Goal: Task Accomplishment & Management: Use online tool/utility

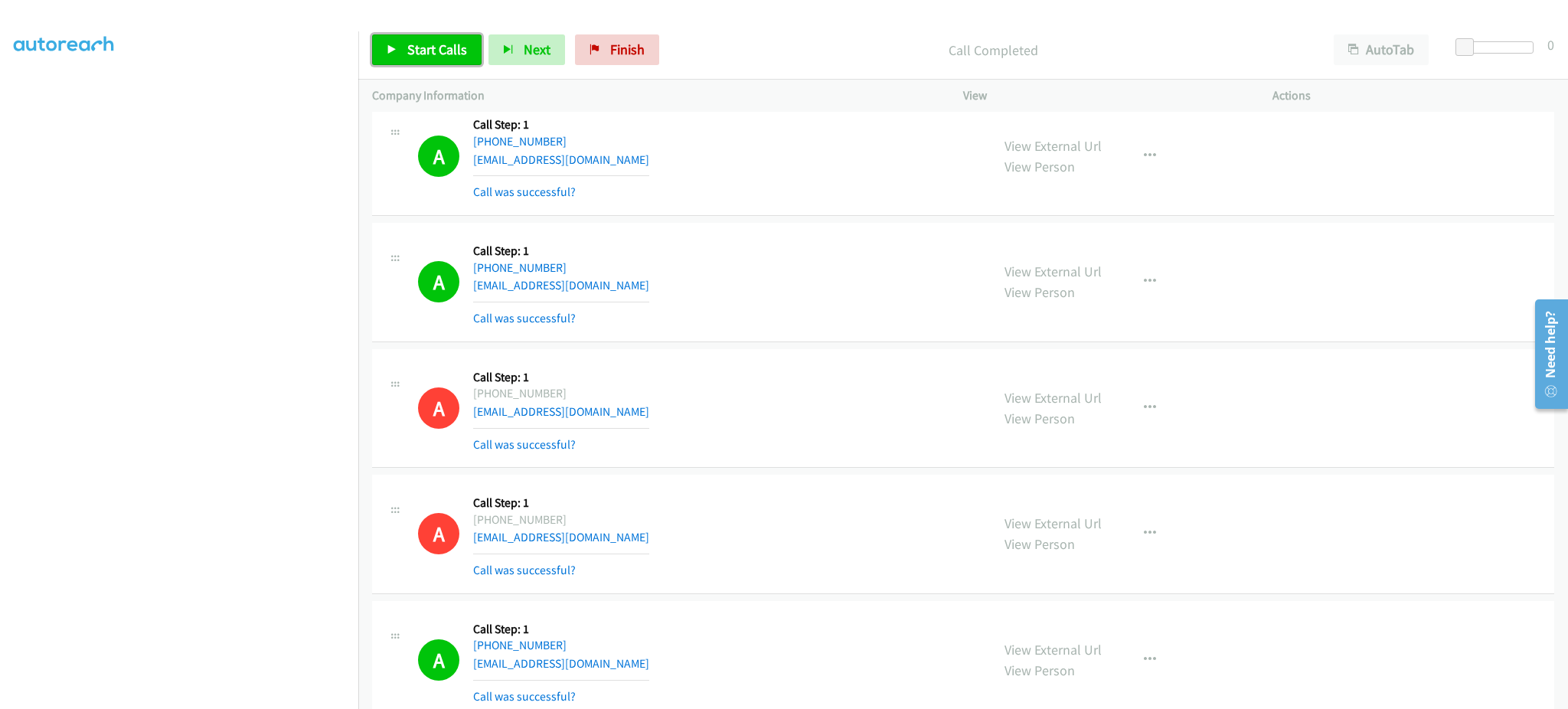
click at [454, 46] on span "Start Calls" at bounding box center [438, 49] width 60 height 17
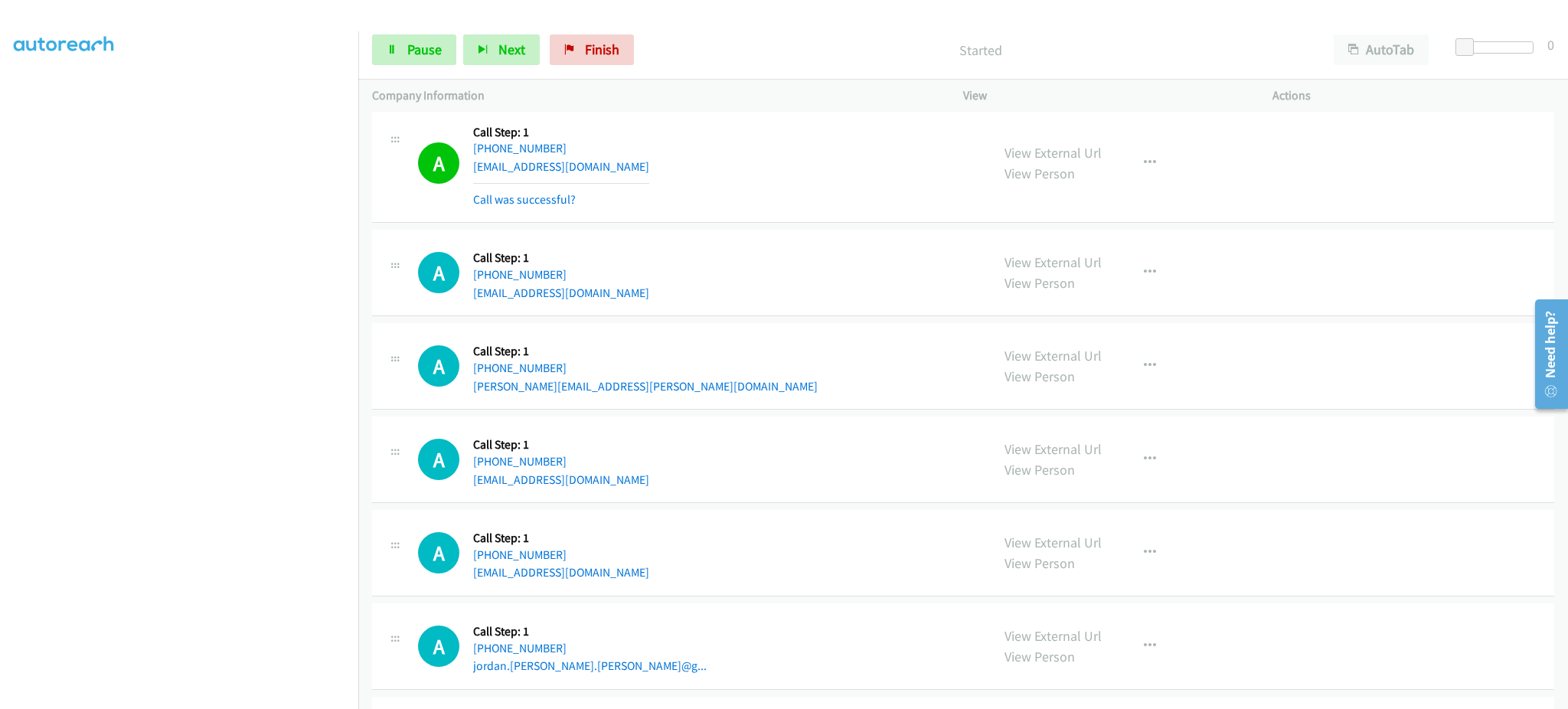
scroll to position [27267, 0]
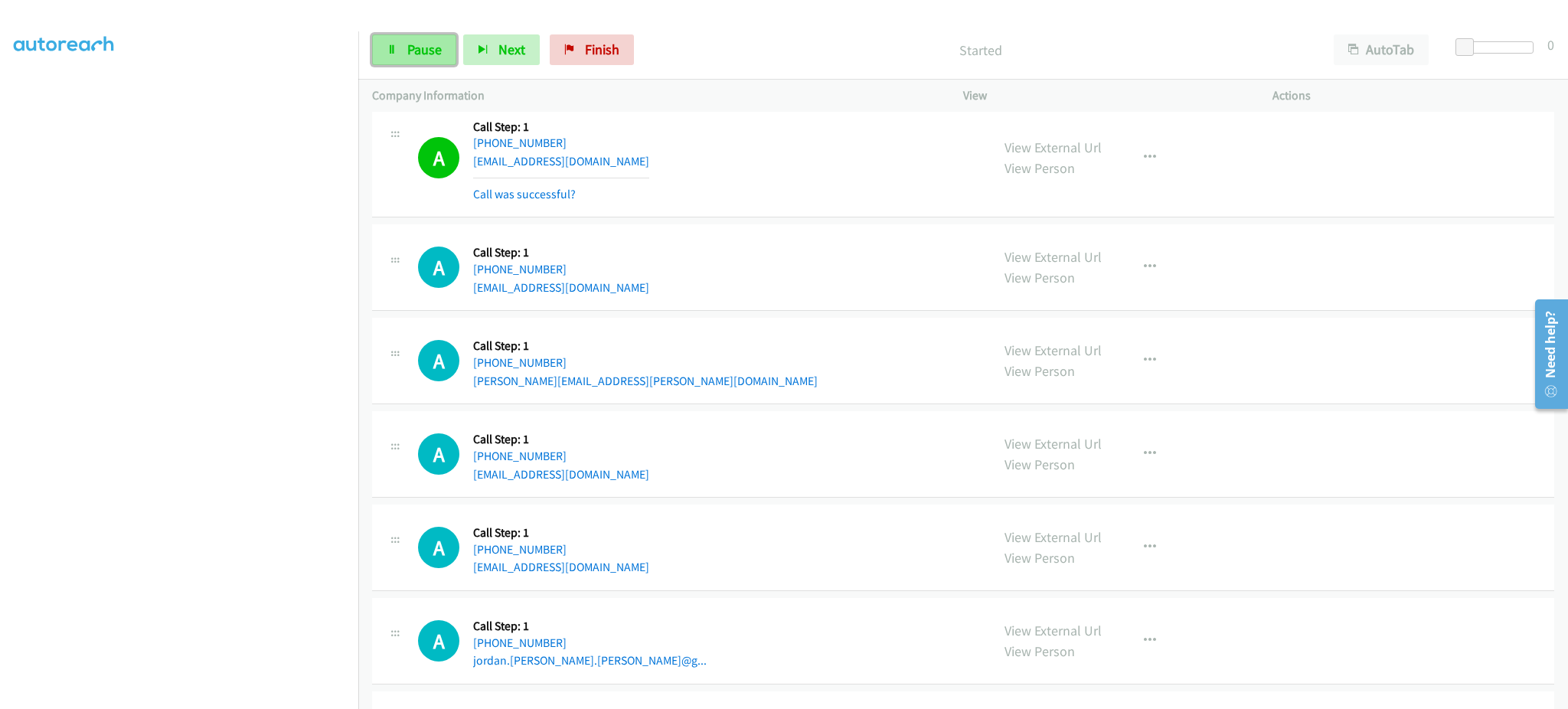
click at [405, 53] on link "Pause" at bounding box center [414, 50] width 84 height 31
click at [1144, 366] on icon "button" at bounding box center [1150, 360] width 12 height 12
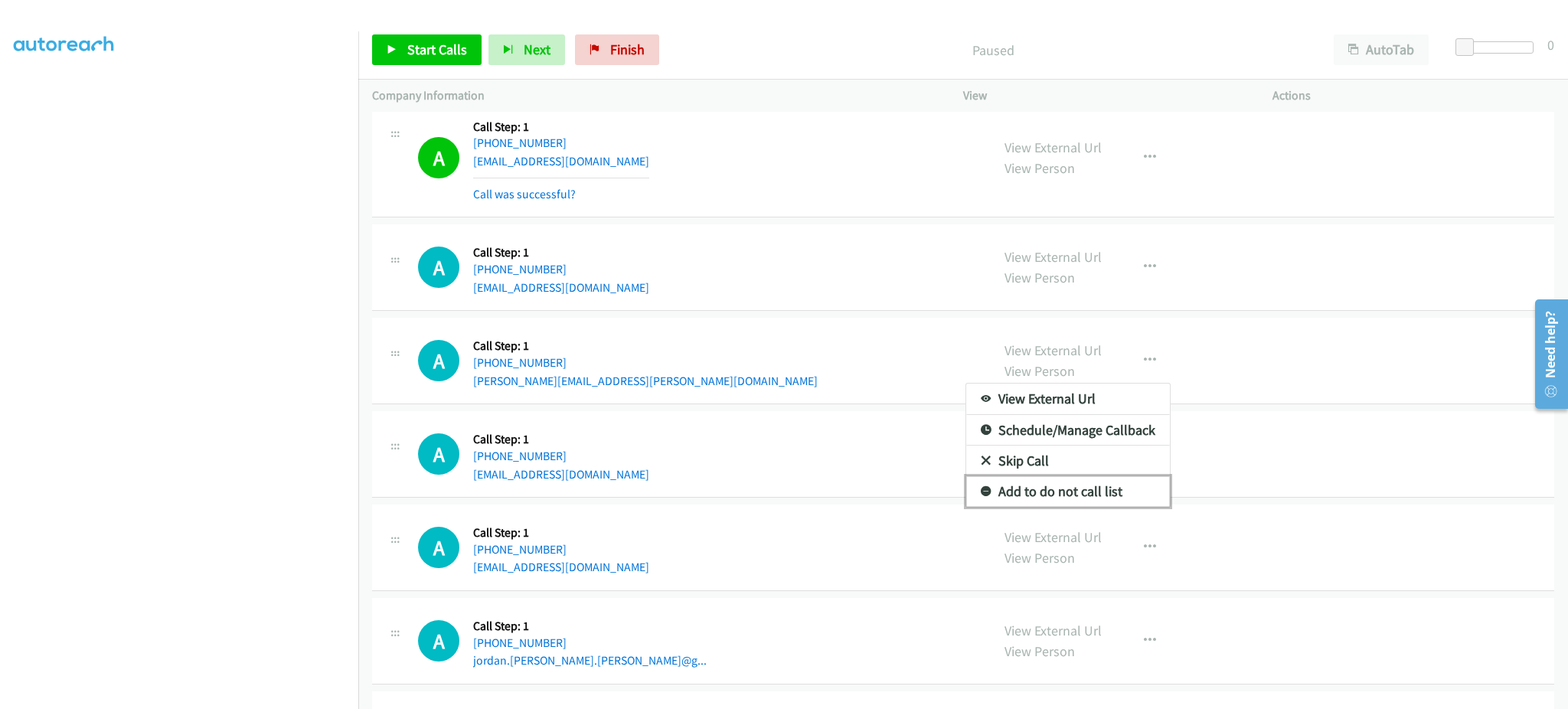
click at [1147, 502] on link "Add to do not call list" at bounding box center [1068, 492] width 203 height 31
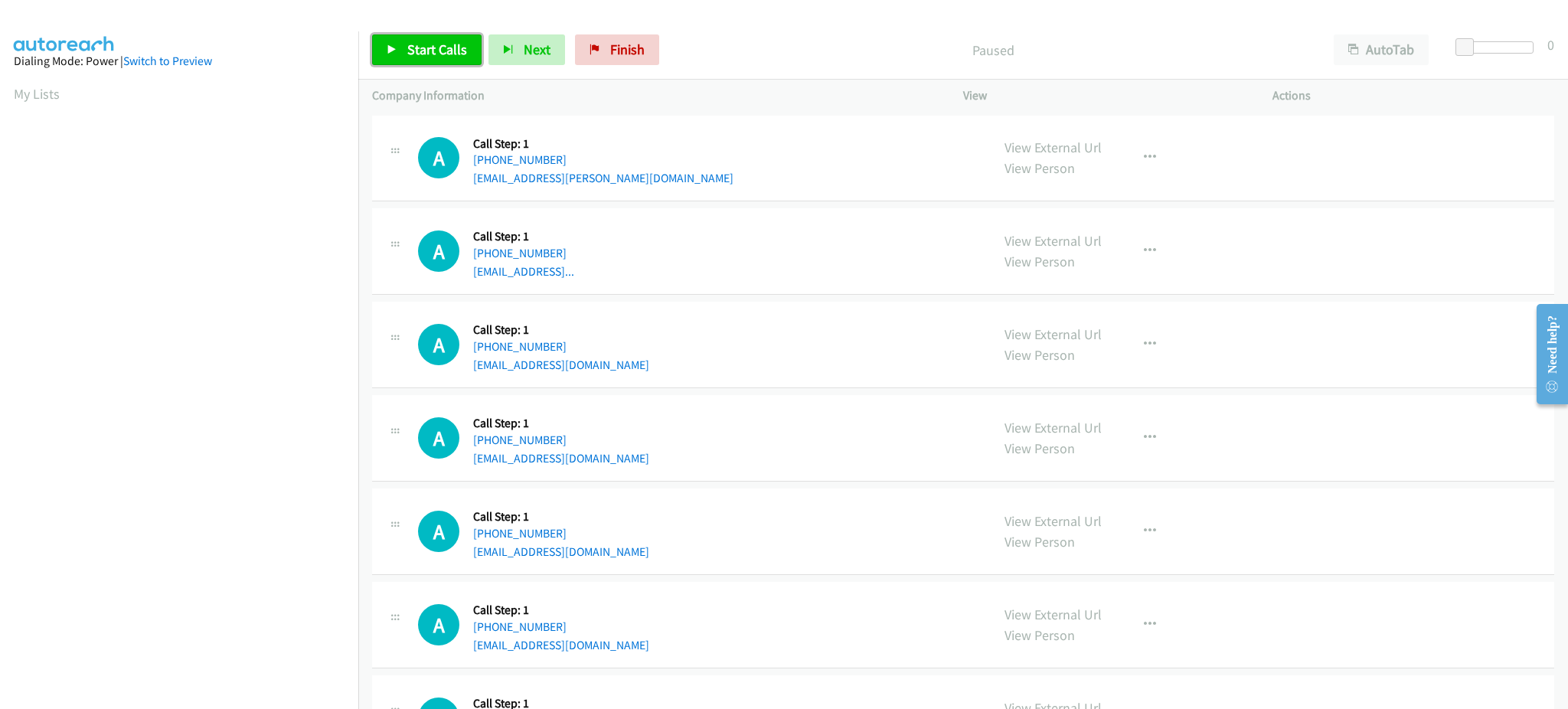
click at [452, 53] on span "Start Calls" at bounding box center [438, 49] width 60 height 17
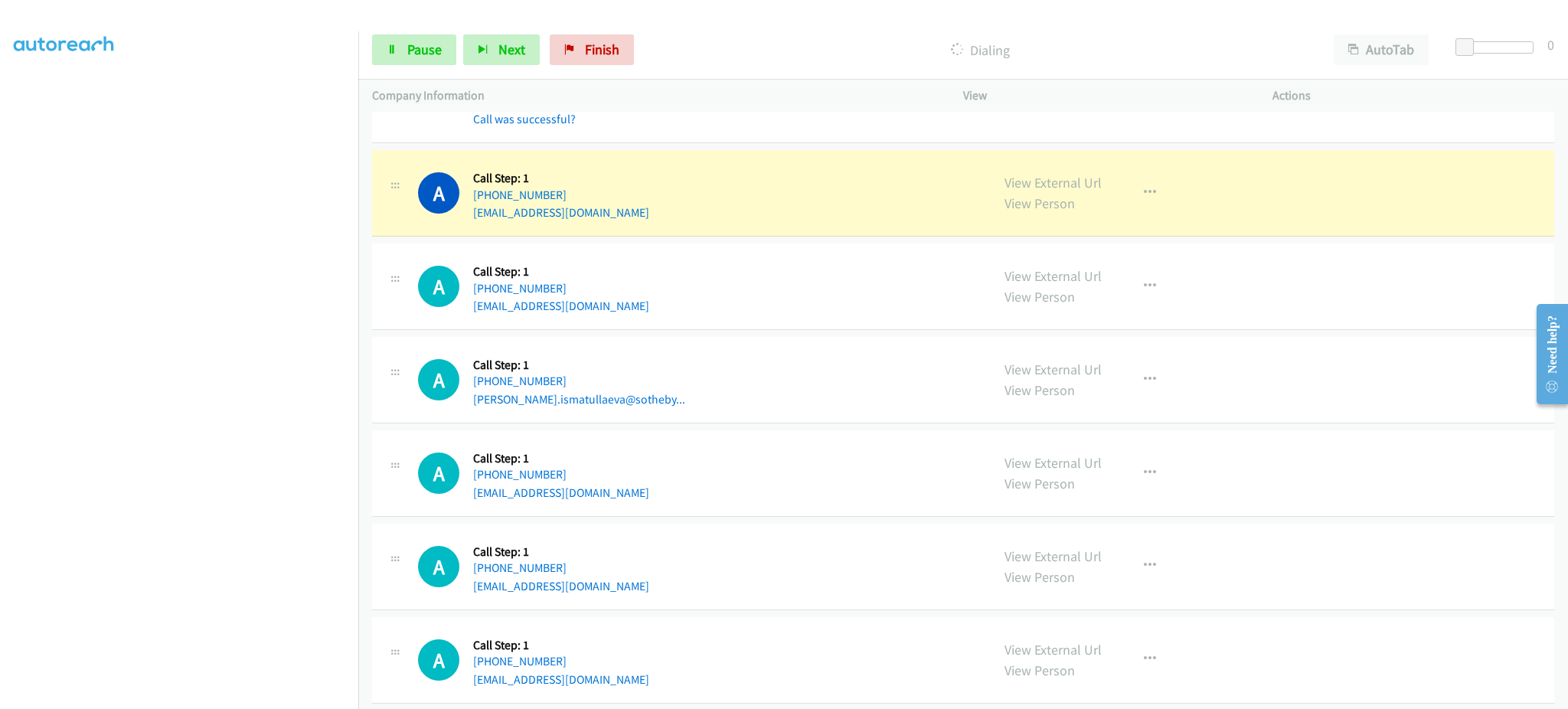
scroll to position [715, 0]
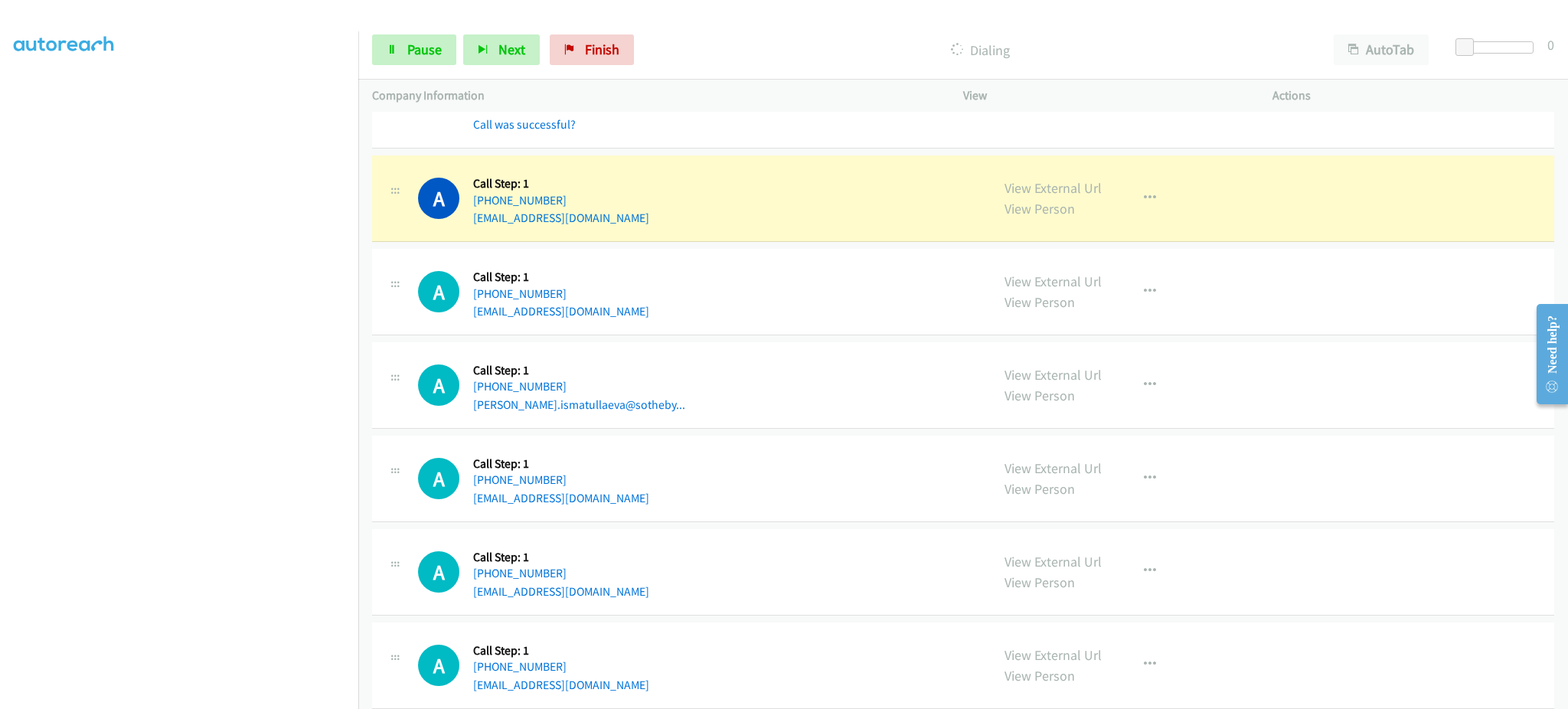
click at [1126, 222] on div "View External Url View Person View External Url Email Schedule/Manage Callback …" at bounding box center [1152, 199] width 324 height 58
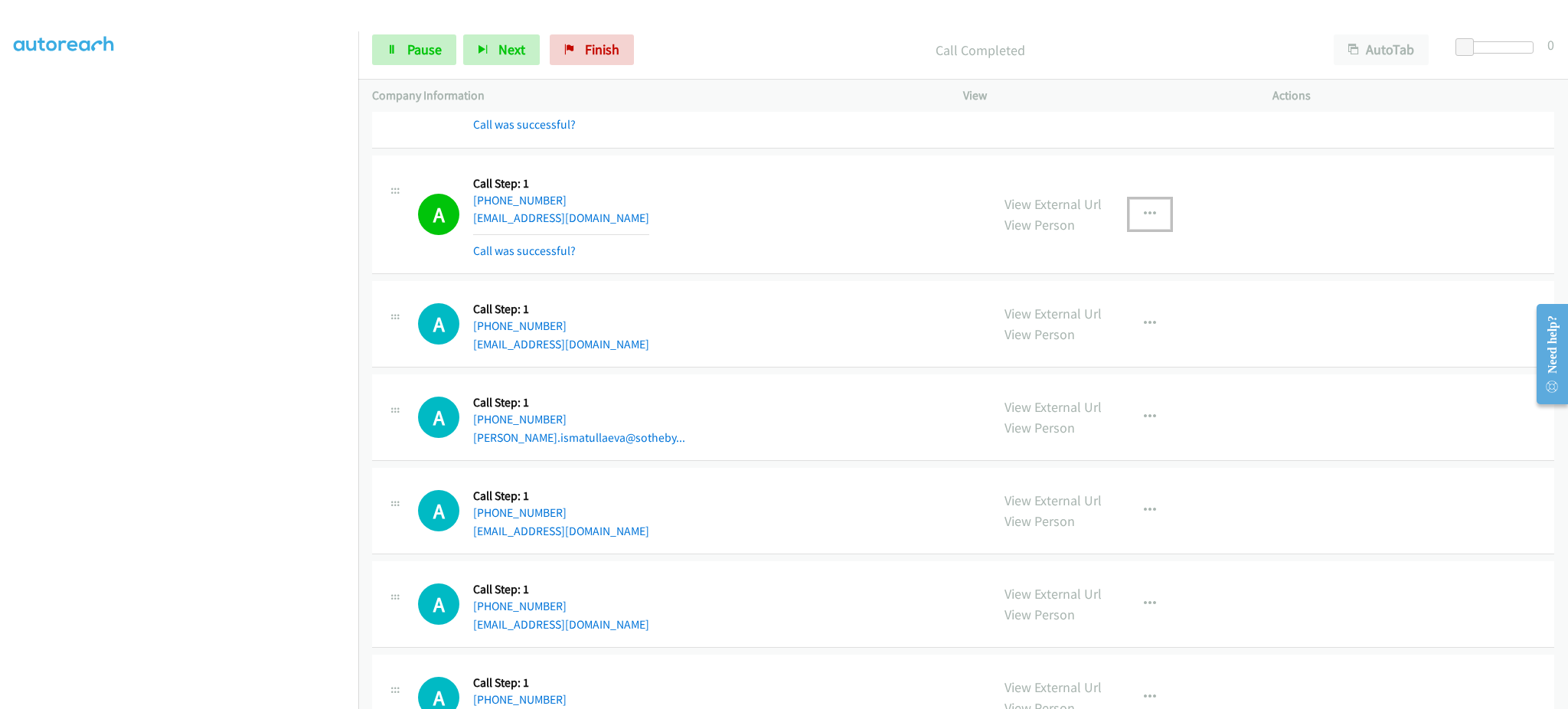
click at [1156, 210] on button "button" at bounding box center [1150, 214] width 41 height 31
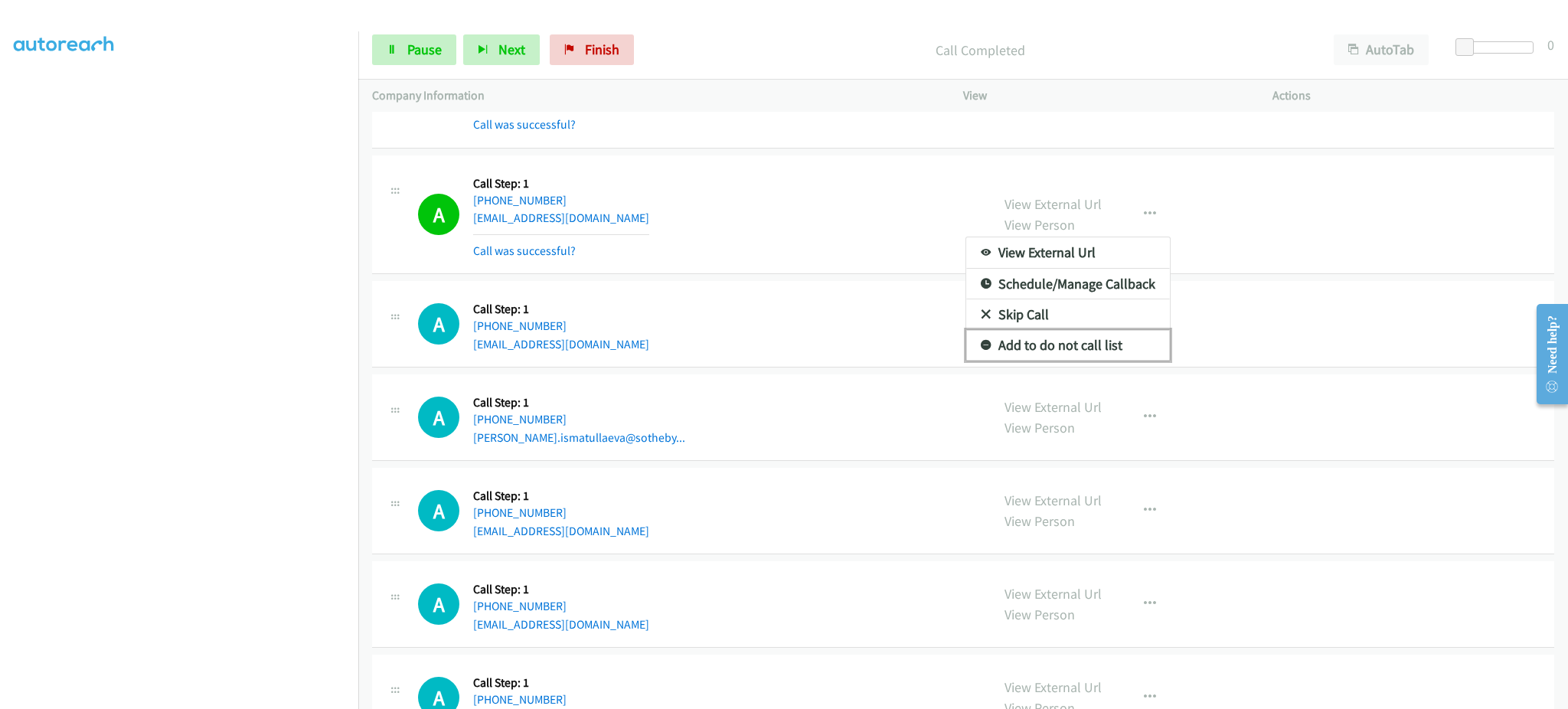
click at [1136, 337] on link "Add to do not call list" at bounding box center [1068, 345] width 203 height 31
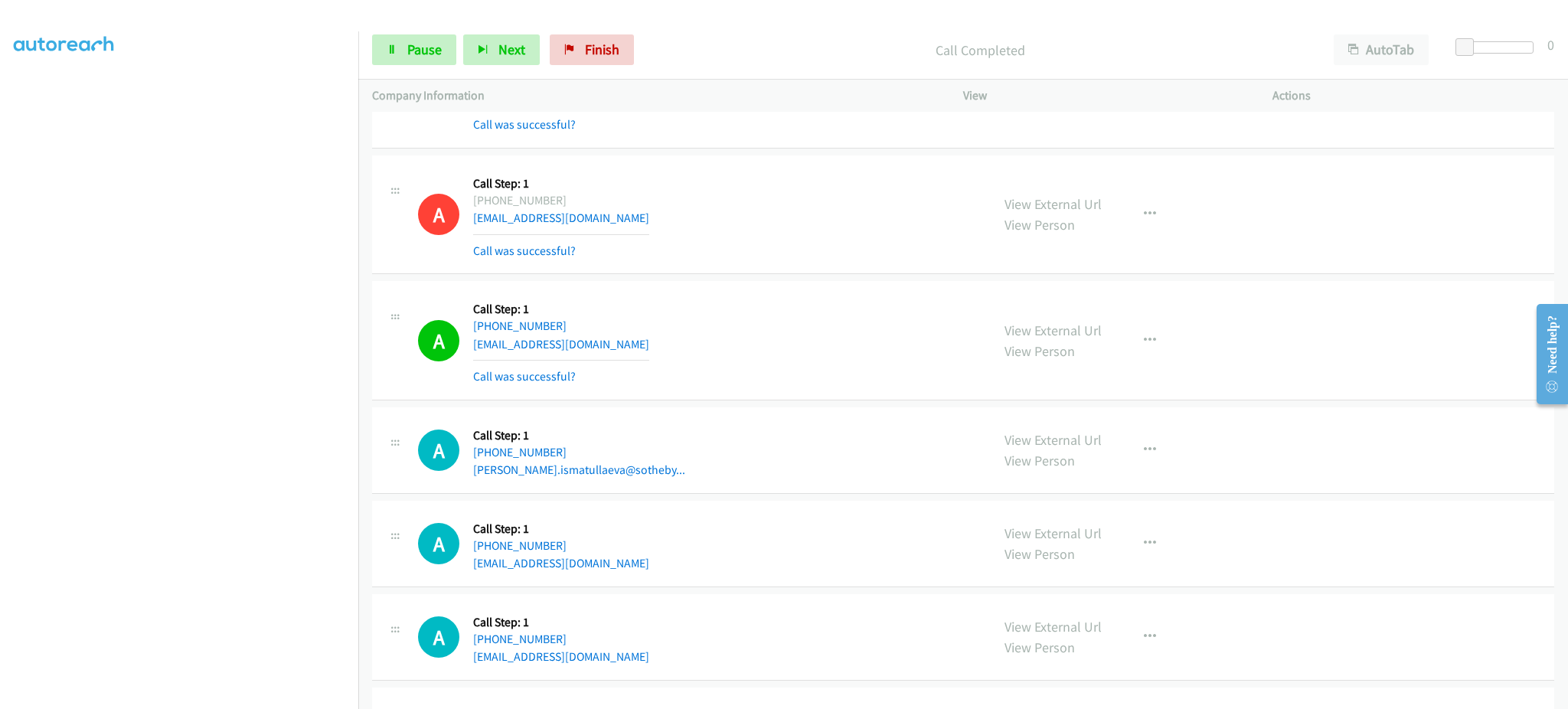
scroll to position [261, 0]
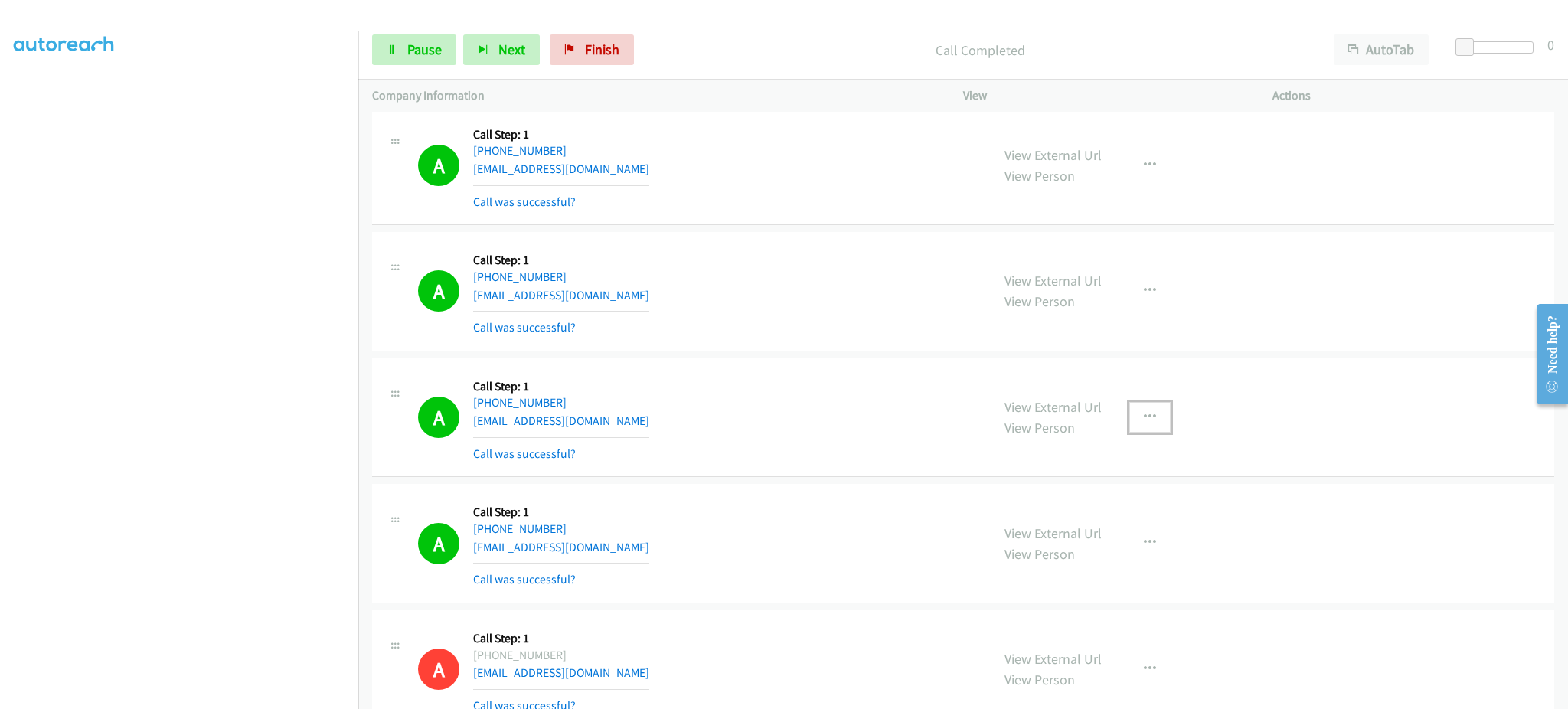
click at [1144, 417] on icon "button" at bounding box center [1150, 416] width 12 height 12
click at [1104, 545] on link "Add to do not call list" at bounding box center [1068, 549] width 203 height 31
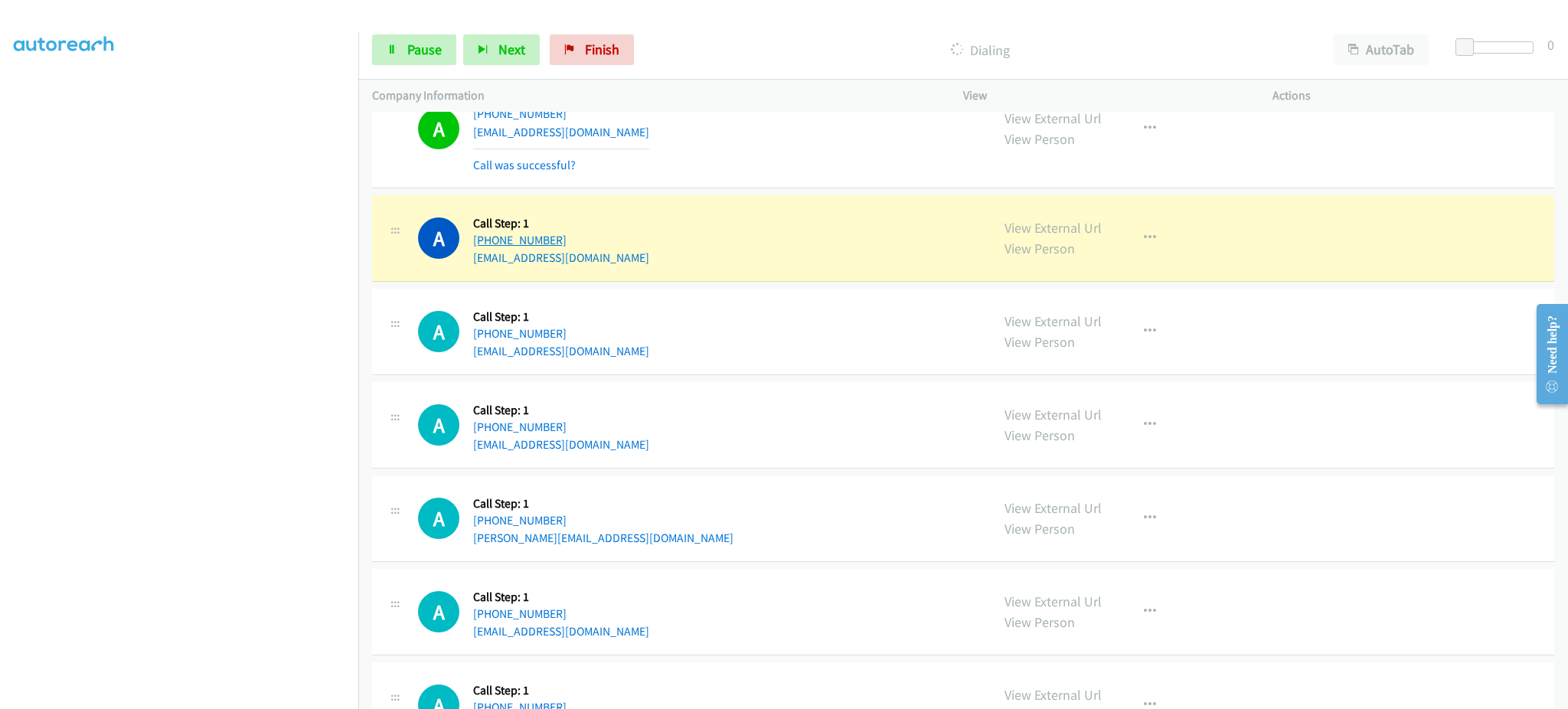
drag, startPoint x: 615, startPoint y: 241, endPoint x: 487, endPoint y: 248, distance: 128.2
click at [487, 248] on div "[PHONE_NUMBER]" at bounding box center [561, 241] width 176 height 18
copy link "[PHONE_NUMBER]"
click at [1047, 228] on link "View External Url" at bounding box center [1053, 227] width 98 height 17
click at [434, 58] on link "Pause" at bounding box center [414, 50] width 84 height 31
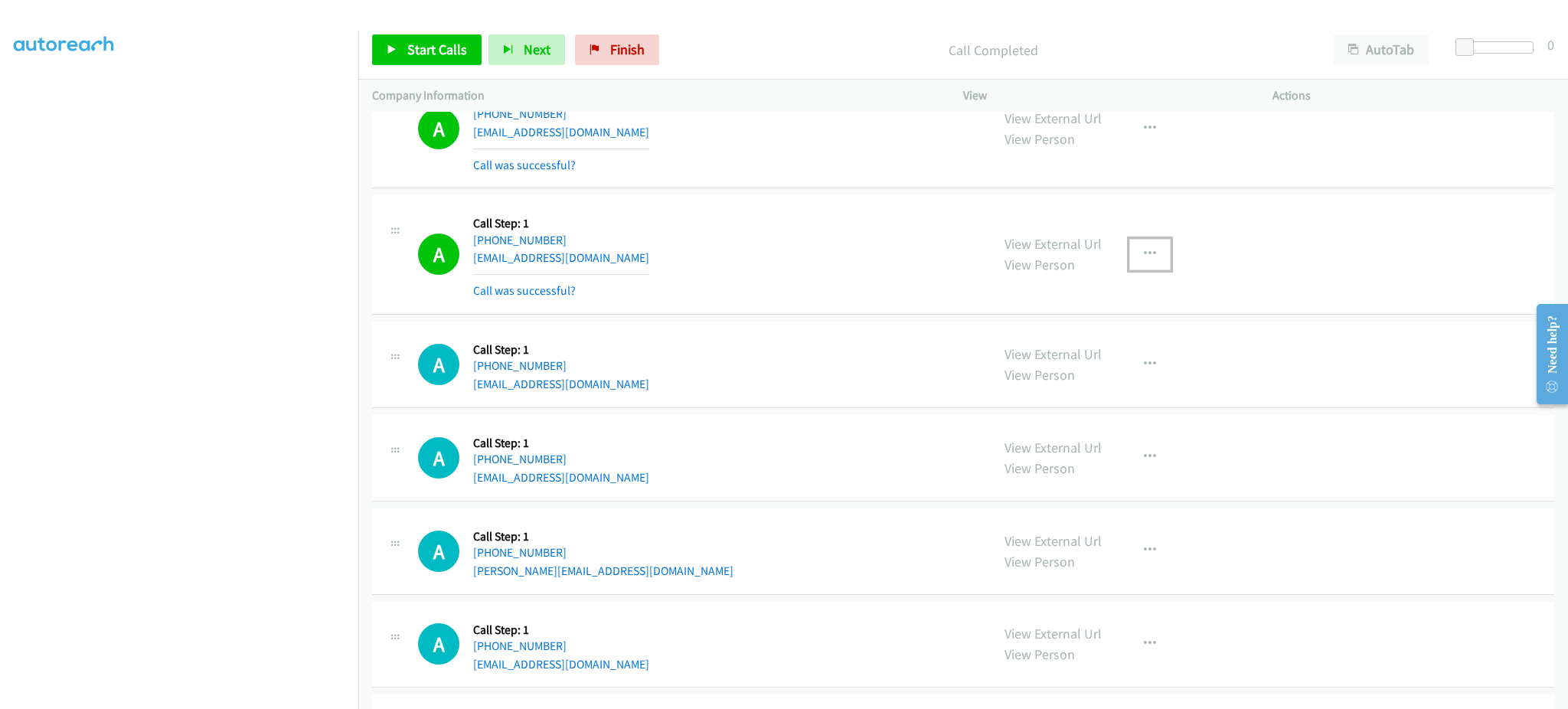
click at [1135, 264] on button "button" at bounding box center [1150, 254] width 41 height 31
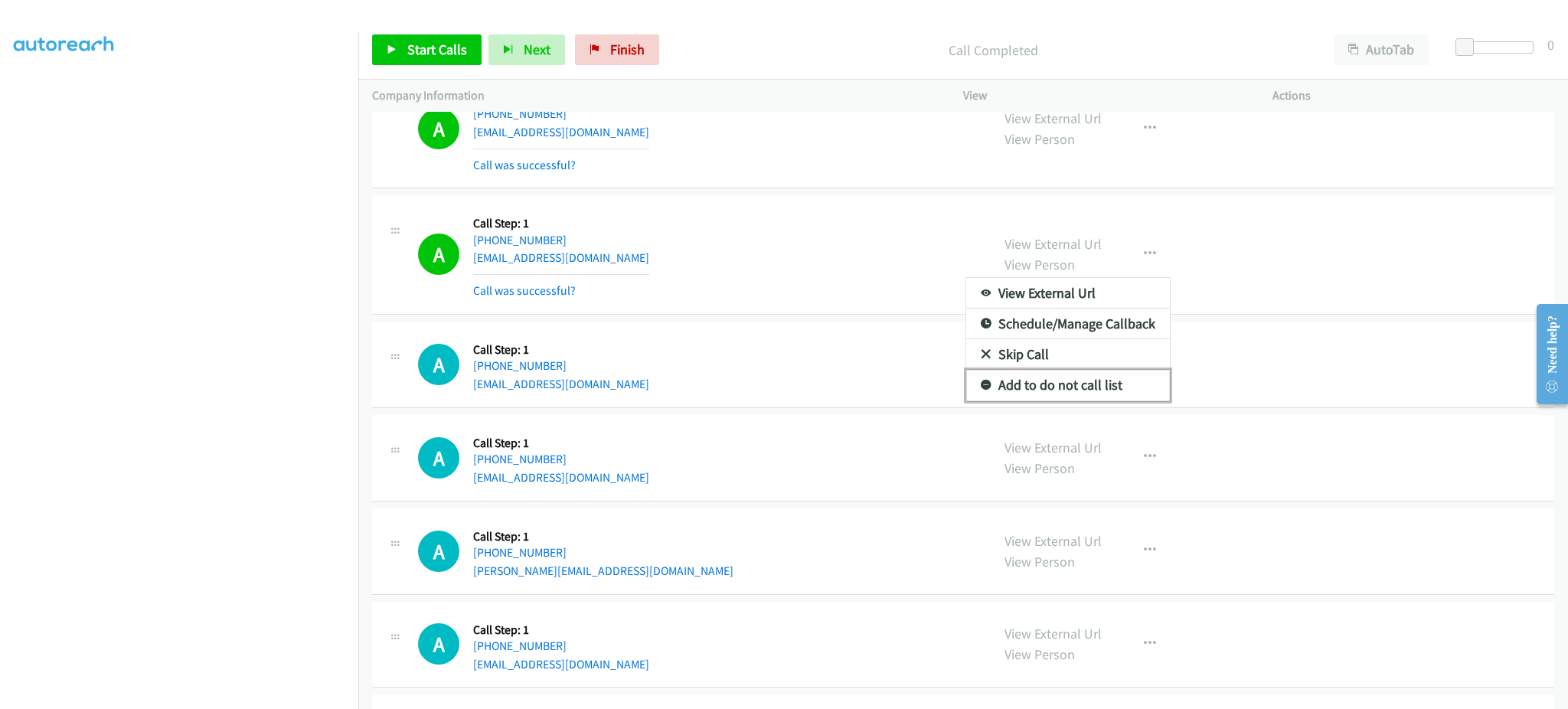
drag, startPoint x: 1121, startPoint y: 386, endPoint x: 721, endPoint y: 45, distance: 525.6
click at [1121, 387] on link "Add to do not call list" at bounding box center [1068, 385] width 203 height 31
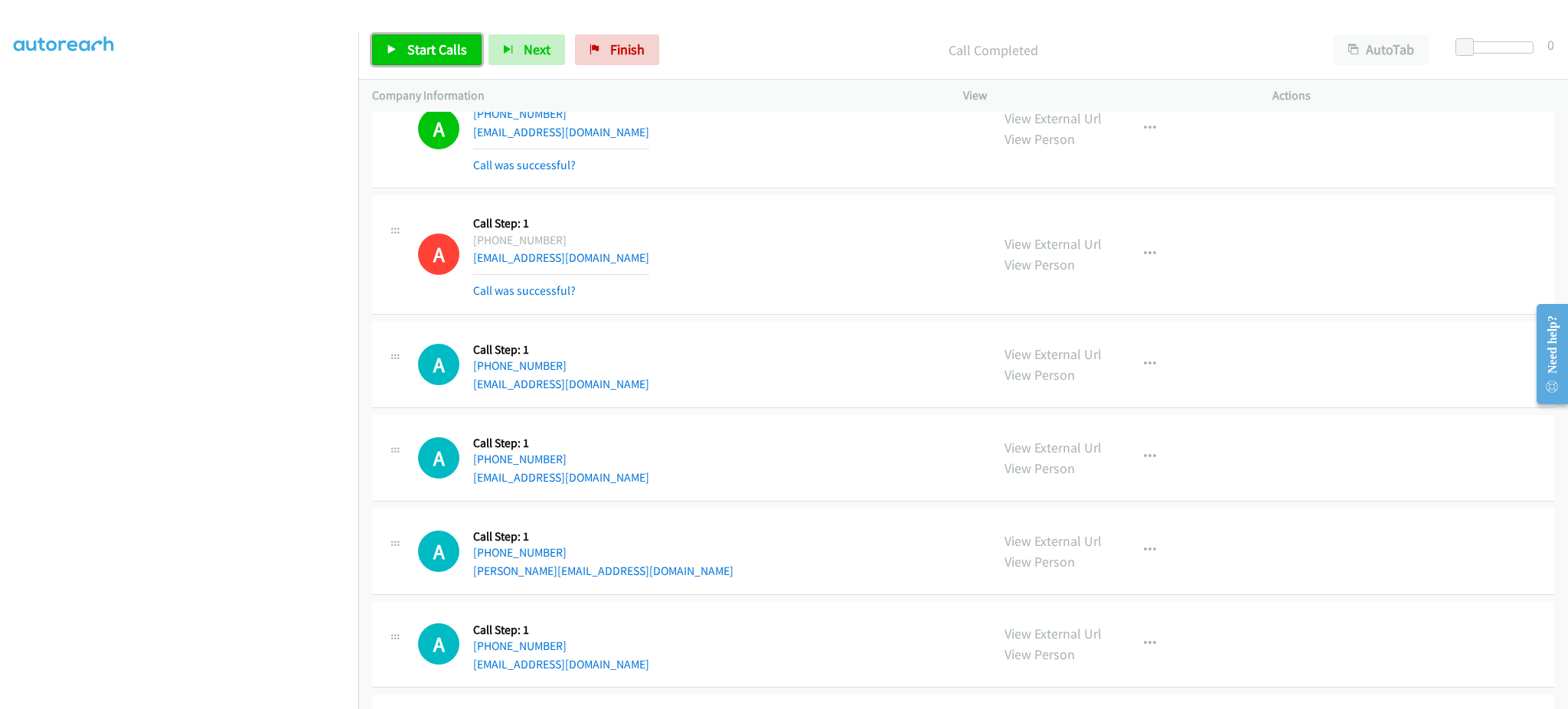
click at [437, 55] on span "Start Calls" at bounding box center [438, 49] width 60 height 17
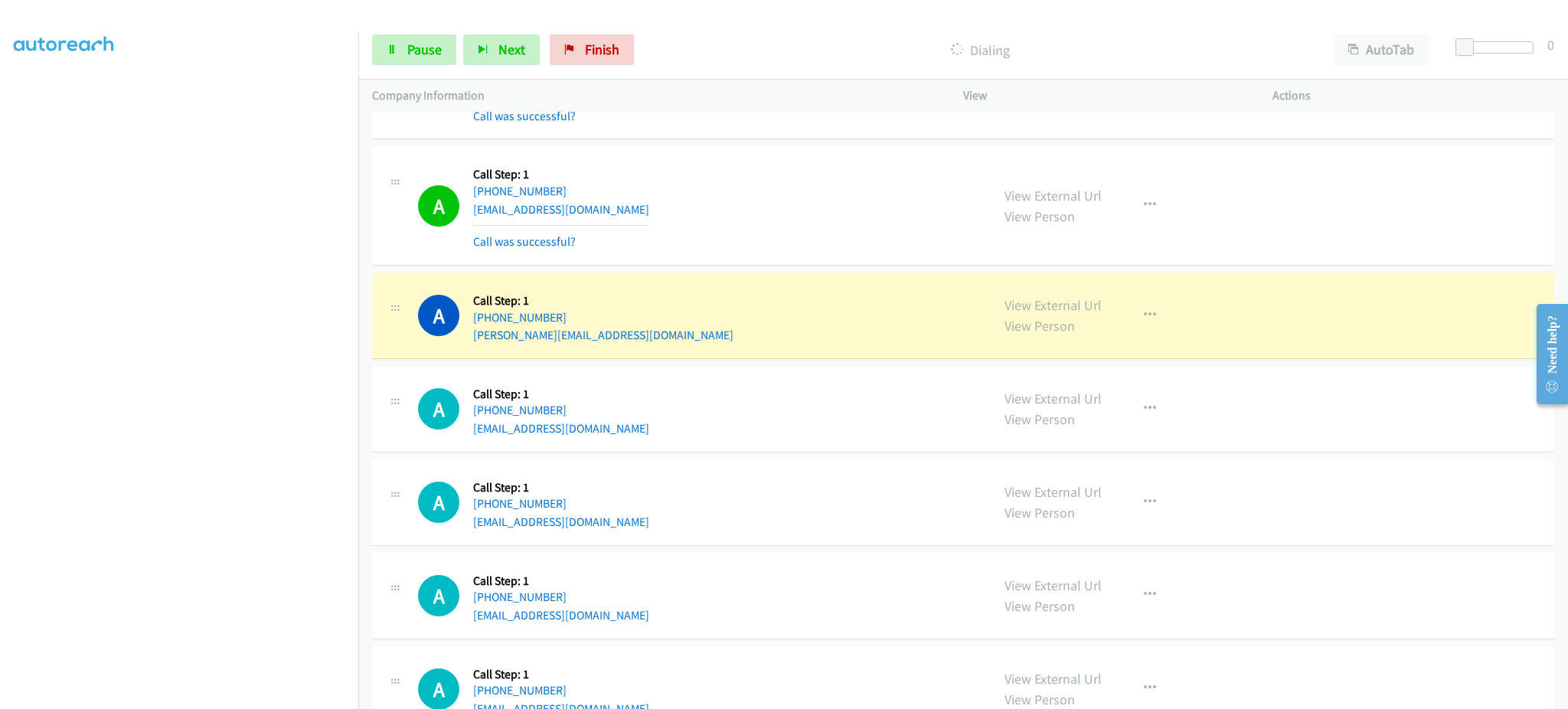
scroll to position [1486, 0]
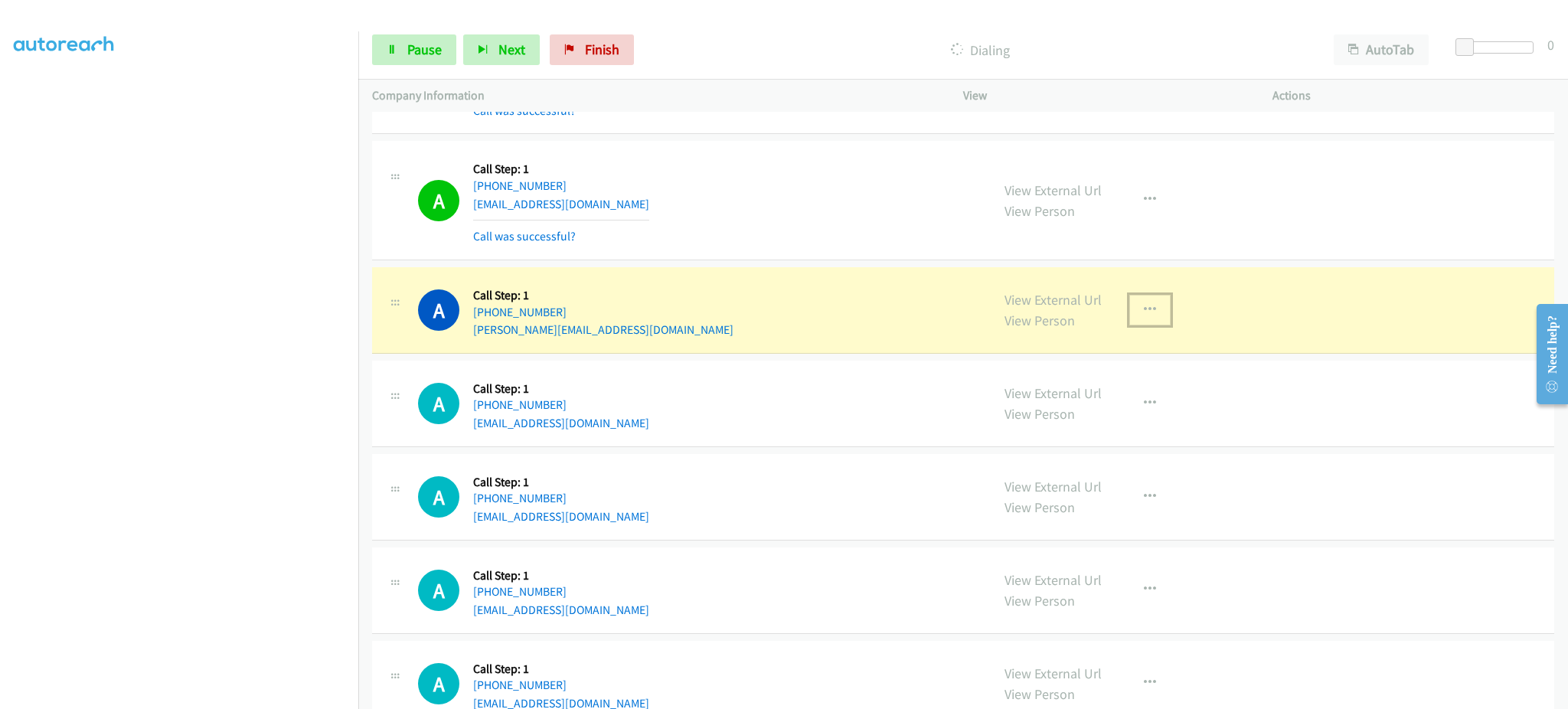
click at [1144, 310] on icon "button" at bounding box center [1150, 310] width 12 height 12
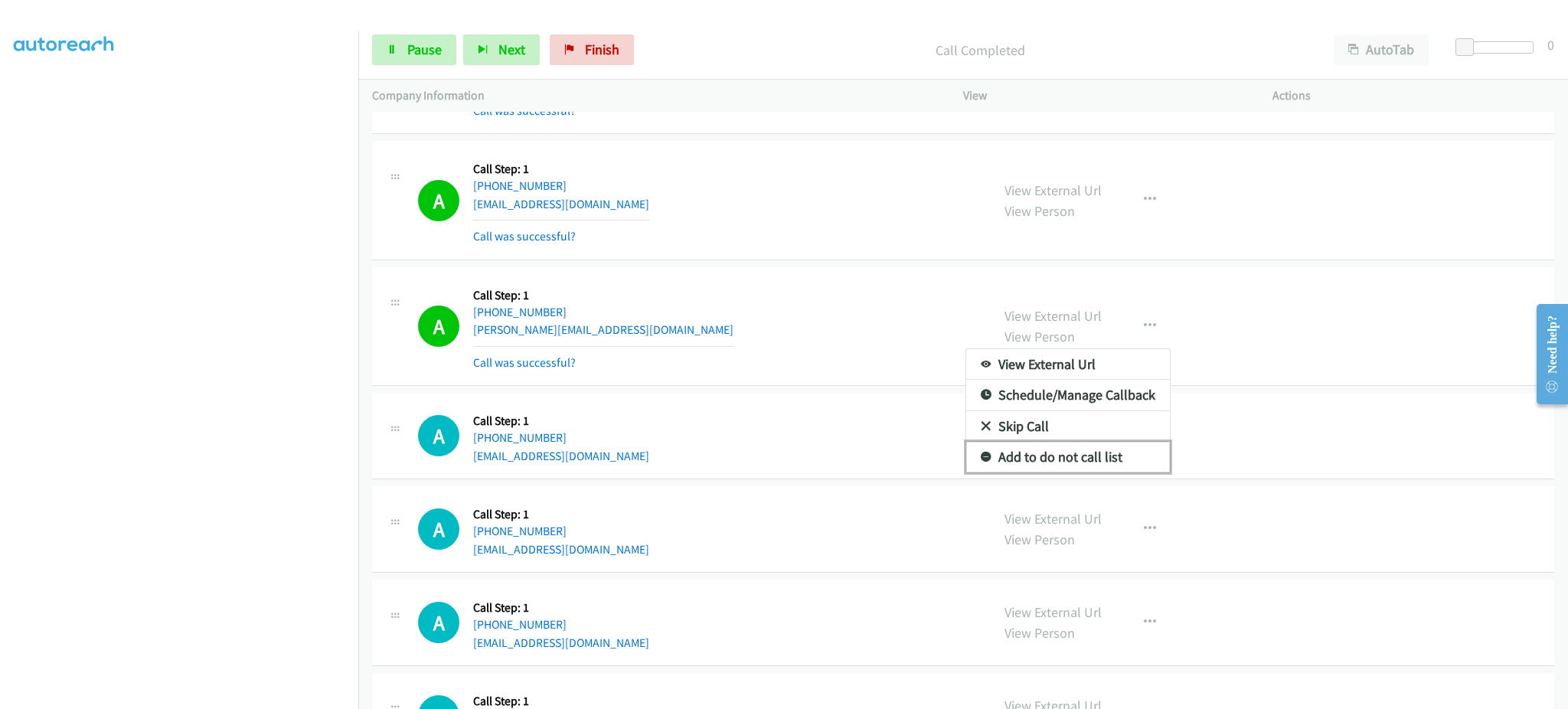
click at [1119, 461] on link "Add to do not call list" at bounding box center [1068, 457] width 203 height 31
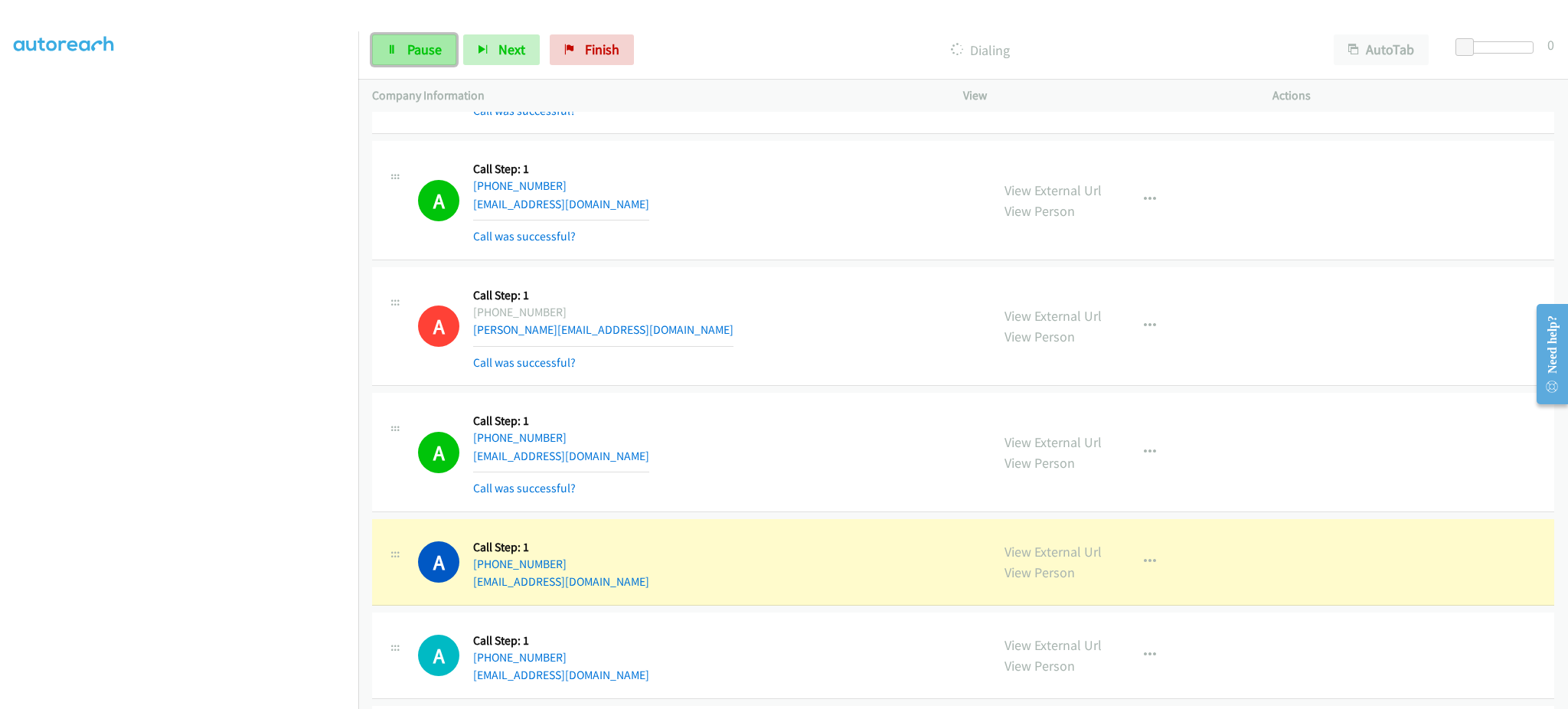
click at [433, 61] on link "Pause" at bounding box center [414, 50] width 84 height 31
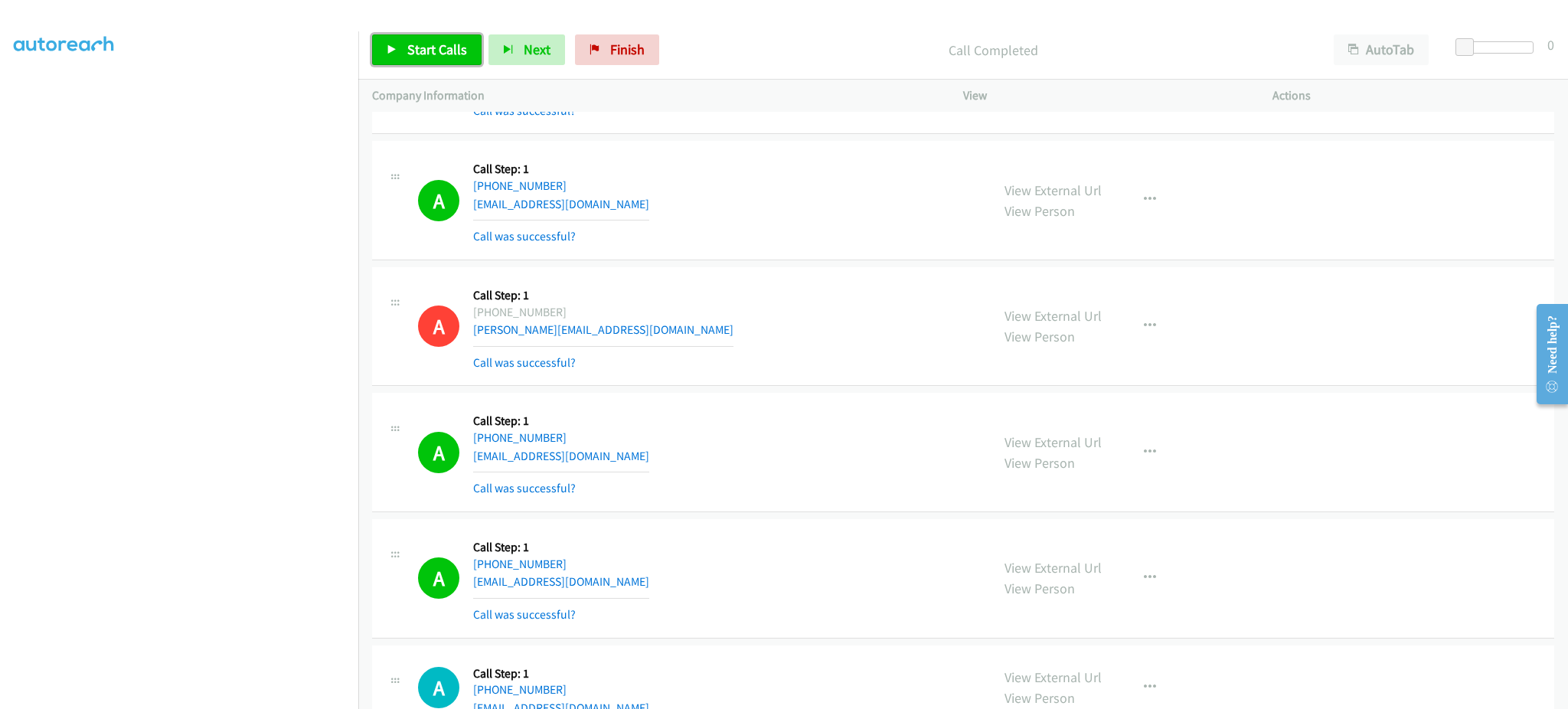
click at [459, 46] on span "Start Calls" at bounding box center [438, 49] width 60 height 17
click at [441, 55] on link "Pause" at bounding box center [414, 50] width 84 height 31
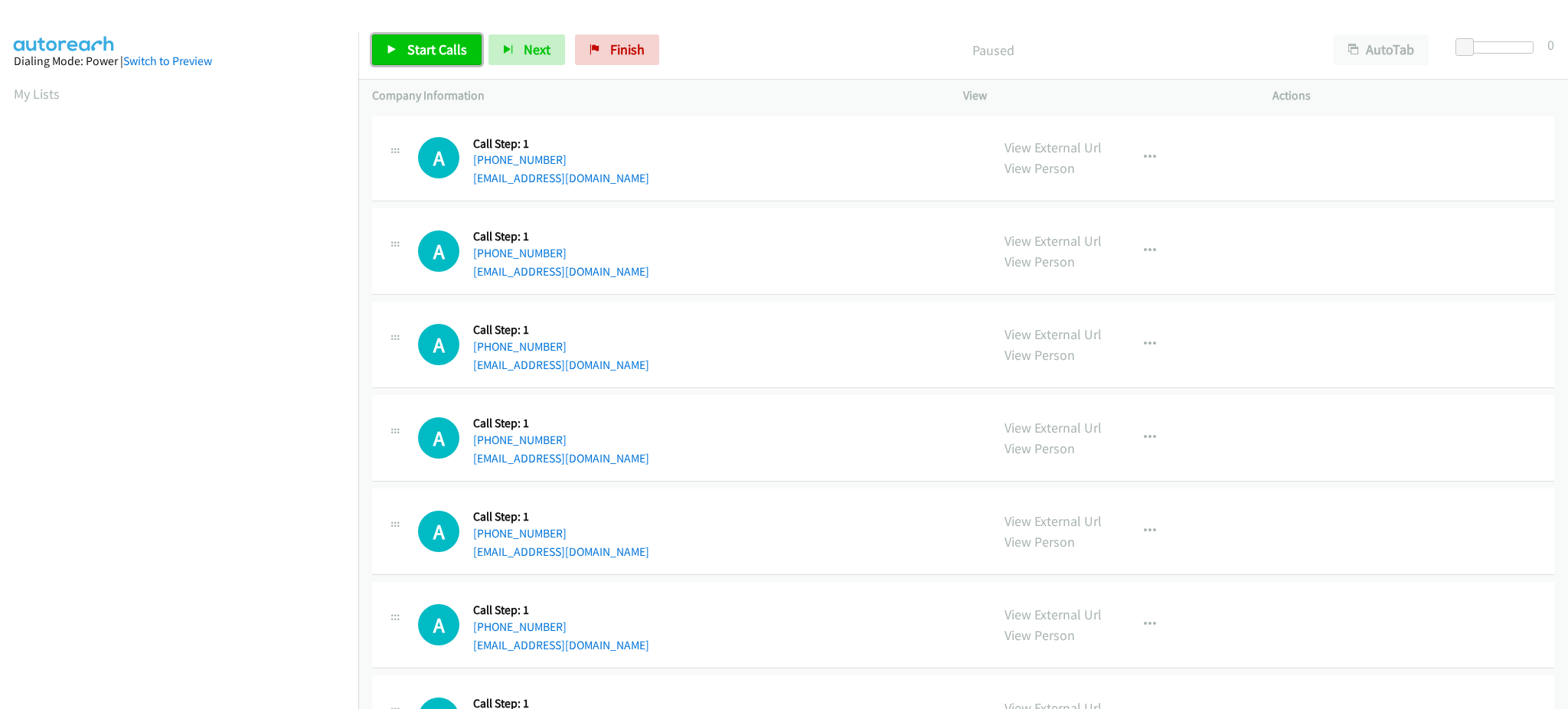
click at [438, 59] on link "Start Calls" at bounding box center [427, 50] width 109 height 31
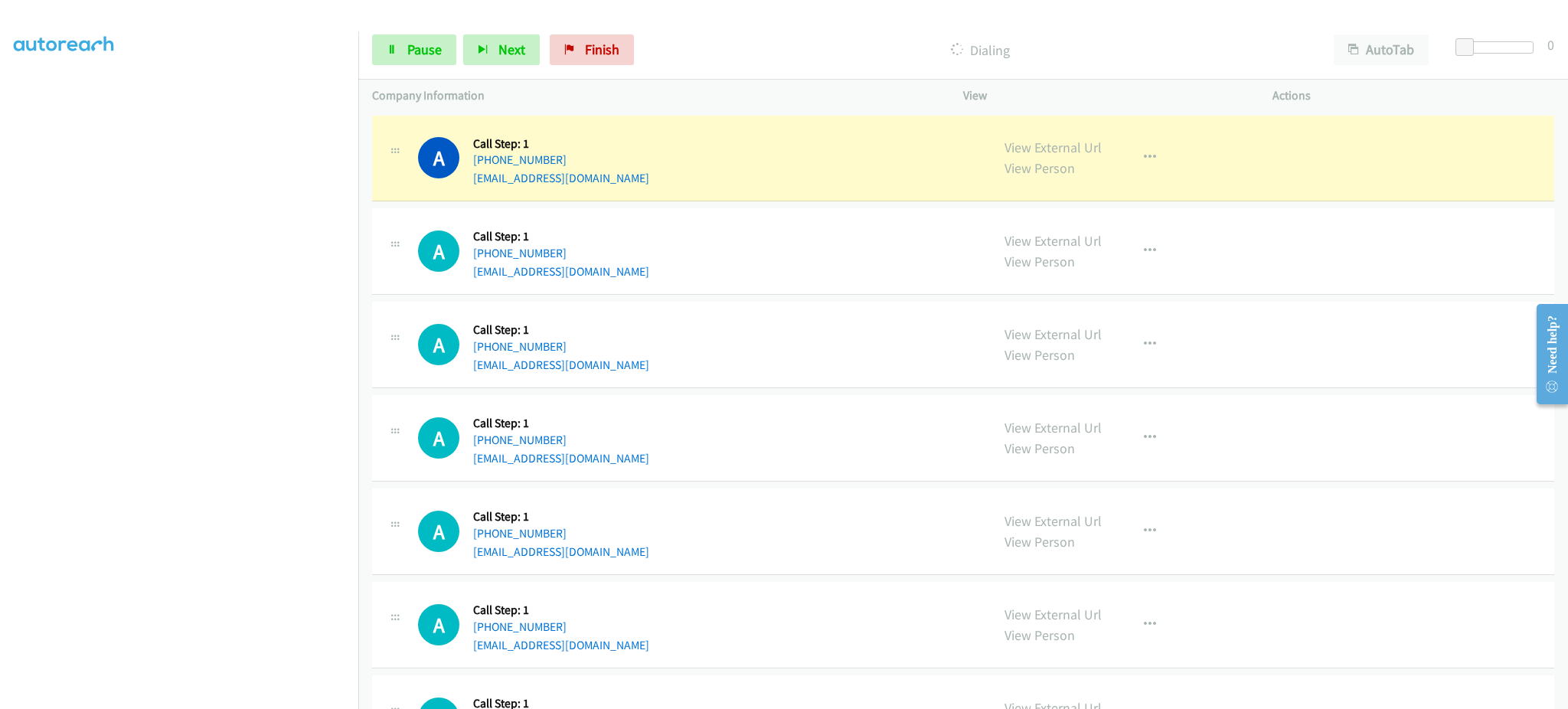
scroll to position [153, 0]
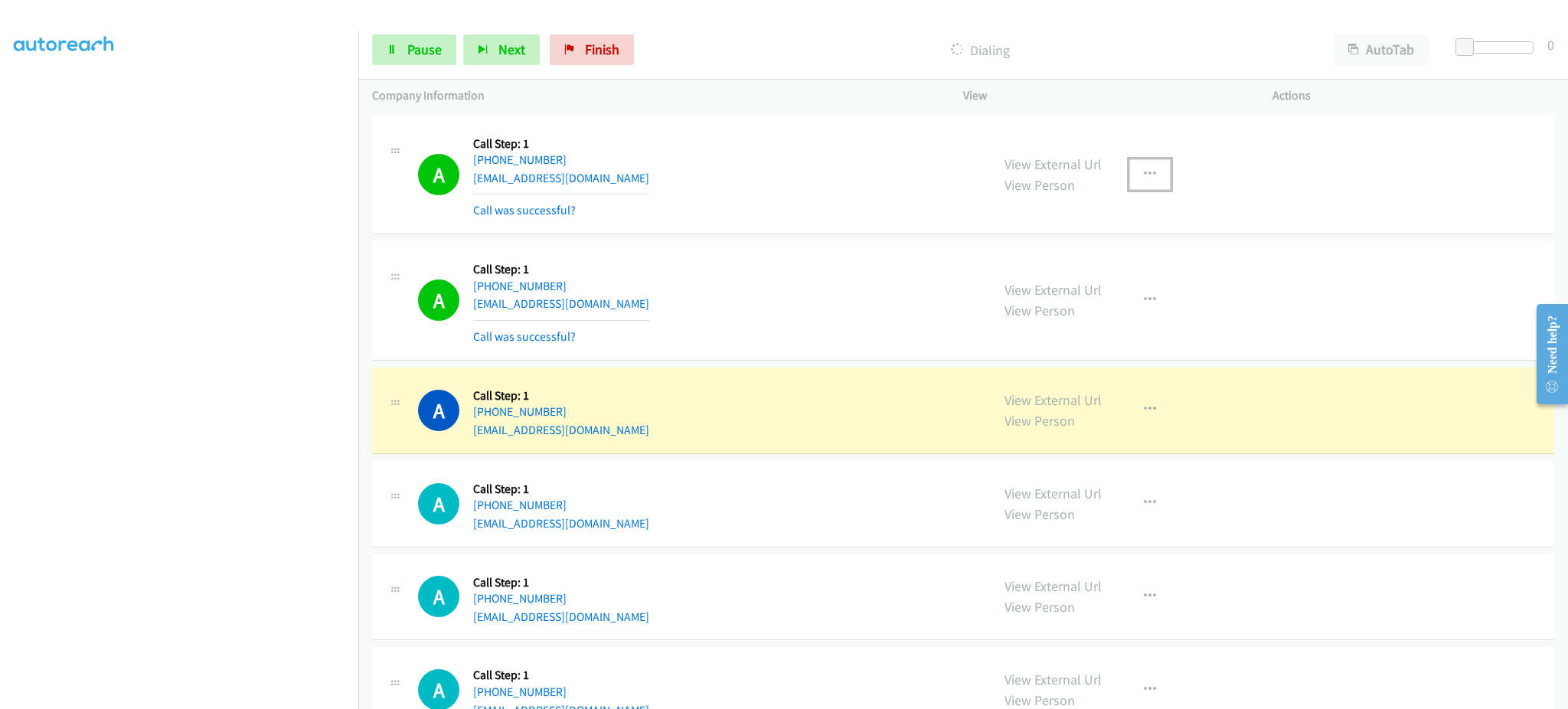
click at [1151, 176] on button "button" at bounding box center [1150, 175] width 41 height 31
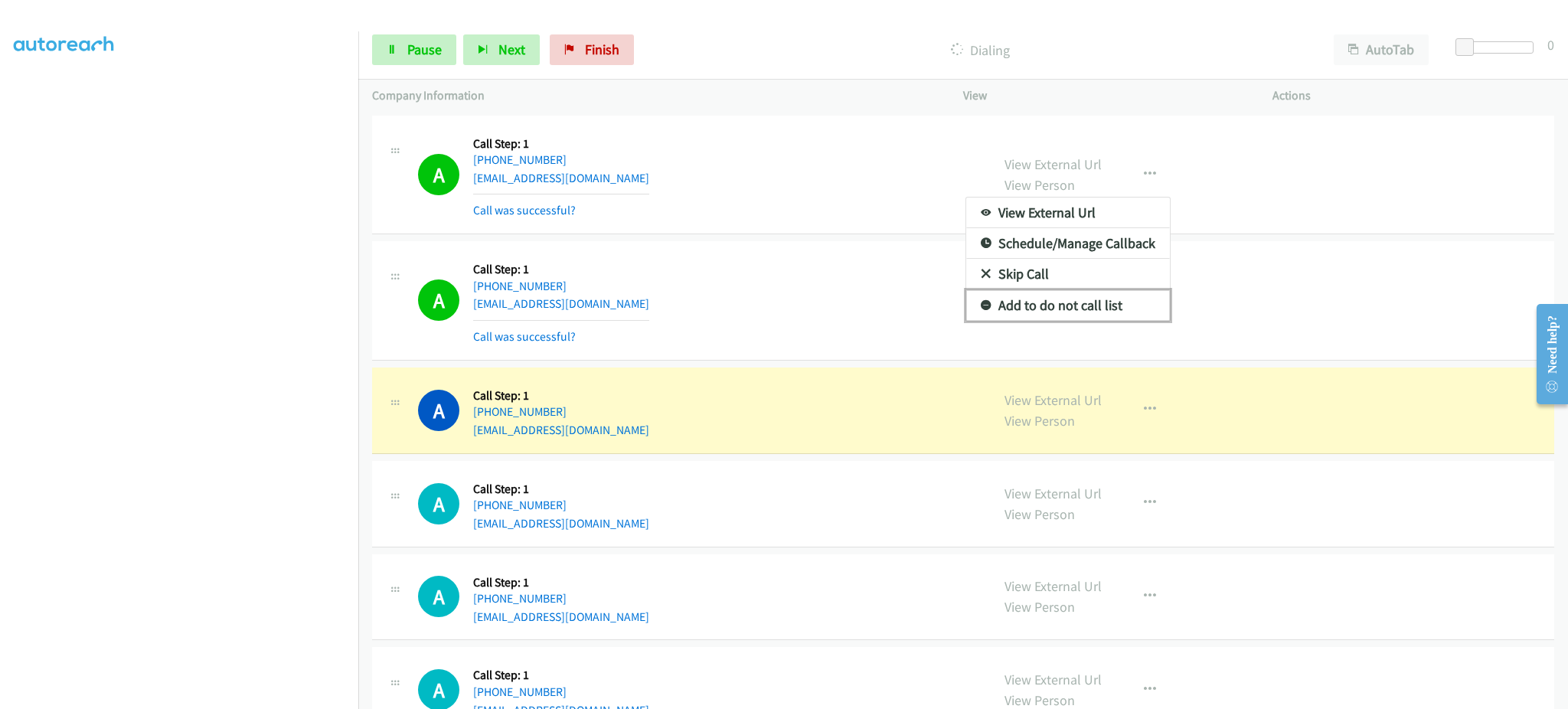
click at [1124, 300] on link "Add to do not call list" at bounding box center [1068, 305] width 203 height 31
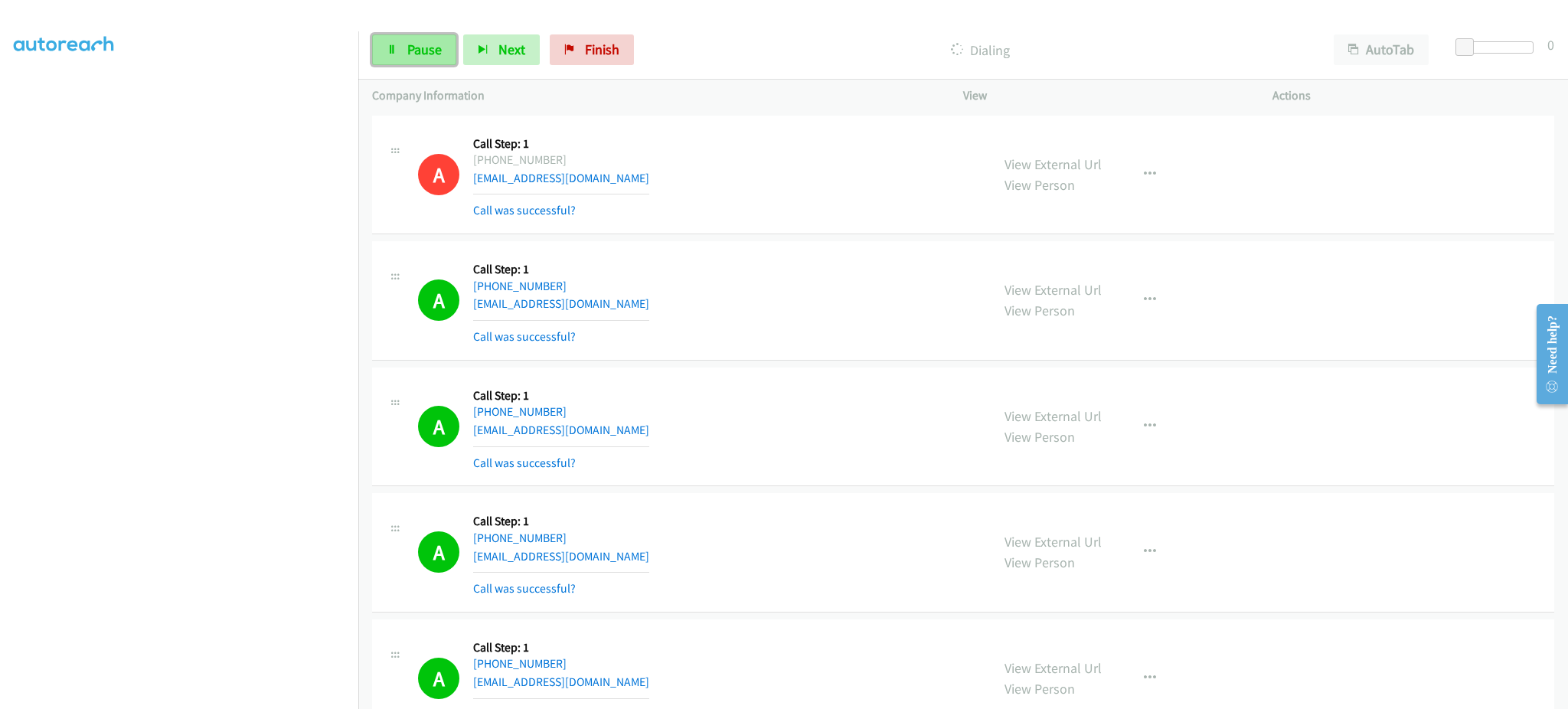
click at [419, 54] on span "Pause" at bounding box center [425, 49] width 35 height 17
click at [450, 49] on span "Start Calls" at bounding box center [438, 49] width 60 height 17
drag, startPoint x: 438, startPoint y: 54, endPoint x: 444, endPoint y: 65, distance: 12.5
click at [438, 54] on span "Pause" at bounding box center [425, 49] width 35 height 17
click at [620, 313] on div "A Callback Scheduled Call Step: 1 America/New_York +1 860-910-9925 johnsisson29…" at bounding box center [697, 301] width 559 height 91
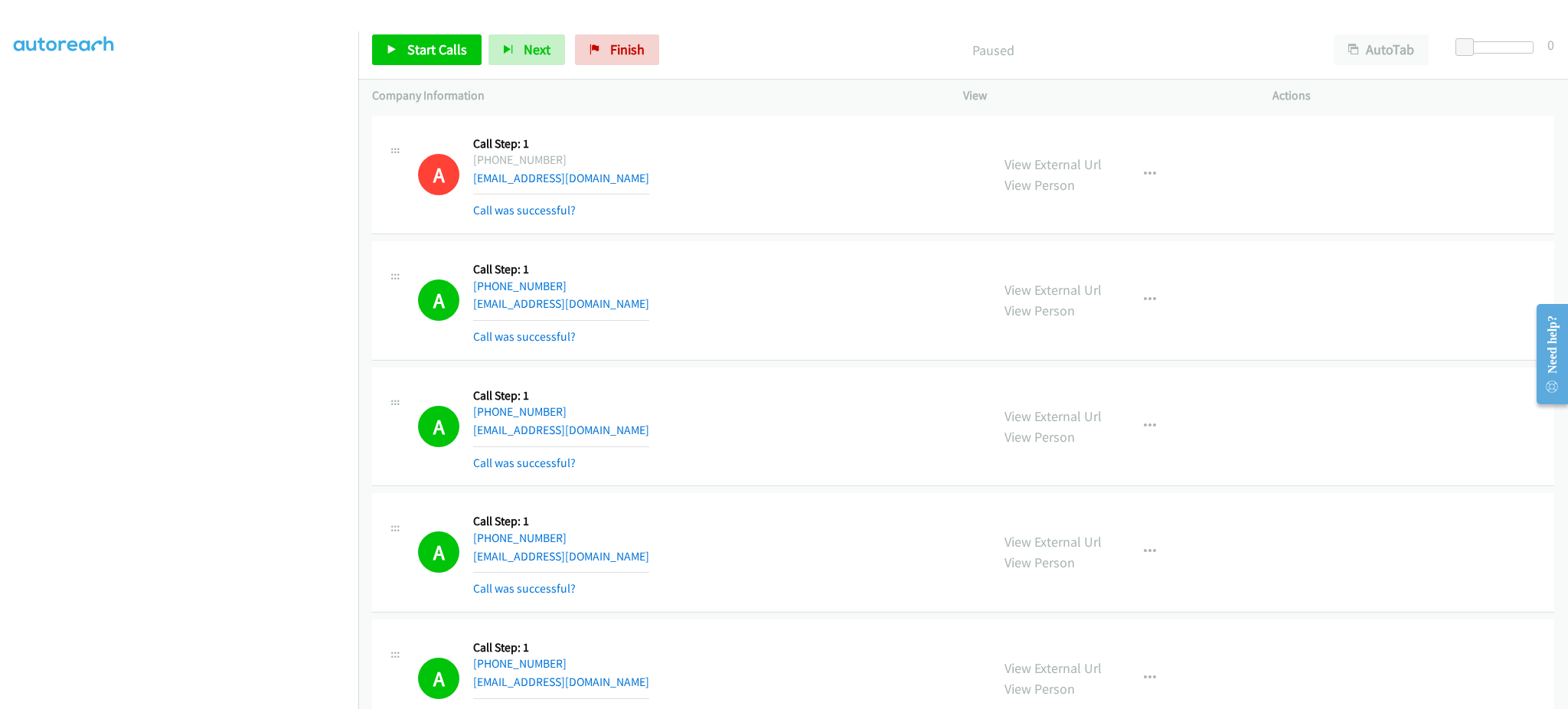
click at [620, 313] on div "A Callback Scheduled Call Step: 1 America/New_York +1 860-910-9925 johnsisson29…" at bounding box center [697, 301] width 559 height 91
click at [620, 312] on div "A Callback Scheduled Call Step: 1 America/New_York +1 860-910-9925 johnsisson29…" at bounding box center [697, 301] width 559 height 91
click at [620, 311] on div "A Callback Scheduled Call Step: 1 America/New_York +1 860-910-9925 johnsisson29…" at bounding box center [697, 301] width 559 height 91
click at [615, 298] on div "A Callback Scheduled Call Step: 1 America/New_York +1 860-910-9925 johnsisson29…" at bounding box center [697, 301] width 559 height 91
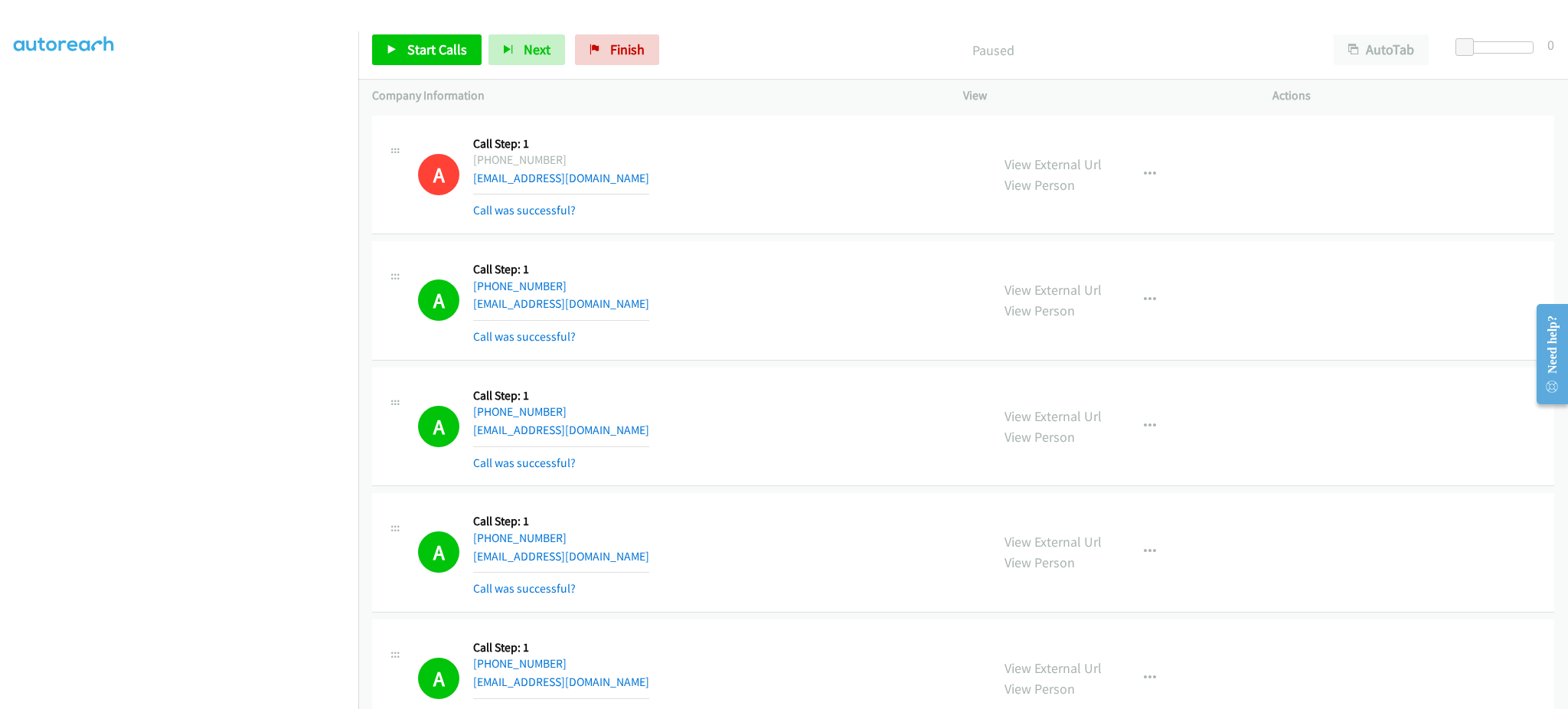
click at [615, 298] on div "A Callback Scheduled Call Step: 1 America/New_York +1 860-910-9925 johnsisson29…" at bounding box center [697, 301] width 559 height 91
copy div "[EMAIL_ADDRESS][DOMAIN_NAME]"
click at [624, 432] on div "A Callback Scheduled Call Step: 1 America/New_York +1 260-223-0185 jemmhomes@gm…" at bounding box center [697, 426] width 559 height 91
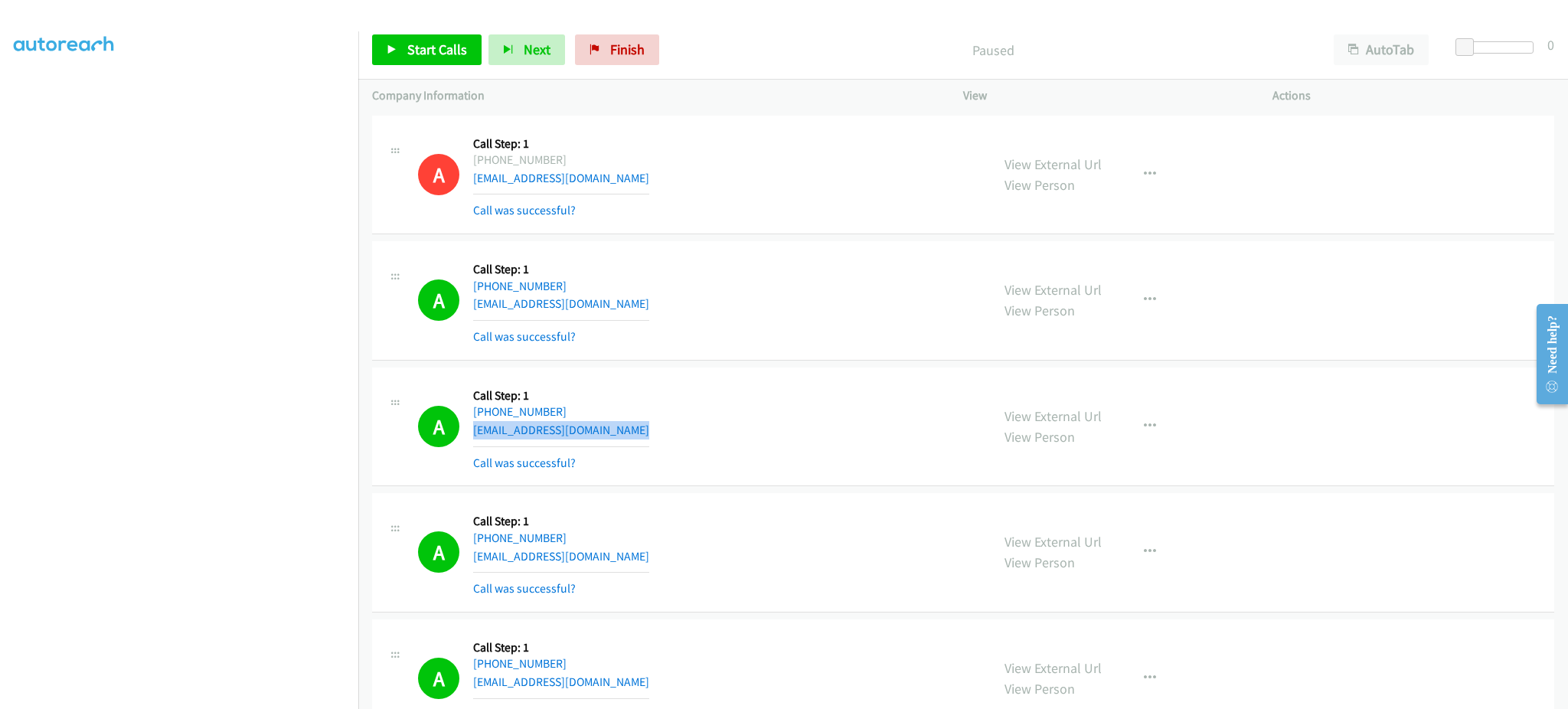
click at [624, 432] on div "A Callback Scheduled Call Step: 1 America/New_York +1 260-223-0185 jemmhomes@gm…" at bounding box center [697, 426] width 559 height 91
copy div "[EMAIL_ADDRESS][DOMAIN_NAME]"
click at [630, 556] on div "A Callback Scheduled Call Step: 1 America/New_York +1 727-304-8858 marybelcorte…" at bounding box center [697, 552] width 559 height 91
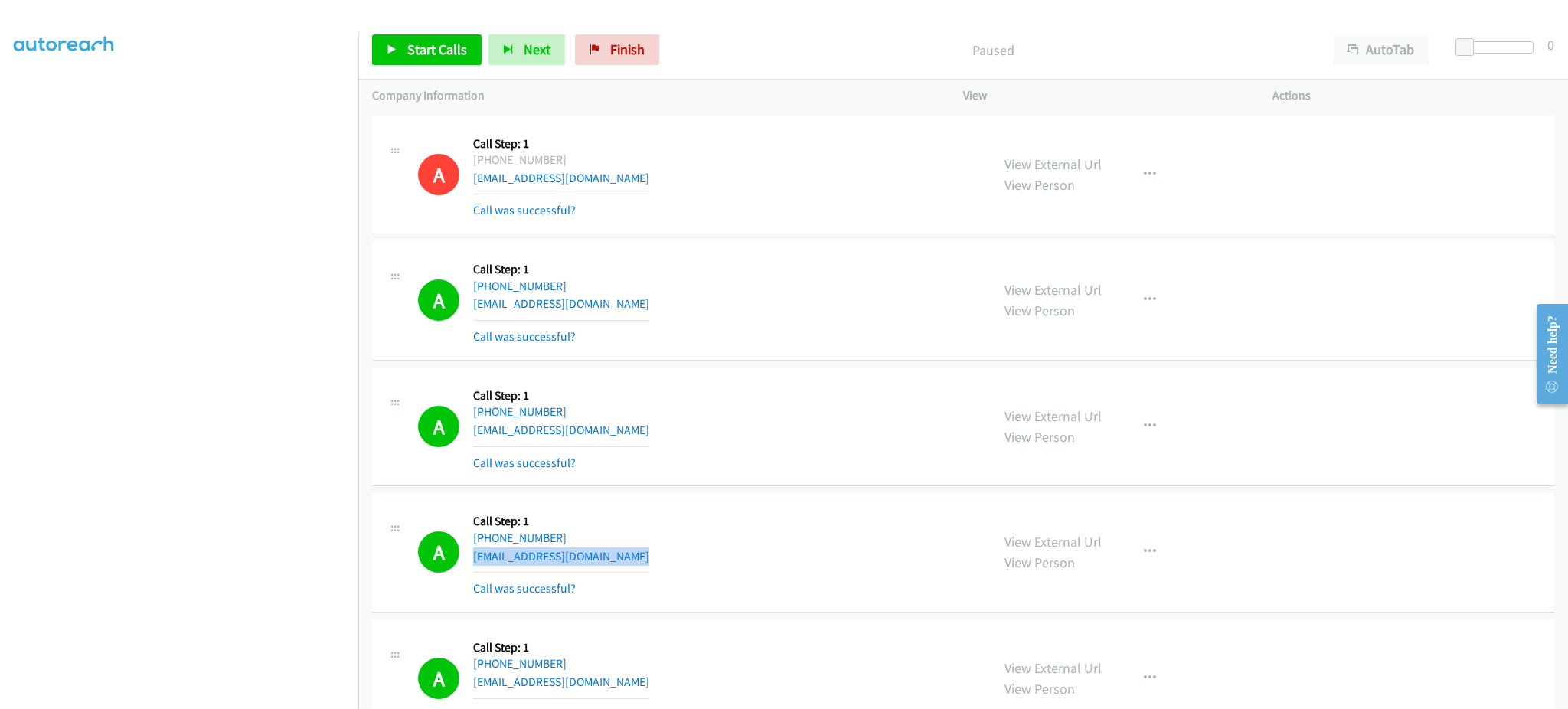
copy div "[EMAIL_ADDRESS][DOMAIN_NAME]"
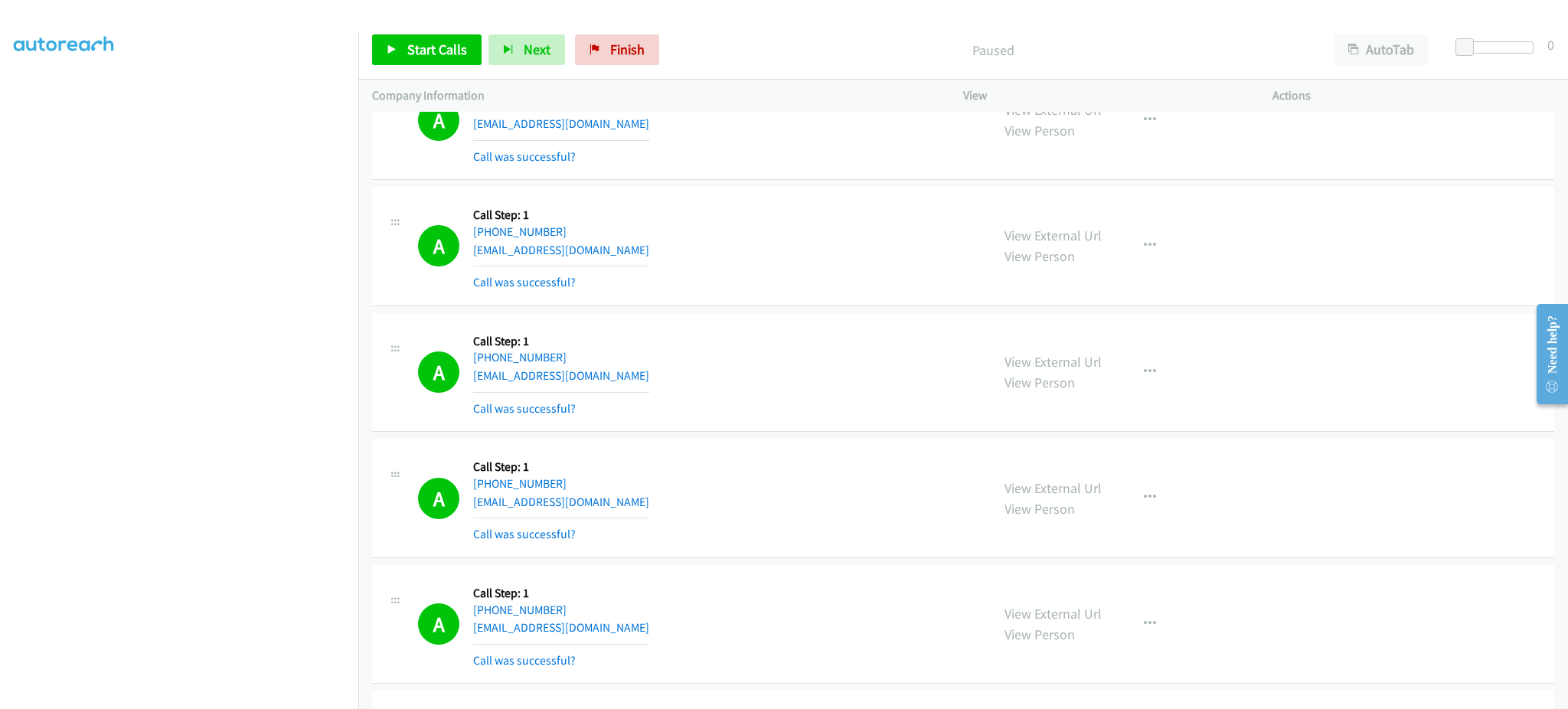
click at [654, 368] on div "A Callback Scheduled Call Step: 1 America/Phoenix +1 480-524-9479 mrumbu_69@hot…" at bounding box center [697, 373] width 559 height 91
click at [653, 376] on div "A Callback Scheduled Call Step: 1 America/Phoenix +1 480-524-9479 mrumbu_69@hot…" at bounding box center [697, 373] width 559 height 91
copy div "[EMAIL_ADDRESS][DOMAIN_NAME]"
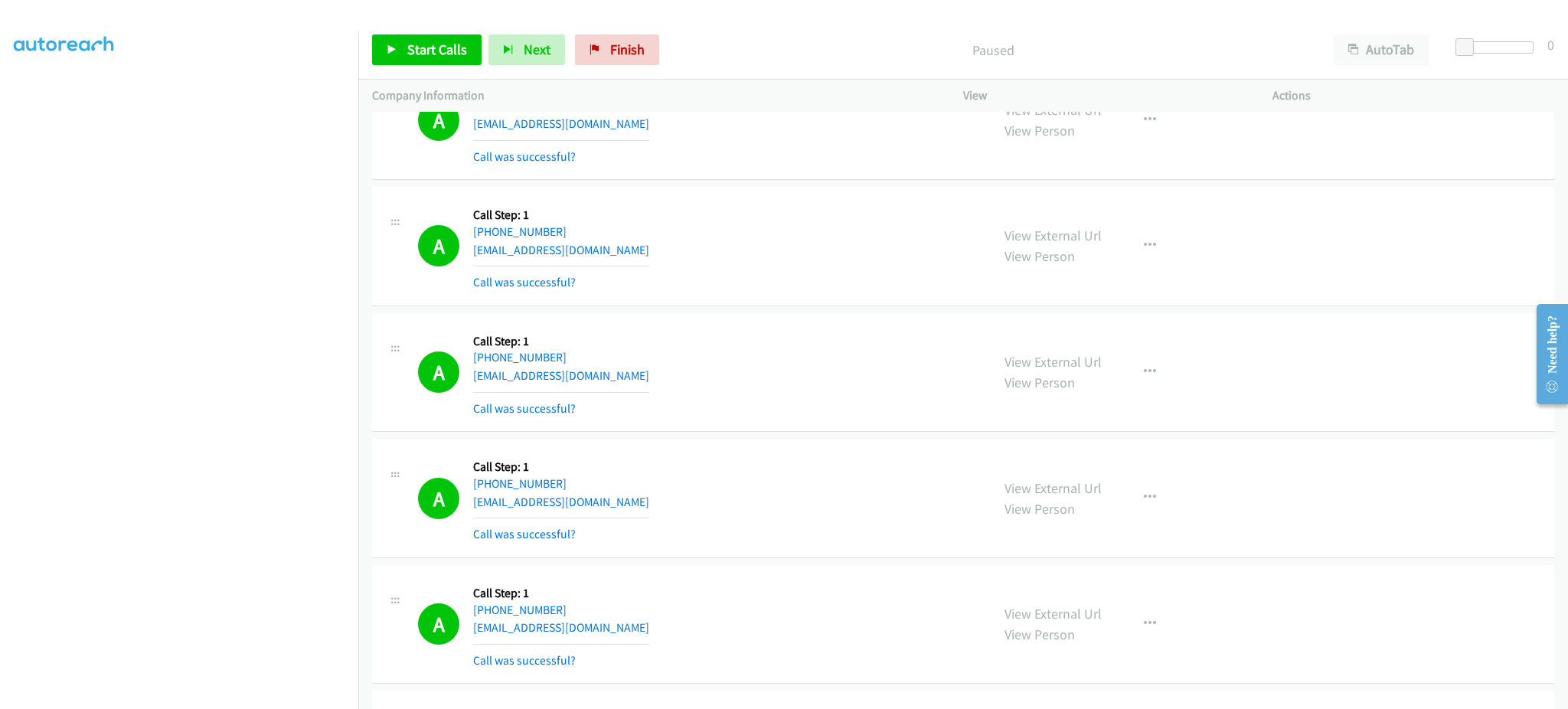
click at [610, 506] on div "A Callback Scheduled Call Step: 1 America/New_York +1 305-504-0623 amarisg305@g…" at bounding box center [697, 498] width 559 height 91
copy div "[EMAIL_ADDRESS][DOMAIN_NAME]"
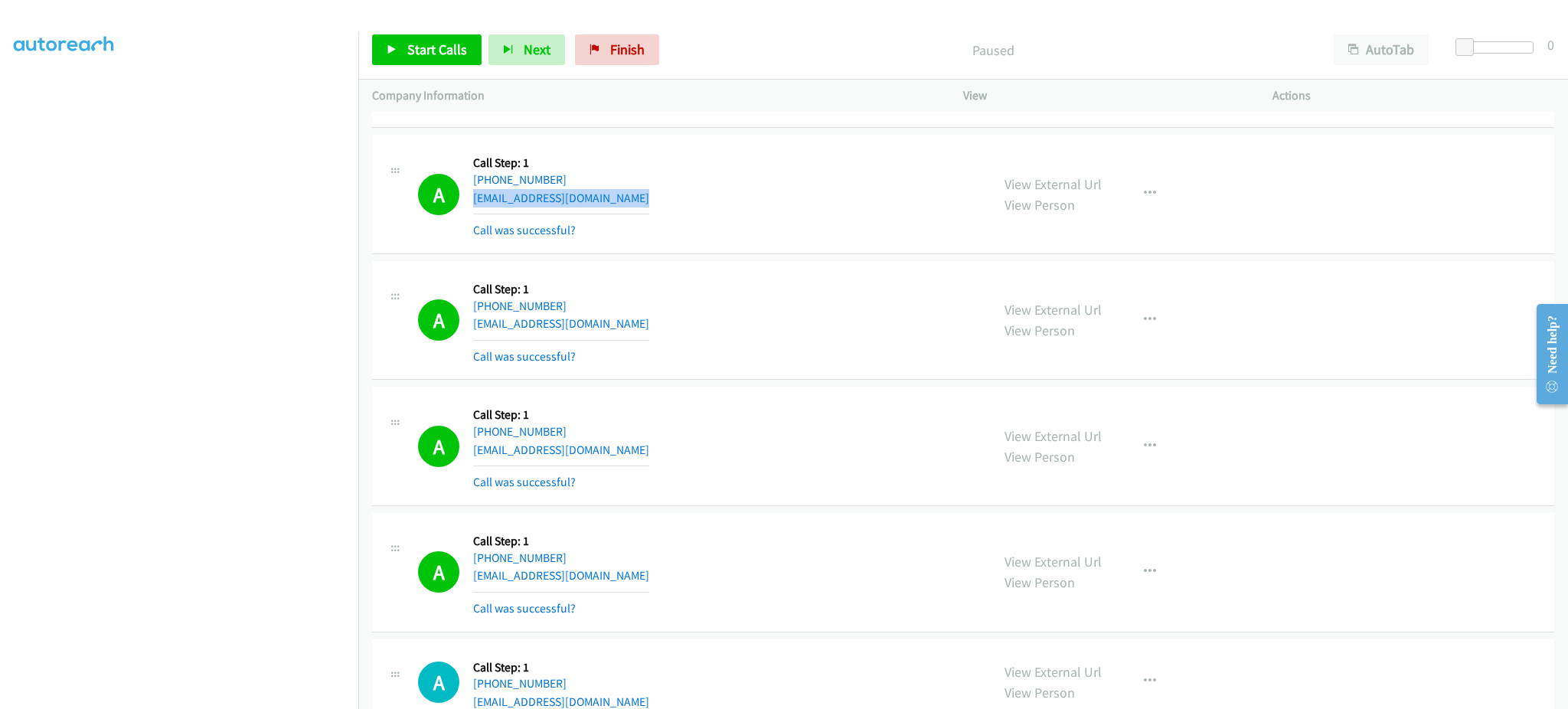
scroll to position [612, 0]
click at [634, 317] on div "A Callback Scheduled Call Step: 1 America/Chicago +1 501-265-9181 curvigirl20@g…" at bounding box center [697, 318] width 559 height 91
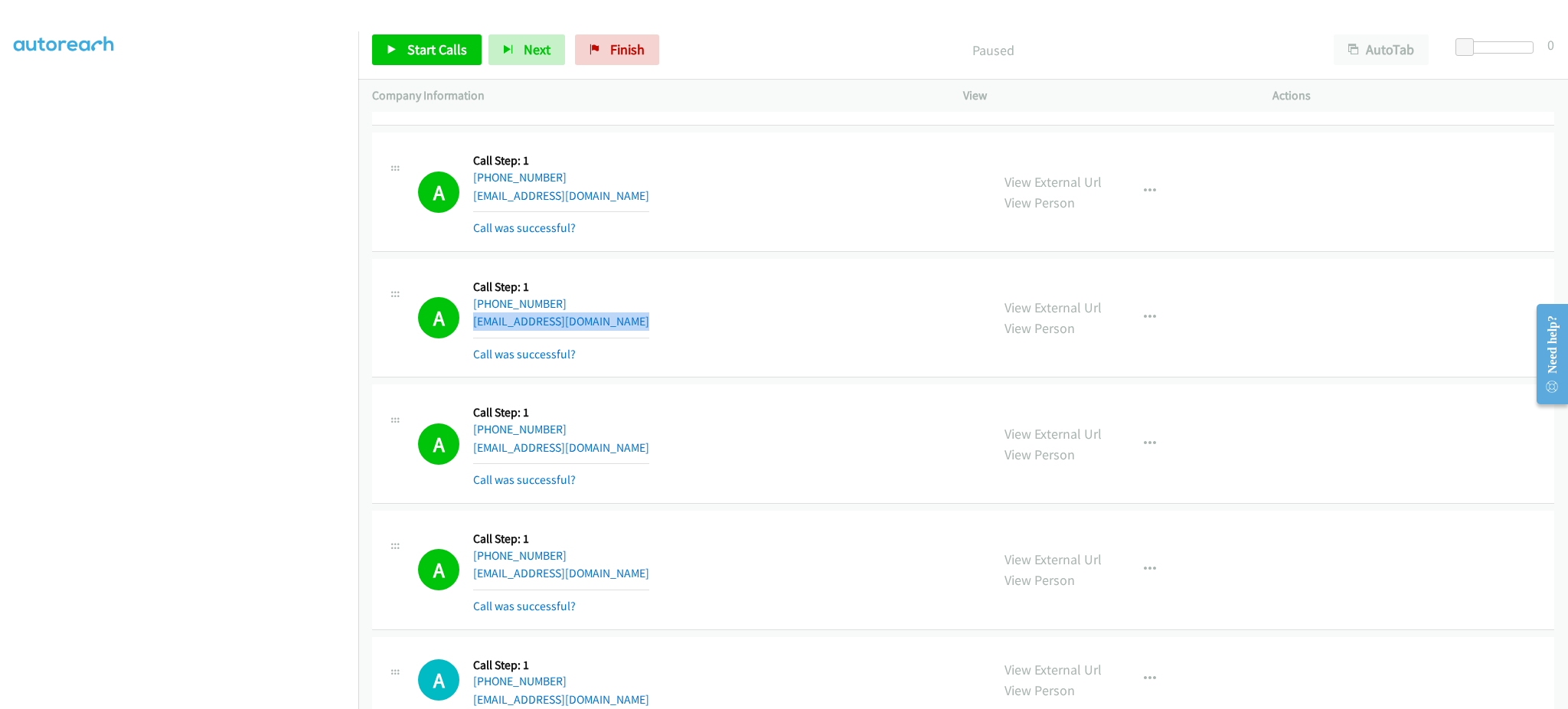
click at [634, 317] on div "A Callback Scheduled Call Step: 1 America/Chicago +1 501-265-9181 curvigirl20@g…" at bounding box center [697, 318] width 559 height 91
copy div "[EMAIL_ADDRESS][DOMAIN_NAME]"
click at [618, 444] on div "A Callback Scheduled Call Step: 1 America/Los_Angeles +1 208-488-5478 ester8860…" at bounding box center [697, 444] width 559 height 91
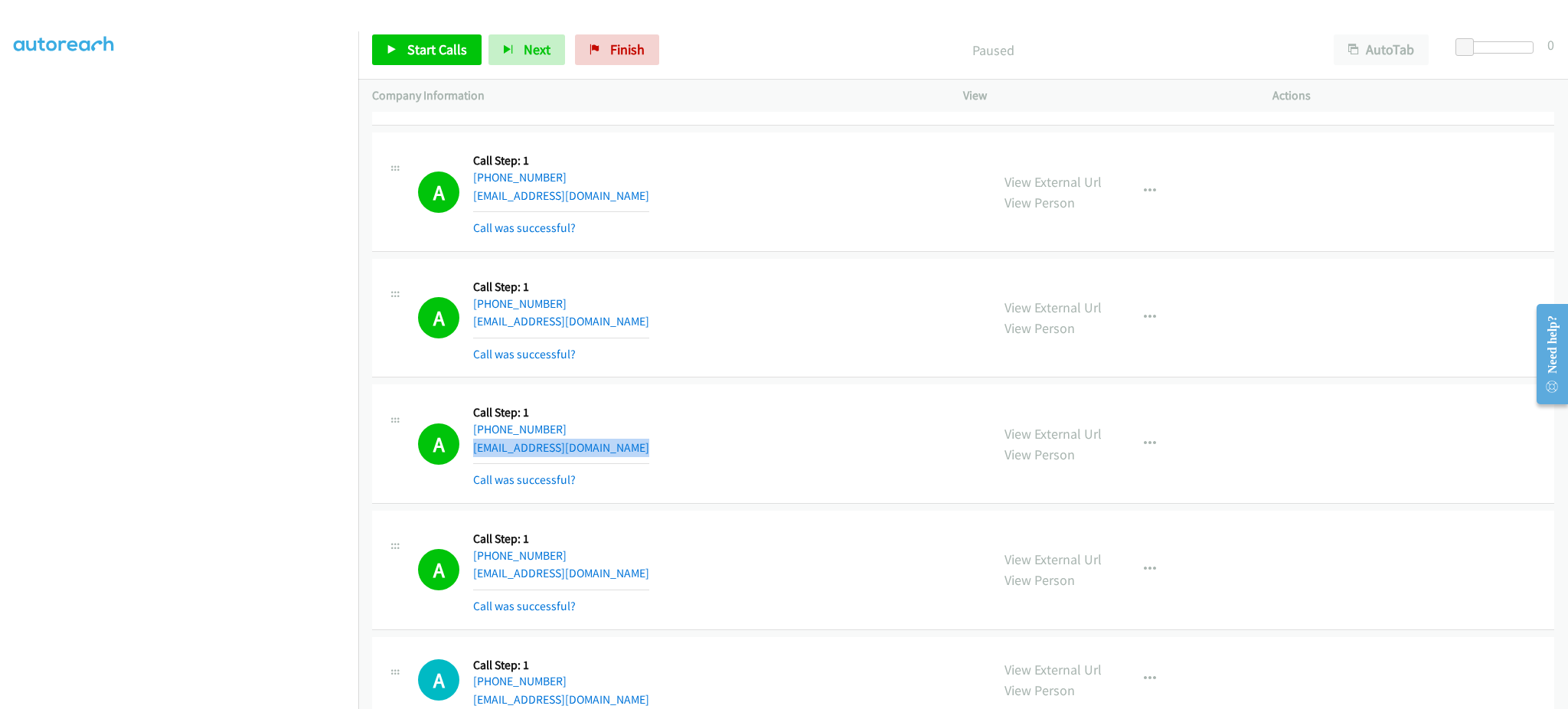
copy div "[EMAIL_ADDRESS][DOMAIN_NAME]"
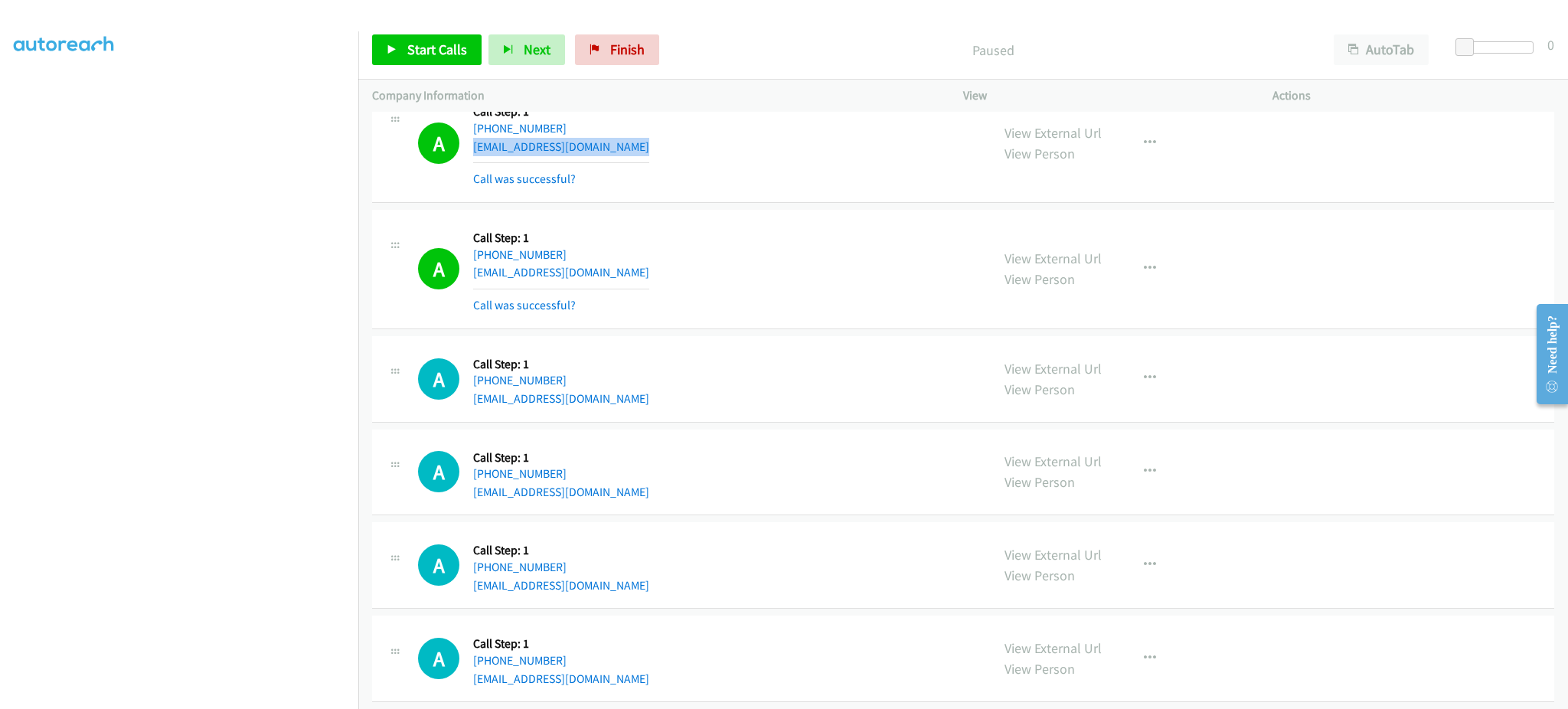
scroll to position [919, 0]
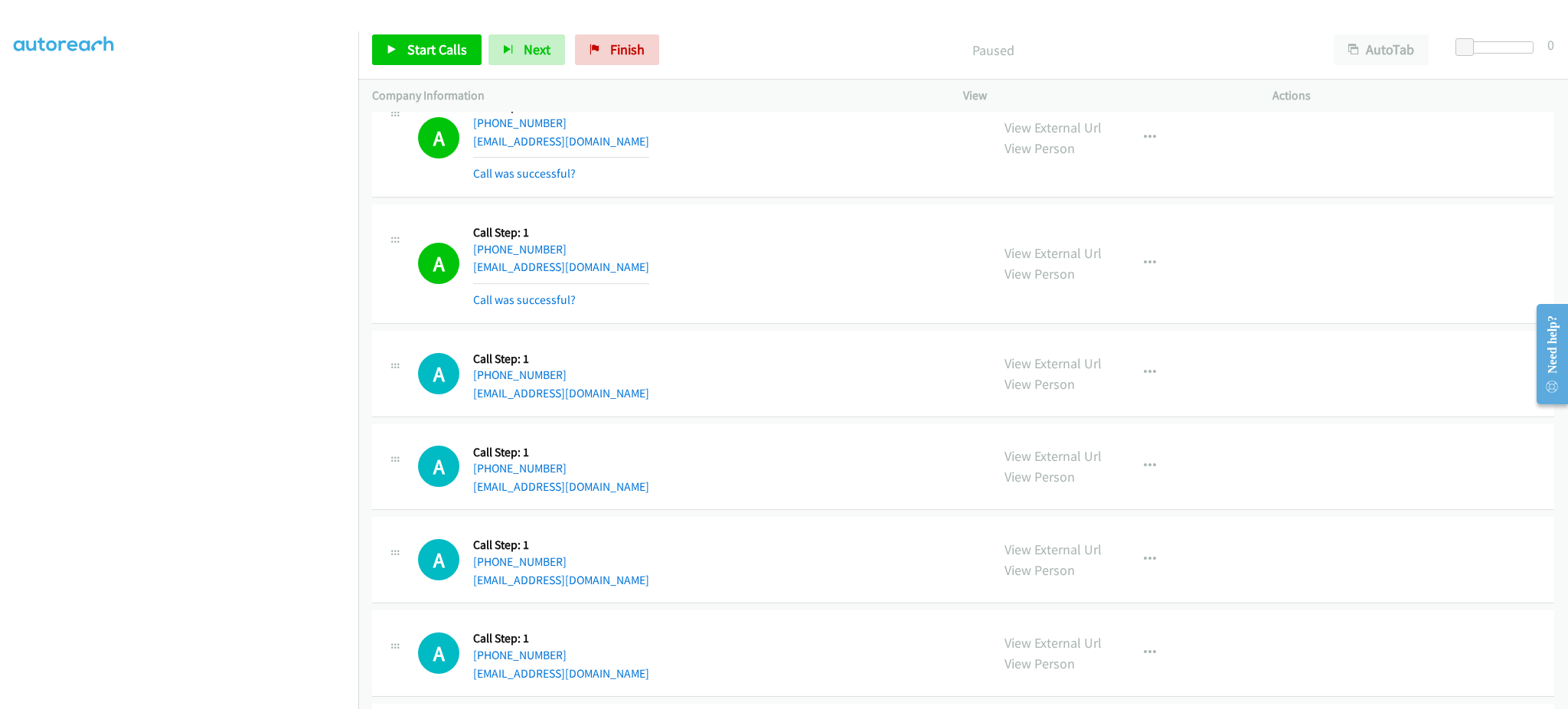
click at [627, 277] on div "A Callback Scheduled Call Step: 1 America/Chicago +1 985-373-3026 brewer5266@be…" at bounding box center [697, 263] width 559 height 91
click at [626, 268] on div "A Callback Scheduled Call Step: 1 America/Chicago +1 985-373-3026 brewer5266@be…" at bounding box center [697, 263] width 559 height 91
copy div "[EMAIL_ADDRESS][DOMAIN_NAME]"
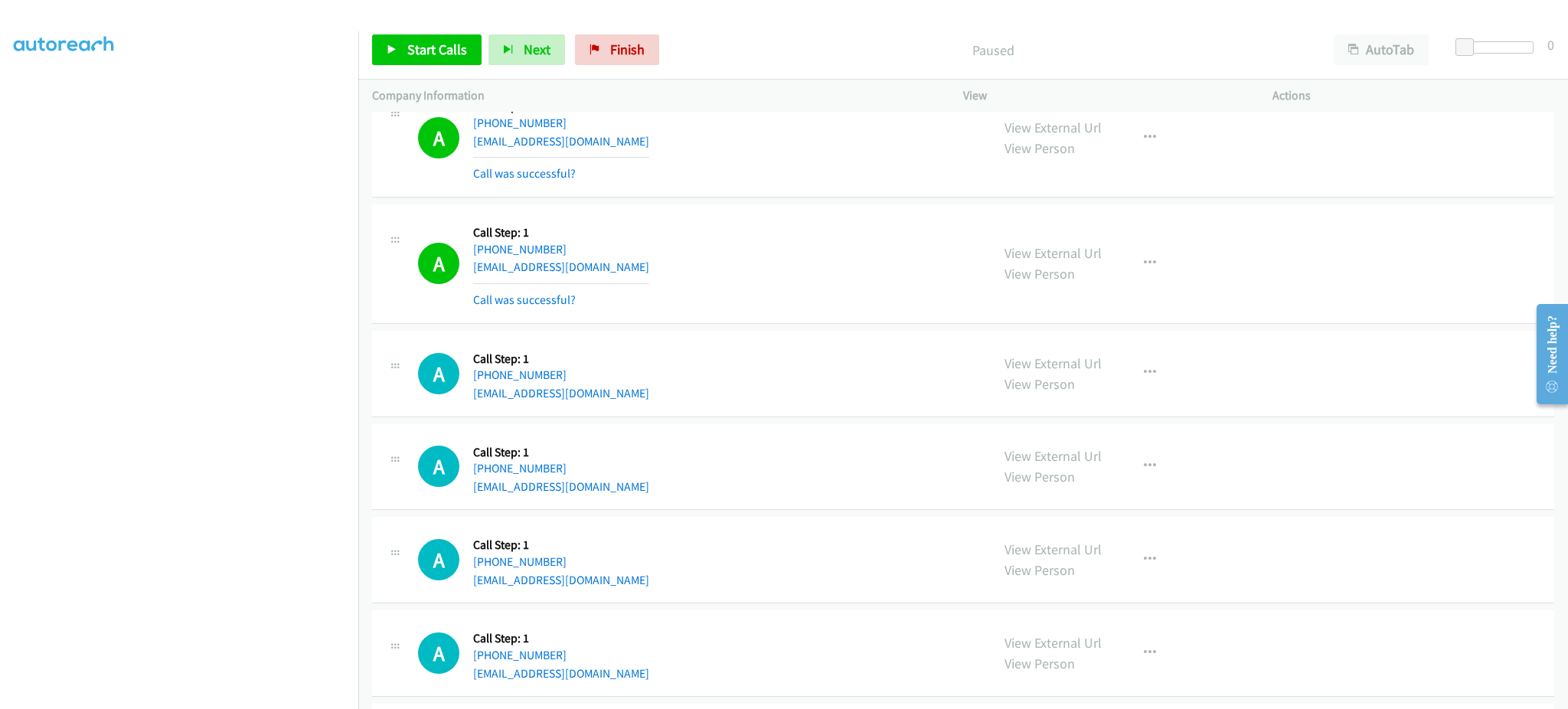
click at [641, 394] on div "A Callback Scheduled Call Step: 1 America/Chicago +1 504-351-2223 kedrineverfie…" at bounding box center [697, 374] width 559 height 58
copy div "[EMAIL_ADDRESS][DOMAIN_NAME]"
click at [638, 488] on div "A Callback Scheduled Call Step: 1 America/Los_Angeles +1 971-226-5940 locznguye…" at bounding box center [697, 468] width 559 height 58
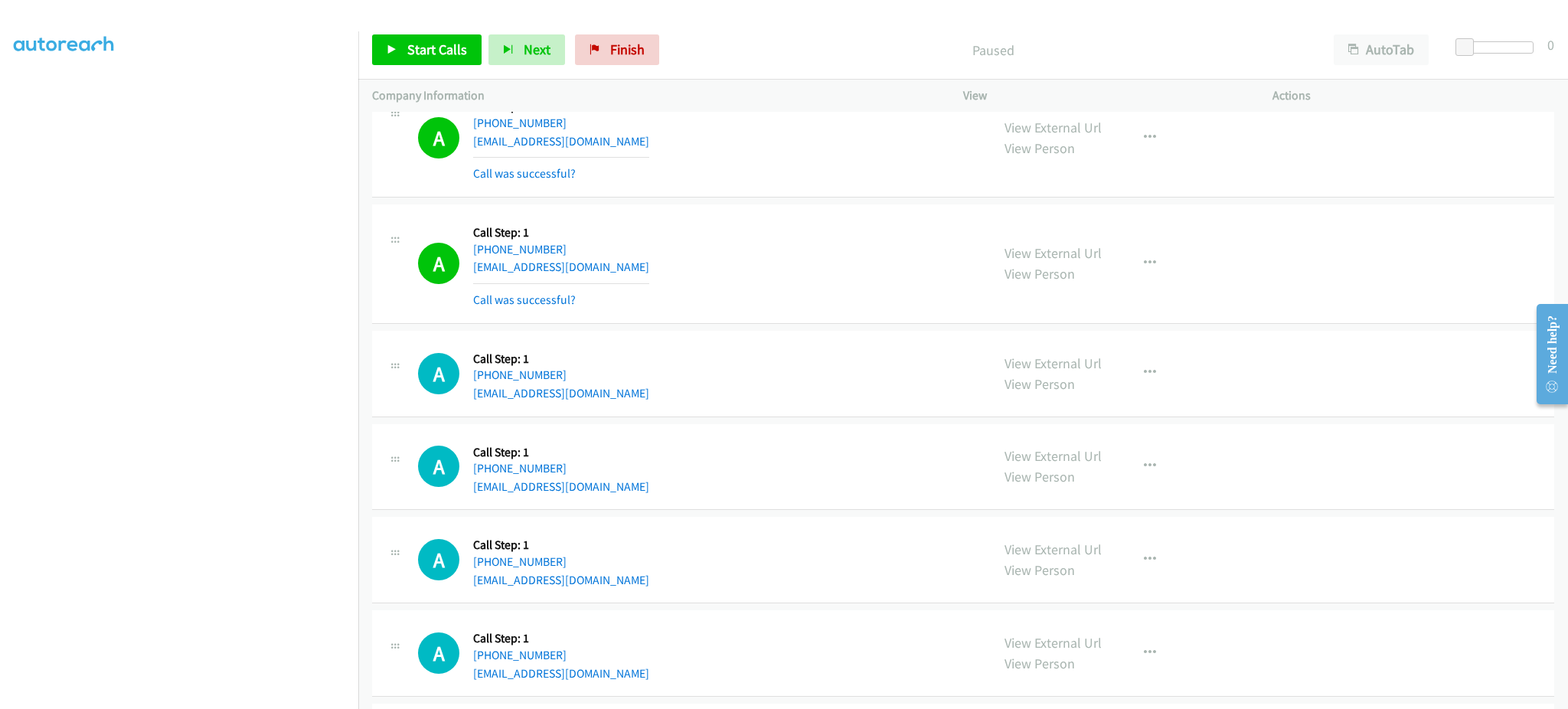
click at [638, 488] on div "A Callback Scheduled Call Step: 1 America/Los_Angeles +1 971-226-5940 locznguye…" at bounding box center [697, 468] width 559 height 58
copy div "[EMAIL_ADDRESS][DOMAIN_NAME]"
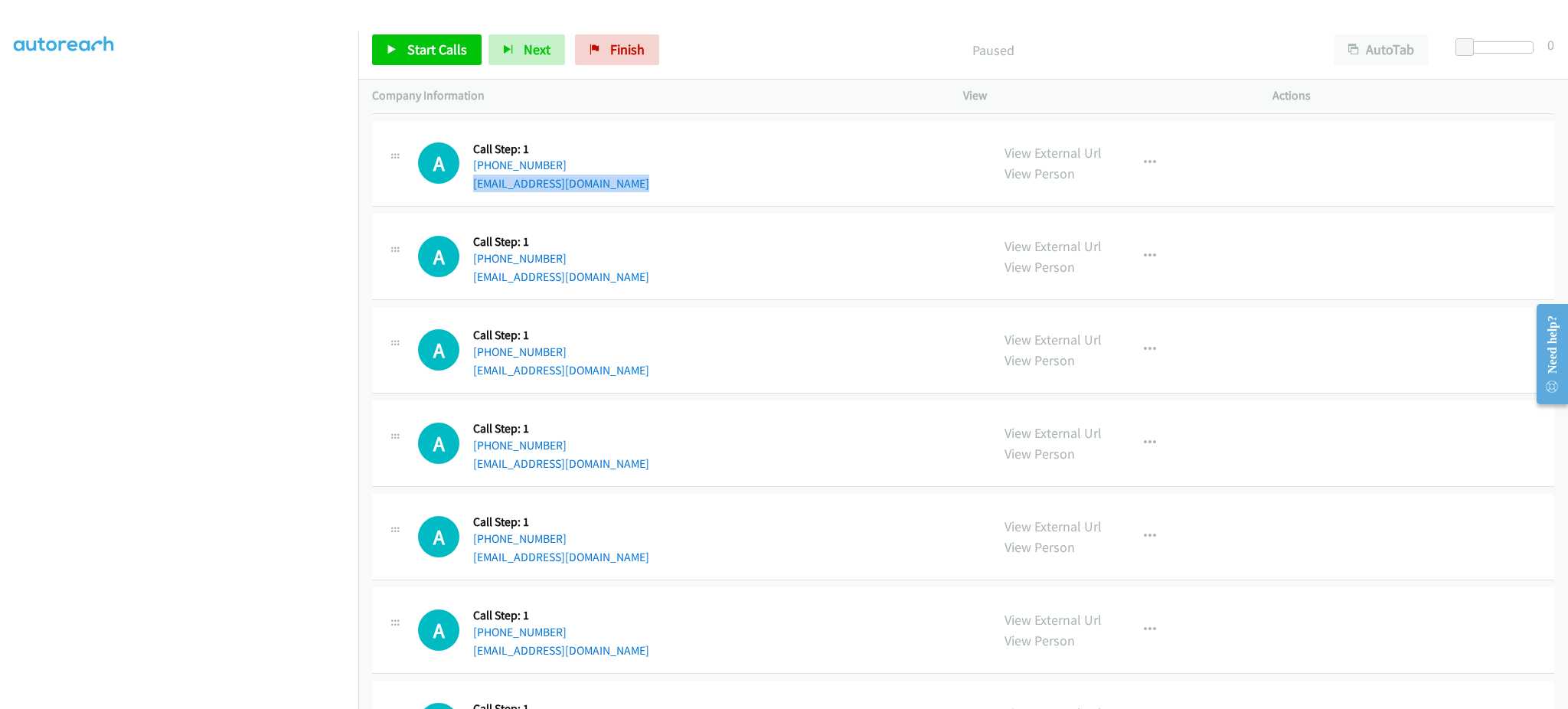
scroll to position [1225, 0]
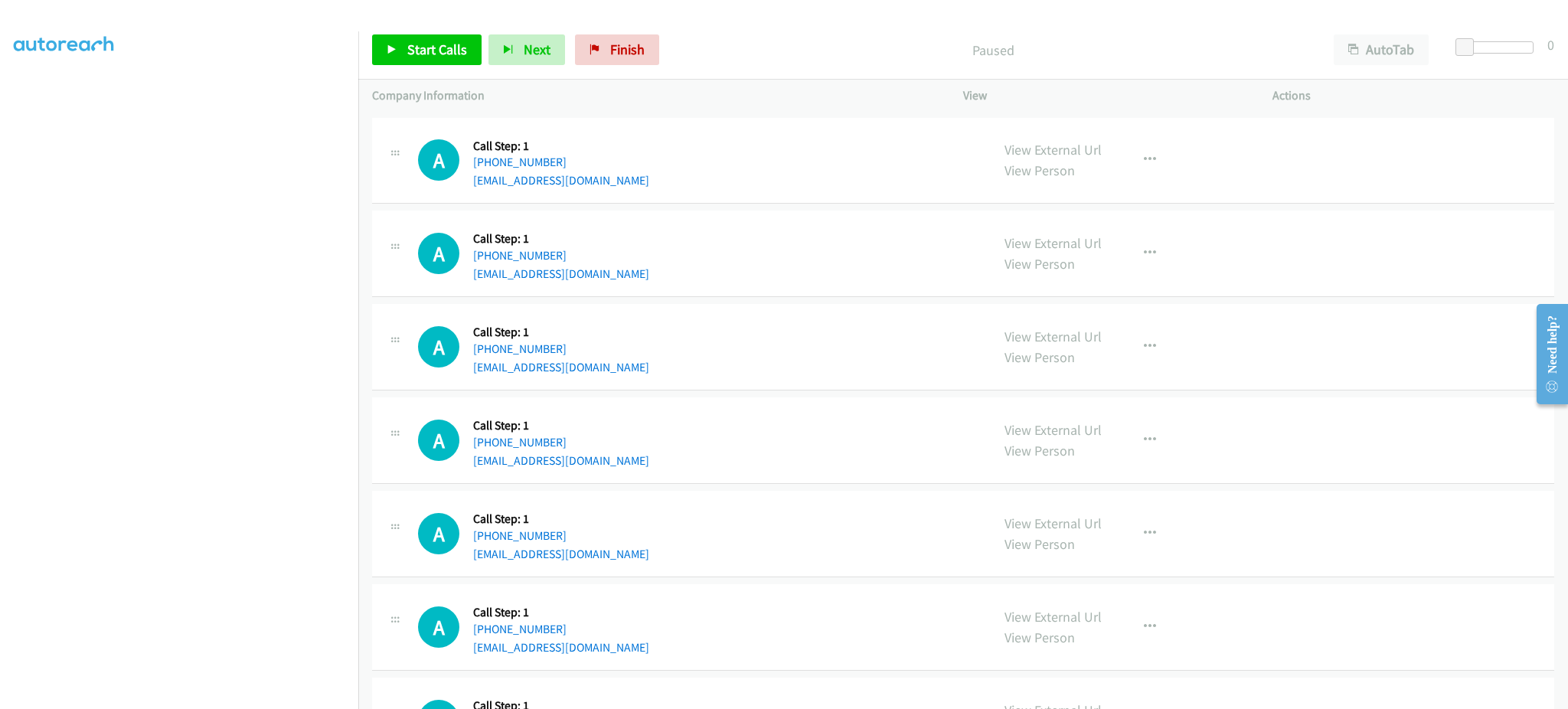
click at [631, 277] on div "A Callback Scheduled Call Step: 1 America/Denver +1 208-390-3877 potthastjimmie…" at bounding box center [697, 253] width 559 height 58
click at [620, 366] on div "A Callback Scheduled Call Step: 1 America/Chicago +1 210-740-6079 mrecasino@icl…" at bounding box center [697, 347] width 559 height 58
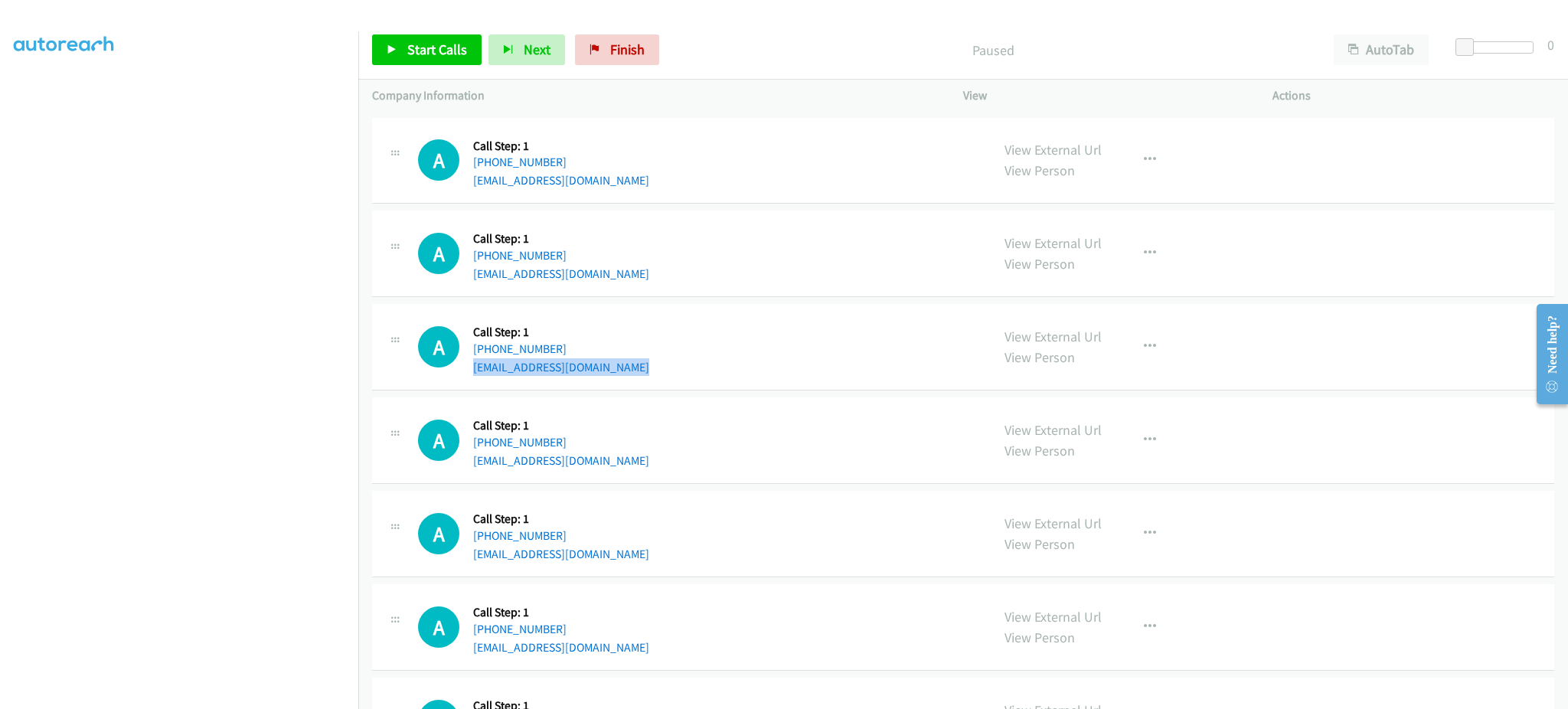
click at [620, 366] on div "A Callback Scheduled Call Step: 1 America/Chicago +1 210-740-6079 mrecasino@icl…" at bounding box center [697, 347] width 559 height 58
click at [614, 462] on div "A Callback Scheduled Call Step: 1 America/Los_Angeles +1 702-557-2280 allcleanl…" at bounding box center [697, 440] width 559 height 58
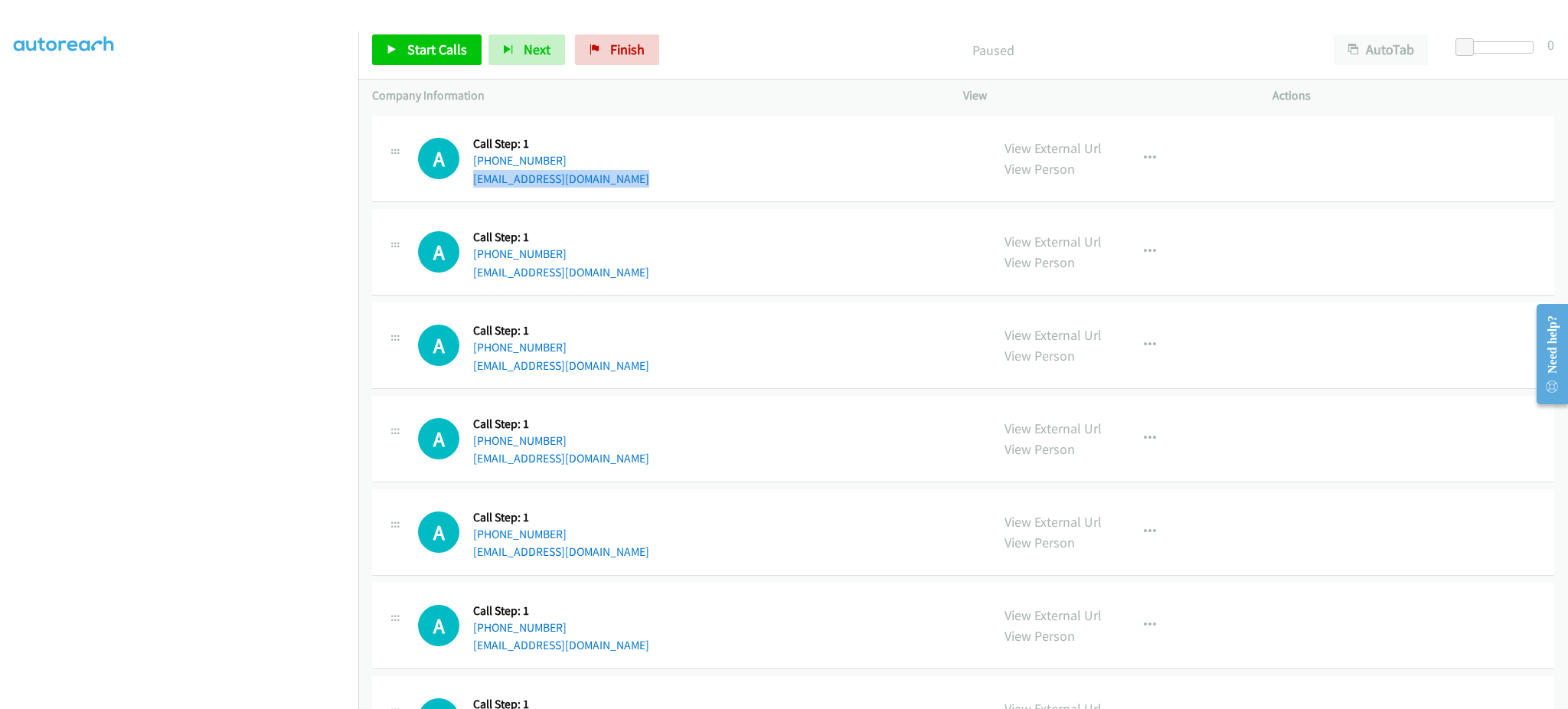
scroll to position [1531, 0]
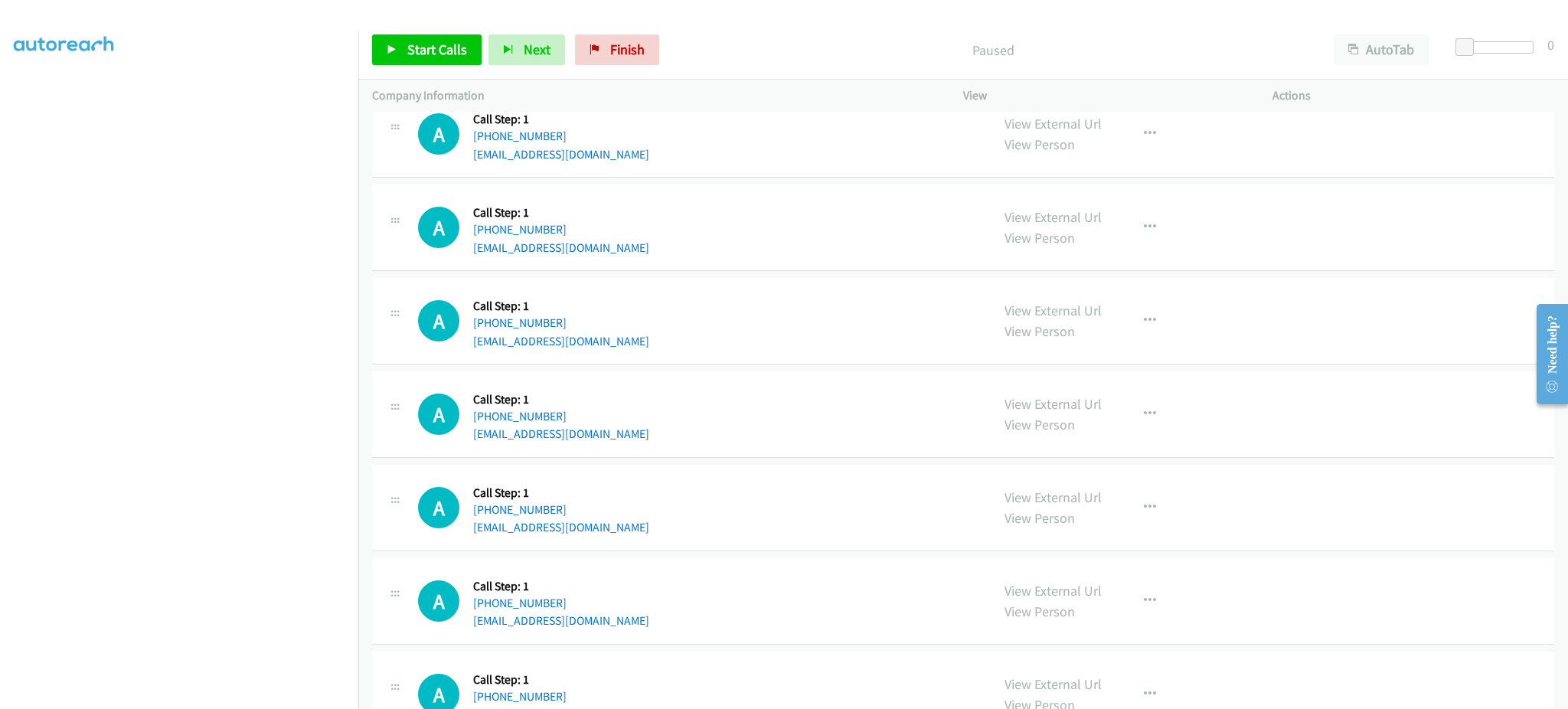
click at [579, 245] on div "A Callback Scheduled Call Step: 1 America/Los_Angeles +1 323-445-9523 sallhet@g…" at bounding box center [697, 228] width 559 height 58
click at [591, 338] on div "A Callback Scheduled Call Step: 1 America/Chicago +1 512-484-4885 lorixu@gmail.…" at bounding box center [697, 321] width 559 height 58
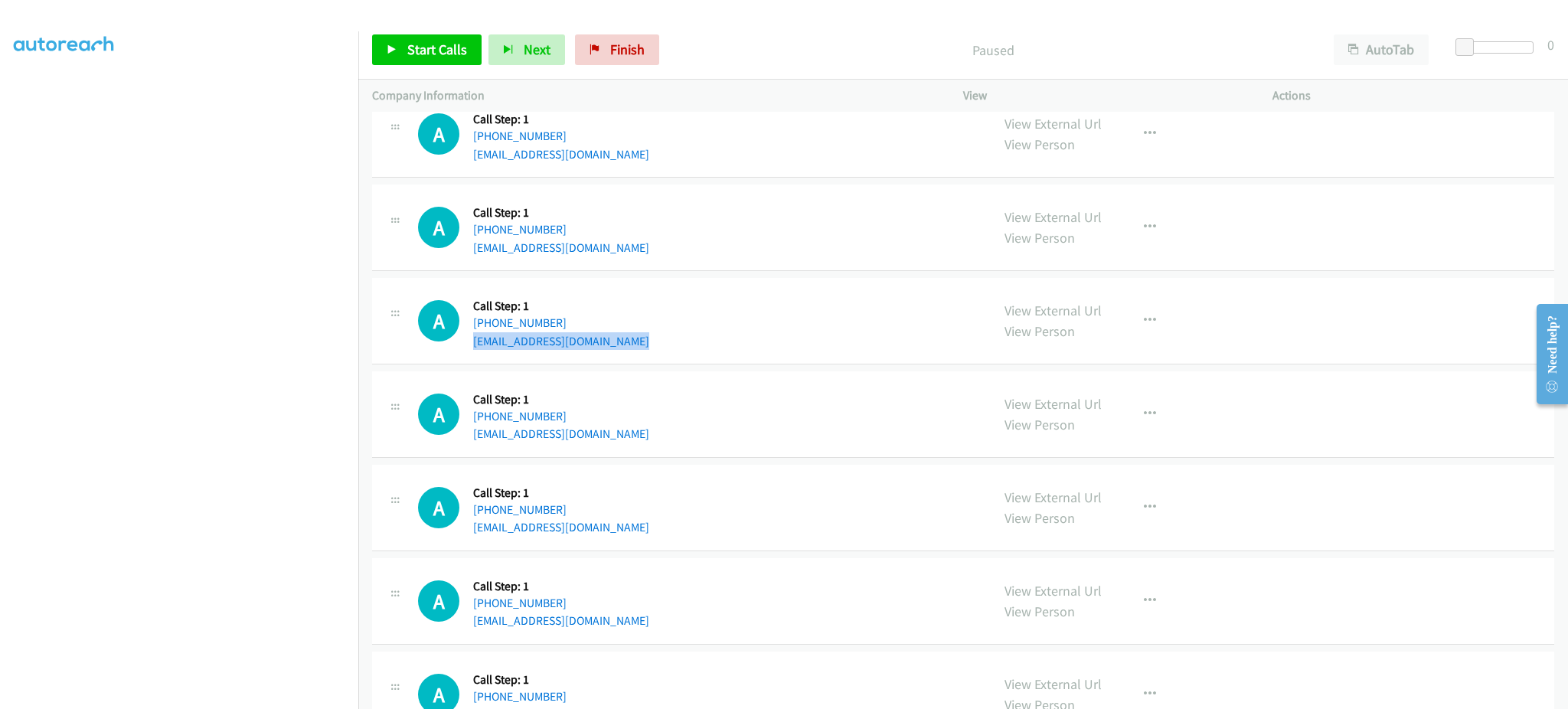
click at [591, 338] on div "A Callback Scheduled Call Step: 1 America/Chicago +1 512-484-4885 lorixu@gmail.…" at bounding box center [697, 321] width 559 height 58
click at [607, 432] on div "A Callback Scheduled Call Step: 1 America/New_York +1 904-403-6298 cfekula@gmai…" at bounding box center [697, 415] width 559 height 58
click at [592, 532] on div "A Callback Scheduled Call Step: 1 America/Los_Angeles +1 408-568-3213 lkespinal…" at bounding box center [697, 508] width 559 height 58
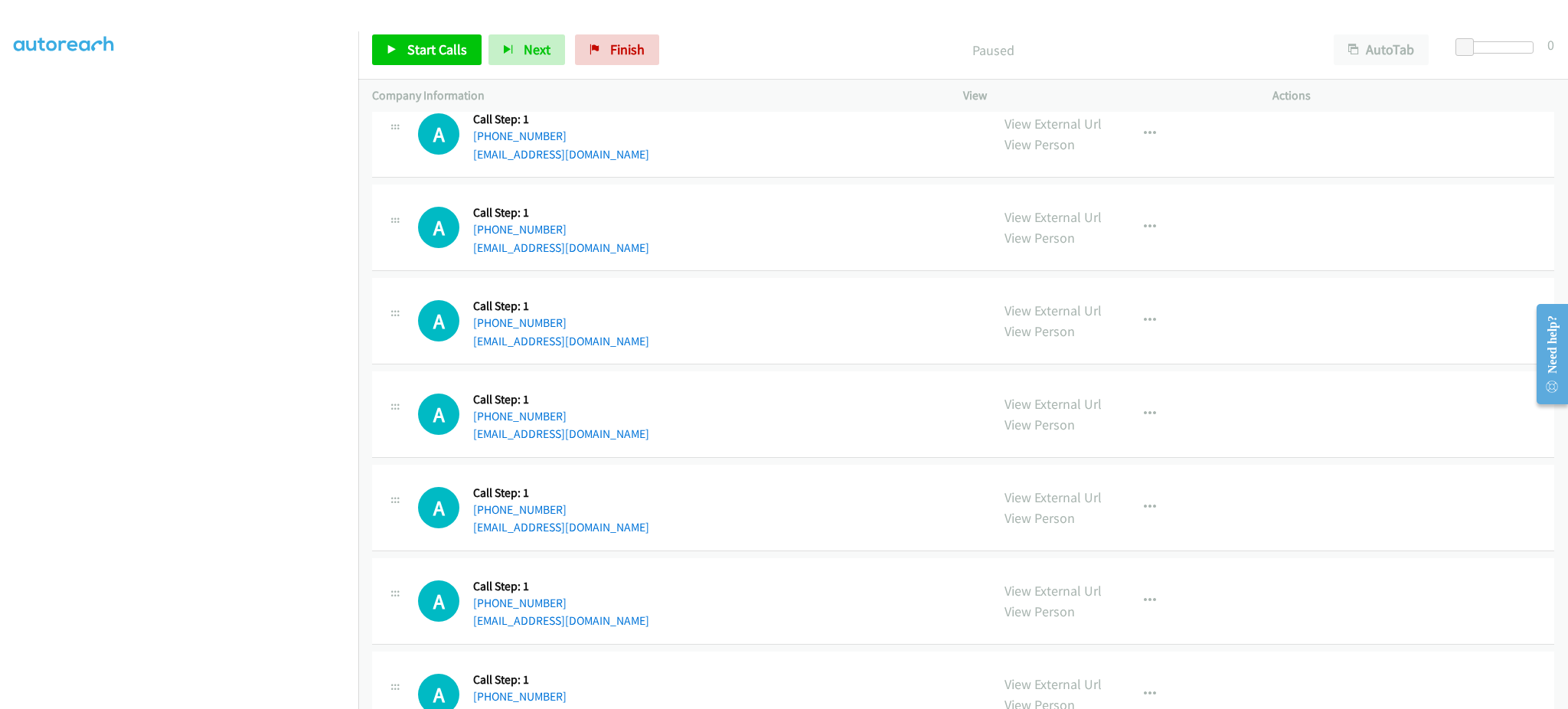
click at [592, 532] on div "A Callback Scheduled Call Step: 1 America/Los_Angeles +1 408-568-3213 lkespinal…" at bounding box center [697, 508] width 559 height 58
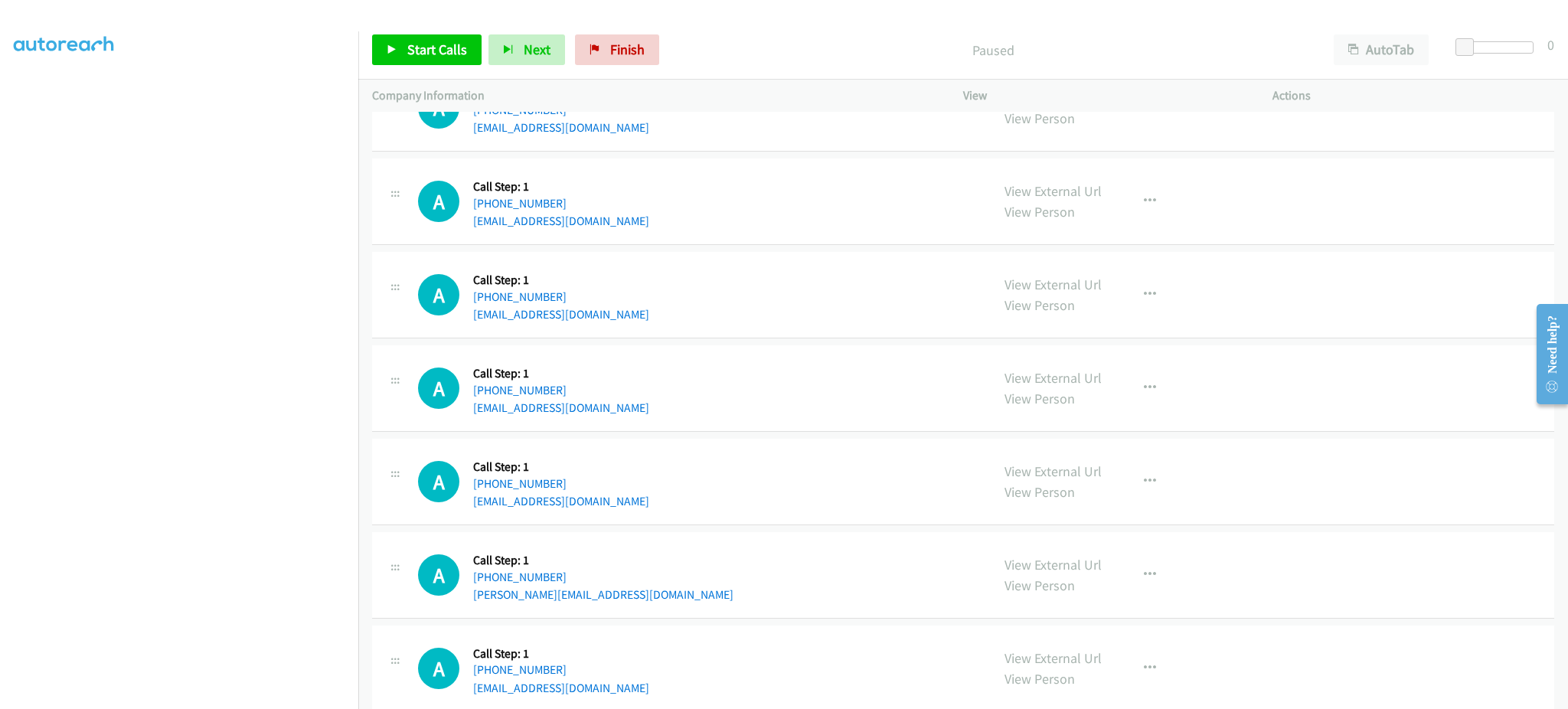
click at [665, 313] on div "A Callback Scheduled Call Step: 1 America/Chicago +1 512-887-0569 markhammondsm…" at bounding box center [697, 295] width 559 height 58
click at [652, 415] on div "A Callback Scheduled Call Step: 1 America/New_York +1 248-840-7151 saminoles200…" at bounding box center [697, 388] width 559 height 58
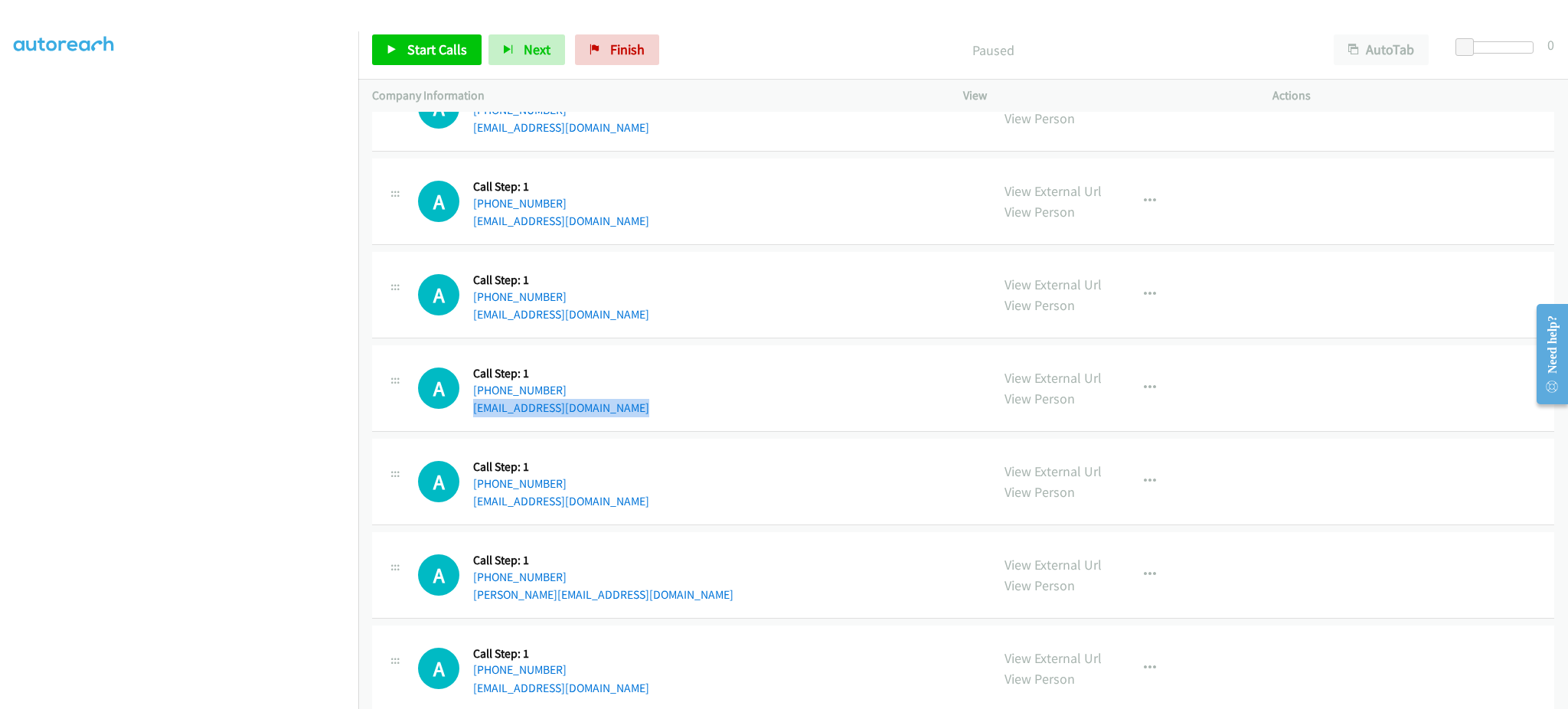
click at [652, 415] on div "A Callback Scheduled Call Step: 1 America/New_York +1 248-840-7151 saminoles200…" at bounding box center [697, 388] width 559 height 58
click at [585, 503] on div "A Callback Scheduled Call Step: 1 America/Los_Angeles +1 425-555-1234 testignor…" at bounding box center [697, 481] width 559 height 58
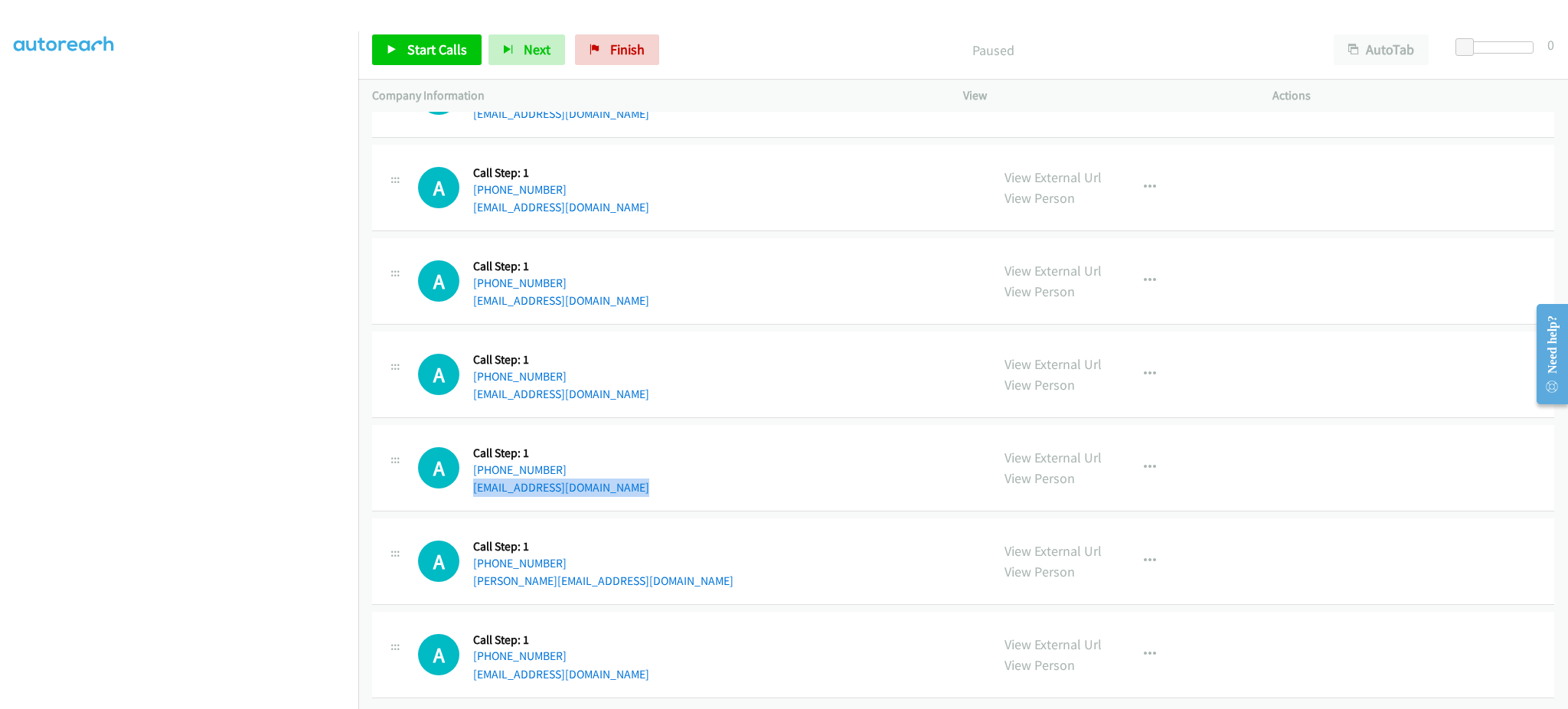
scroll to position [1867, 0]
click at [615, 560] on div "A Callback Scheduled Call Step: 1 America/New_York +1 419-341-5912 kyle.mumford…" at bounding box center [697, 561] width 559 height 58
click at [637, 658] on div "A Callback Scheduled Call Step: 1 America/Los_Angeles +1 559-341-6422 emilyminu…" at bounding box center [697, 654] width 559 height 58
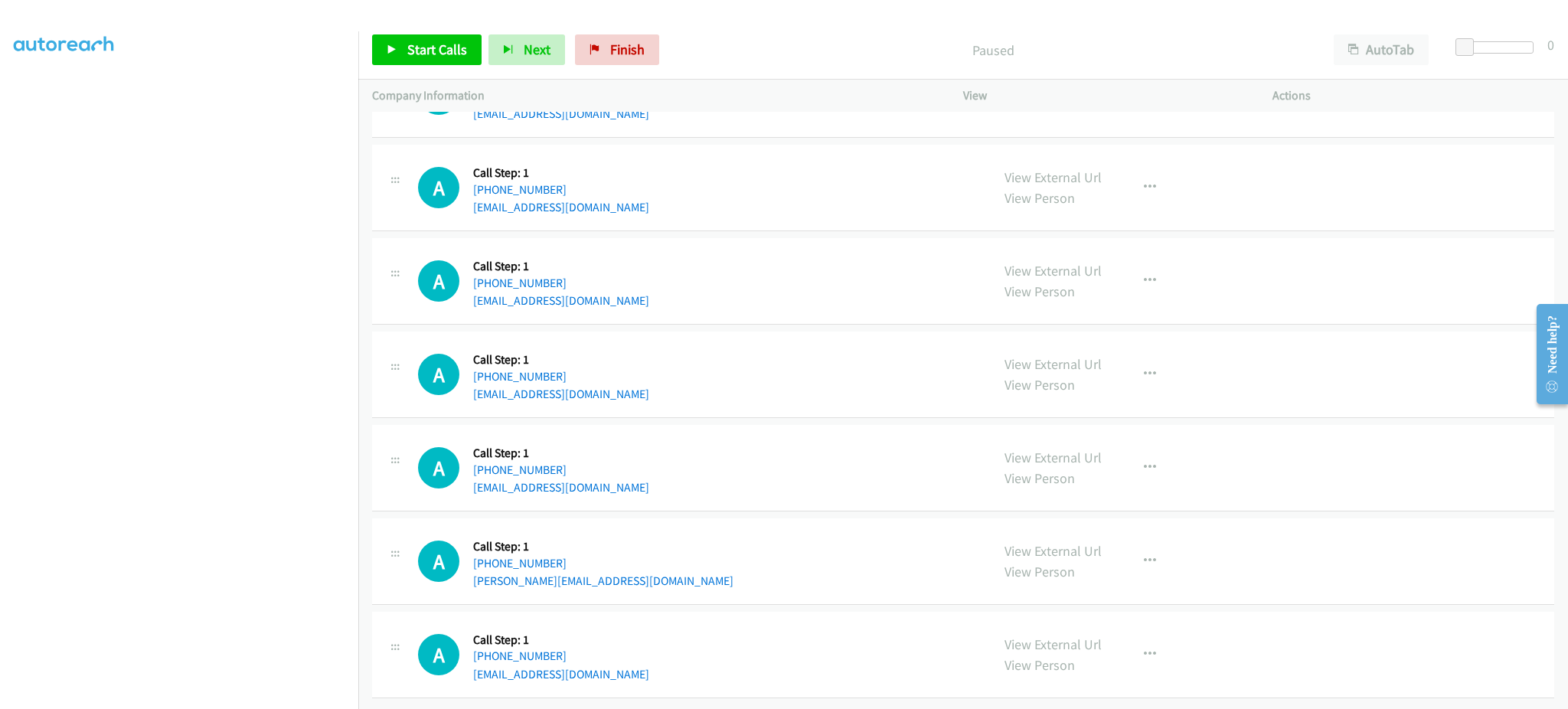
click at [635, 658] on div "A Callback Scheduled Call Step: 1 America/Los_Angeles +1 559-341-6422 emilyminu…" at bounding box center [697, 654] width 559 height 58
click at [448, 46] on span "Start Calls" at bounding box center [438, 49] width 60 height 17
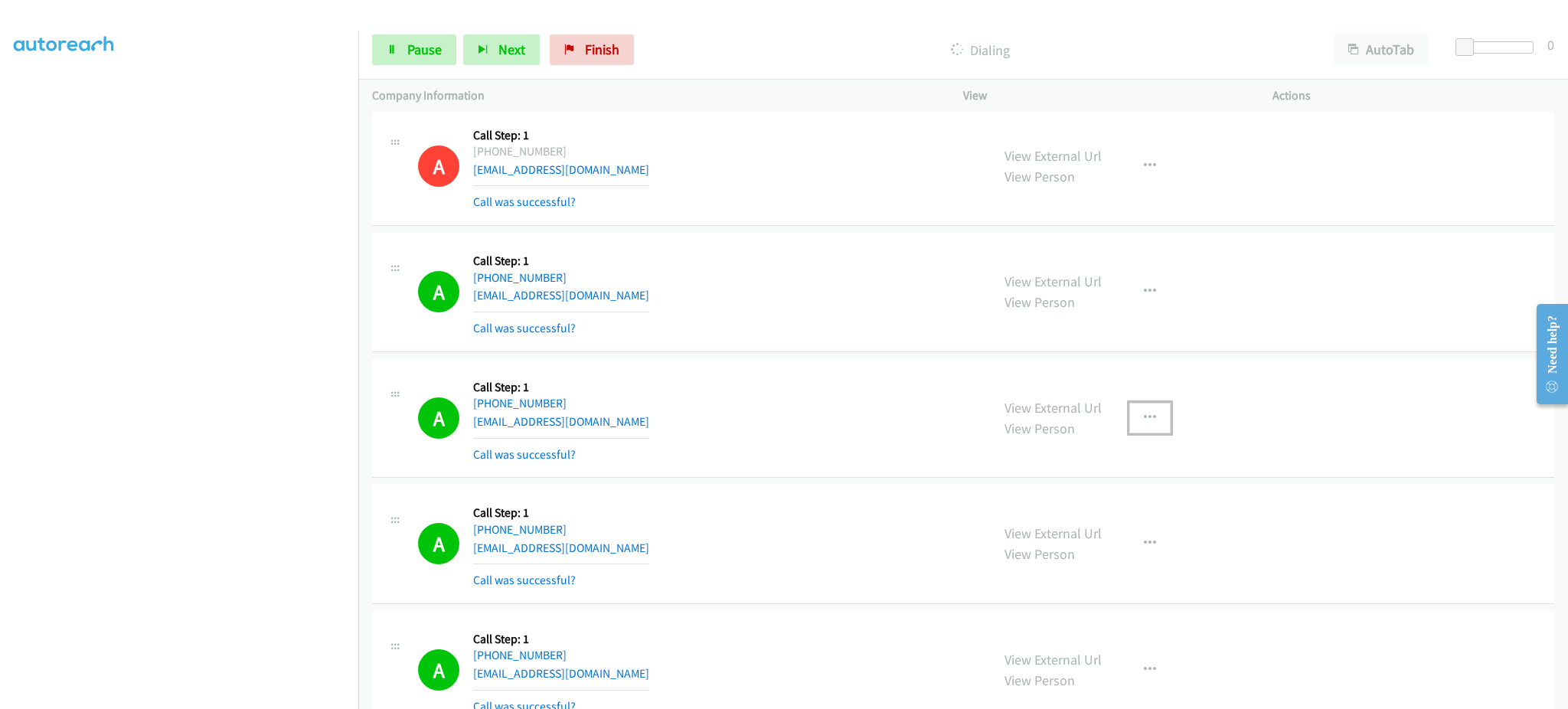
drag, startPoint x: 1156, startPoint y: 422, endPoint x: 1130, endPoint y: 479, distance: 62.6
click at [1155, 421] on button "button" at bounding box center [1150, 418] width 41 height 31
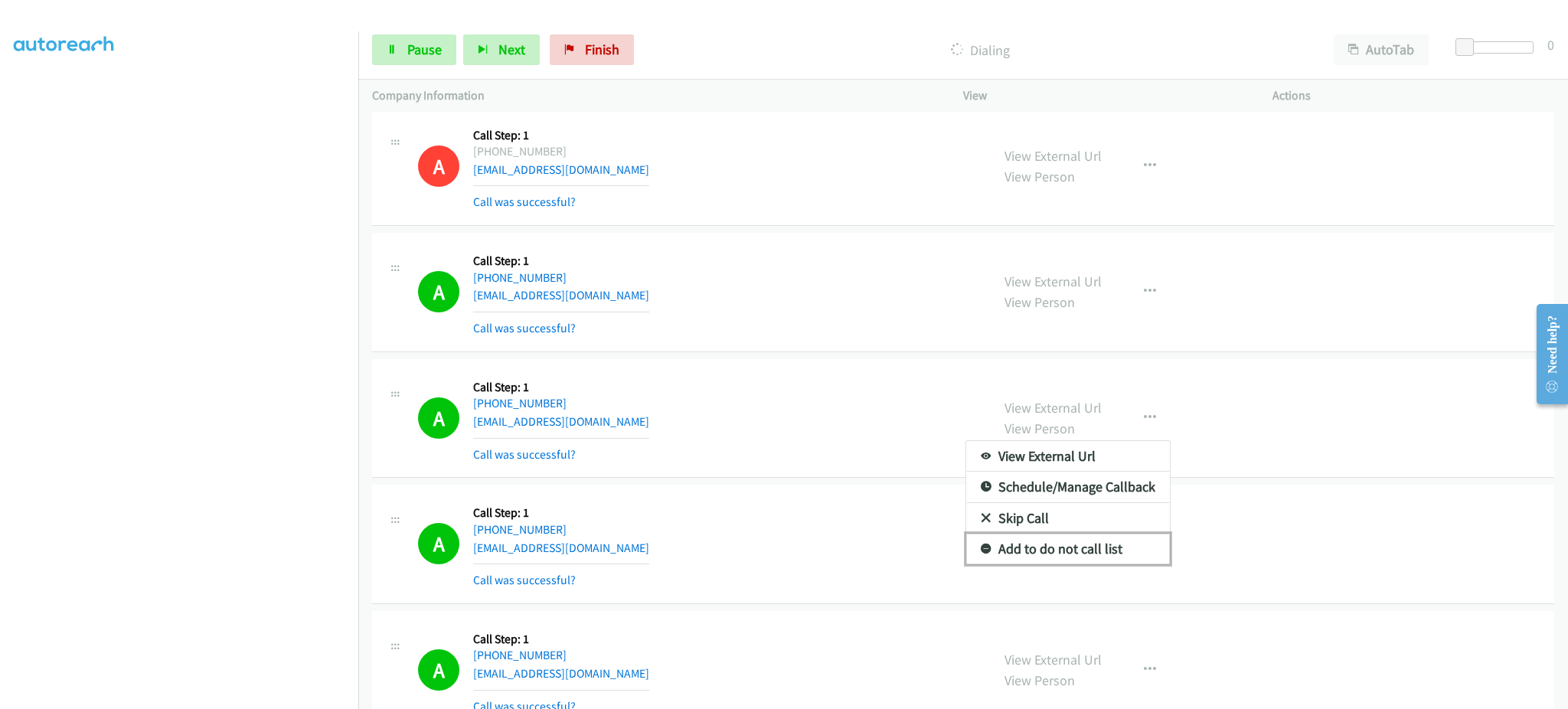
click at [1096, 542] on link "Add to do not call list" at bounding box center [1068, 550] width 203 height 31
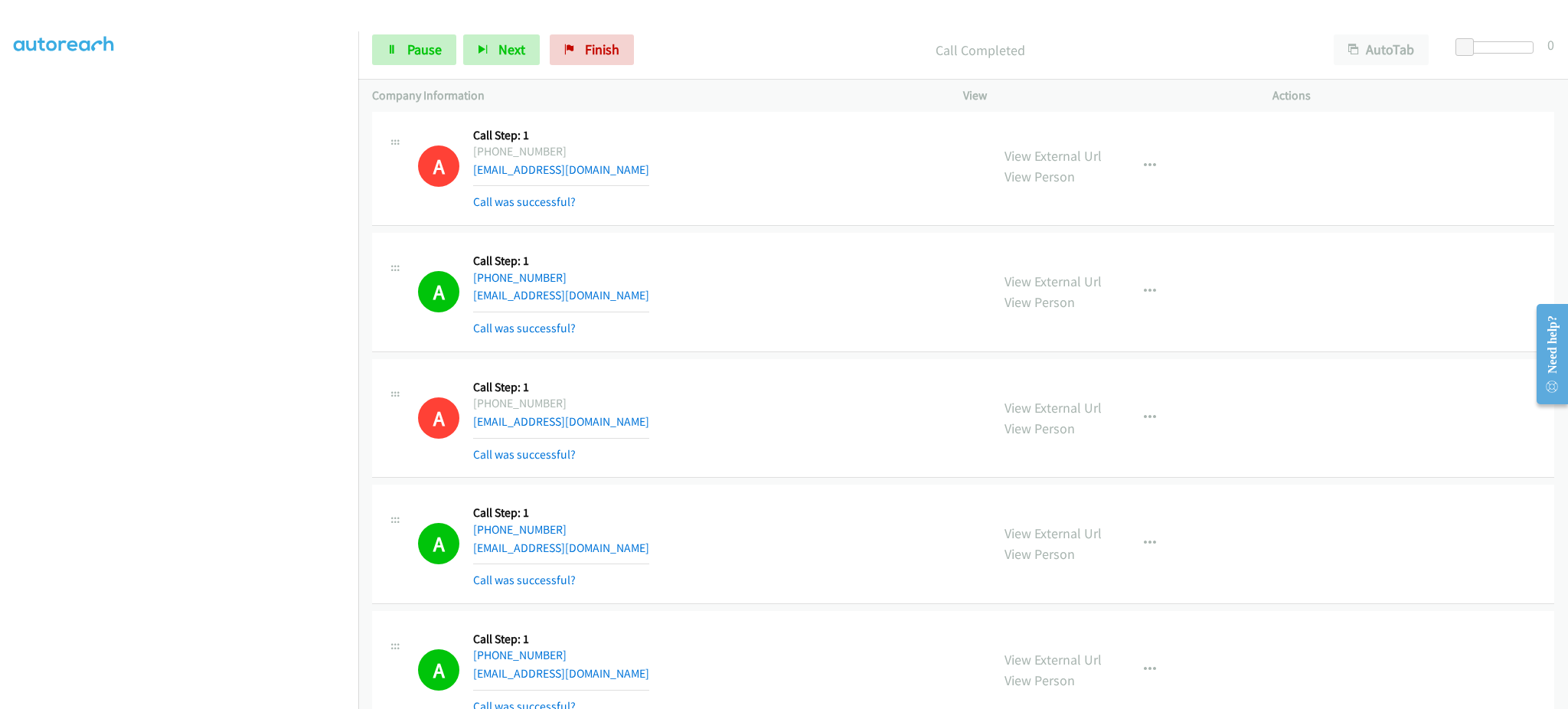
click at [654, 271] on div "A Callback Scheduled Call Step: 1 America/New_York +1 860-910-9925 johnsisson29…" at bounding box center [697, 293] width 559 height 91
click at [791, 224] on div "A Callback Scheduled Call Step: 1 America/New_York +1 404-668-4768 mishkajorjia…" at bounding box center [963, 167] width 1182 height 119
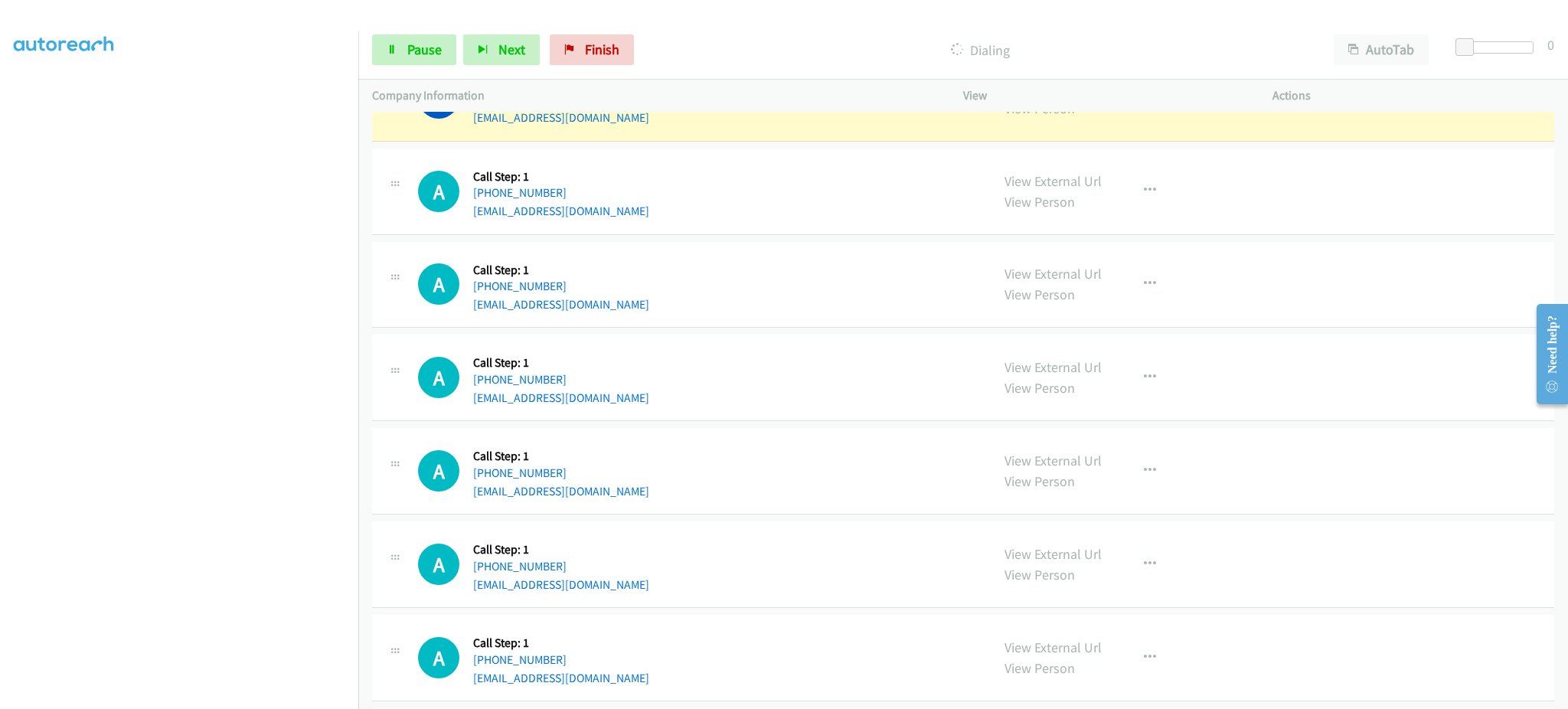
scroll to position [1557, 0]
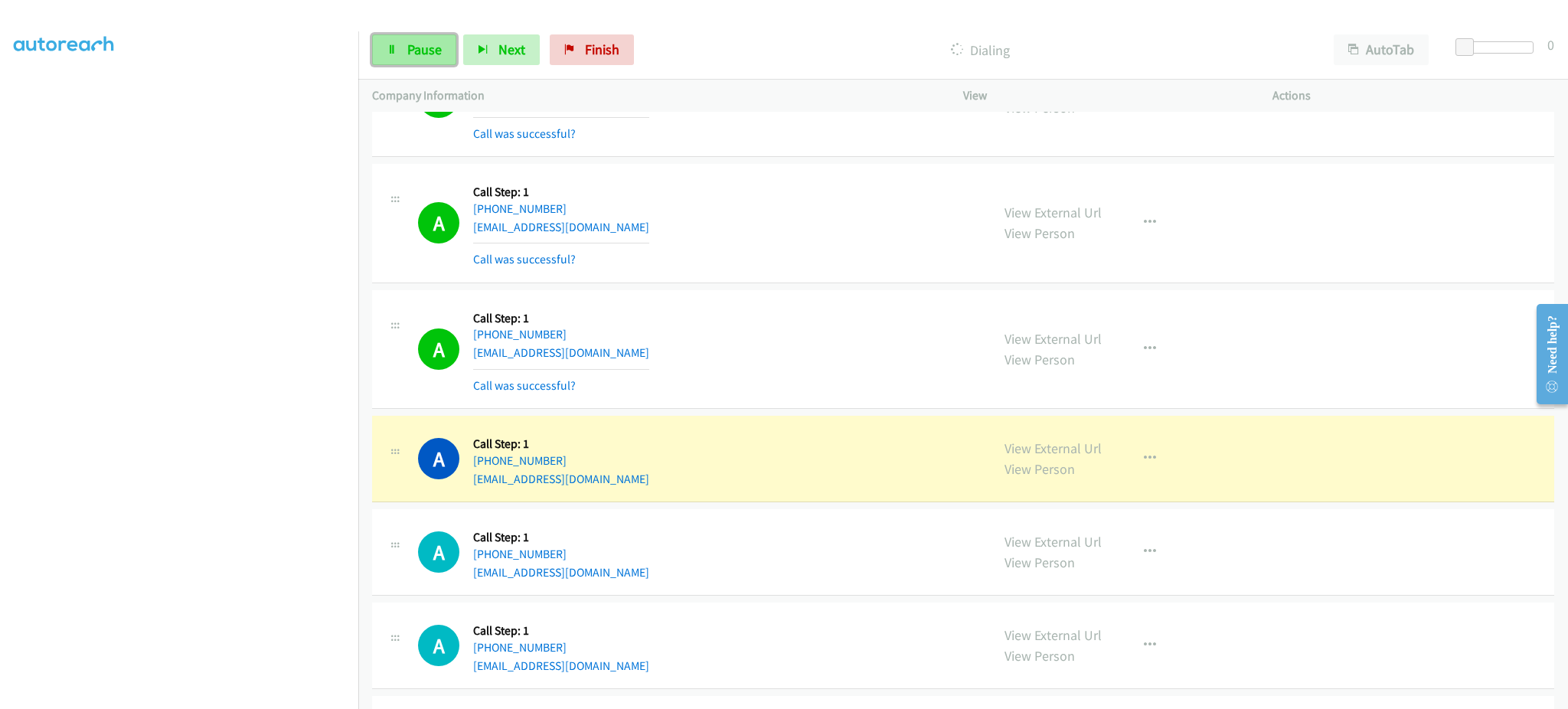
click at [451, 48] on link "Pause" at bounding box center [414, 50] width 84 height 31
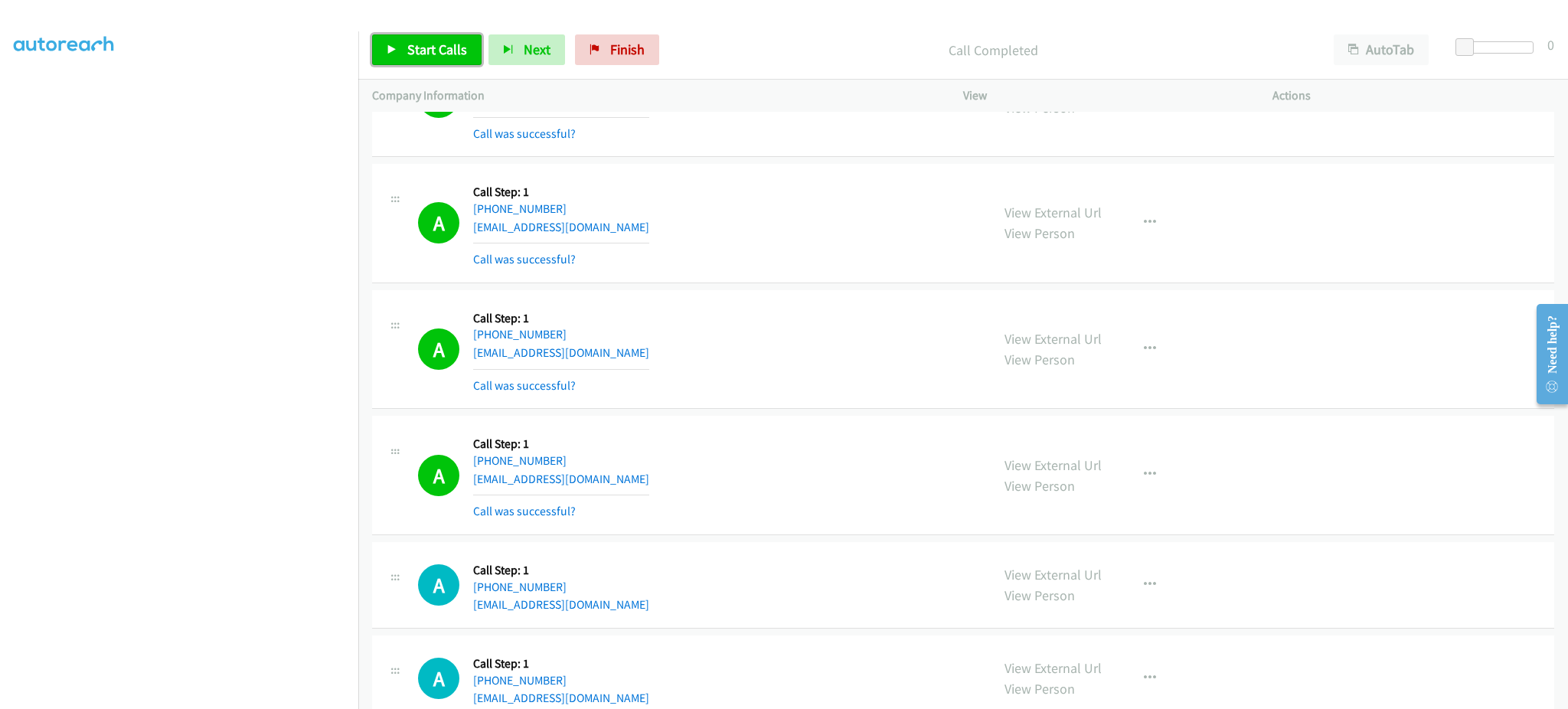
click at [417, 49] on span "Start Calls" at bounding box center [438, 49] width 60 height 17
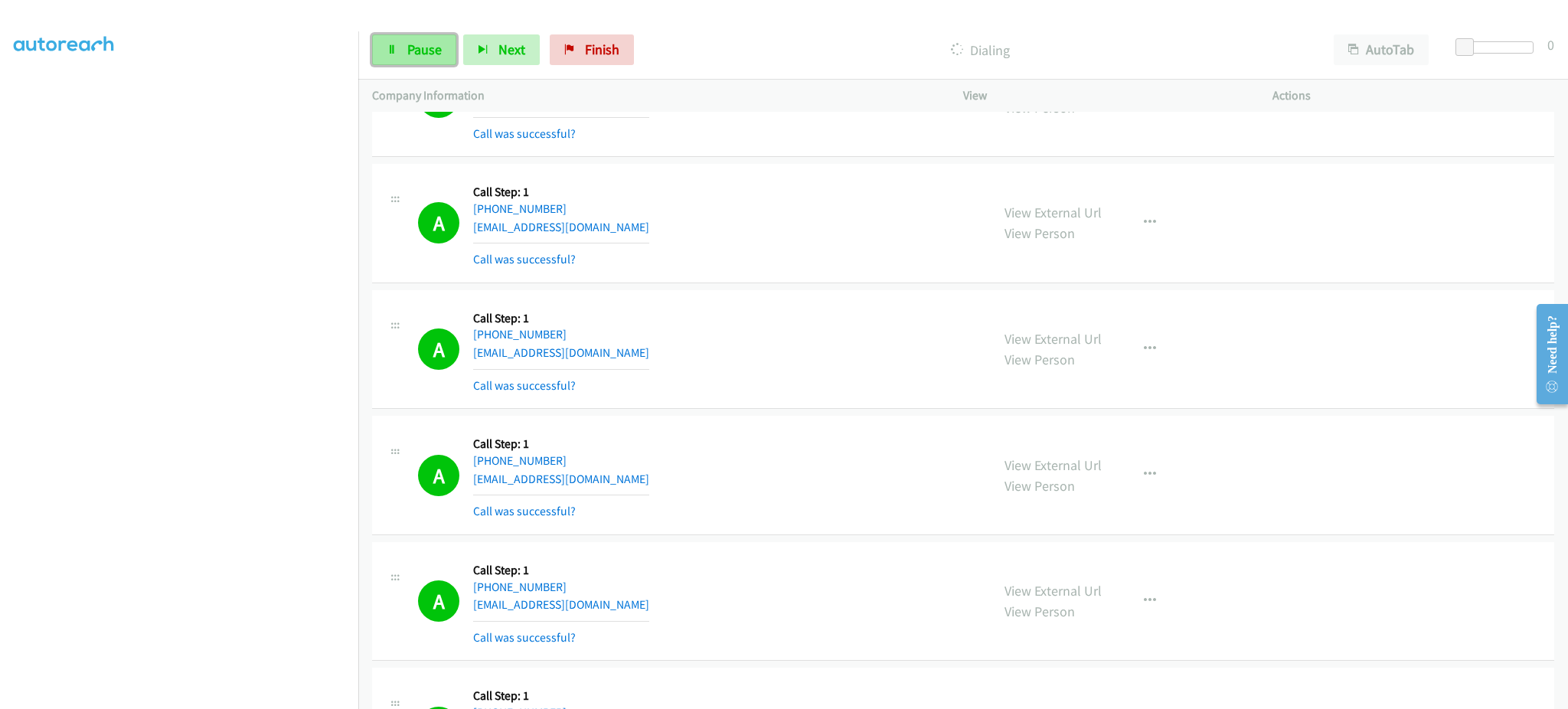
click at [384, 44] on link "Pause" at bounding box center [414, 50] width 84 height 31
click at [414, 50] on span "Start Calls" at bounding box center [438, 49] width 60 height 17
click at [738, 292] on div "A Callback Scheduled Call Step: 1 America/Los_Angeles +1 323-445-9523 sallhet@g…" at bounding box center [963, 349] width 1182 height 119
drag, startPoint x: 370, startPoint y: 25, endPoint x: 405, endPoint y: 42, distance: 38.9
click at [370, 25] on div "Start Calls Pause Next Finish Dialing AutoTab AutoTab 0" at bounding box center [963, 50] width 1210 height 59
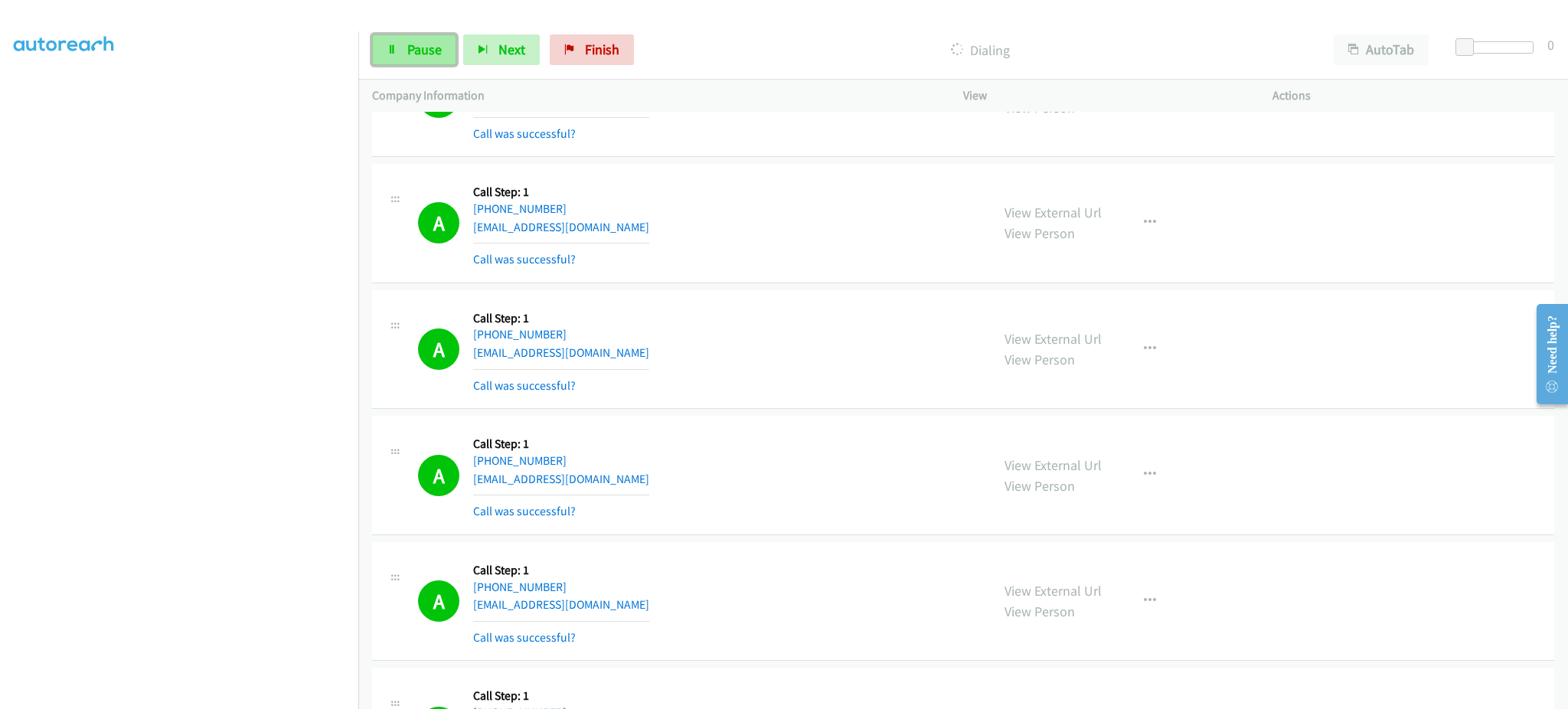
click at [407, 43] on span "Pause" at bounding box center [425, 49] width 35 height 17
click at [397, 30] on div "Start Calls Pause Next Finish Call Completed AutoTab AutoTab 0" at bounding box center [963, 50] width 1210 height 59
click at [407, 42] on span "Start Calls" at bounding box center [438, 49] width 60 height 17
click at [754, 314] on div "A Callback Scheduled Call Step: 1 America/Los_Angeles +1 323-445-9523 sallhet@g…" at bounding box center [697, 350] width 559 height 91
click at [429, 58] on link "Pause" at bounding box center [414, 50] width 84 height 31
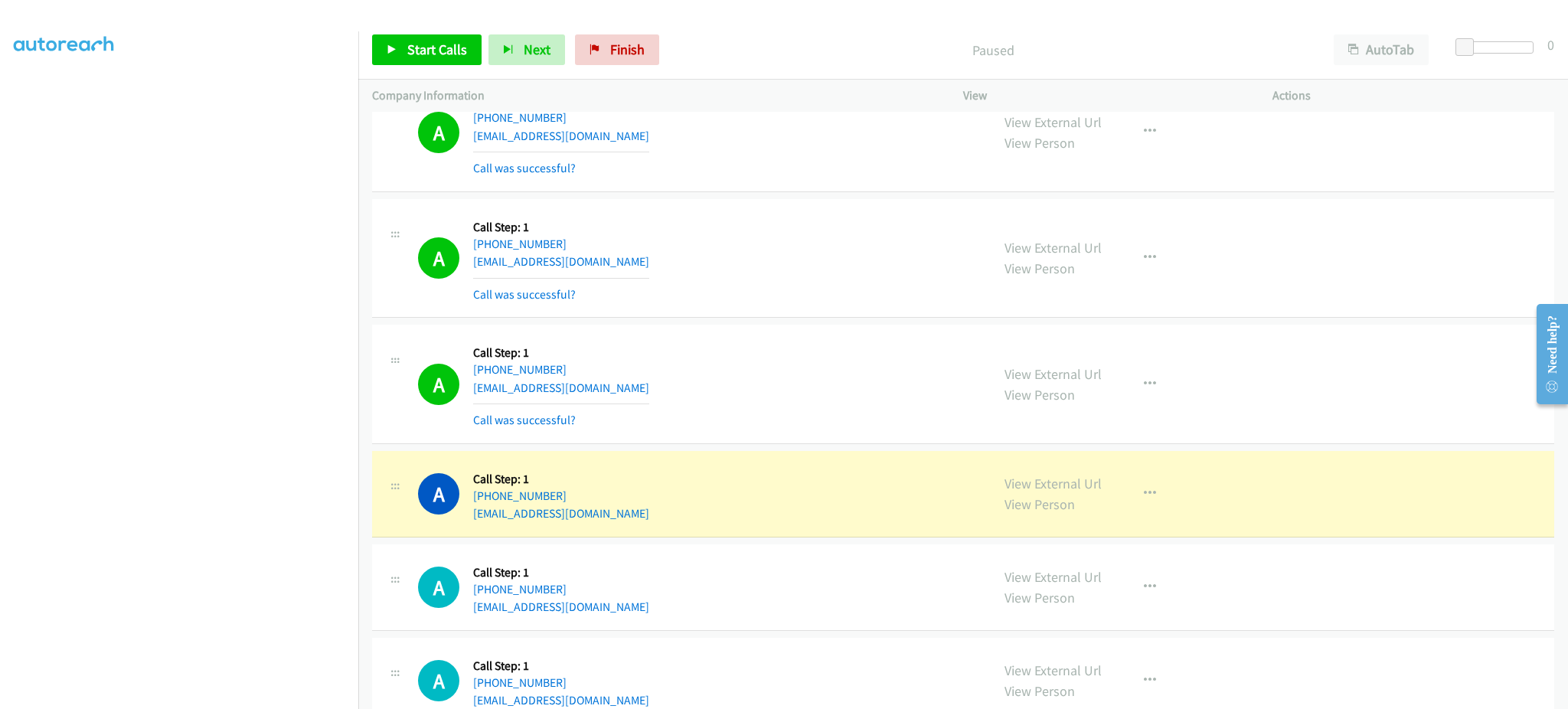
scroll to position [3088, 0]
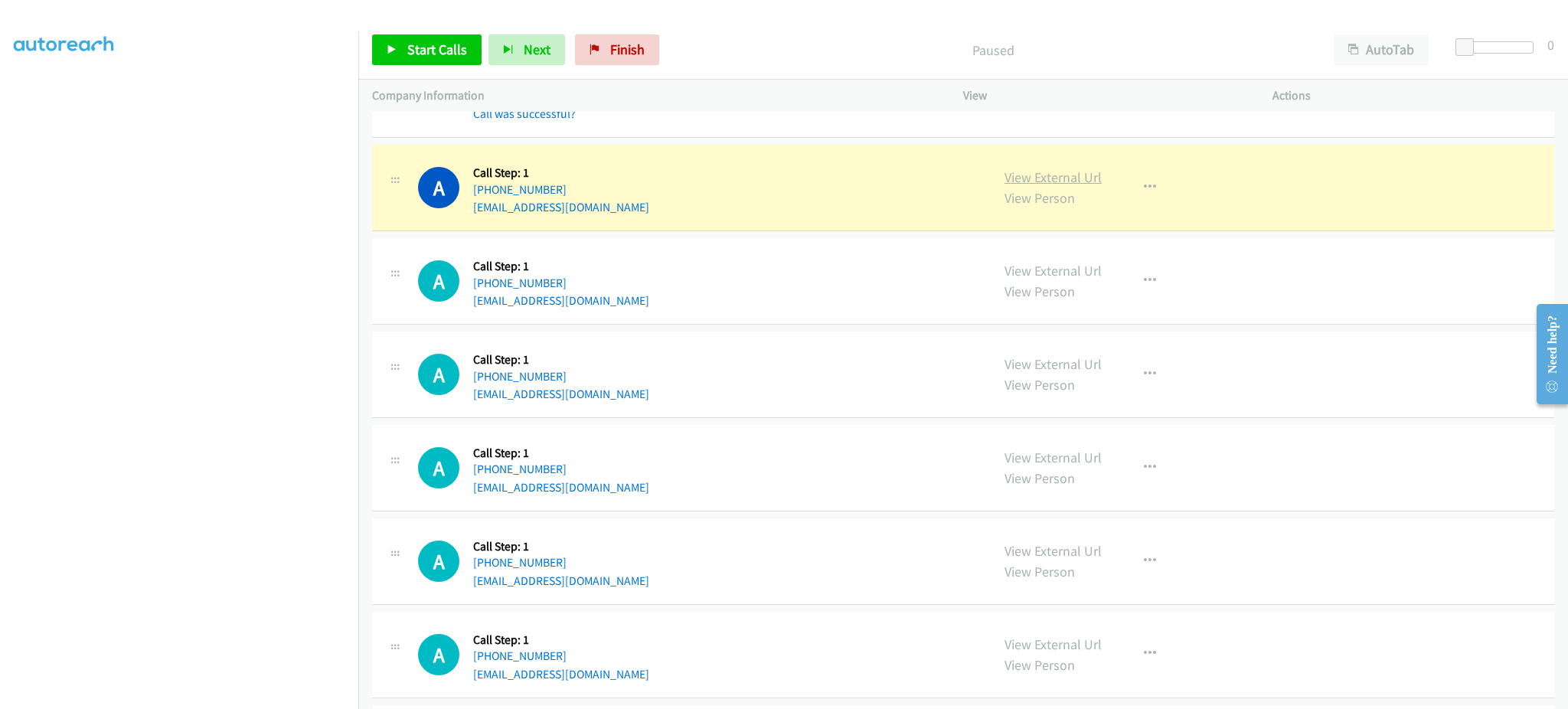
click at [1031, 182] on link "View External Url" at bounding box center [1053, 177] width 98 height 17
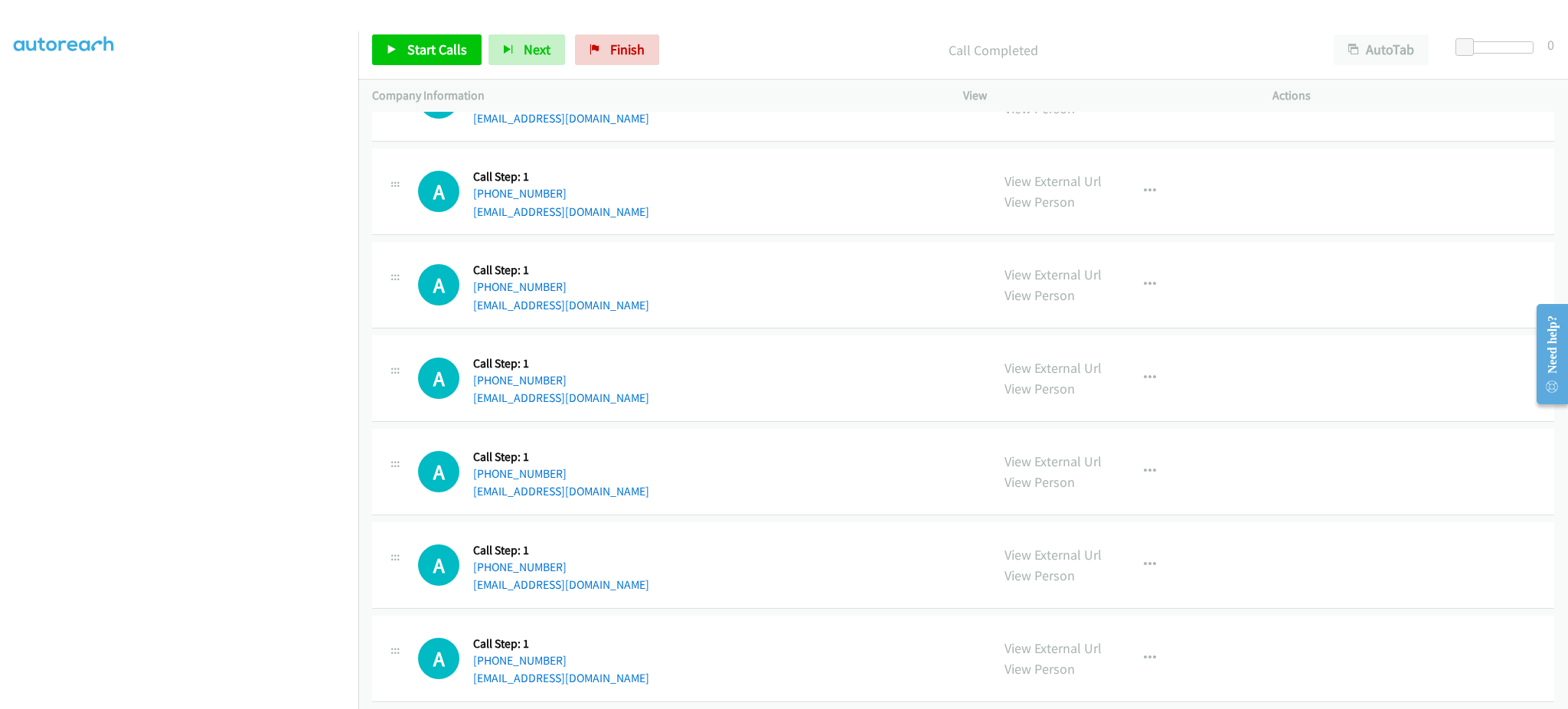
scroll to position [3578, 0]
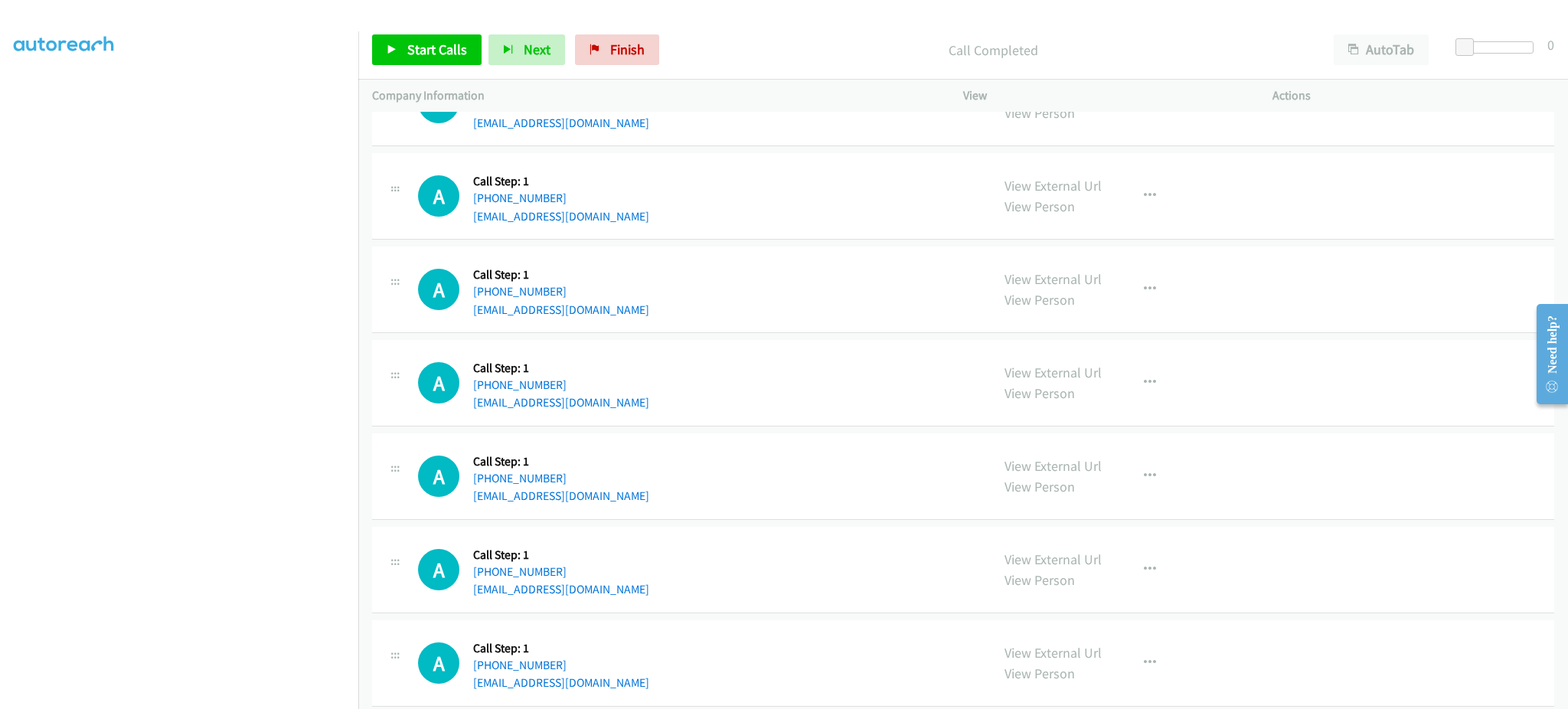
click at [603, 223] on div "A Callback Scheduled Call Step: 1 America/New_York +1 302-290-1225 swkahan@gmai…" at bounding box center [697, 196] width 559 height 58
click at [655, 324] on div "A Callback Scheduled Call Step: 1 America/New_York +1 904-680-4140 ebonywilliam…" at bounding box center [963, 290] width 1182 height 87
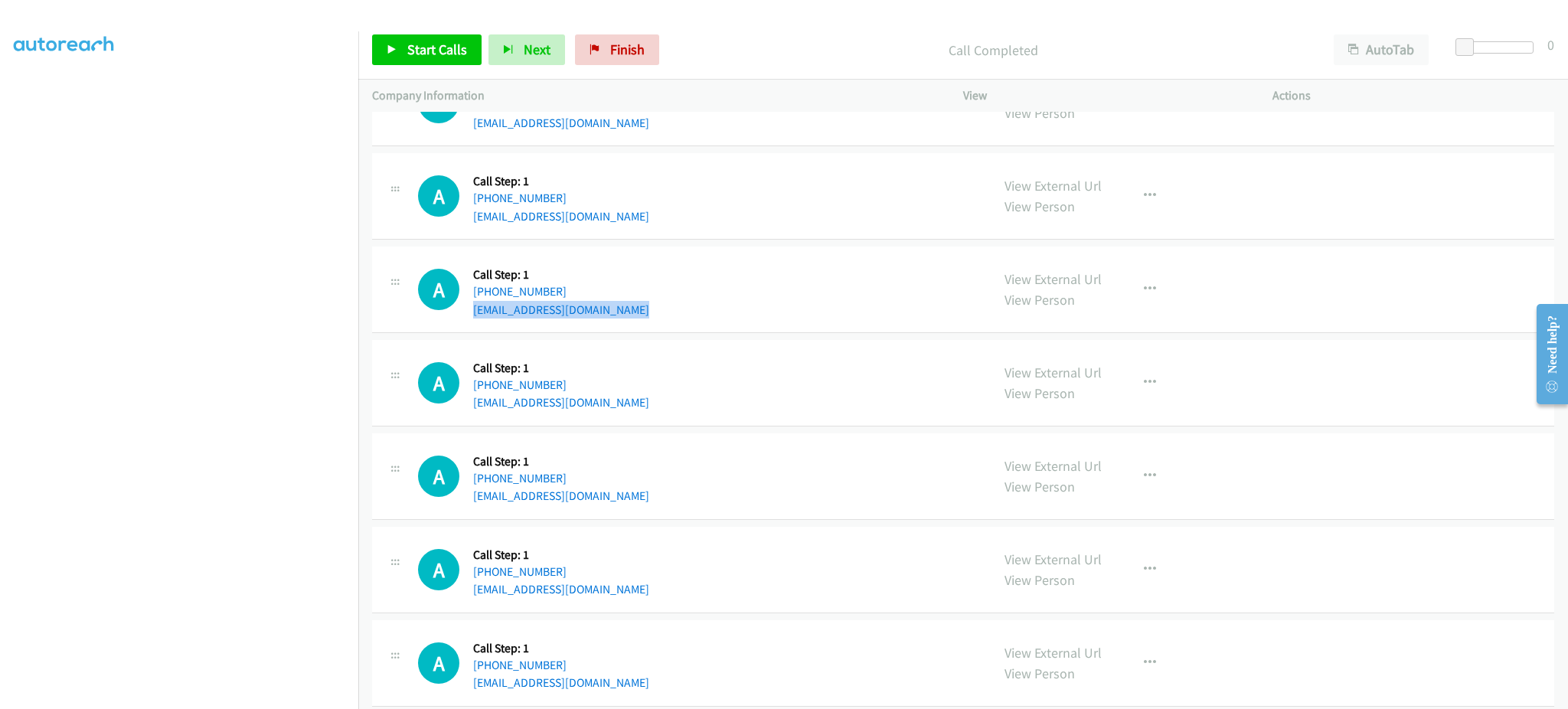
click at [655, 324] on div "A Callback Scheduled Call Step: 1 America/New_York +1 904-680-4140 ebonywilliam…" at bounding box center [963, 290] width 1182 height 87
click at [665, 416] on div "A Callback Scheduled Call Step: 1 America/New_York +1 470-662-7765 abrahamktaky…" at bounding box center [963, 383] width 1182 height 87
click at [692, 484] on div "A Callback Scheduled Call Step: 1 America/Chicago +1 630-285-6457 mauriceglenn@…" at bounding box center [697, 477] width 559 height 58
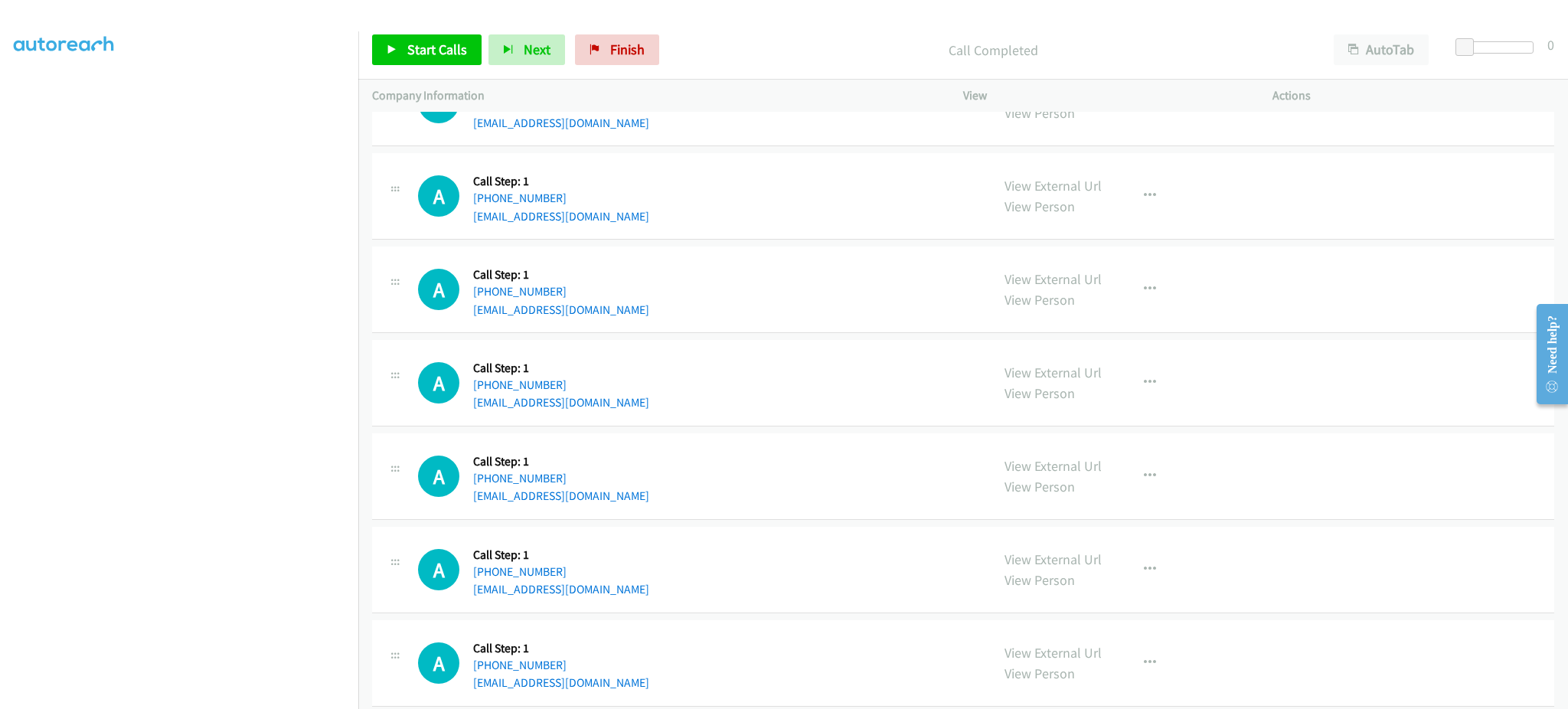
click at [668, 511] on div "A Callback Scheduled Call Step: 1 America/Chicago +1 630-285-6457 mauriceglenn@…" at bounding box center [963, 476] width 1182 height 87
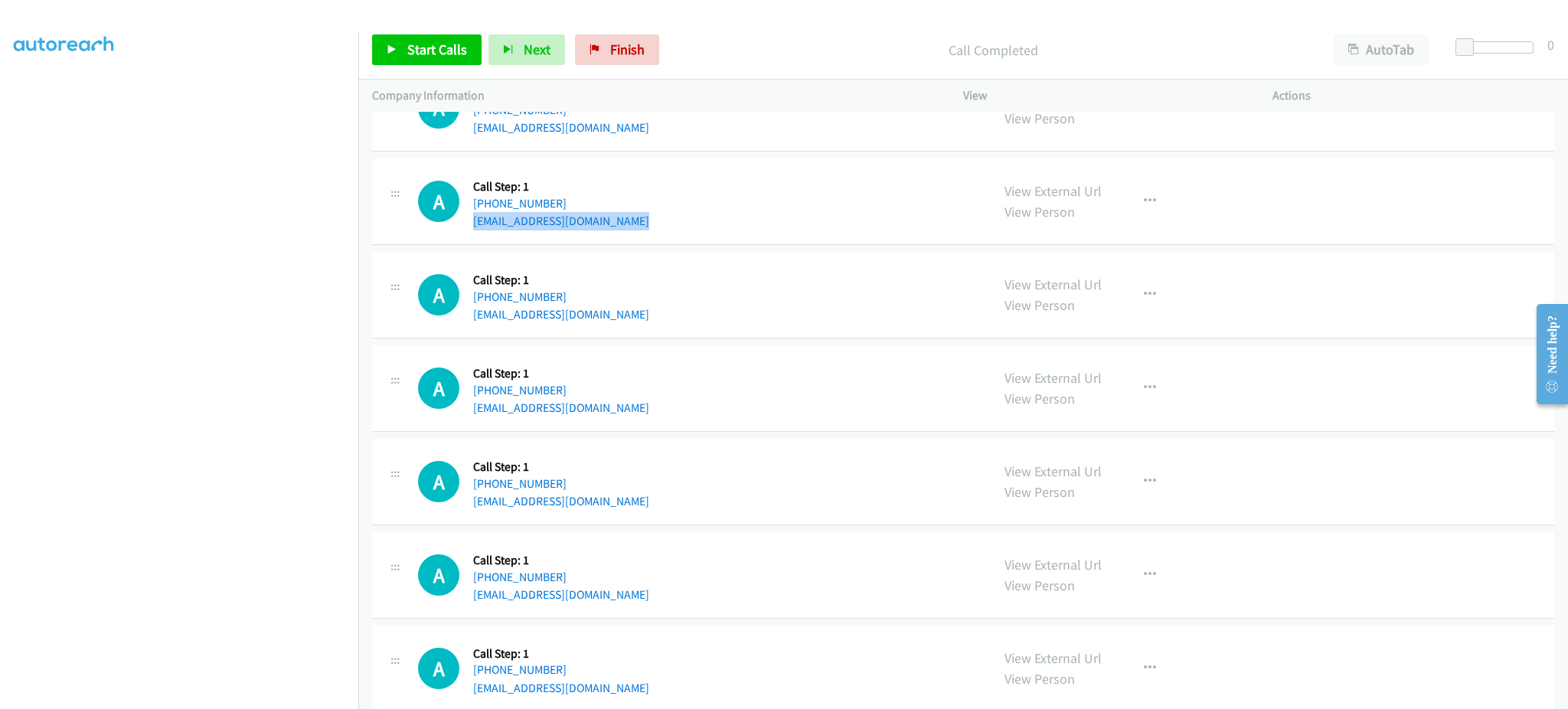
scroll to position [3884, 0]
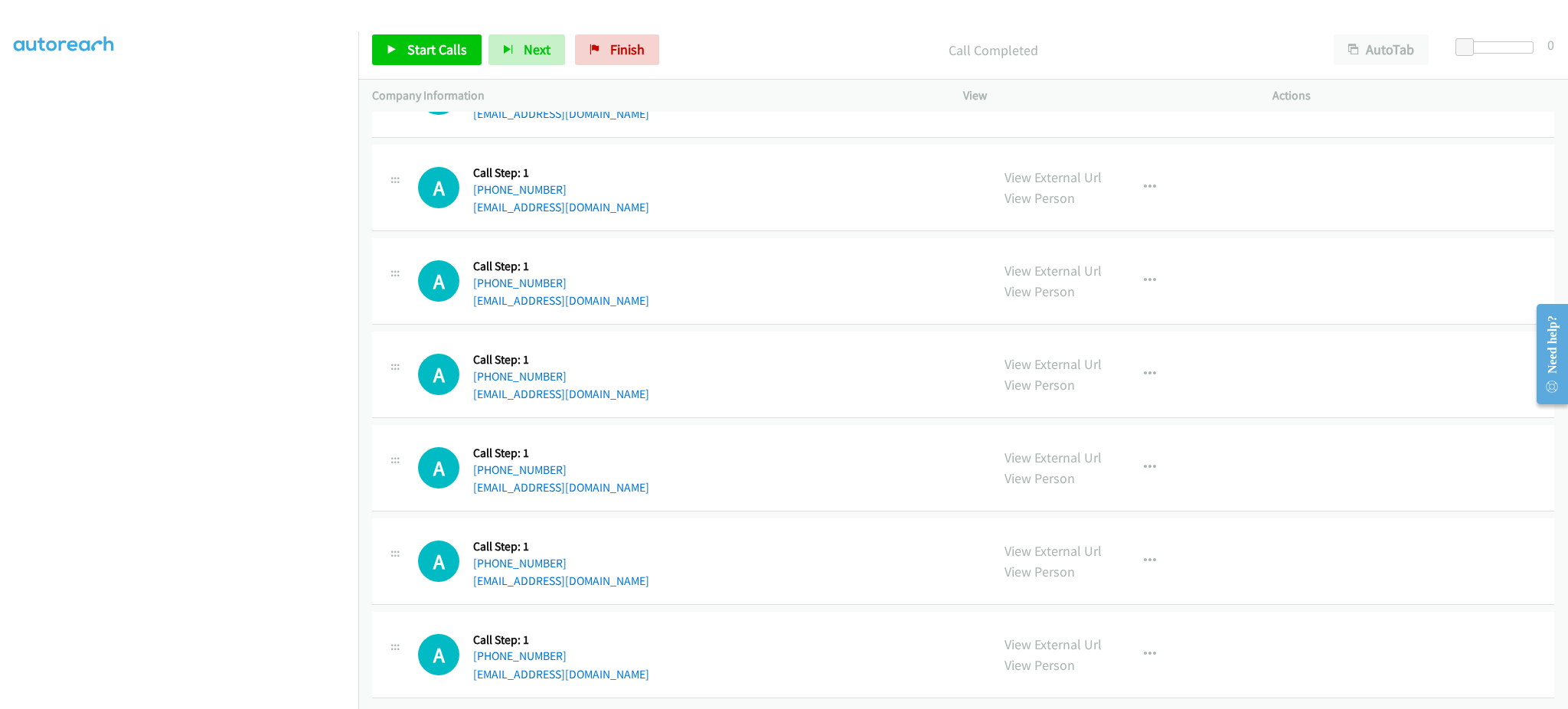
click at [614, 288] on div "A Callback Scheduled Call Step: 1 America/Chicago +1 469-951-8212 mab150630@gma…" at bounding box center [697, 281] width 559 height 58
click at [606, 385] on div "A Callback Scheduled Call Step: 1 America/New_York +1 404-271-5820 ruochuyang@g…" at bounding box center [697, 375] width 559 height 58
click at [607, 377] on div "A Callback Scheduled Call Step: 1 America/New_York +1 404-271-5820 ruochuyang@g…" at bounding box center [697, 375] width 559 height 58
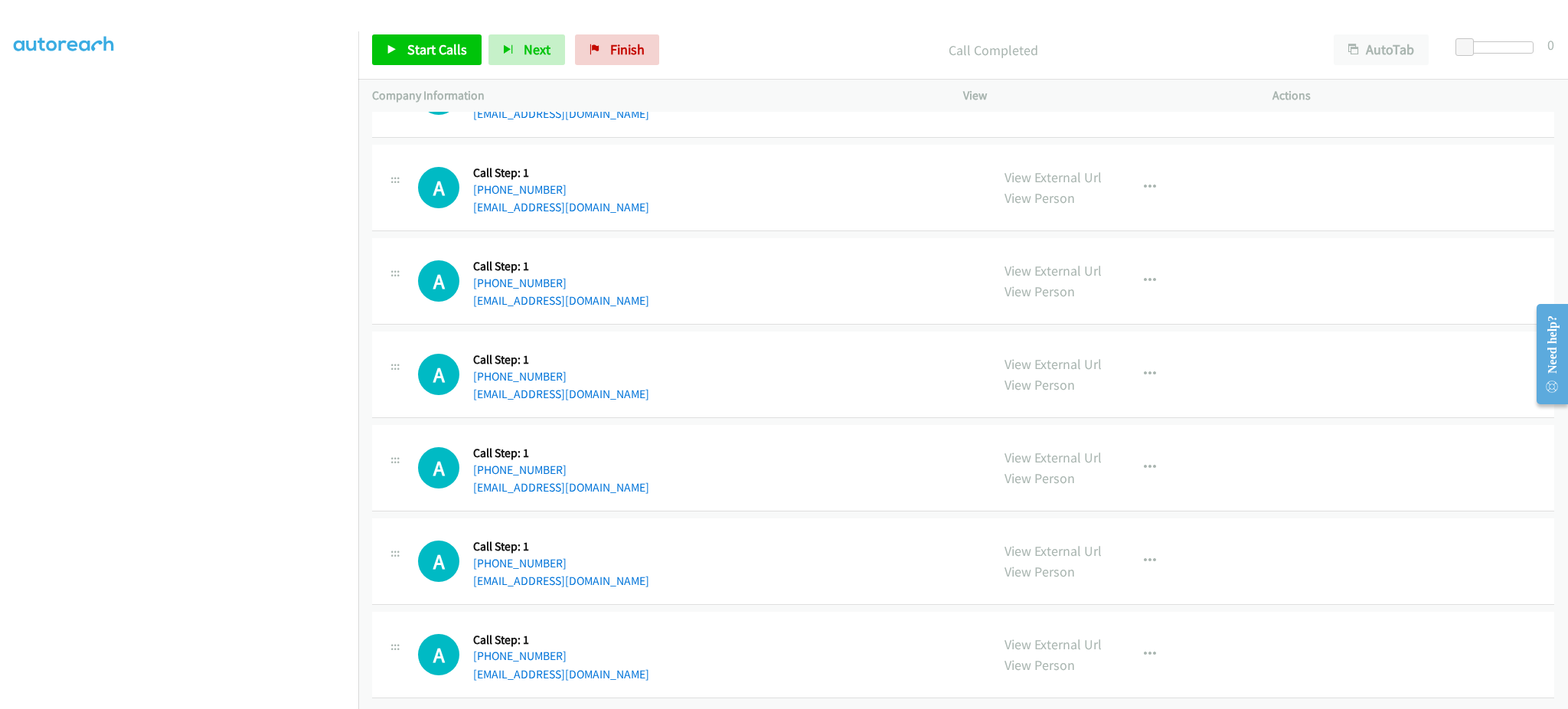
click at [607, 377] on div "A Callback Scheduled Call Step: 1 America/New_York +1 404-271-5820 ruochuyang@g…" at bounding box center [697, 375] width 559 height 58
click at [620, 477] on div "A Callback Scheduled Call Step: 1 America/New_York +1 330-267-8731 adh200321@gm…" at bounding box center [697, 468] width 559 height 58
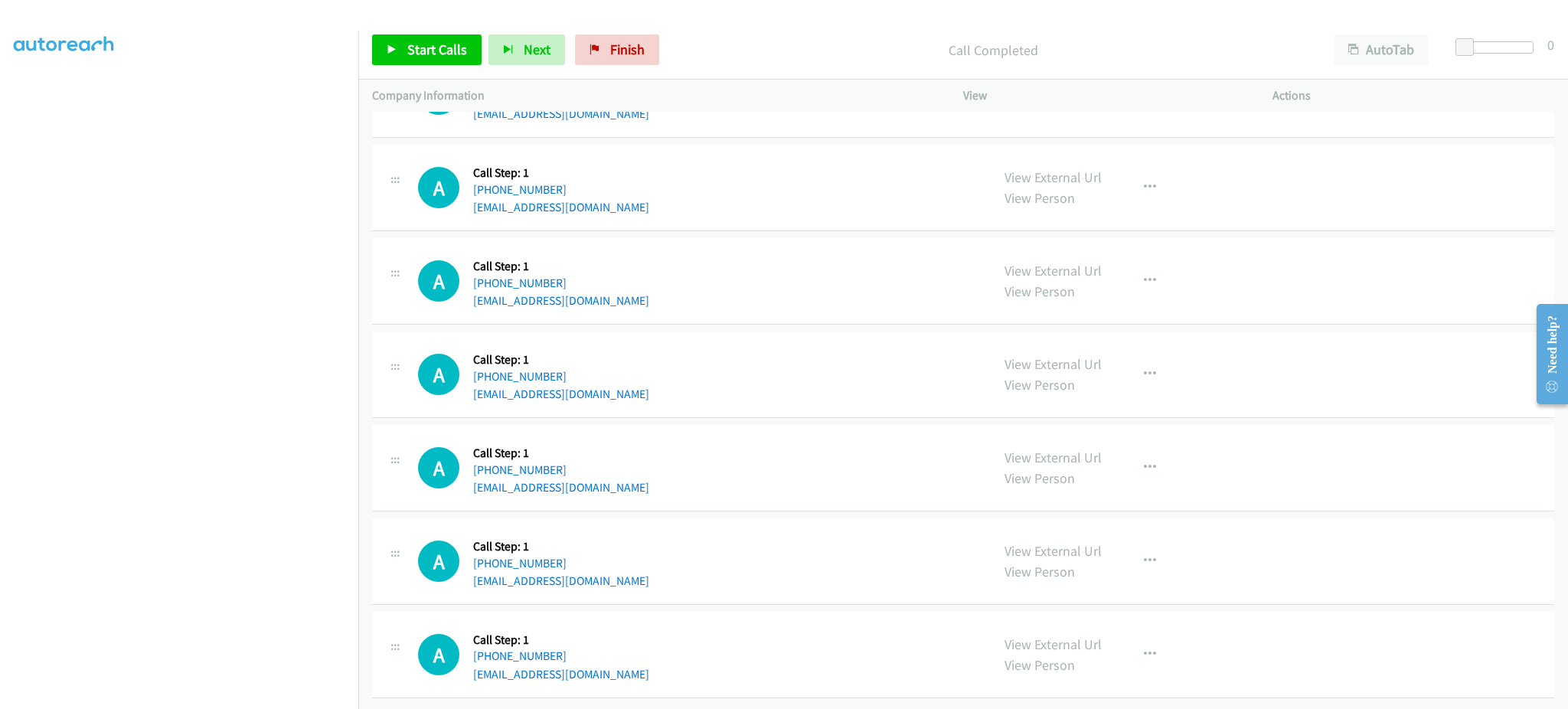
click at [586, 558] on div "A Callback Scheduled Call Step: 1 America/Chicago +1 515-979-1247 yolksy@gmail.…" at bounding box center [697, 561] width 559 height 58
click at [594, 651] on div "A Callback Scheduled Call Step: 1 America/New_York +1 267-808-2668 ibratwit@icl…" at bounding box center [697, 654] width 559 height 58
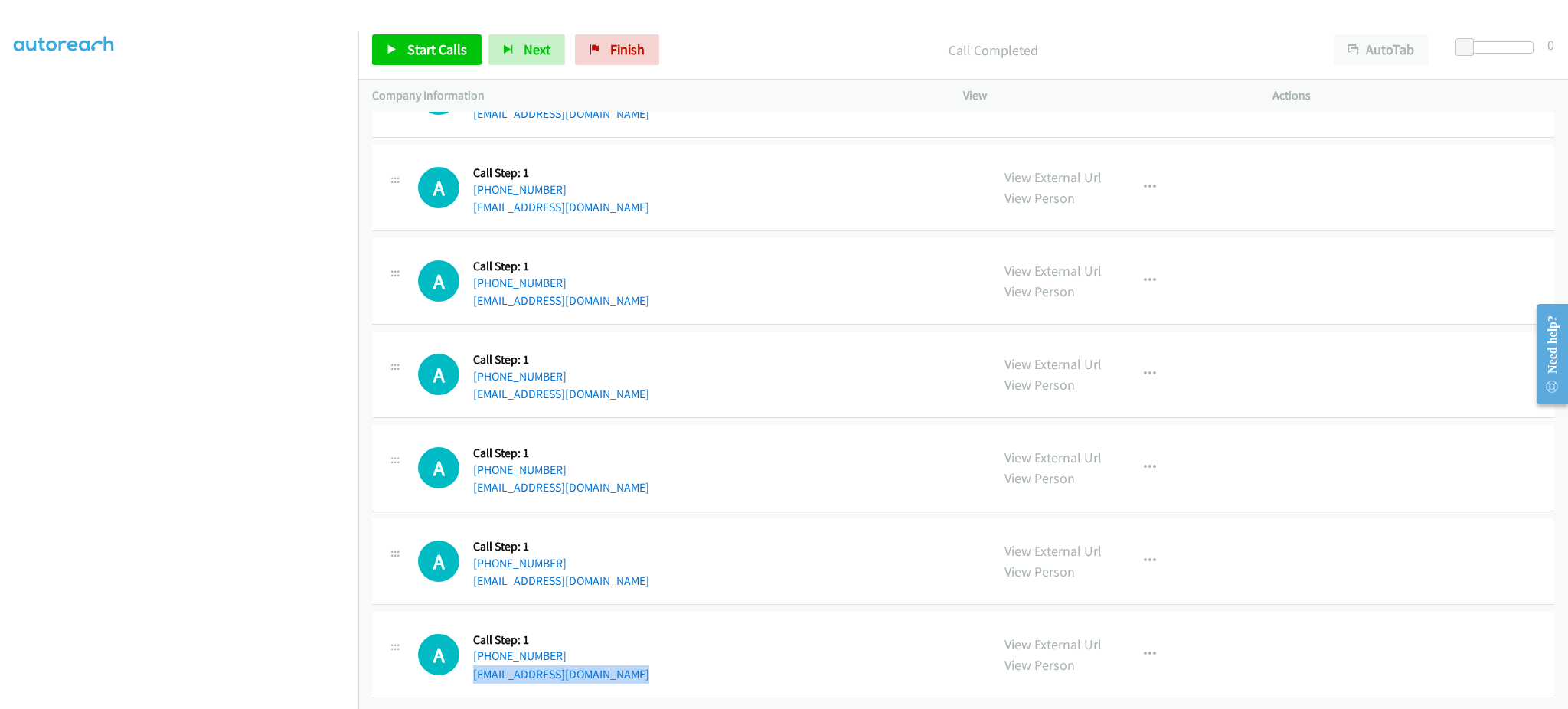
click at [594, 651] on div "A Callback Scheduled Call Step: 1 America/New_York +1 267-808-2668 ibratwit@icl…" at bounding box center [697, 654] width 559 height 58
click at [695, 306] on div "A Callback Scheduled Call Step: 1 America/Chicago +1 469-951-8212 mab150630@gma…" at bounding box center [963, 281] width 1182 height 87
click at [426, 56] on span "Start Calls" at bounding box center [438, 49] width 60 height 17
click at [732, 254] on div "A Callback Scheduled Call Step: 1 America/Chicago +1 469-951-8212 mab150630@gma…" at bounding box center [697, 281] width 559 height 58
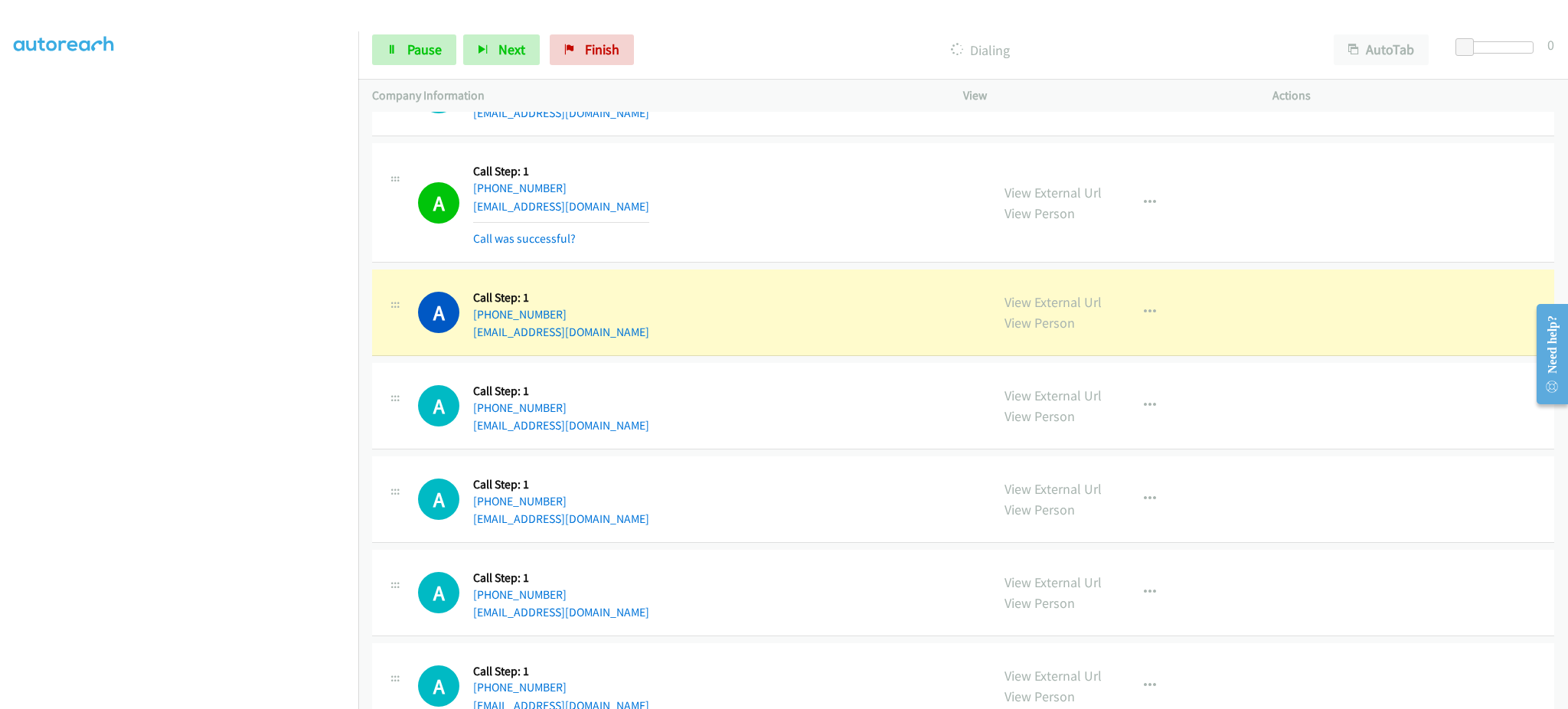
scroll to position [3304, 0]
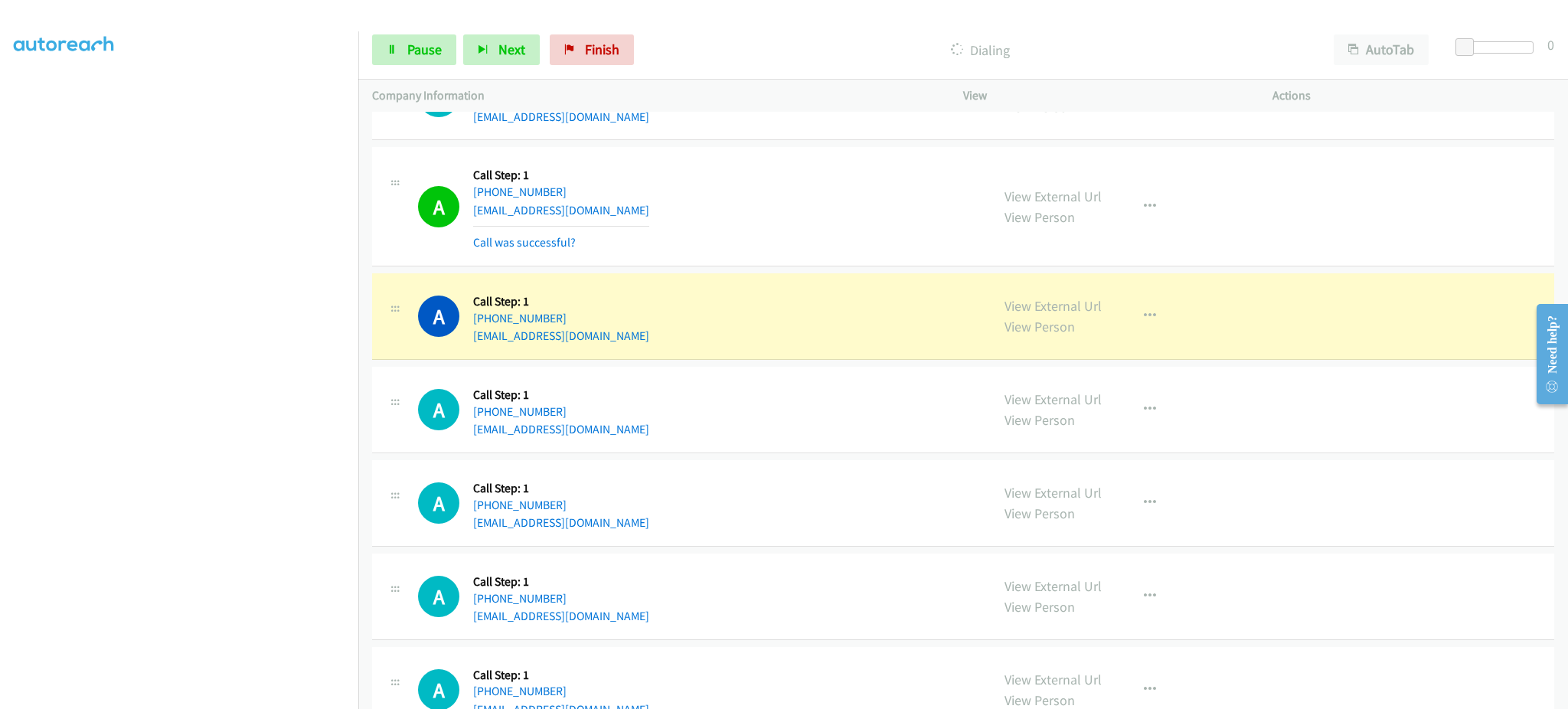
click at [1133, 337] on div "View External Url View Person View External Url Email Schedule/Manage Callback …" at bounding box center [1152, 316] width 324 height 58
click at [1137, 324] on button "button" at bounding box center [1150, 316] width 41 height 31
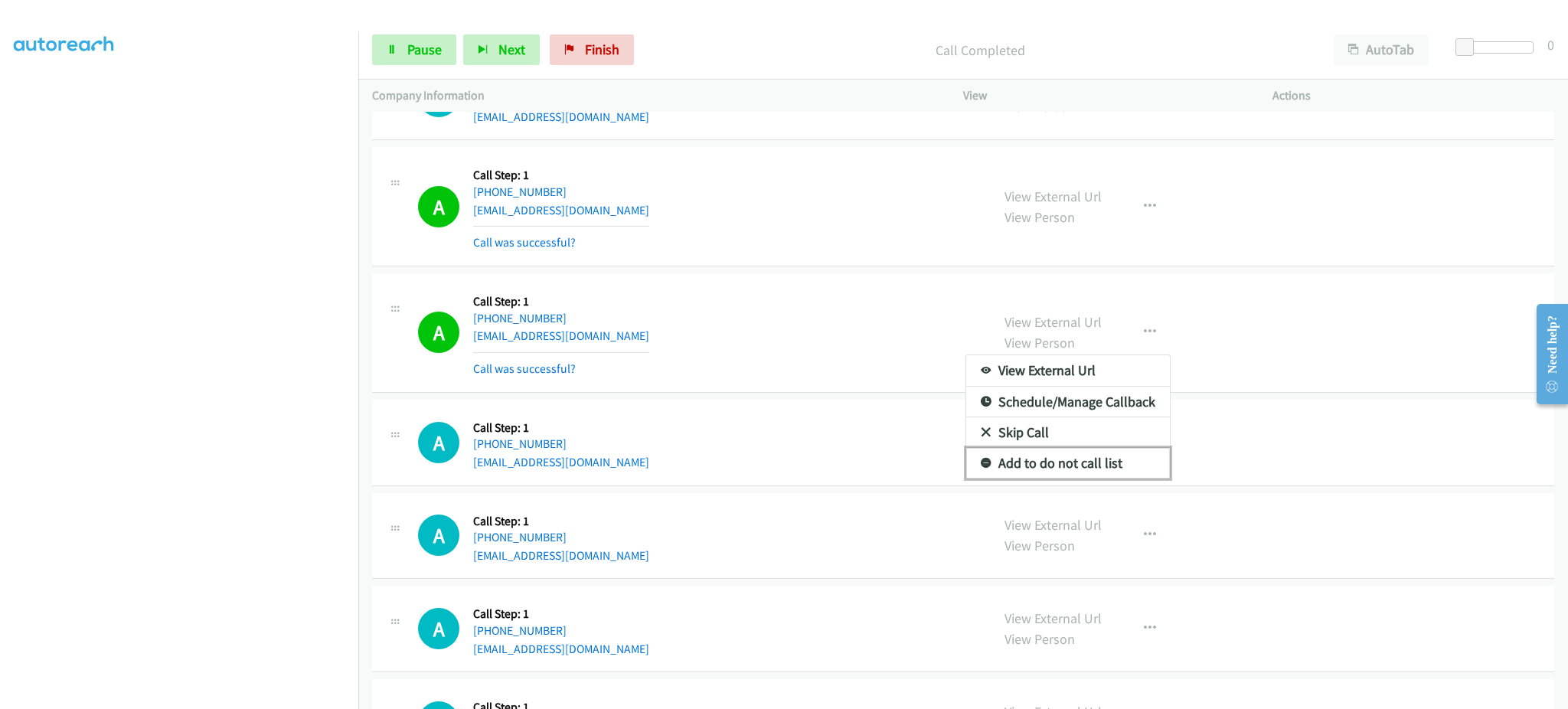
click at [1126, 469] on link "Add to do not call list" at bounding box center [1068, 463] width 203 height 31
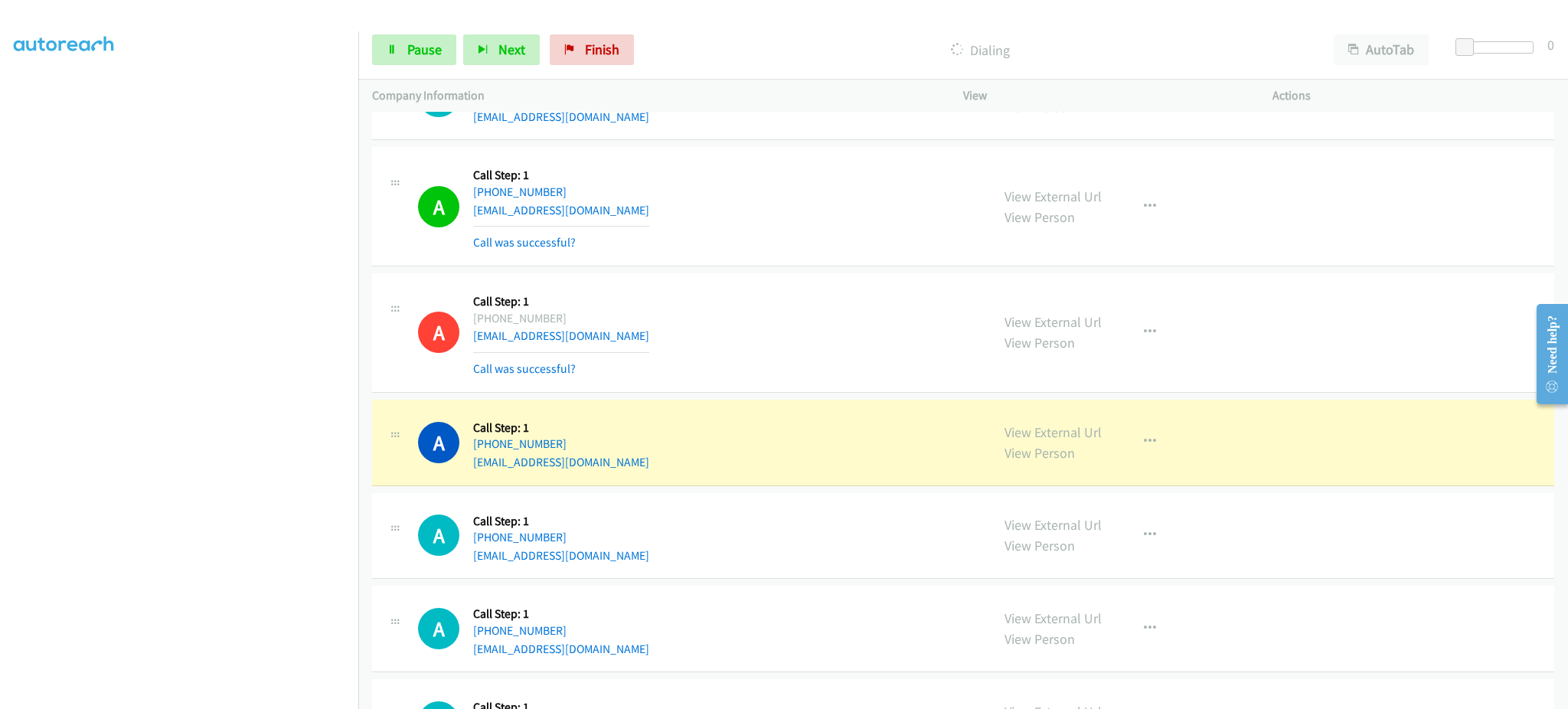
click at [1215, 416] on div "View External Url View Person View External Url Email Schedule/Manage Callback …" at bounding box center [1152, 443] width 324 height 58
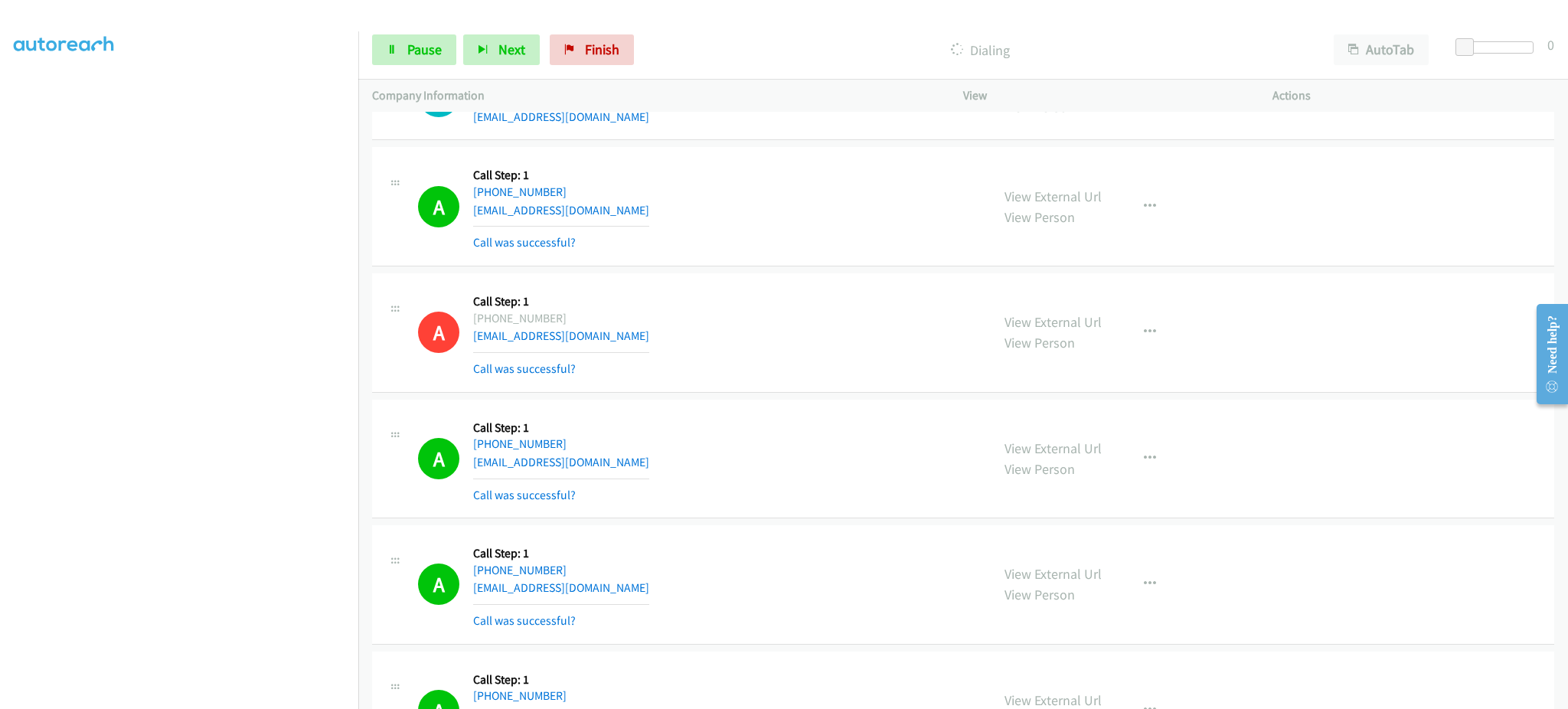
click at [387, 30] on div "Start Calls Pause Next Finish Dialing AutoTab AutoTab 0" at bounding box center [963, 50] width 1210 height 59
click at [387, 36] on link "Pause" at bounding box center [414, 50] width 84 height 31
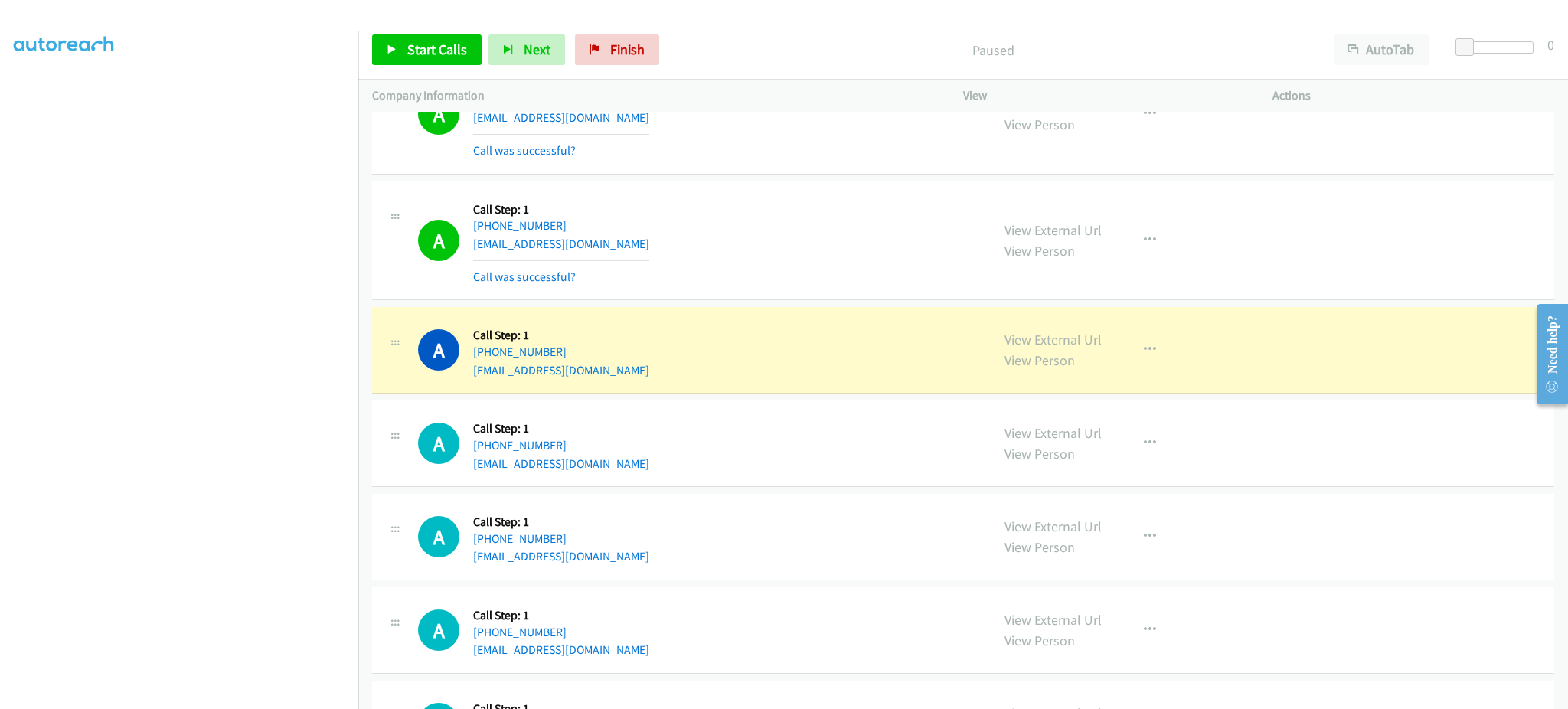
scroll to position [3917, 0]
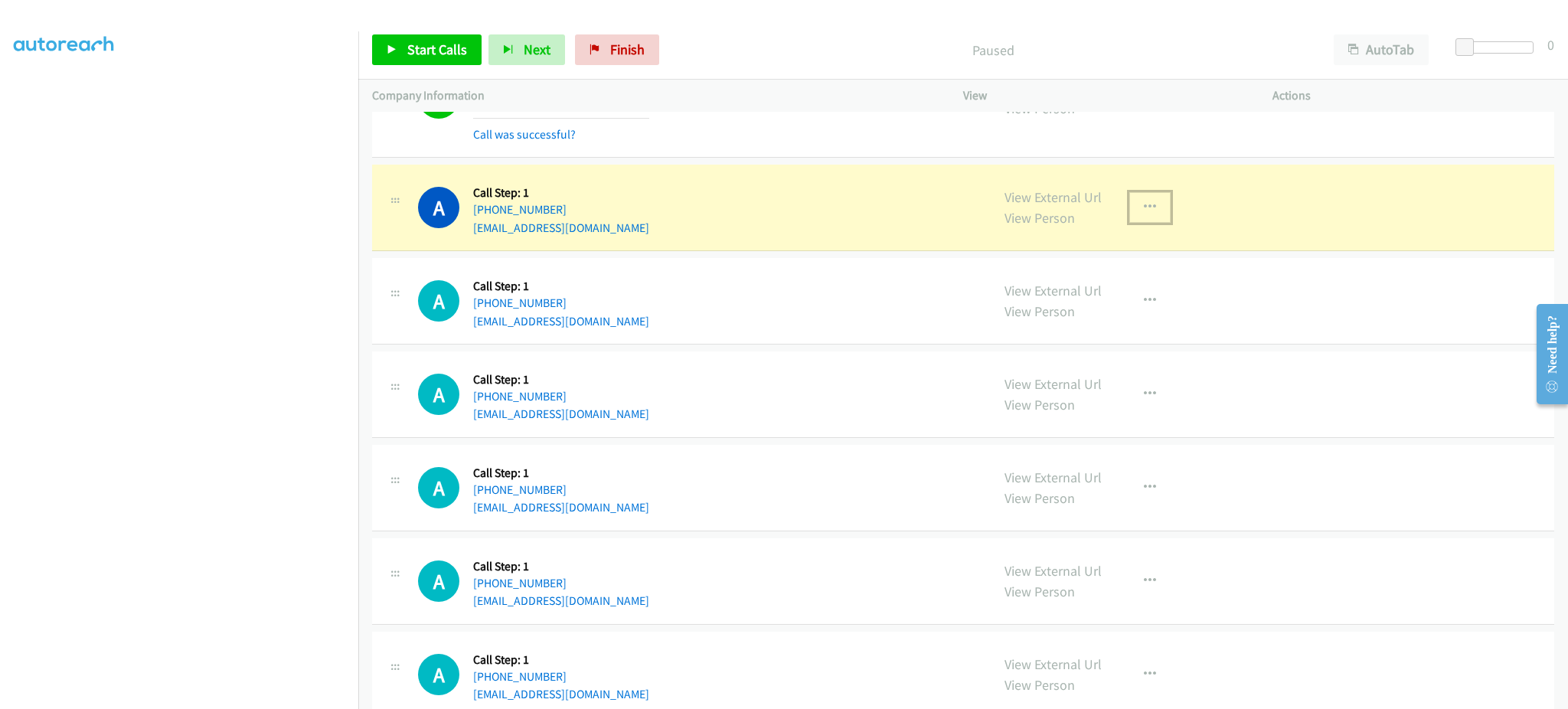
click at [1156, 201] on button "button" at bounding box center [1150, 208] width 41 height 31
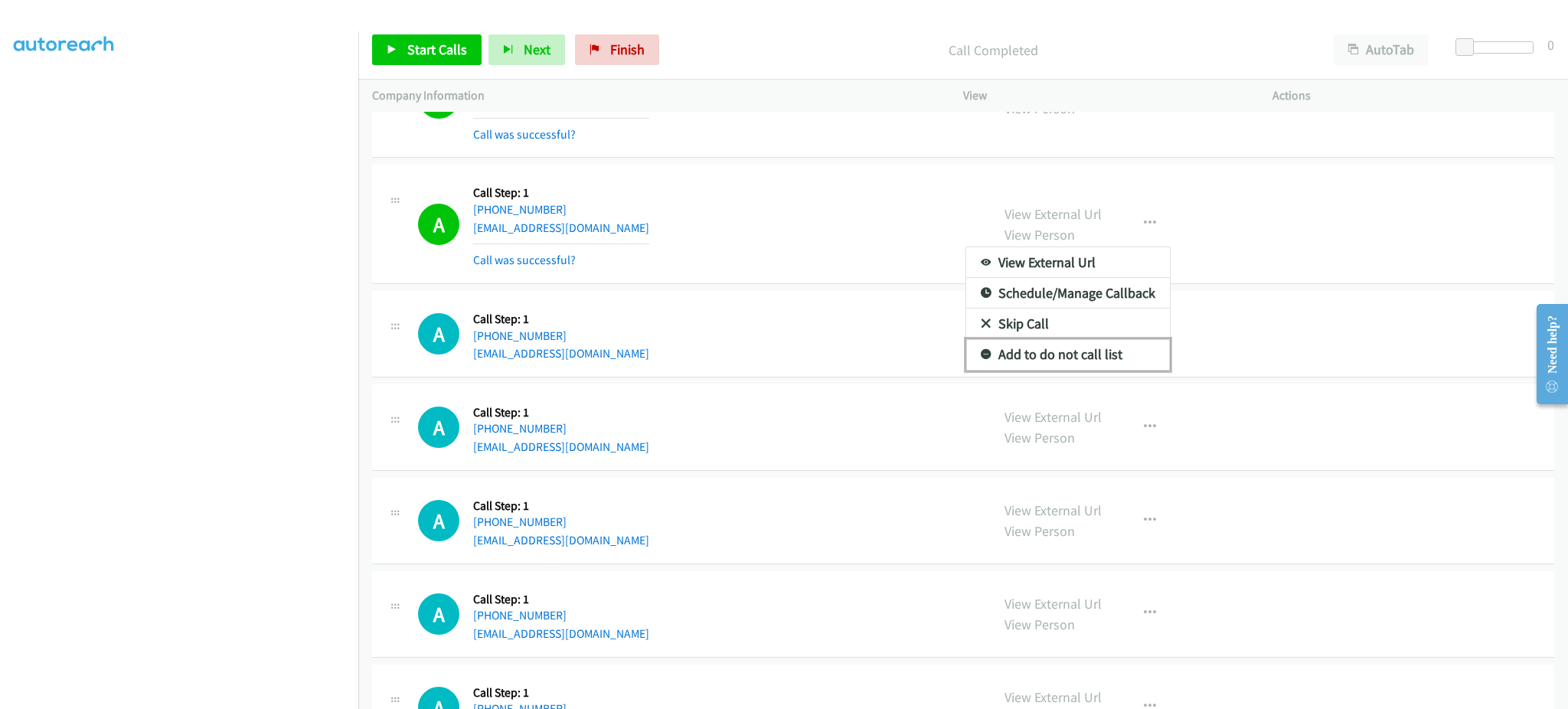
click at [1104, 347] on link "Add to do not call list" at bounding box center [1068, 354] width 203 height 31
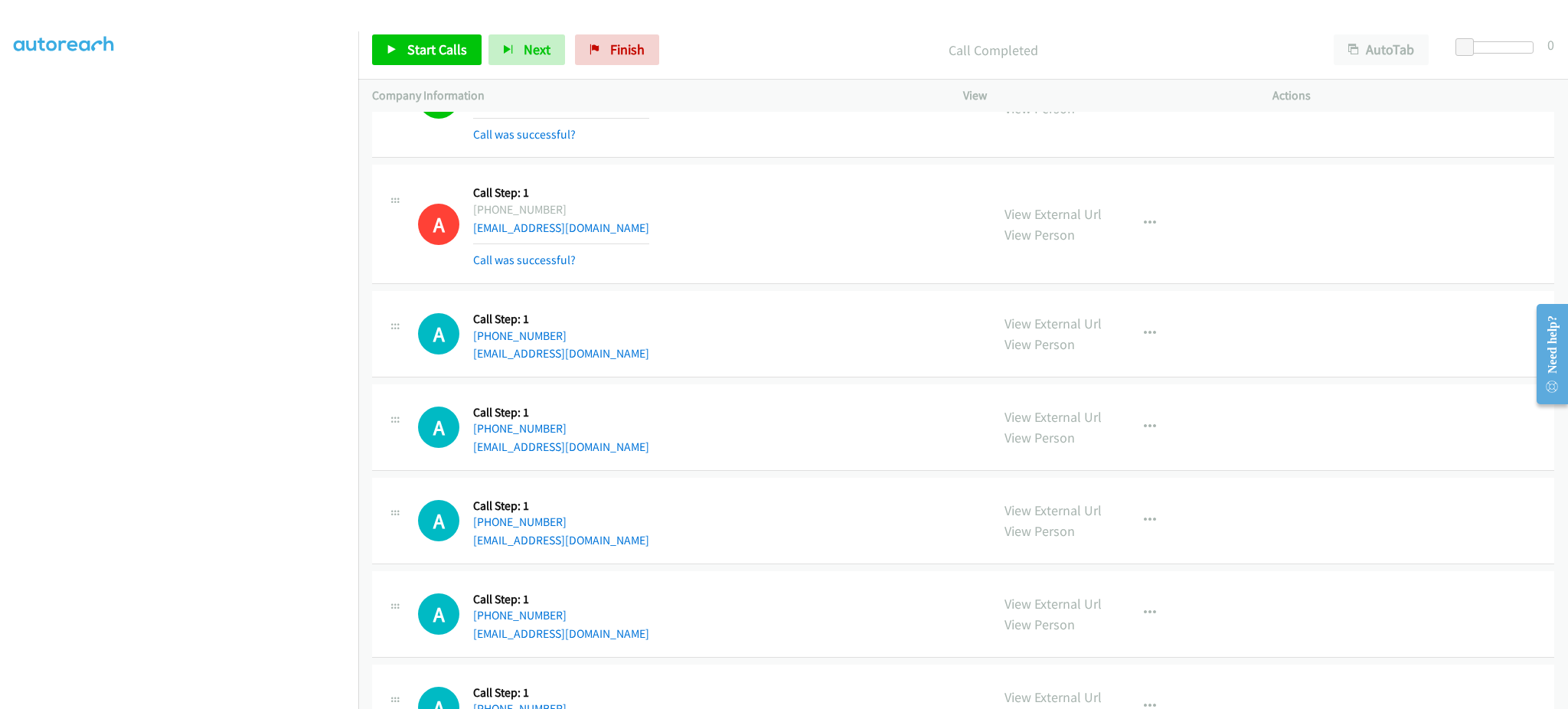
click at [461, 68] on div "Start Calls Pause Next Finish Call Completed AutoTab AutoTab 0" at bounding box center [963, 50] width 1210 height 59
click at [453, 55] on span "Start Calls" at bounding box center [438, 49] width 60 height 17
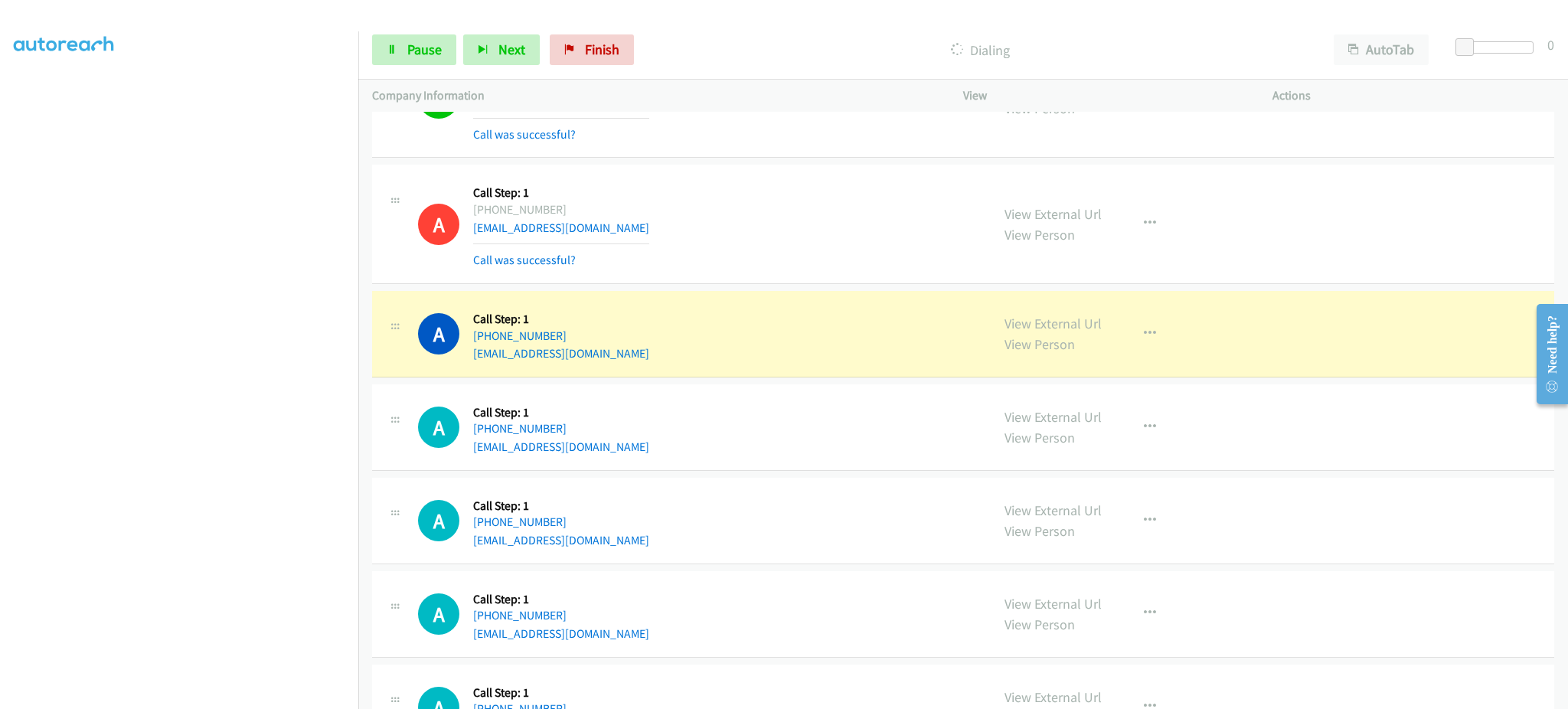
scroll to position [151, 0]
click at [1149, 340] on button "button" at bounding box center [1150, 334] width 41 height 31
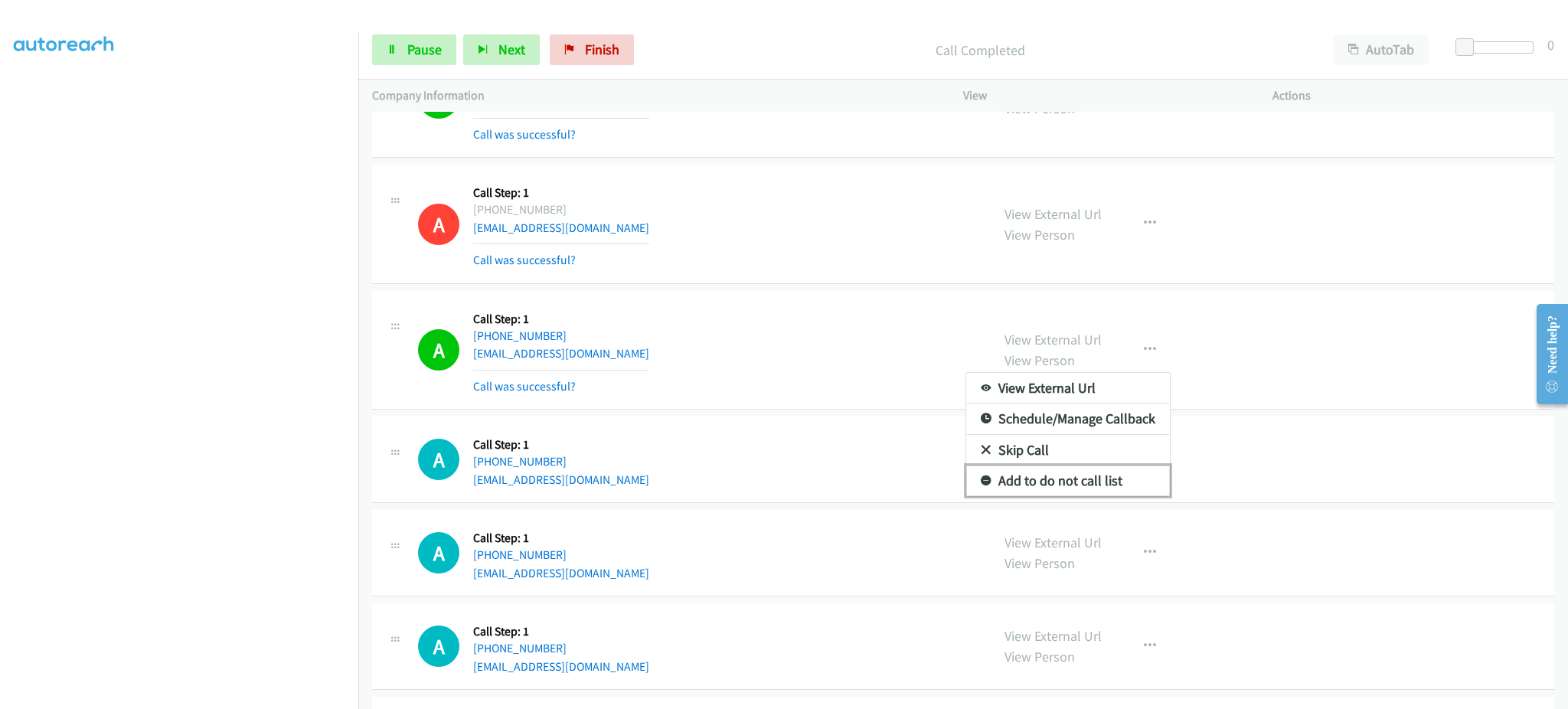
click at [1134, 485] on link "Add to do not call list" at bounding box center [1068, 481] width 203 height 31
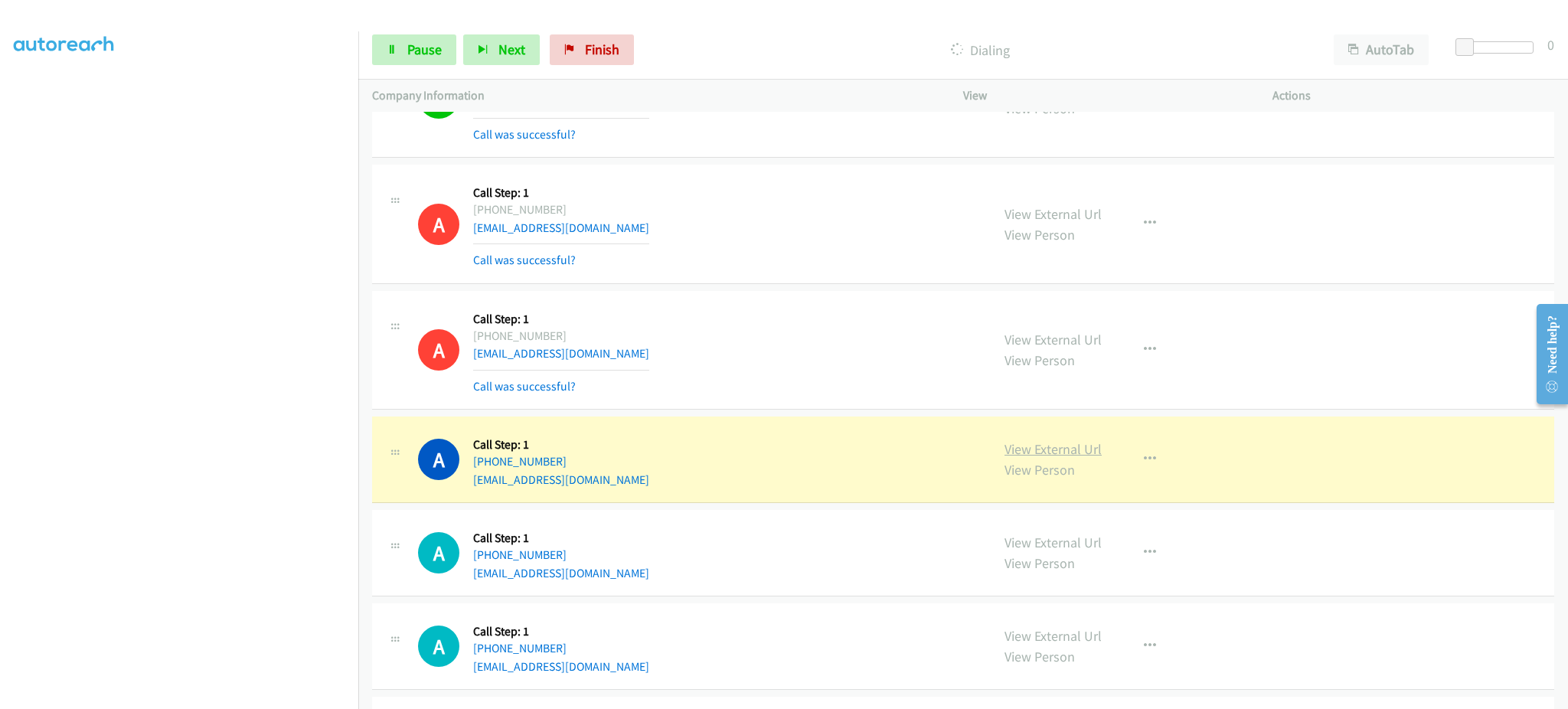
click at [1058, 454] on link "View External Url" at bounding box center [1053, 448] width 98 height 17
drag, startPoint x: 632, startPoint y: 459, endPoint x: 486, endPoint y: 465, distance: 146.1
click at [486, 465] on div "A Callback Scheduled Call Step: 1 America/Chicago +1 469-951-8212 mab150630@gma…" at bounding box center [697, 459] width 559 height 58
click at [1150, 457] on button "button" at bounding box center [1150, 459] width 41 height 31
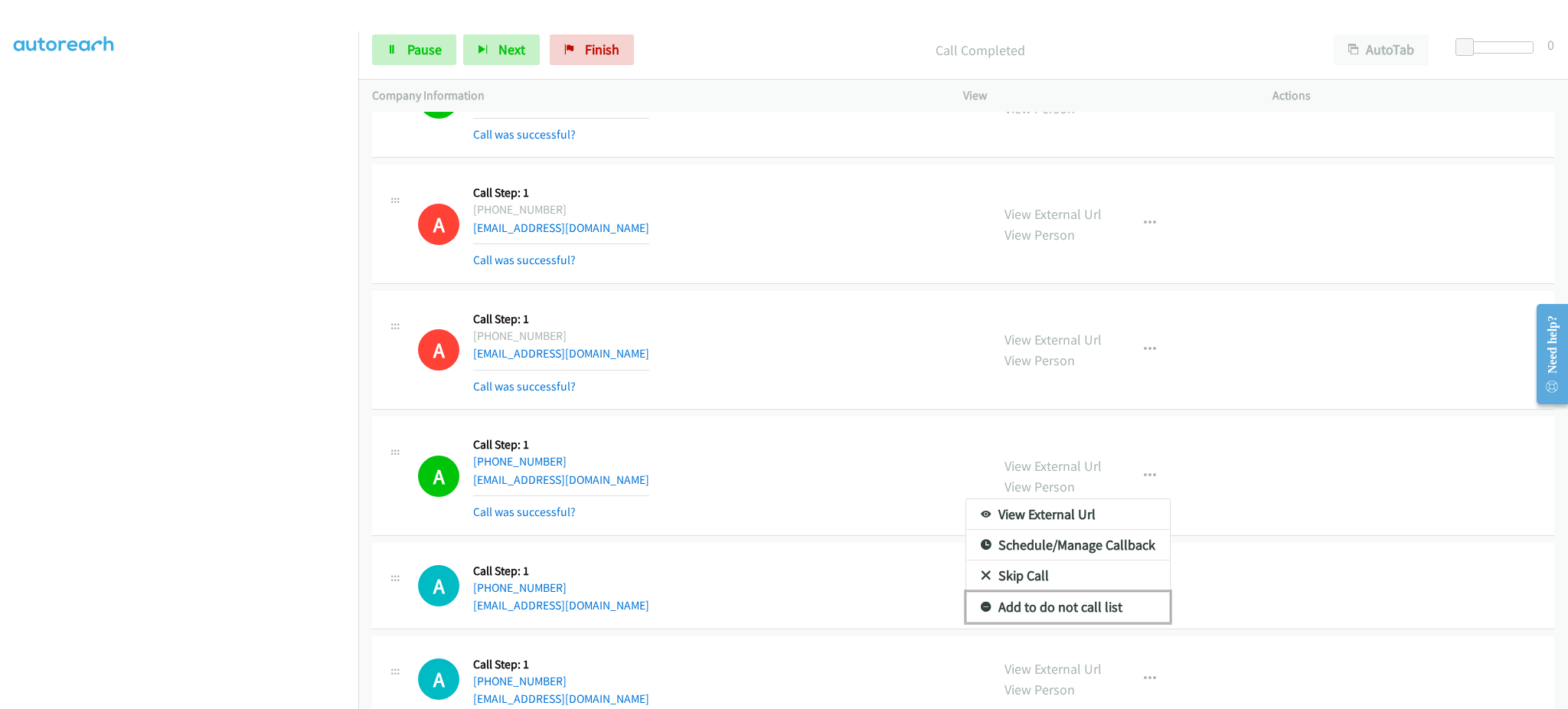
click at [1142, 605] on link "Add to do not call list" at bounding box center [1068, 607] width 203 height 31
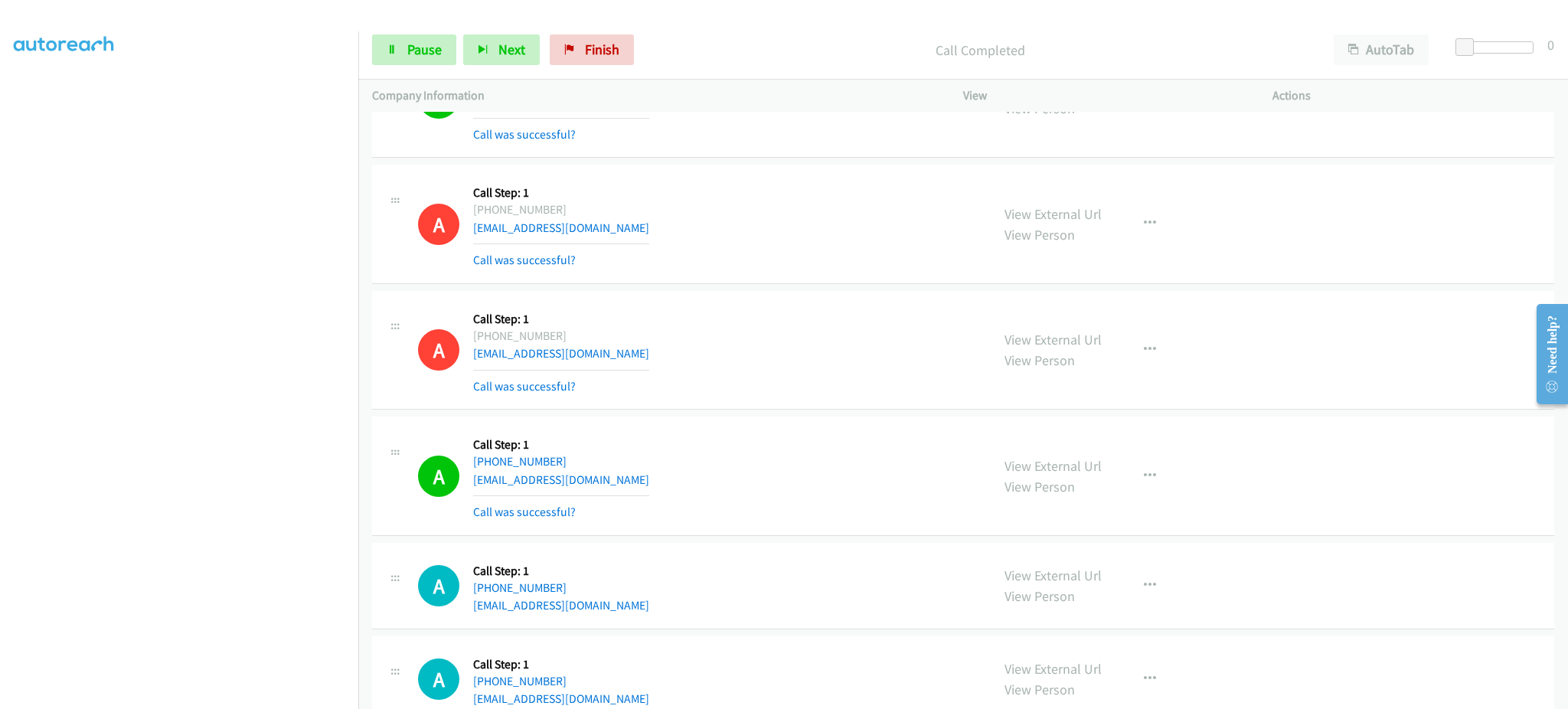
click at [932, 421] on div "A Callback Scheduled Call Step: 1 America/Chicago +1 469-951-8212 mab150630@gma…" at bounding box center [963, 476] width 1182 height 119
click at [392, 52] on icon at bounding box center [392, 51] width 11 height 11
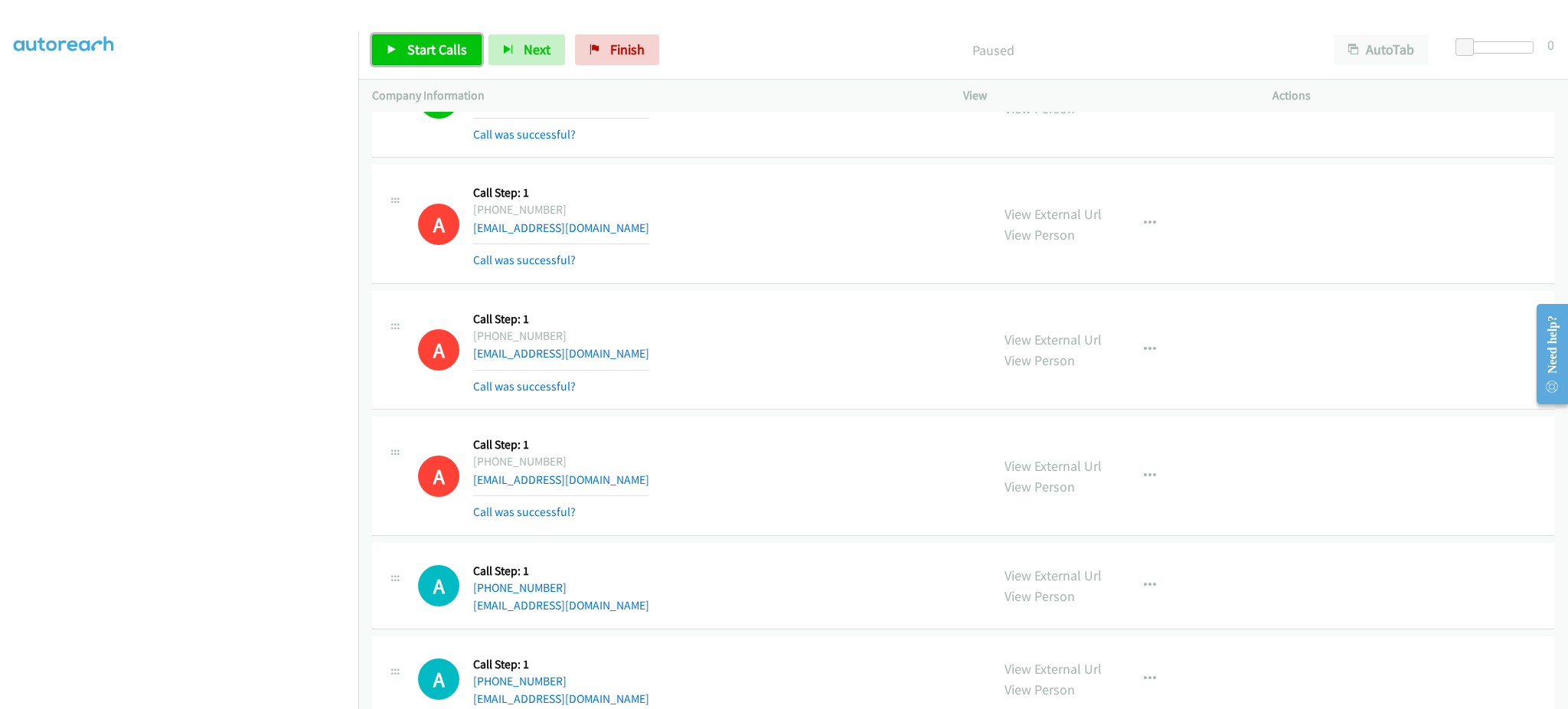
click at [424, 42] on span "Start Calls" at bounding box center [438, 49] width 60 height 17
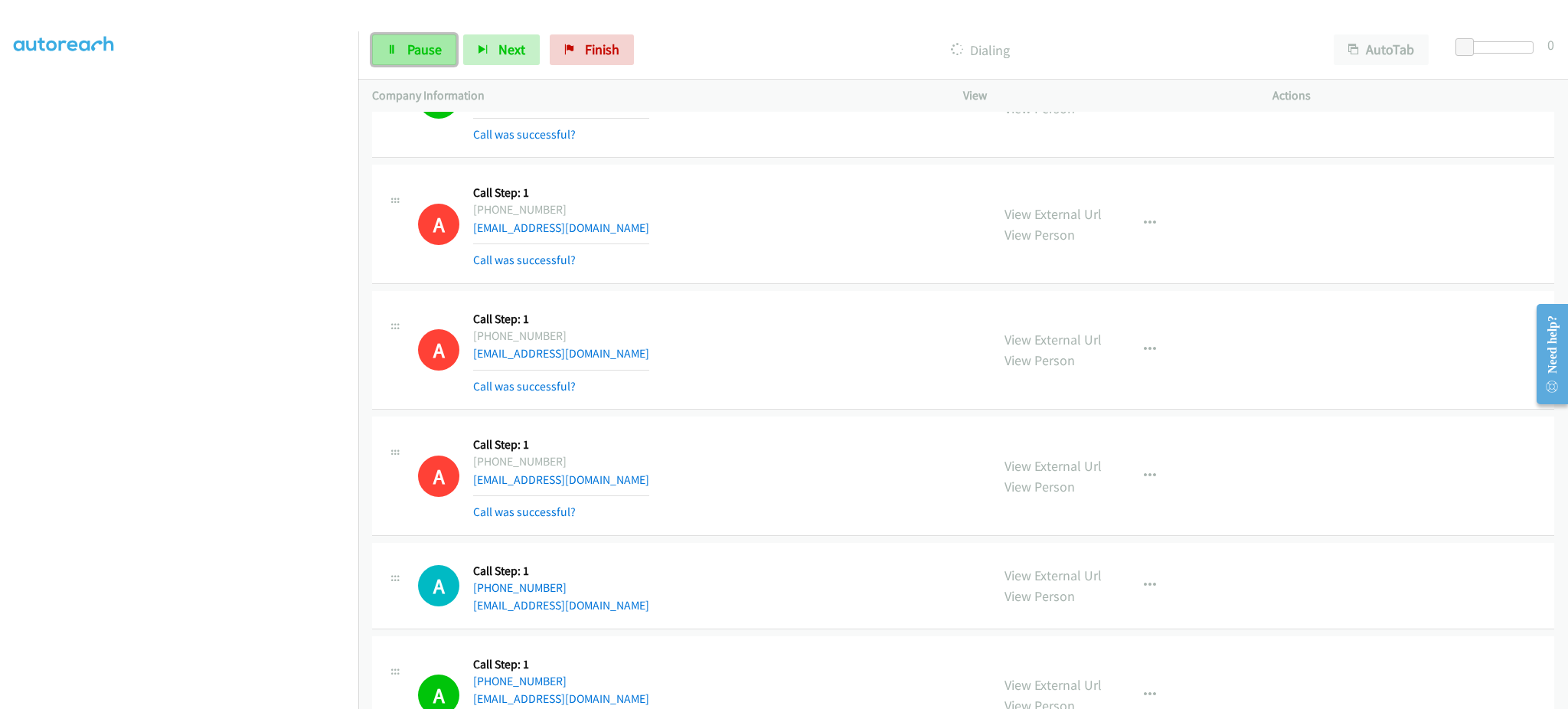
click at [397, 41] on link "Pause" at bounding box center [414, 50] width 84 height 31
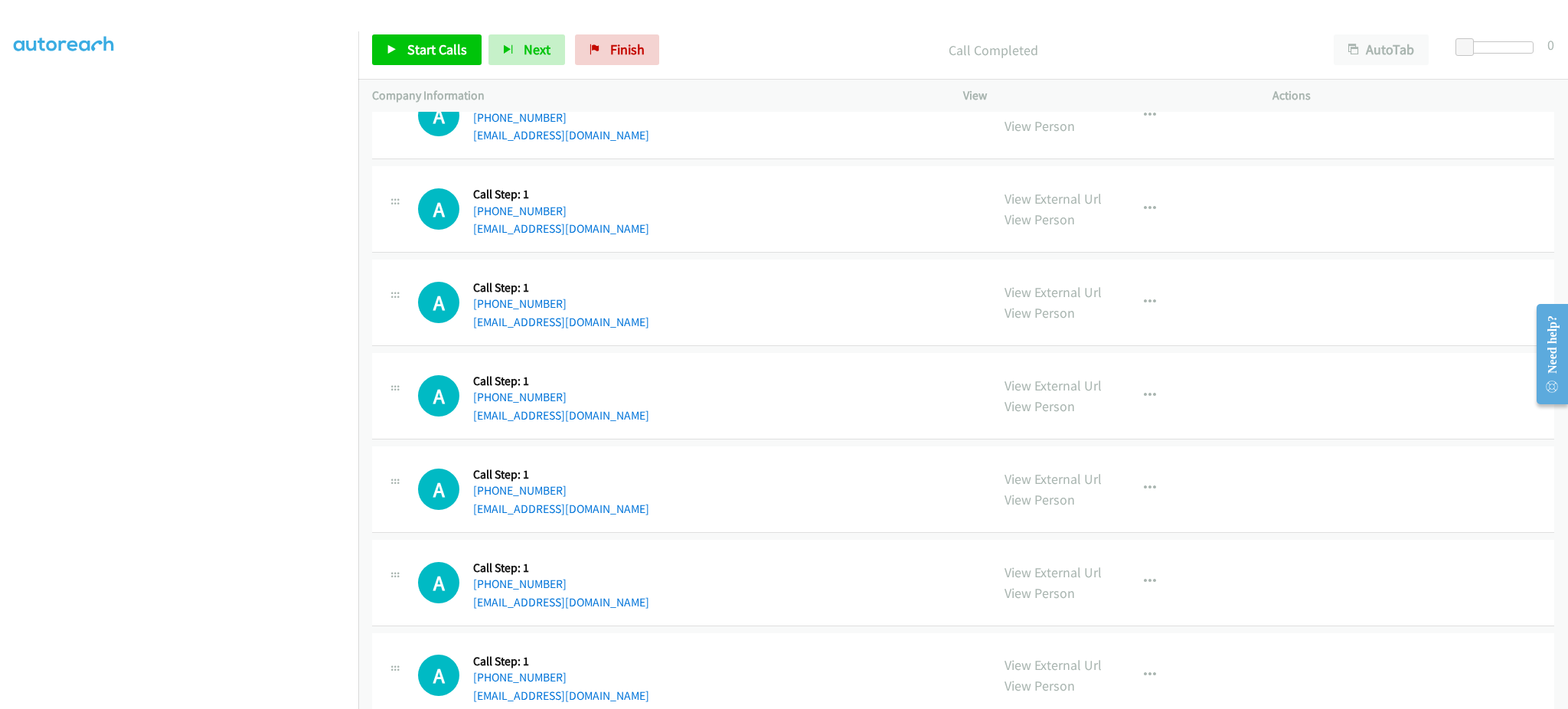
scroll to position [4958, 0]
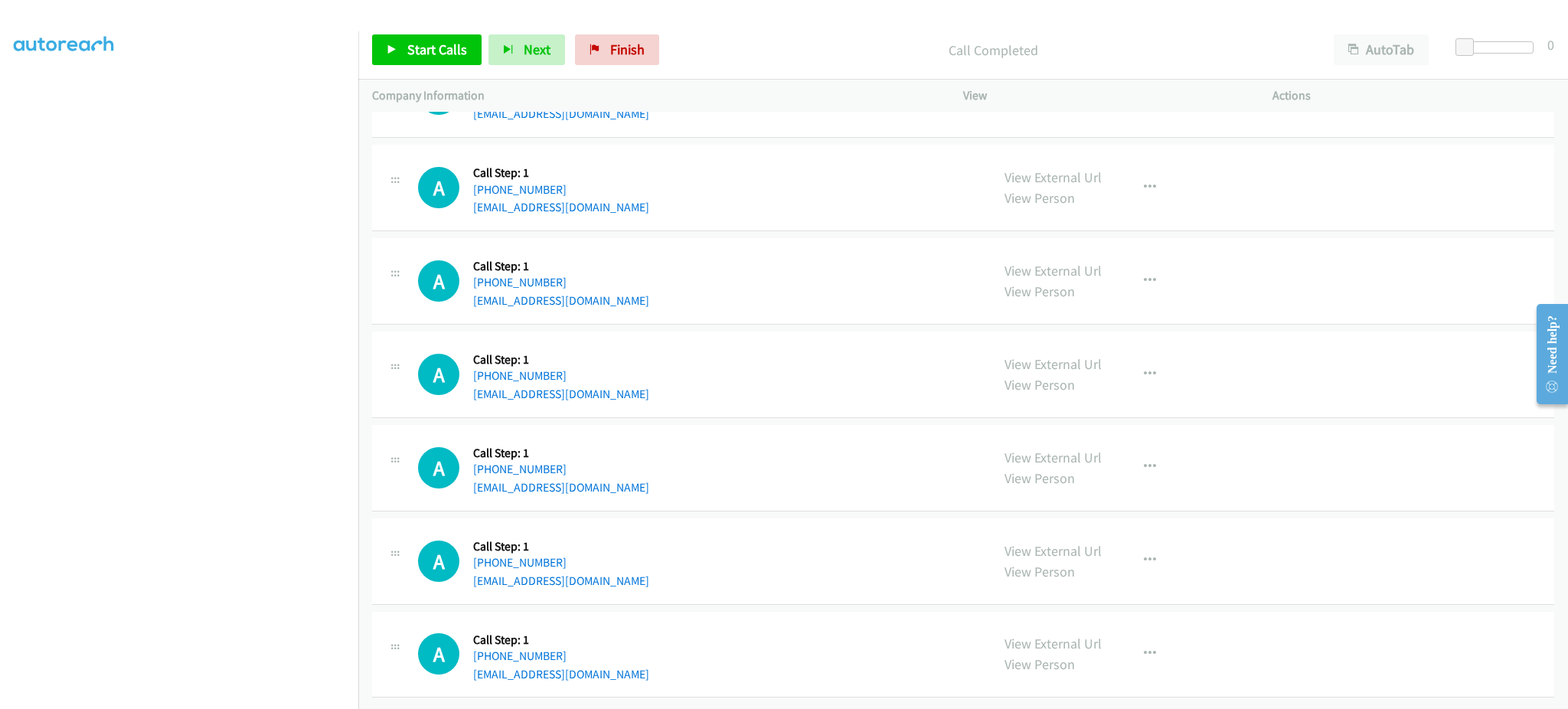
click at [664, 562] on div "A Callback Scheduled Call Step: 1 America/New_York +1 321-424-2147 albaraa.alka…" at bounding box center [697, 561] width 559 height 58
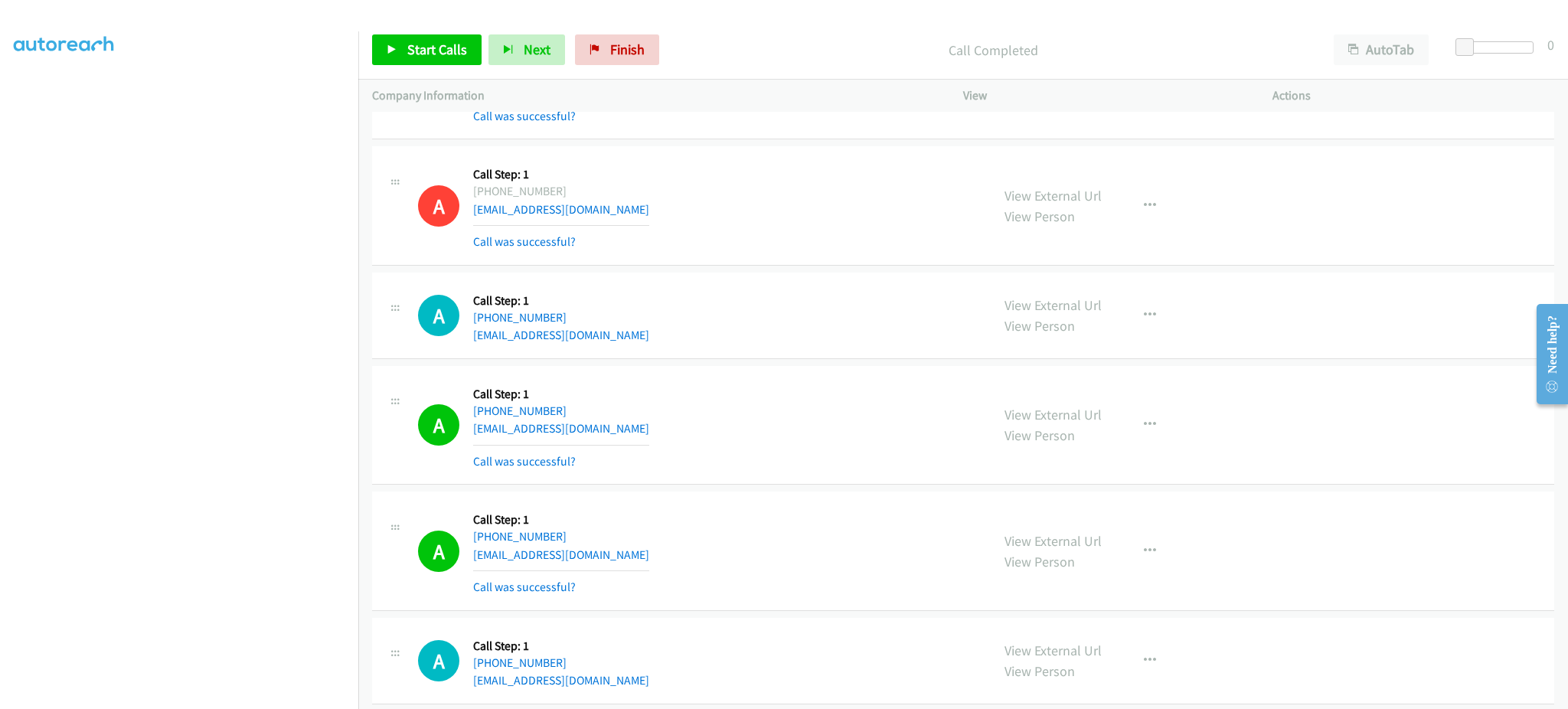
scroll to position [4039, 0]
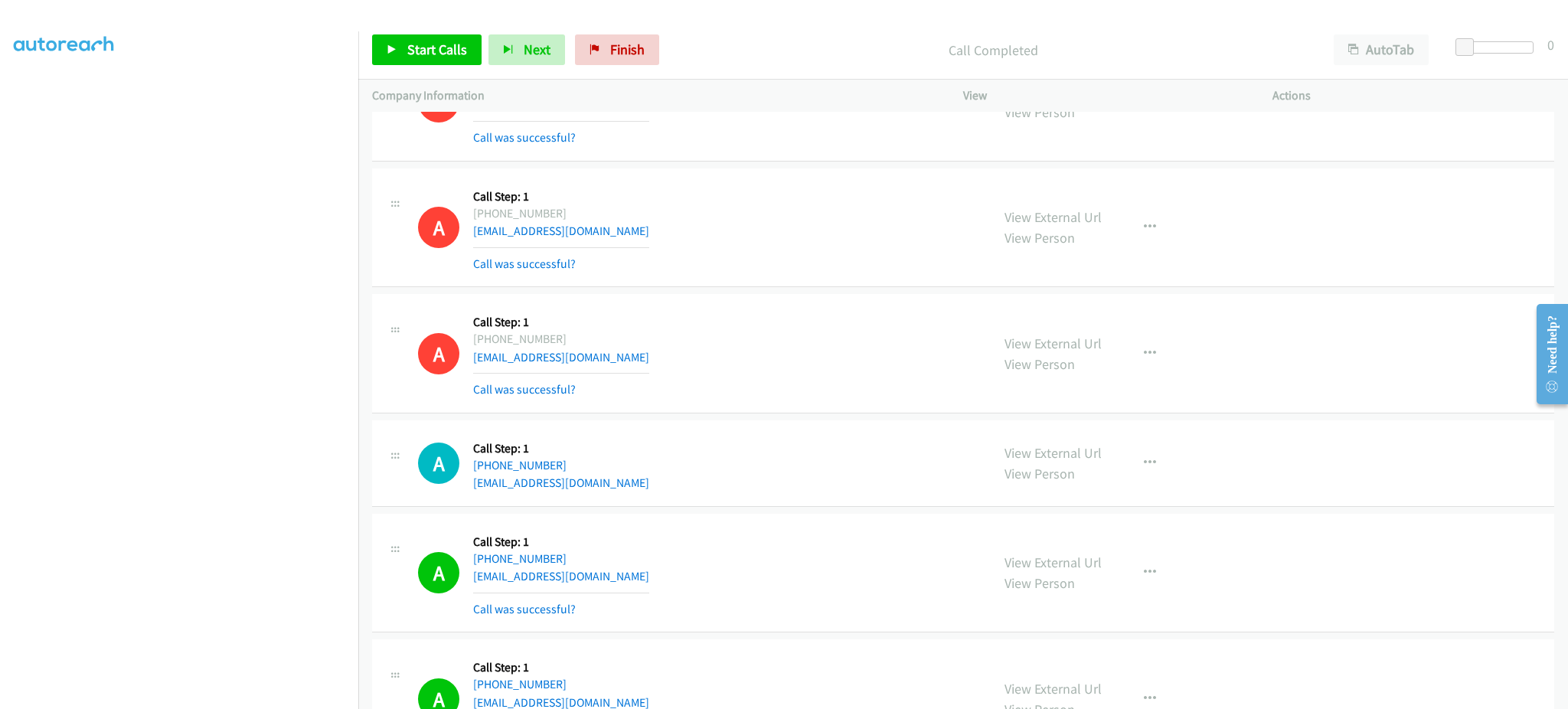
click at [608, 483] on div "A Callback Scheduled Call Step: 1 America/New_York +1 404-271-5820 ruochuyang@g…" at bounding box center [697, 463] width 559 height 58
click at [442, 60] on link "Start Calls" at bounding box center [427, 50] width 109 height 31
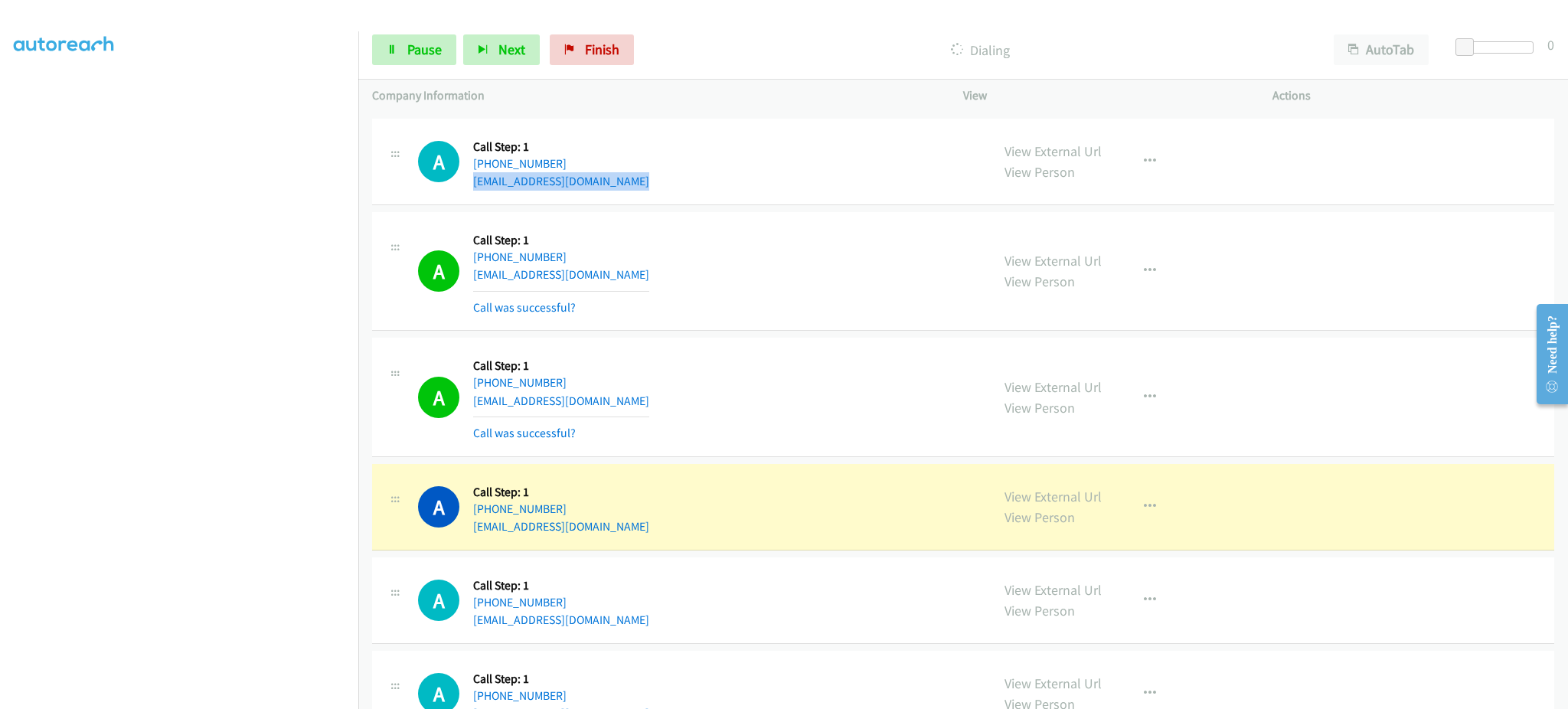
scroll to position [4345, 0]
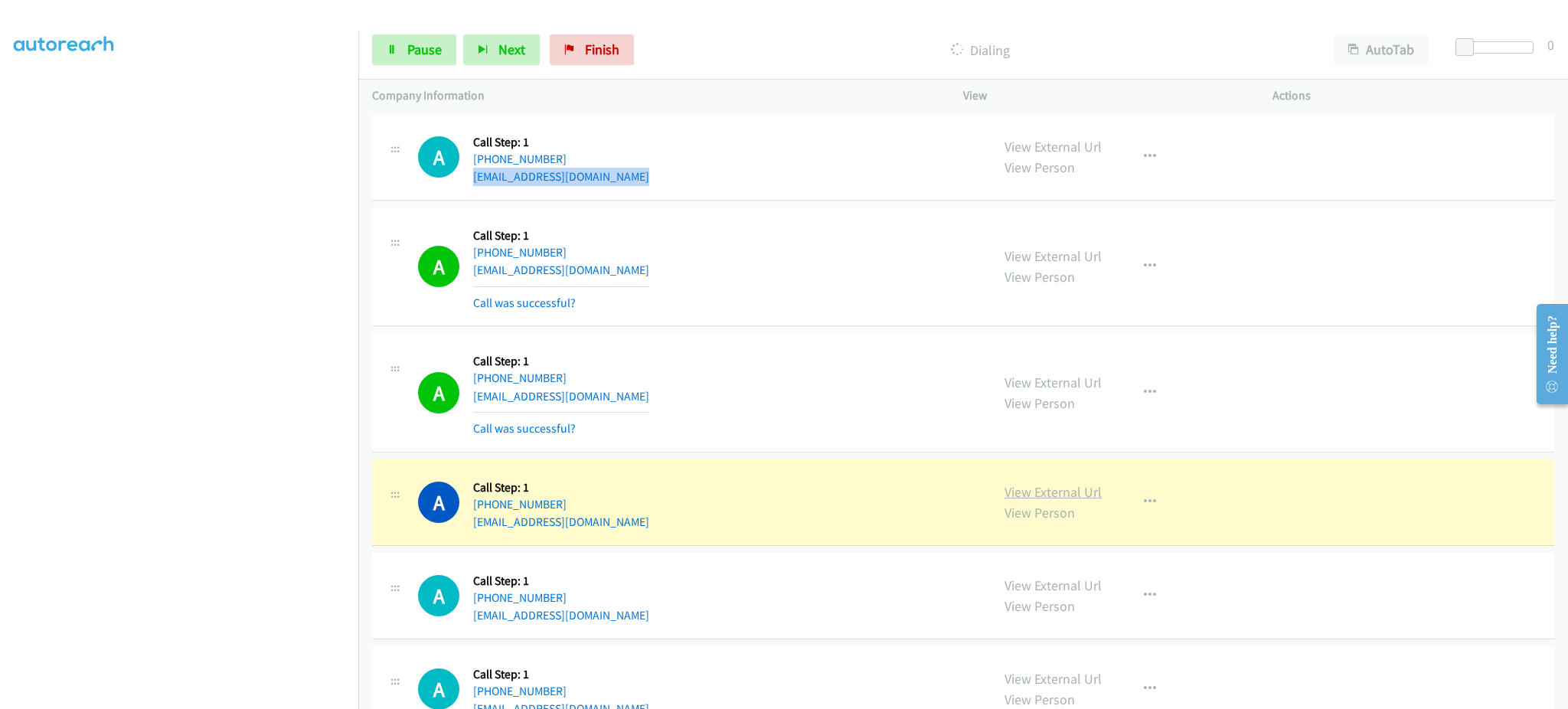
click at [1037, 494] on link "View External Url" at bounding box center [1053, 491] width 98 height 17
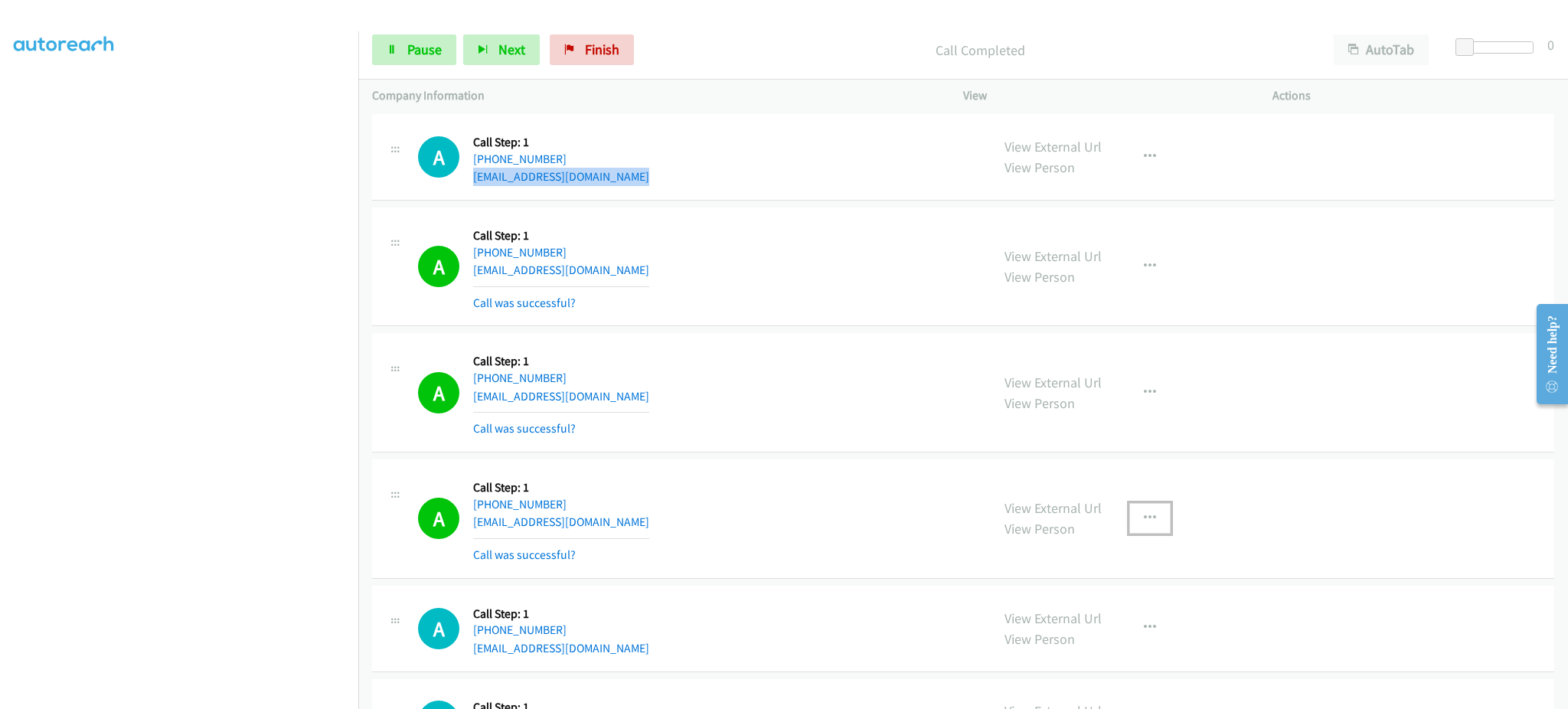
click at [1158, 532] on button "button" at bounding box center [1150, 519] width 41 height 31
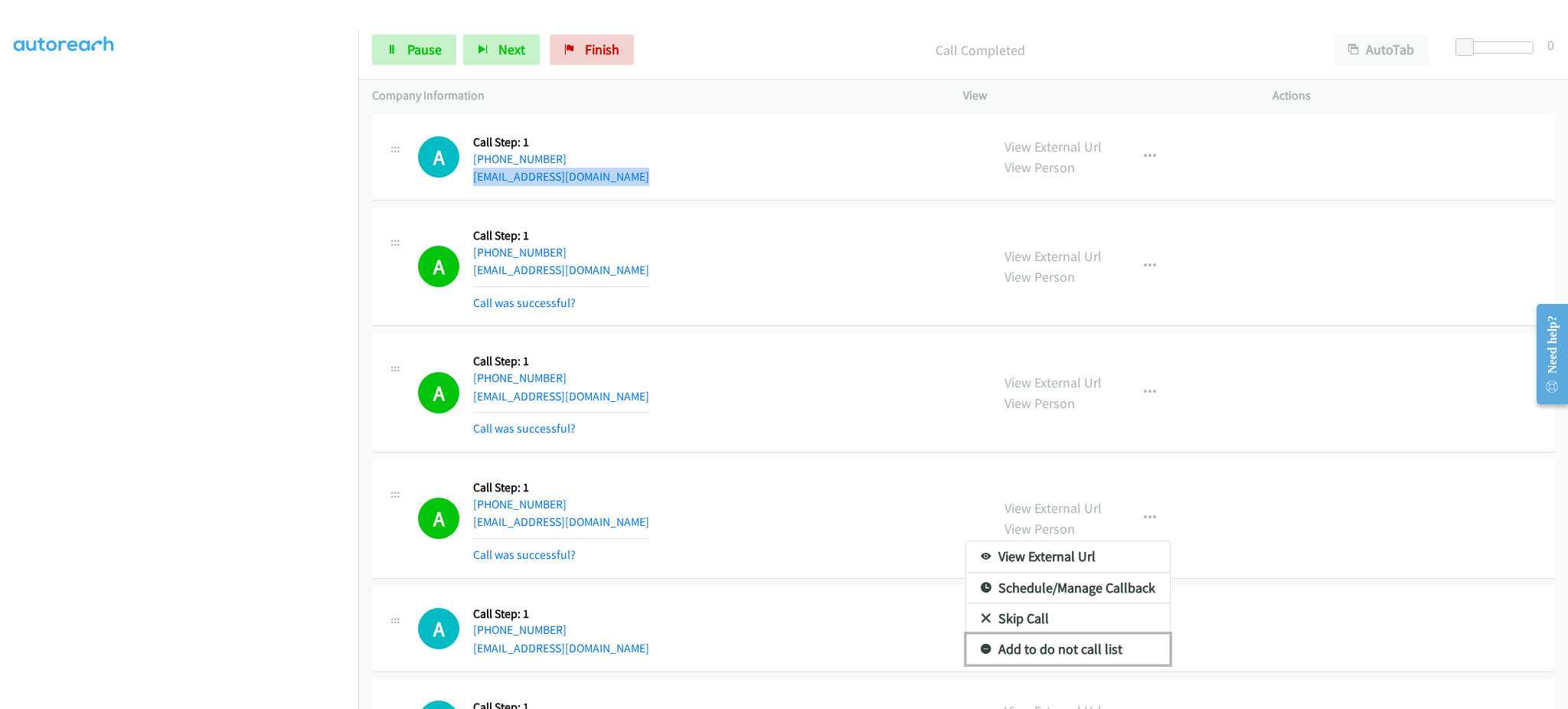
click at [1096, 650] on link "Add to do not call list" at bounding box center [1068, 650] width 203 height 31
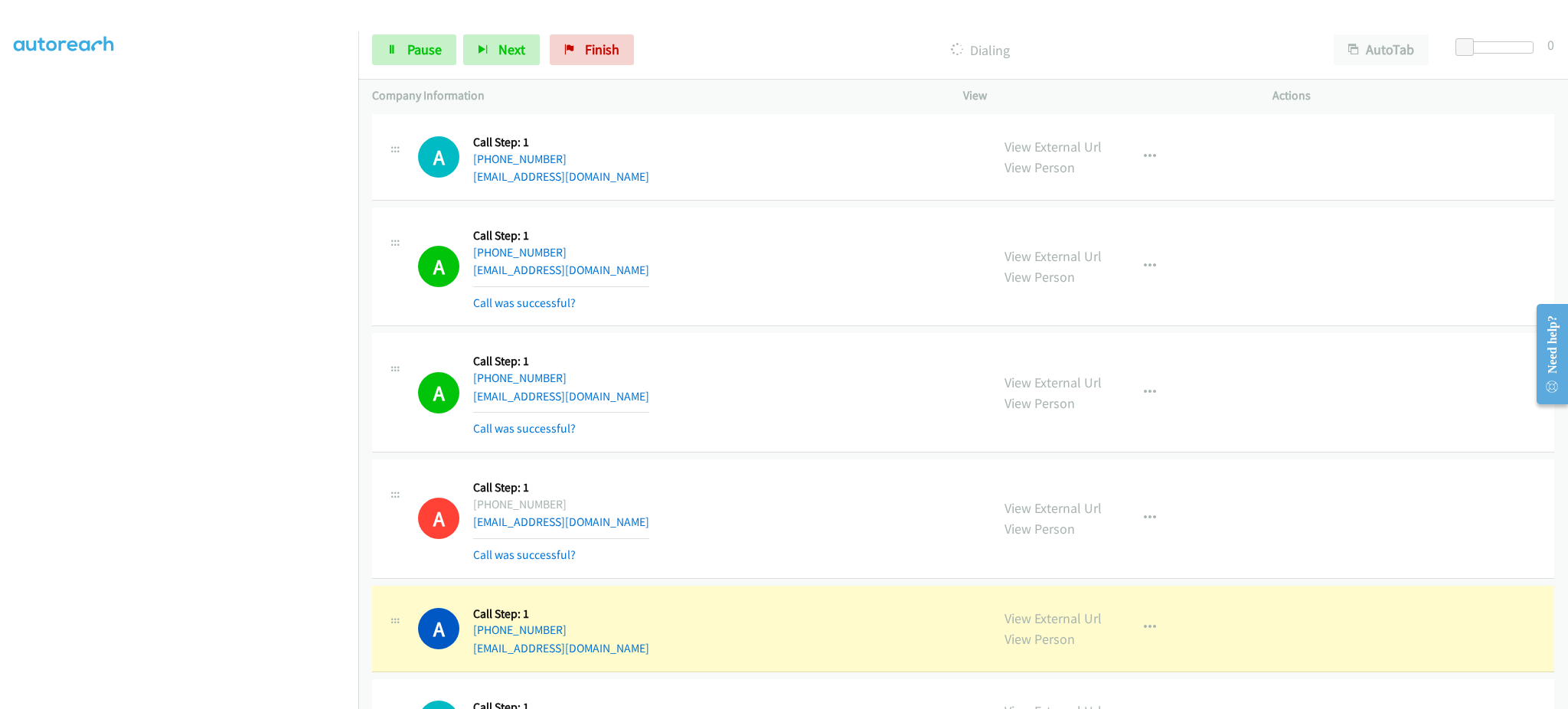
click at [1096, 511] on div "View External Url View Person View External Url Email Schedule/Manage Callback …" at bounding box center [1152, 519] width 324 height 91
click at [1079, 510] on link "View External Url" at bounding box center [1053, 508] width 98 height 17
click at [407, 46] on span "Pause" at bounding box center [425, 49] width 35 height 17
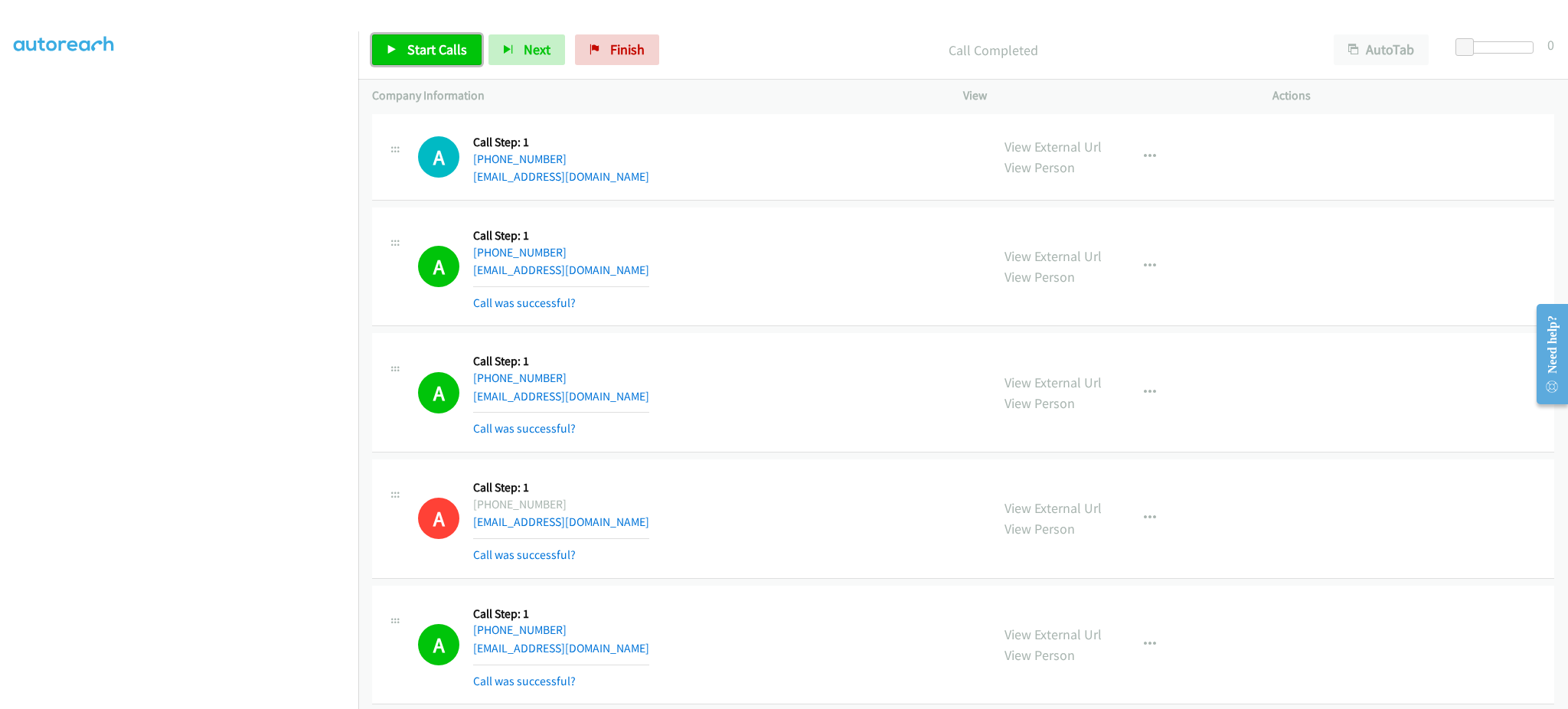
click at [409, 54] on span "Start Calls" at bounding box center [438, 49] width 60 height 17
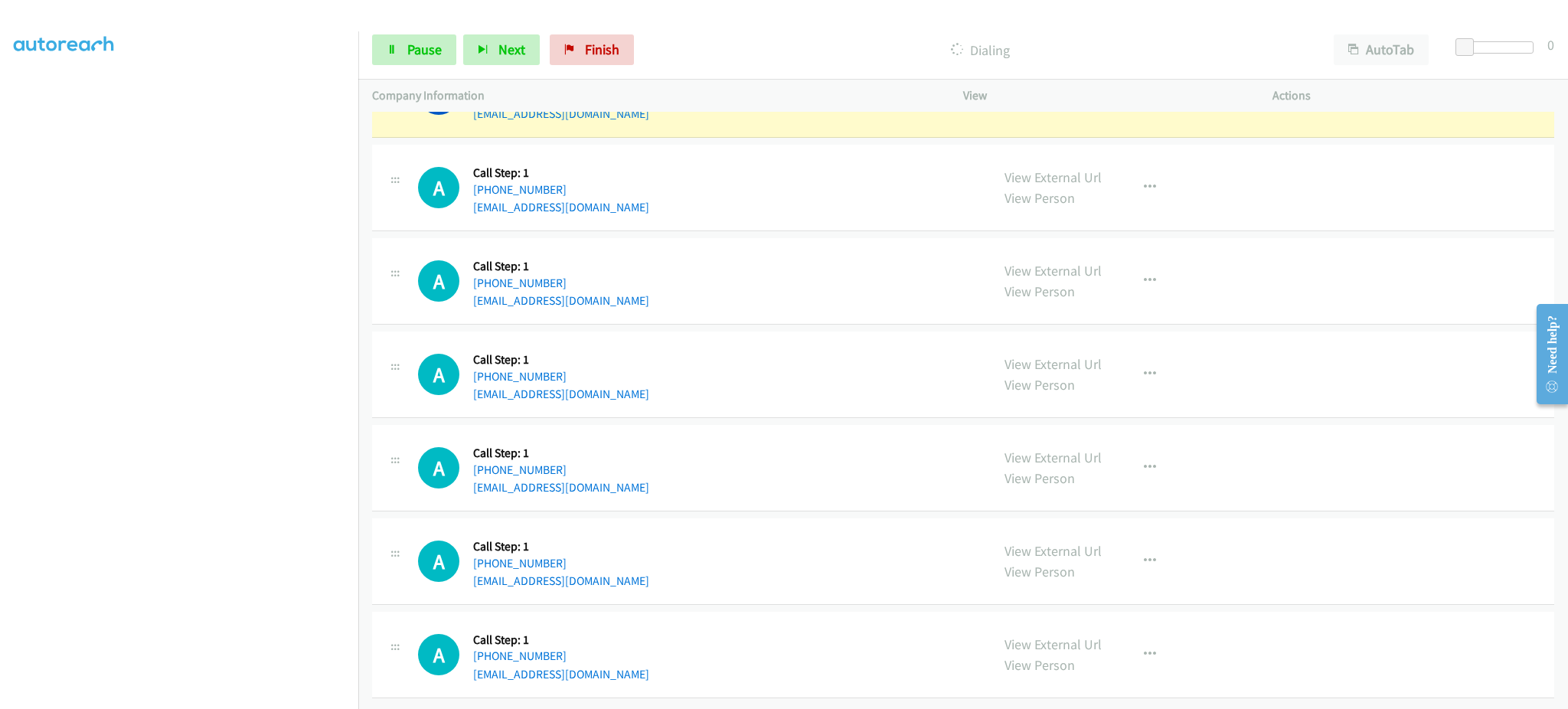
scroll to position [4717, 0]
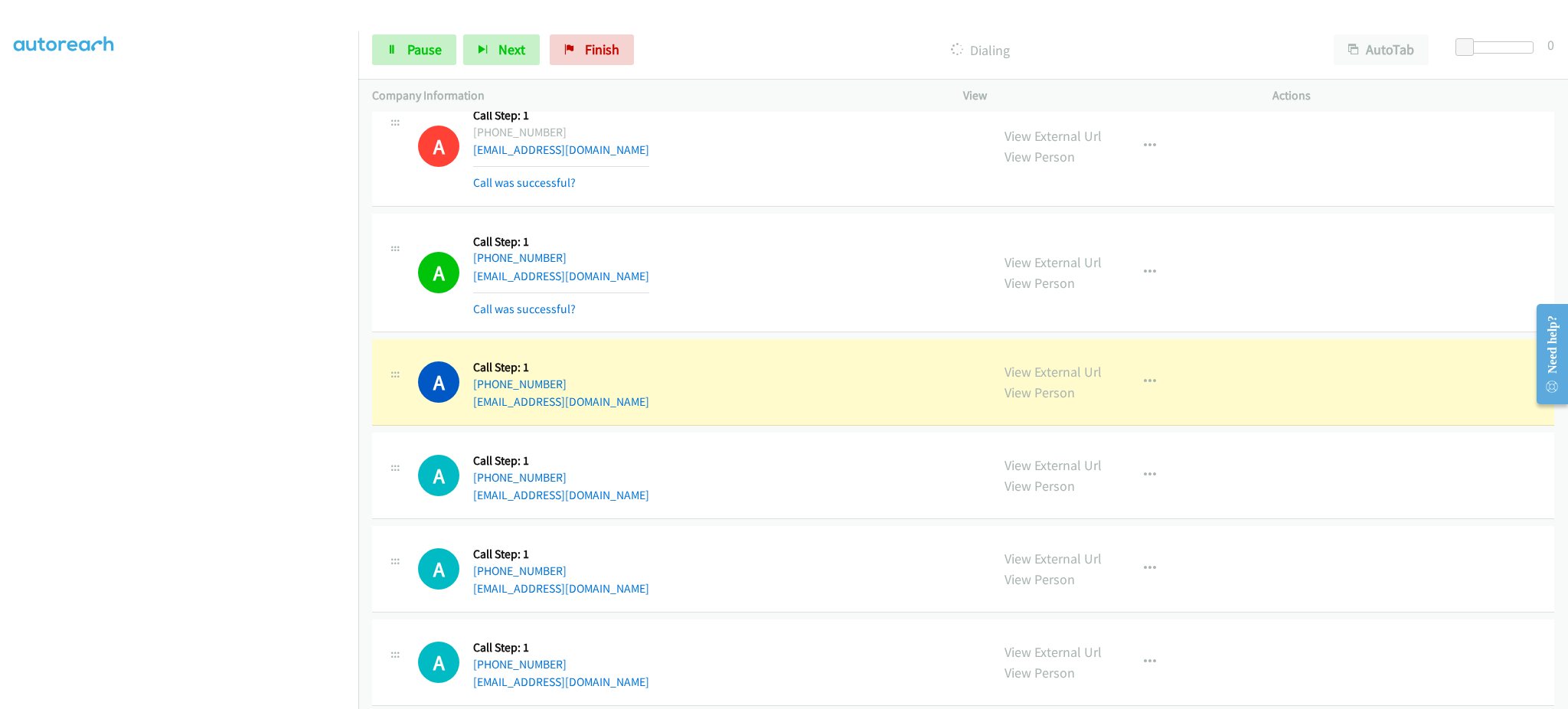
click at [1178, 405] on div "View External Url View Person View External Url Email Schedule/Manage Callback …" at bounding box center [1152, 382] width 324 height 58
click at [1151, 390] on button "button" at bounding box center [1150, 382] width 41 height 31
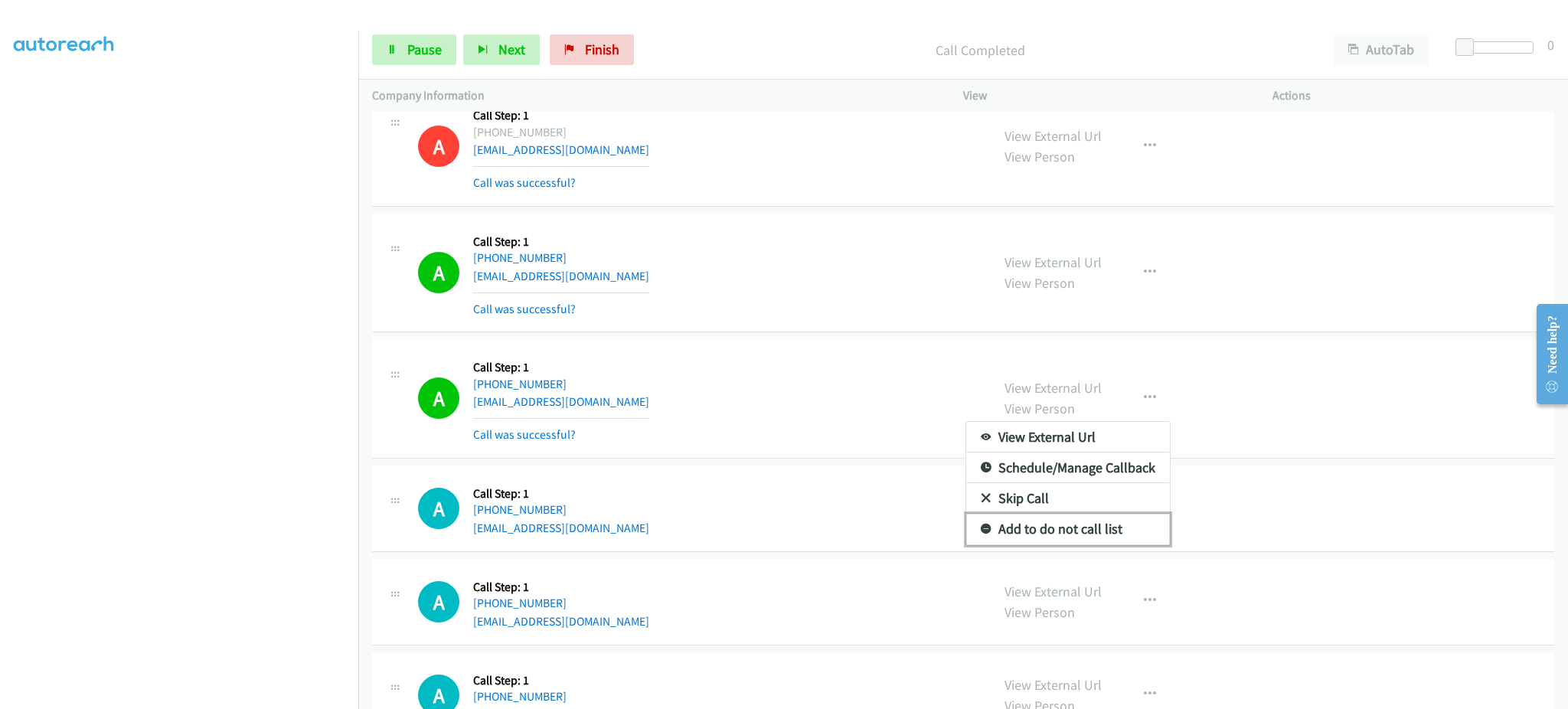
click at [1109, 532] on link "Add to do not call list" at bounding box center [1068, 529] width 203 height 31
click at [751, 330] on div "A Callback Scheduled Call Step: 1 America/New_York +1 513-503-3757 wjjf128@gmai…" at bounding box center [963, 272] width 1182 height 119
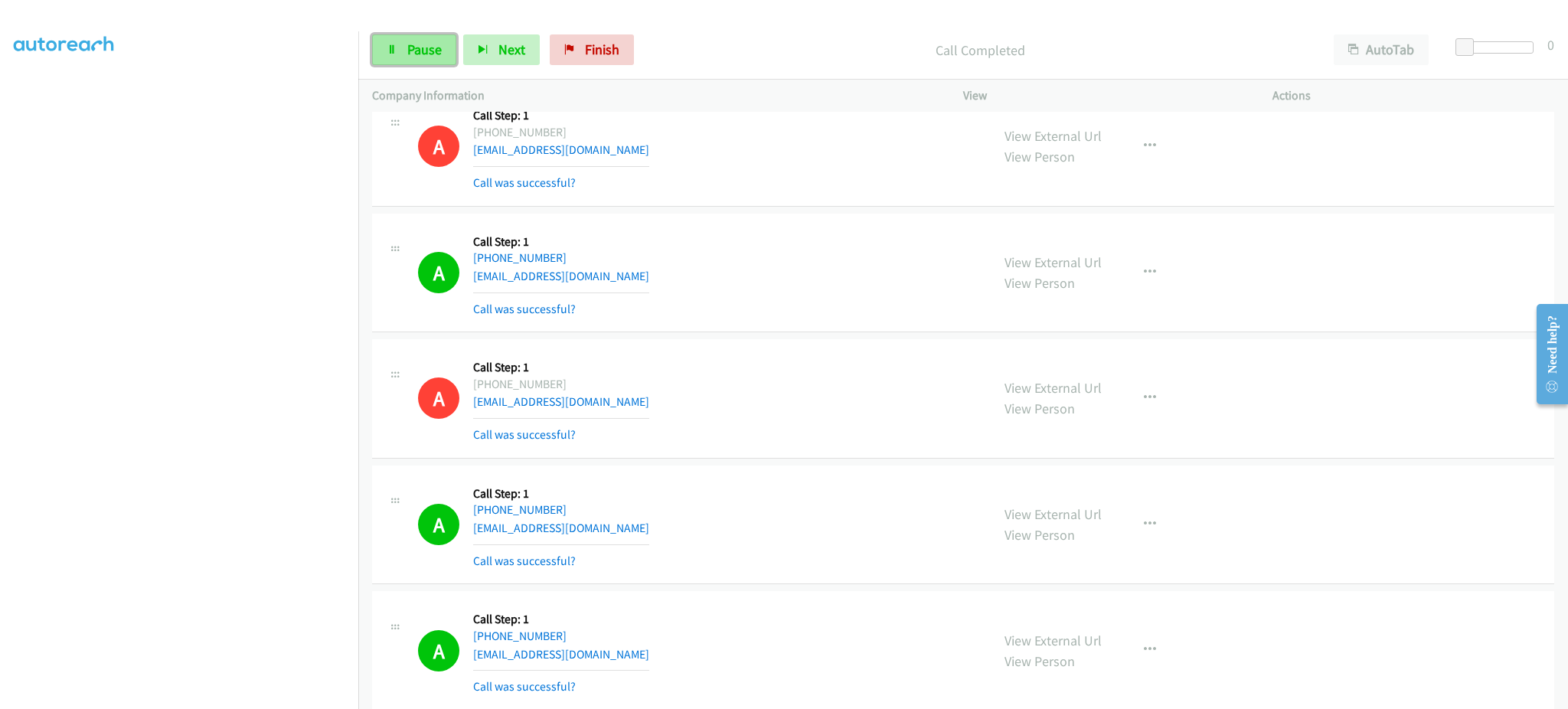
click at [422, 49] on span "Pause" at bounding box center [425, 49] width 35 height 17
click at [432, 53] on span "Start Calls" at bounding box center [438, 49] width 60 height 17
click at [414, 41] on span "Pause" at bounding box center [425, 49] width 35 height 17
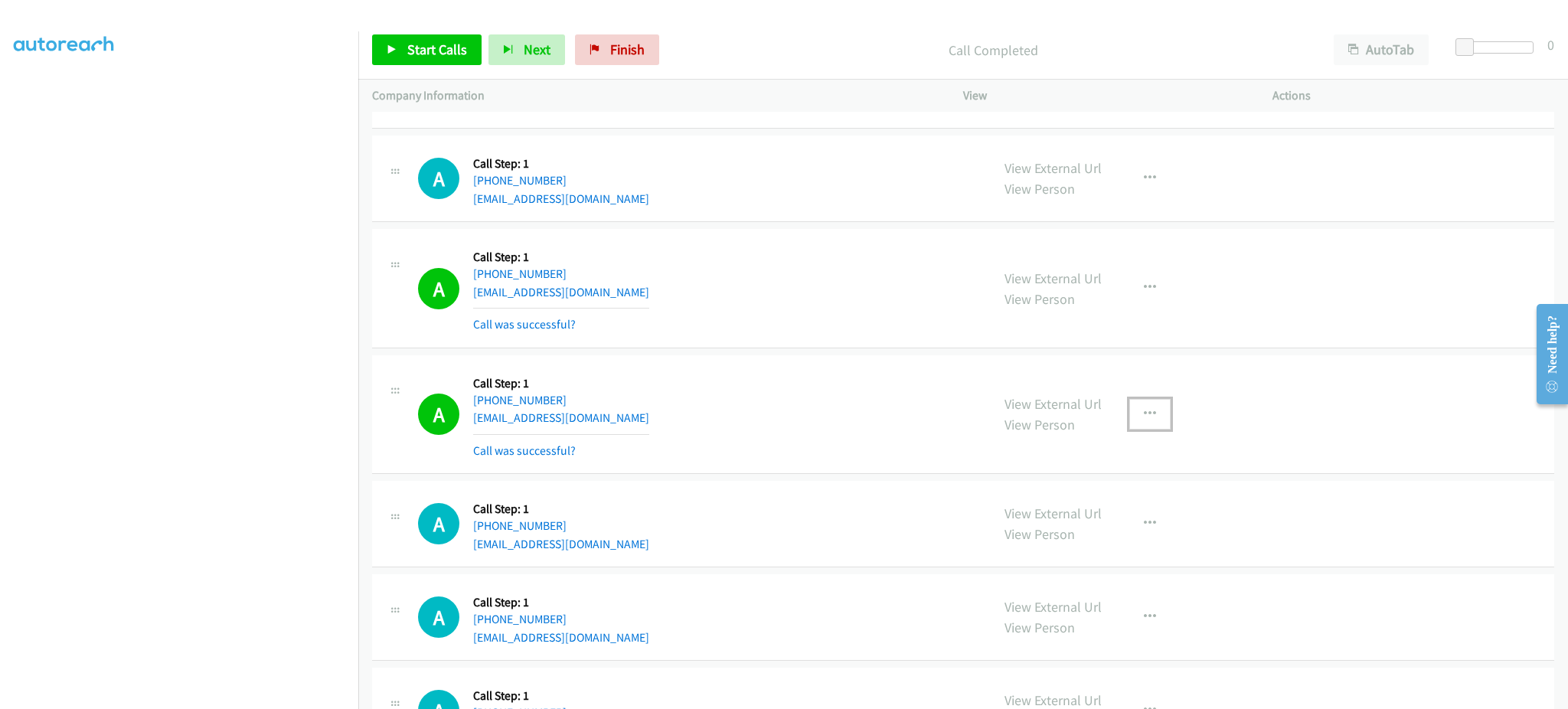
click at [1152, 424] on button "button" at bounding box center [1150, 415] width 41 height 31
click at [1120, 539] on link "Add to do not call list" at bounding box center [1068, 545] width 203 height 31
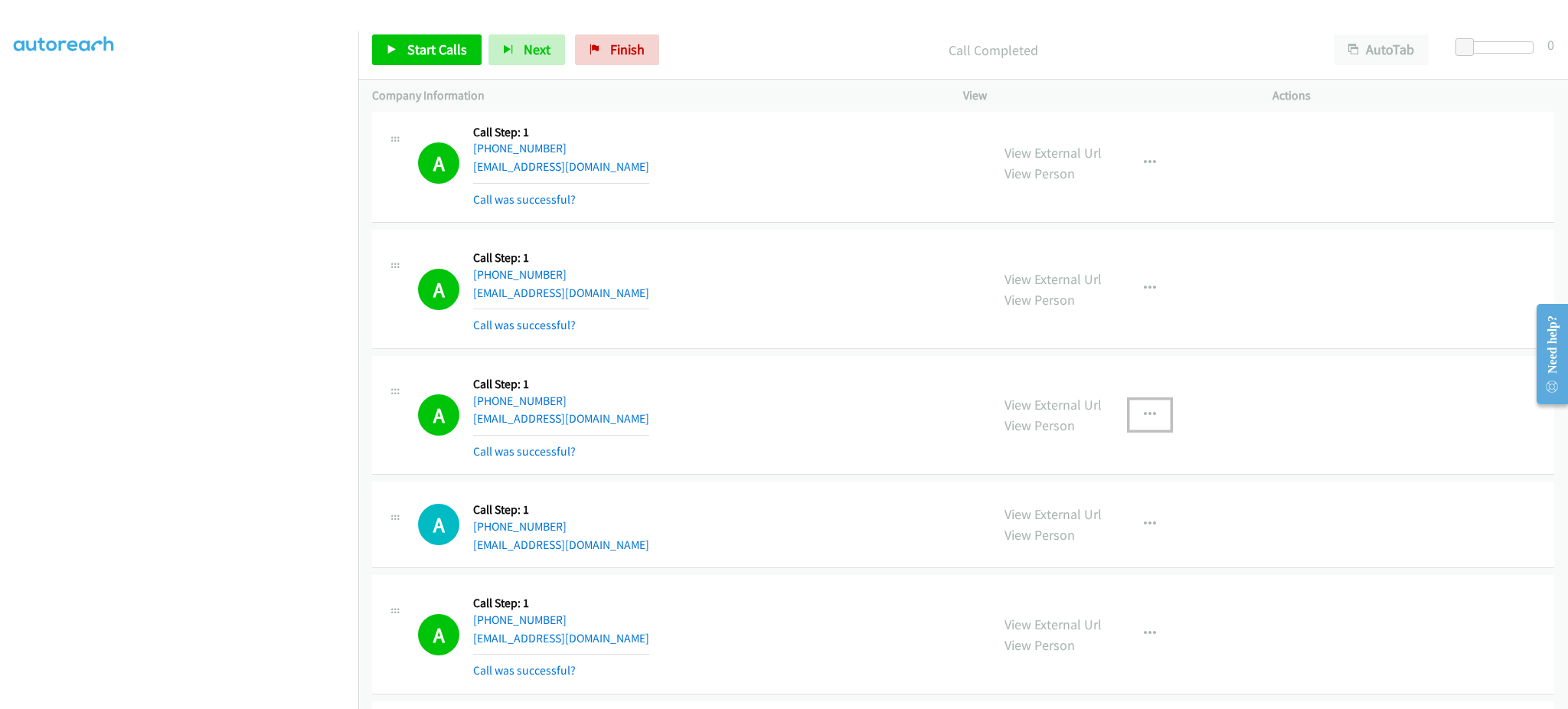
click at [1141, 408] on button "button" at bounding box center [1150, 416] width 41 height 31
click at [1109, 539] on link "Add to do not call list" at bounding box center [1068, 546] width 203 height 31
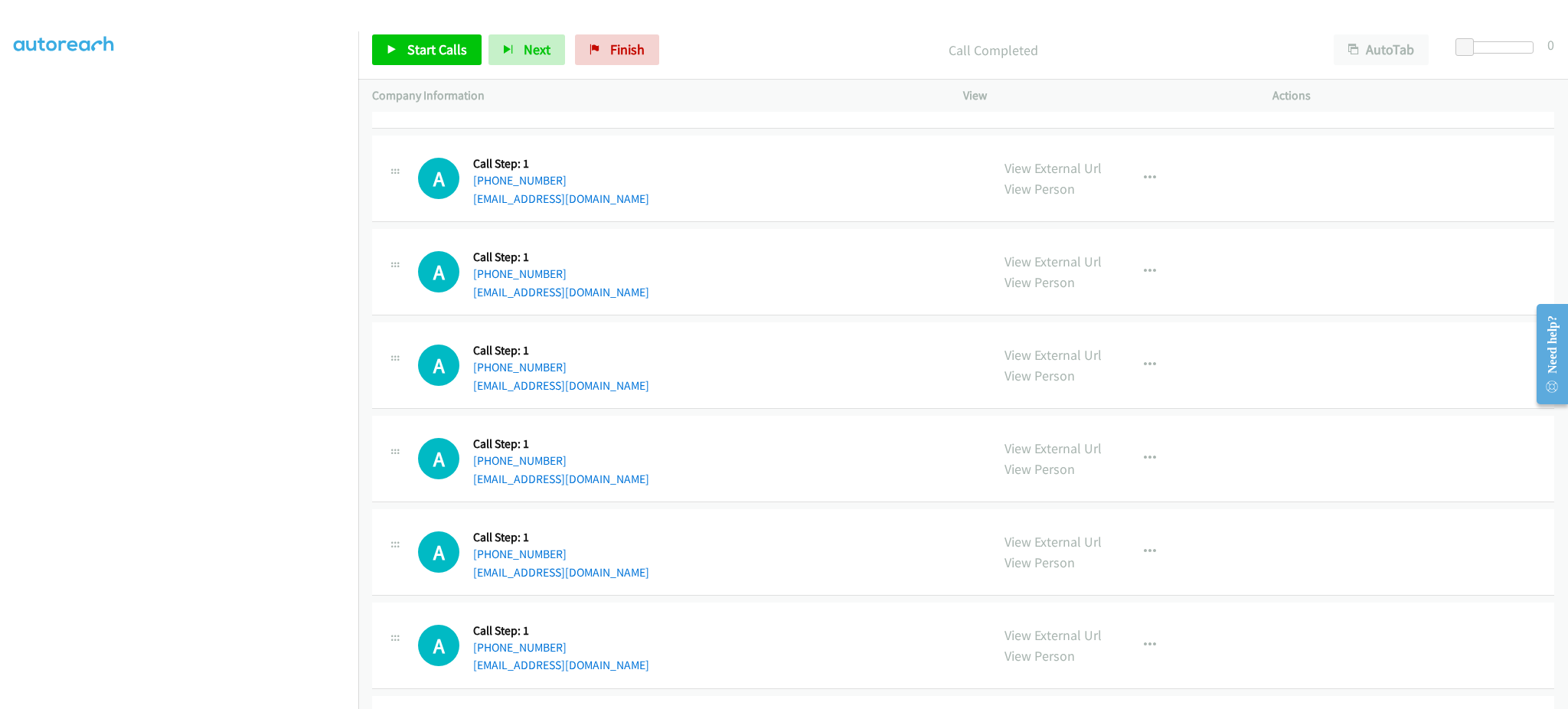
scroll to position [5966, 0]
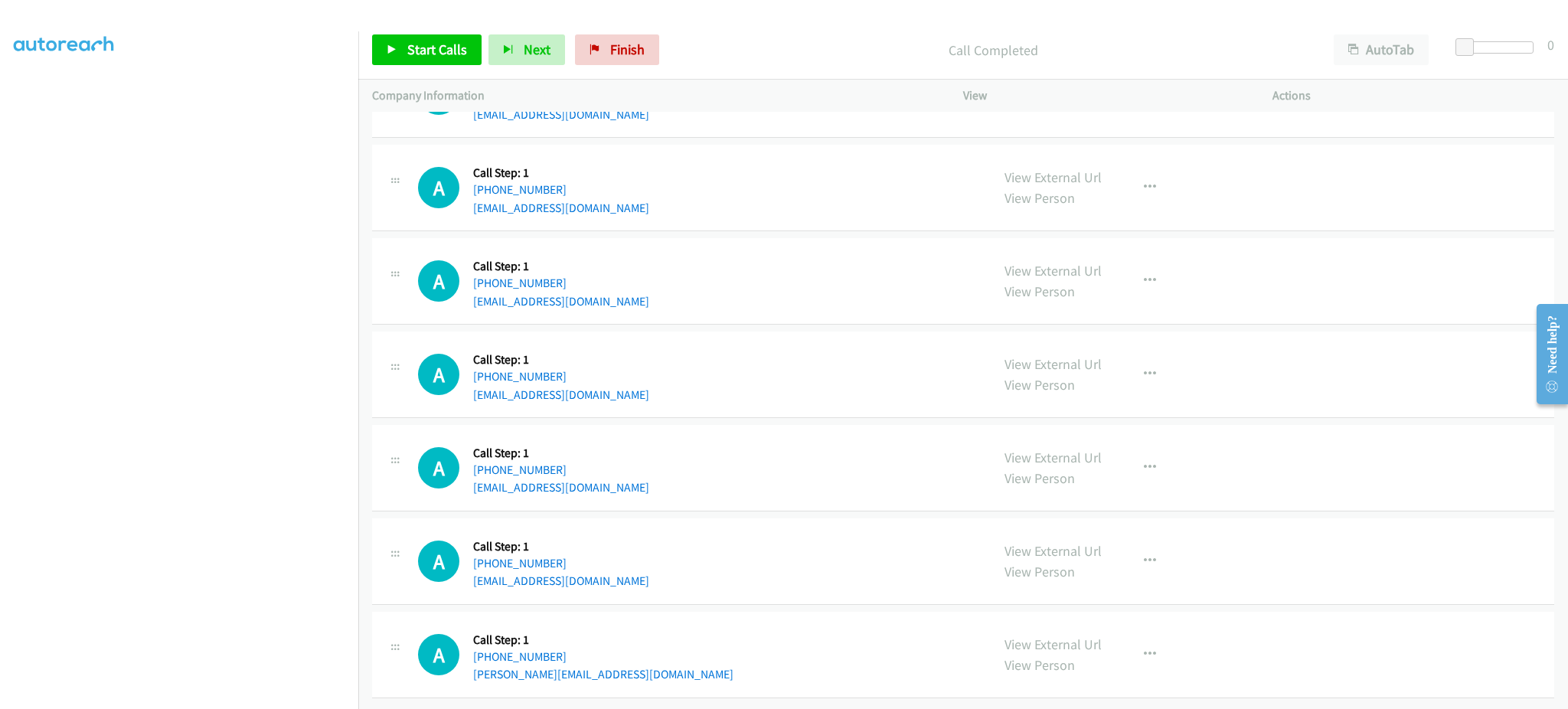
click at [743, 393] on div "A Callback Scheduled Call Step: 1 America/New_York +1 434-333-8623 dunwellekuju…" at bounding box center [963, 375] width 1182 height 87
click at [675, 380] on div "A Callback Scheduled Call Step: 1 America/New_York +1 434-333-8623 dunwellekuju…" at bounding box center [697, 375] width 559 height 58
click at [601, 476] on div "A Callback Scheduled Call Step: 1 America/Los_Angeles +1 510-910-0676 resbret@g…" at bounding box center [697, 468] width 559 height 58
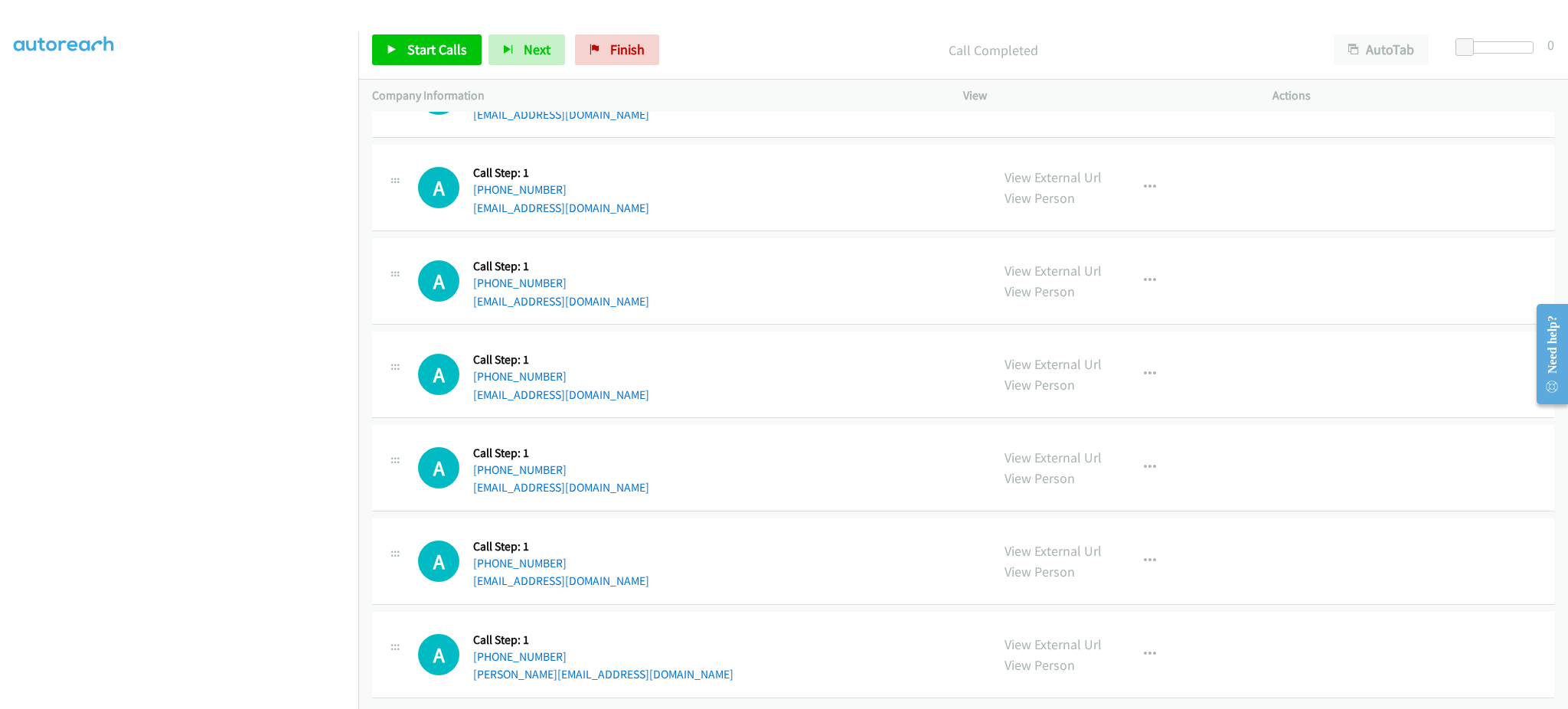
click at [601, 476] on div "A Callback Scheduled Call Step: 1 America/Los_Angeles +1 510-910-0676 resbret@g…" at bounding box center [697, 468] width 559 height 58
click at [620, 583] on div "A Callback Scheduled Call Step: 1 America/Los_Angeles +1 661-810-9058 mickcawle…" at bounding box center [963, 561] width 1182 height 87
click at [619, 569] on div "A Callback Scheduled Call Step: 1 America/Los_Angeles +1 661-810-9058 mickcawle…" at bounding box center [697, 561] width 559 height 58
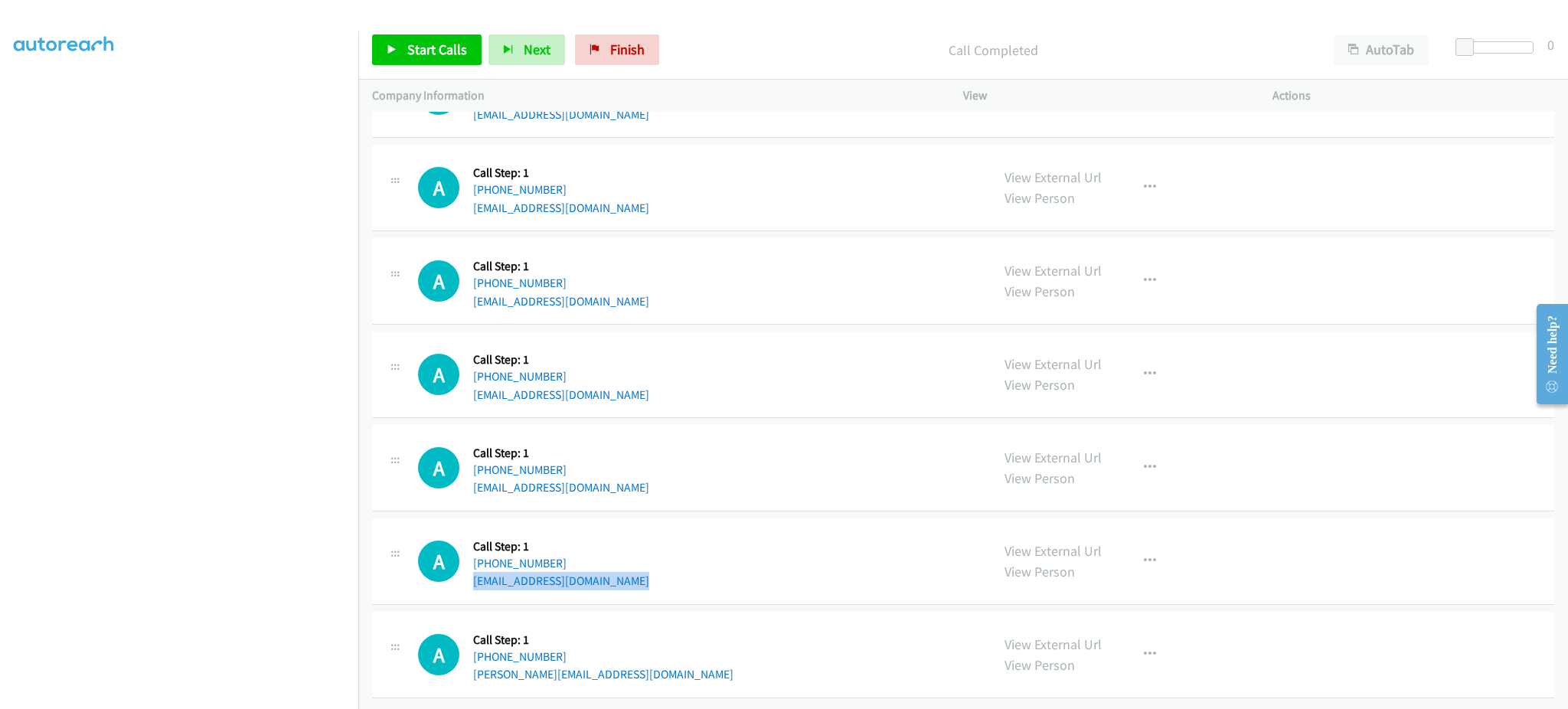
click at [619, 569] on div "A Callback Scheduled Call Step: 1 America/Los_Angeles +1 661-810-9058 mickcawle…" at bounding box center [697, 561] width 559 height 58
click at [641, 658] on div "A Callback Scheduled Call Step: 1 America/New_York +1 703-303-6690 george.rsoli…" at bounding box center [697, 654] width 559 height 58
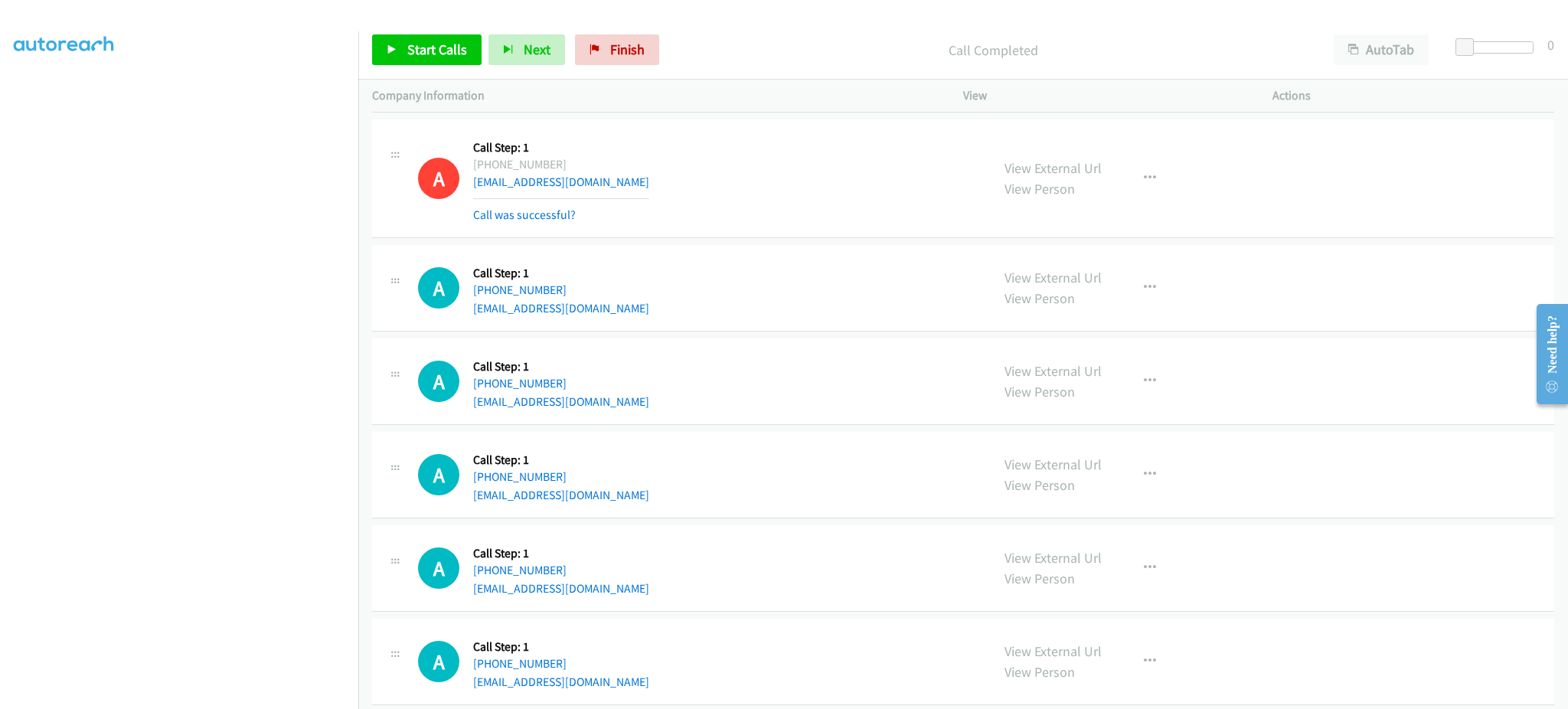
scroll to position [5354, 0]
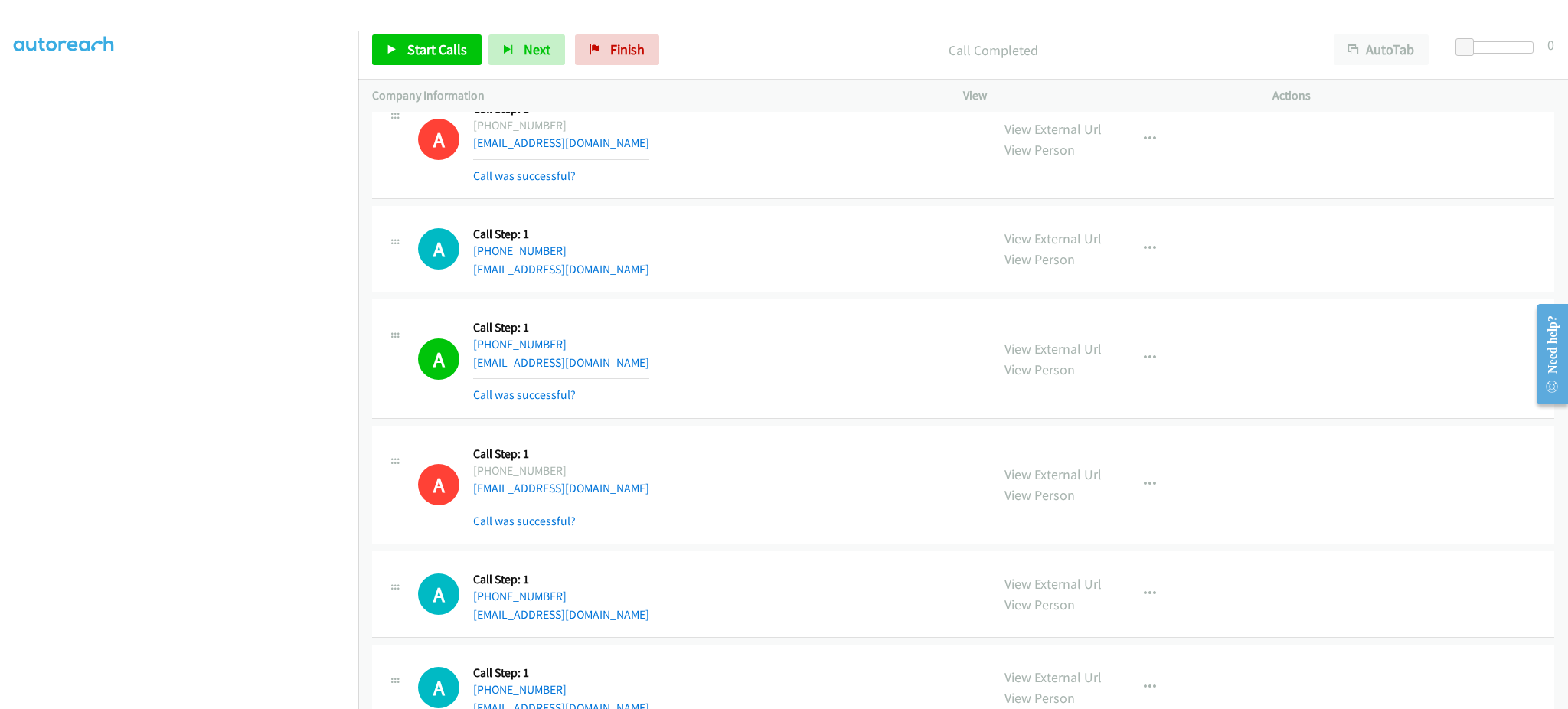
click at [633, 273] on div "A Callback Scheduled Call Step: 1 America/Chicago +1 612-239-7342 sachinisaacs@…" at bounding box center [697, 249] width 559 height 58
click at [445, 55] on span "Start Calls" at bounding box center [438, 49] width 60 height 17
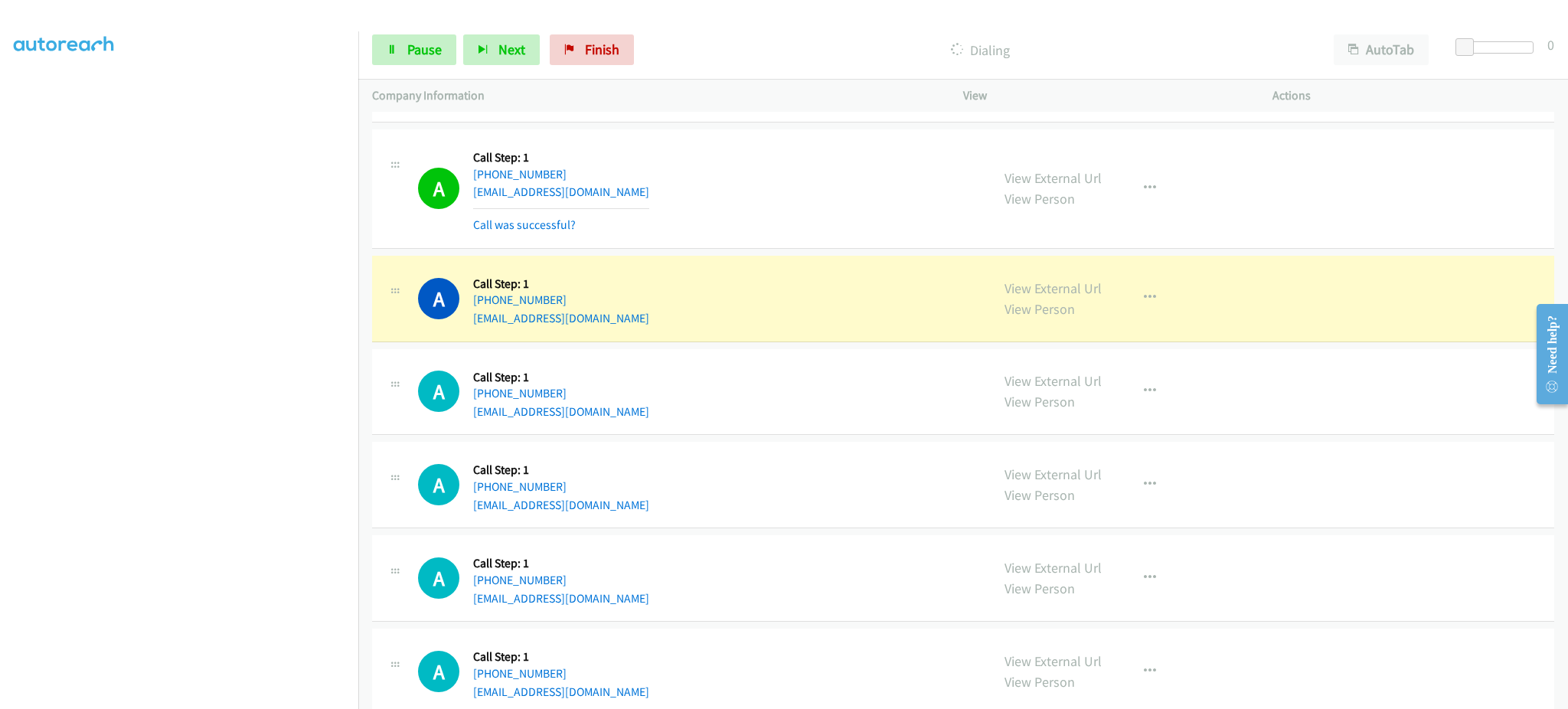
scroll to position [5966, 0]
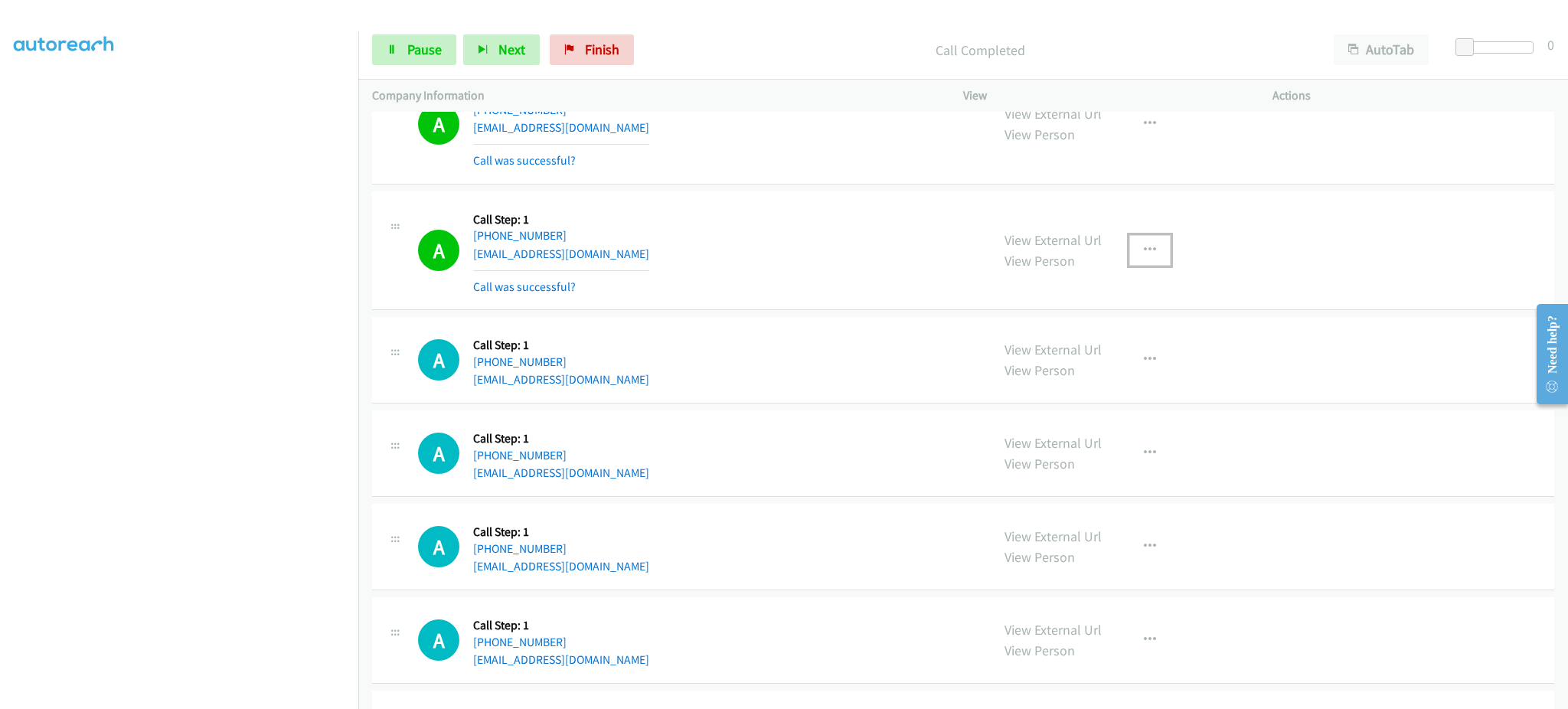
click at [1144, 256] on icon "button" at bounding box center [1150, 250] width 12 height 12
click at [1097, 391] on link "Add to do not call list" at bounding box center [1068, 382] width 203 height 31
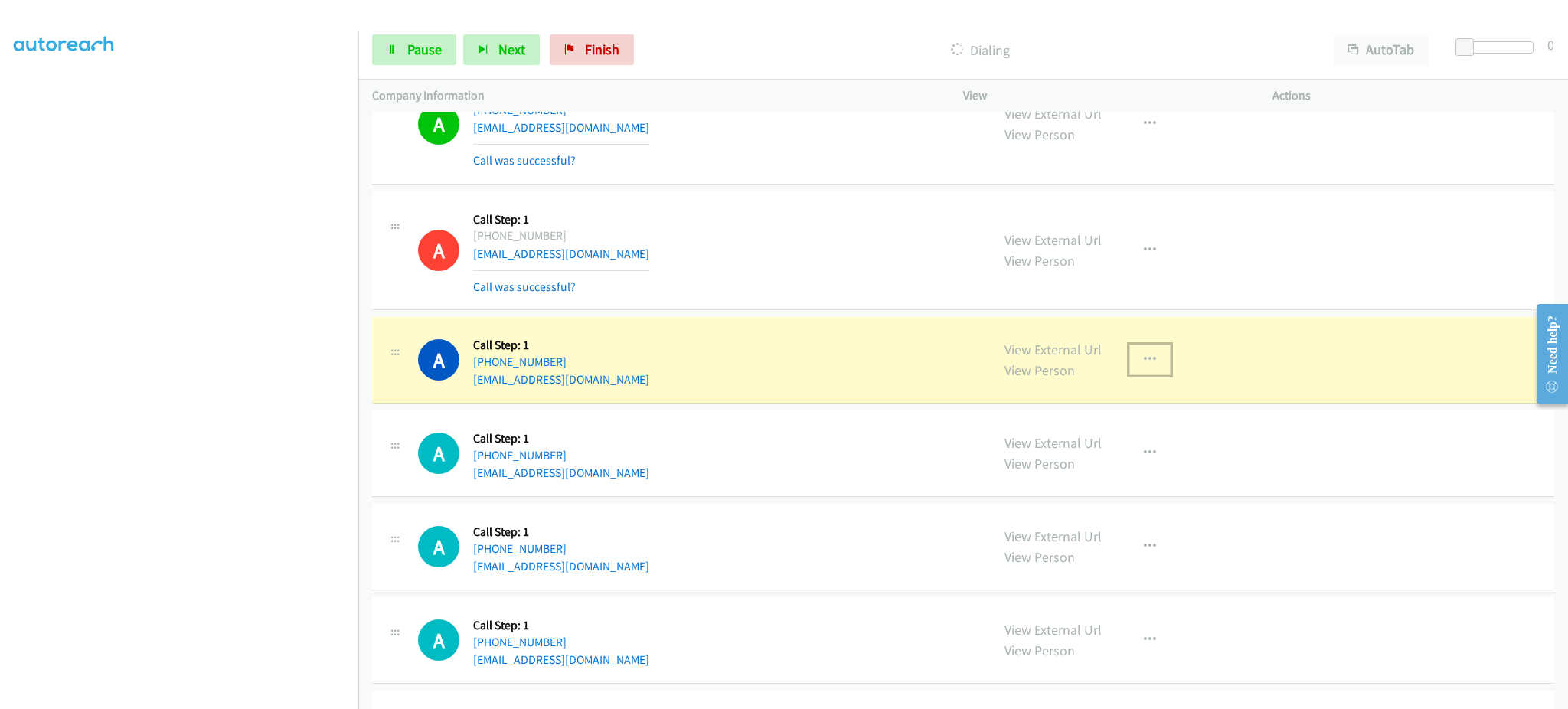
click at [1147, 371] on button "button" at bounding box center [1150, 360] width 41 height 31
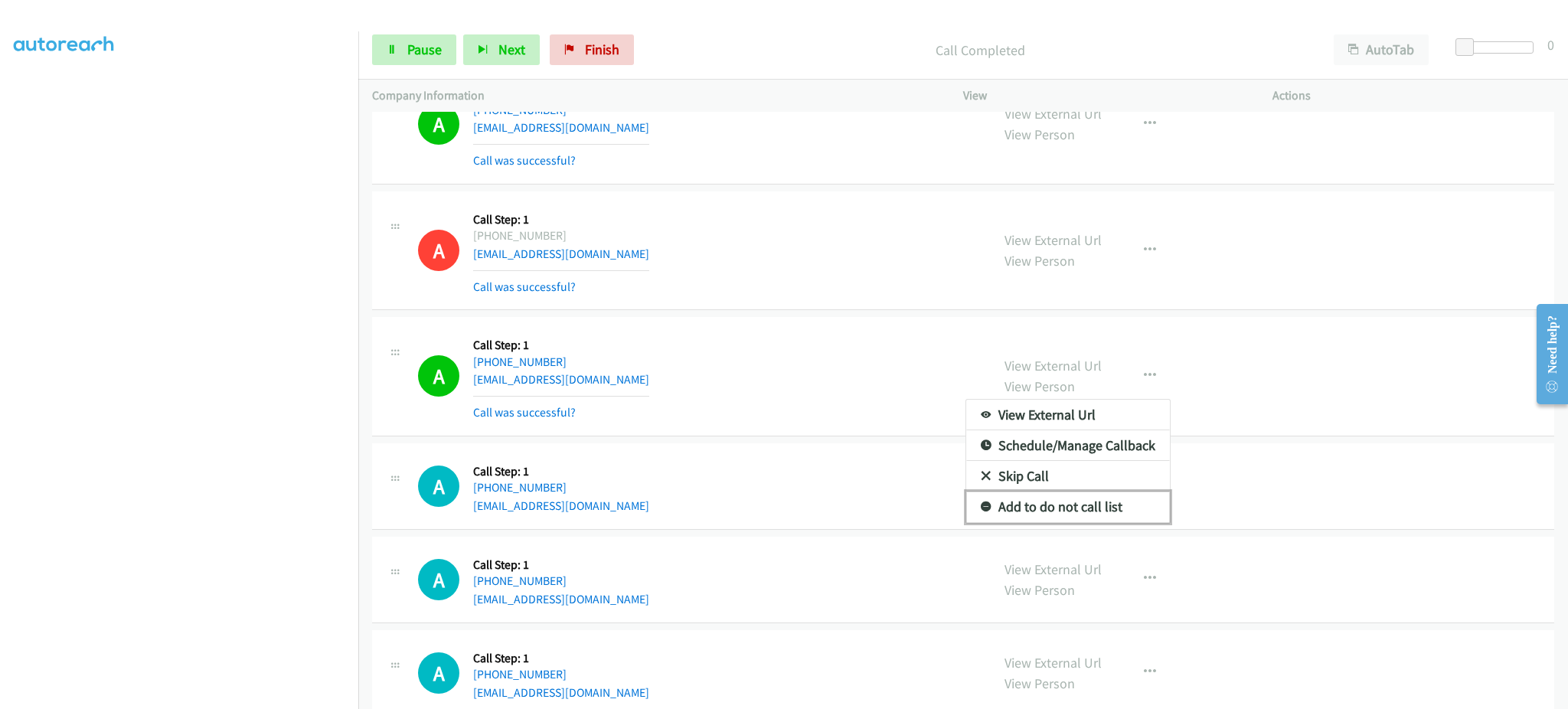
click at [1123, 521] on link "Add to do not call list" at bounding box center [1068, 507] width 203 height 31
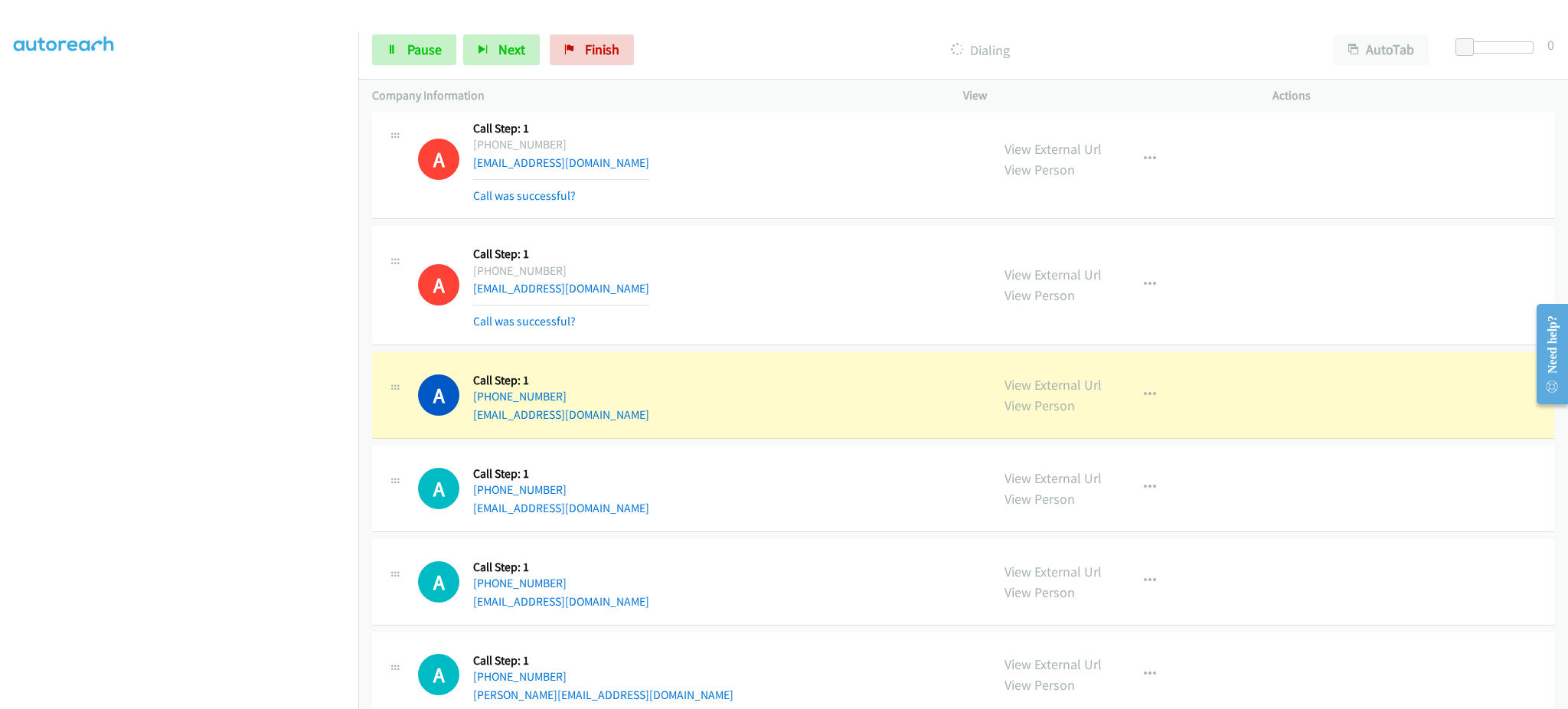
scroll to position [6097, 0]
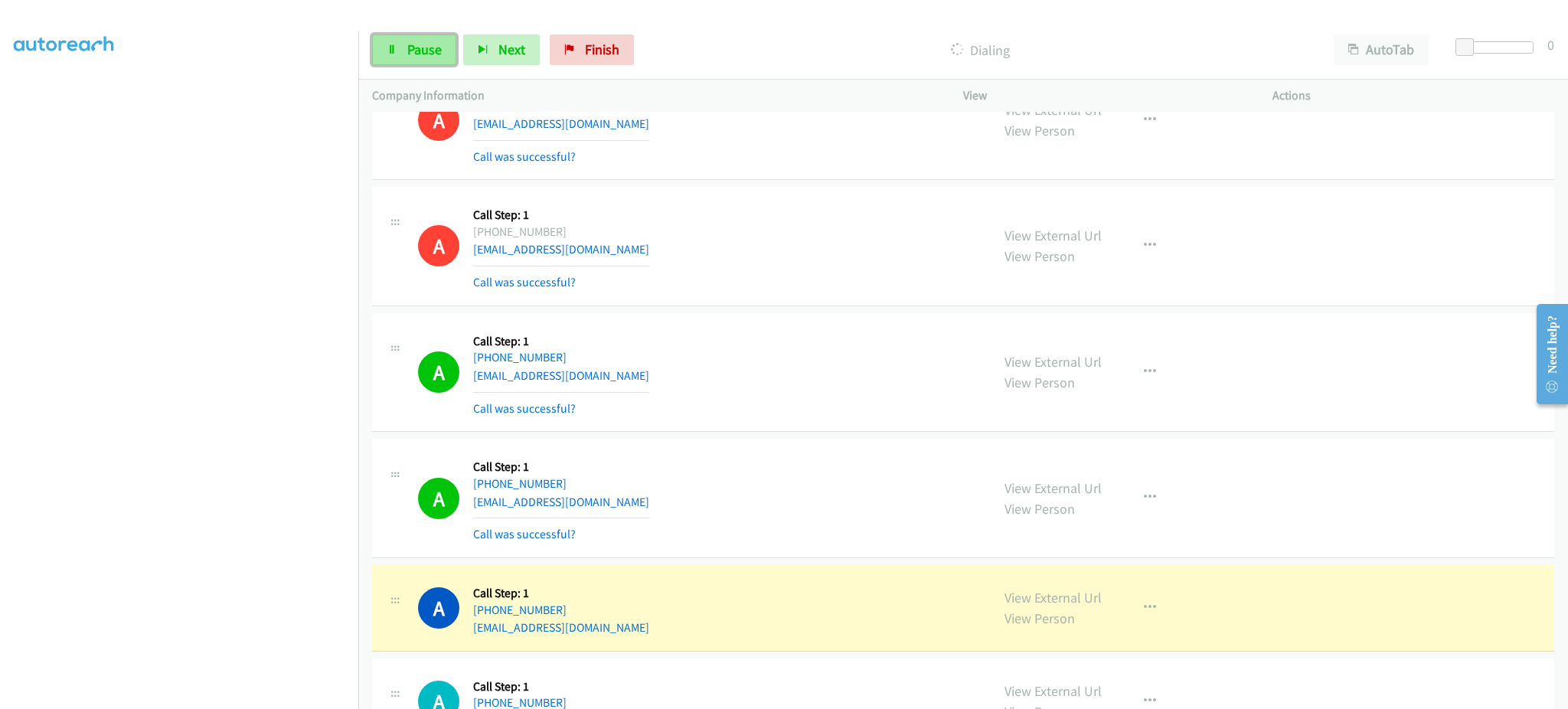
click at [436, 50] on span "Pause" at bounding box center [425, 49] width 35 height 17
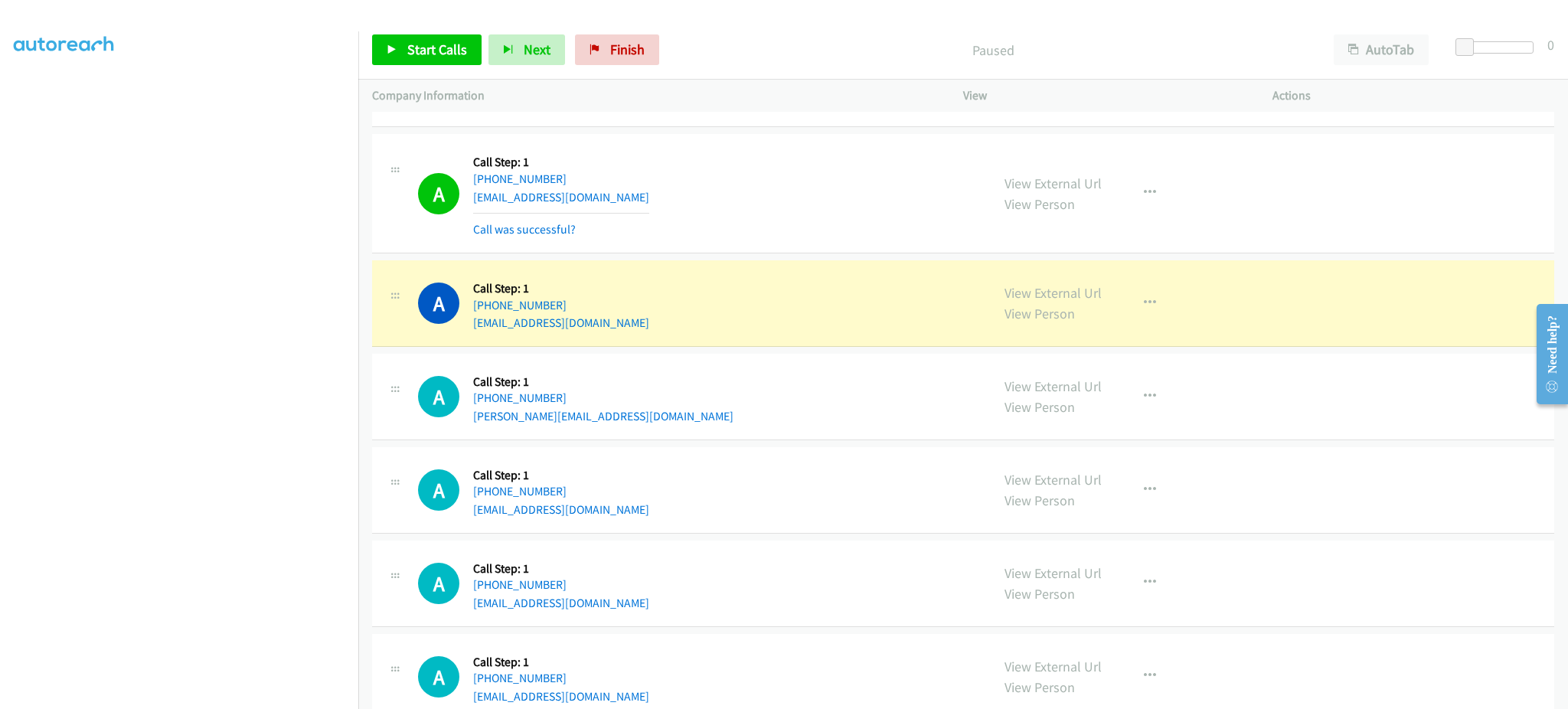
scroll to position [6403, 0]
click at [1131, 306] on button "button" at bounding box center [1150, 302] width 41 height 31
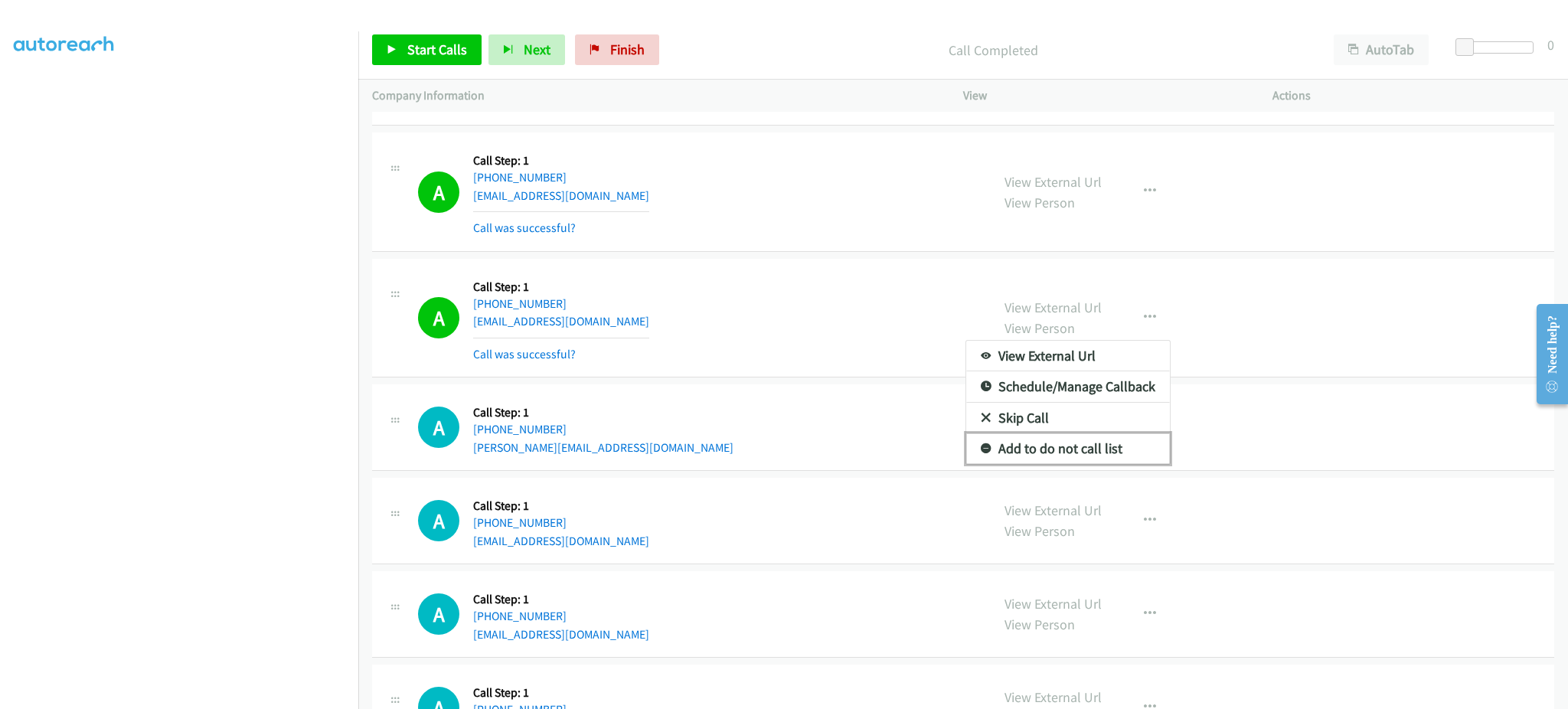
click at [1092, 451] on link "Add to do not call list" at bounding box center [1068, 448] width 203 height 31
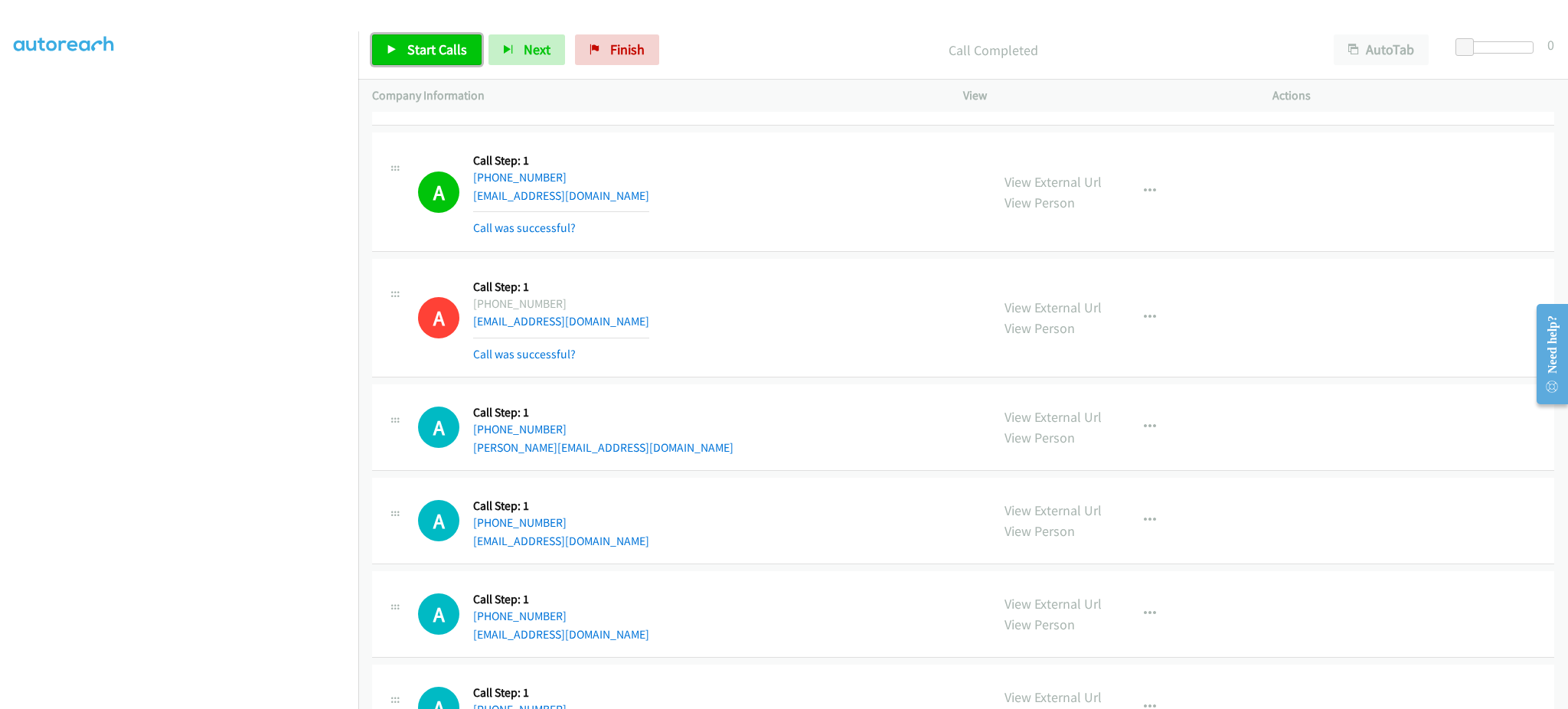
click at [442, 50] on span "Start Calls" at bounding box center [438, 49] width 60 height 17
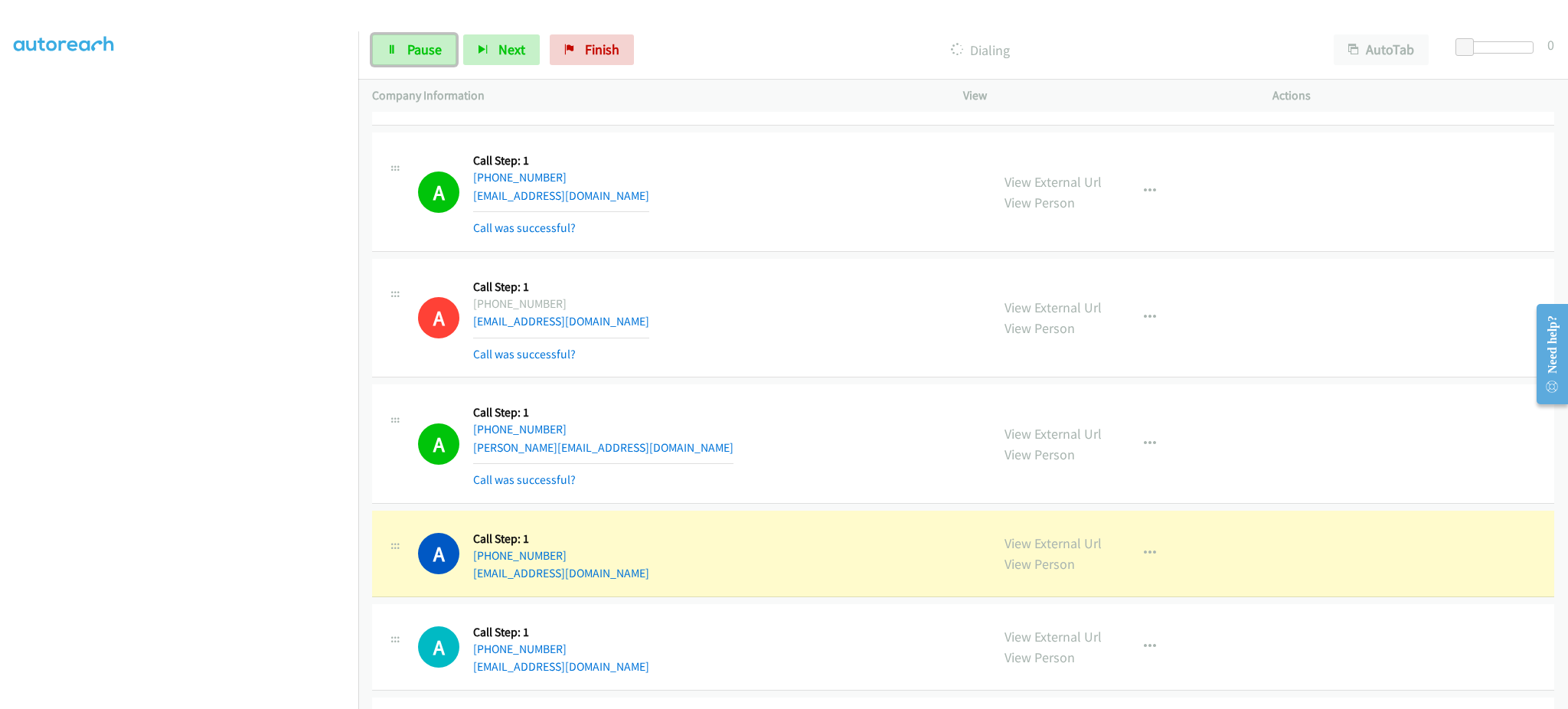
drag, startPoint x: 400, startPoint y: 49, endPoint x: 418, endPoint y: 80, distance: 35.8
click at [400, 49] on link "Pause" at bounding box center [414, 50] width 84 height 31
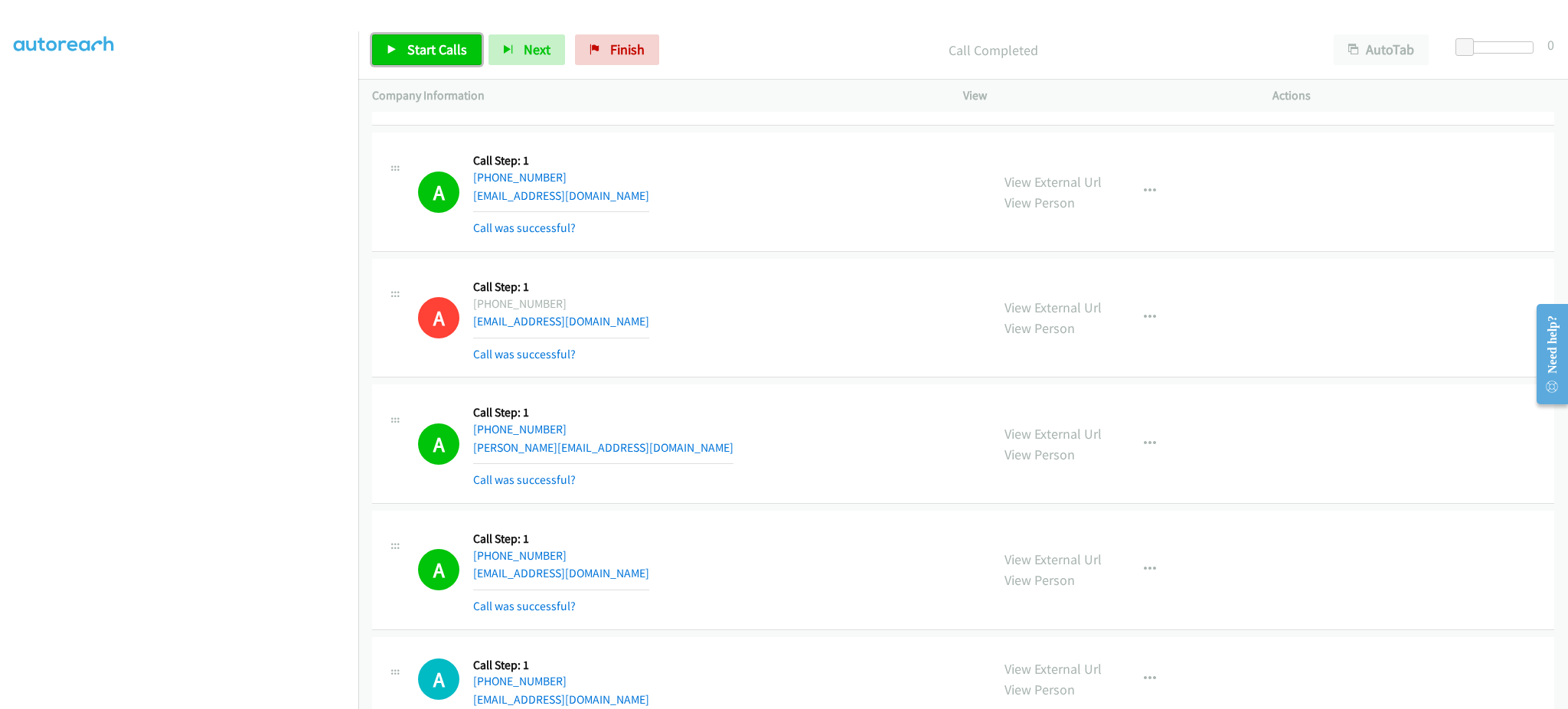
click at [412, 56] on span "Start Calls" at bounding box center [438, 49] width 60 height 17
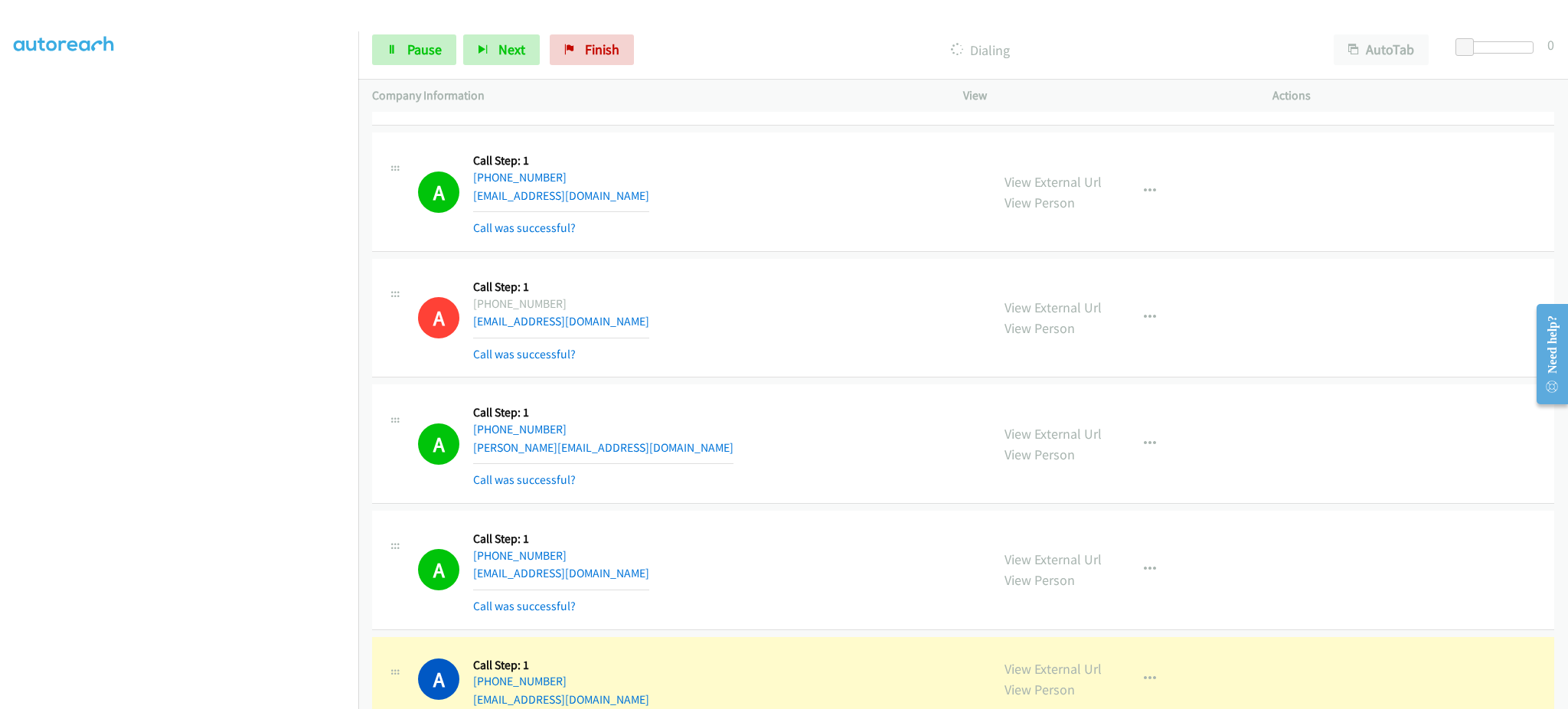
scroll to position [6709, 0]
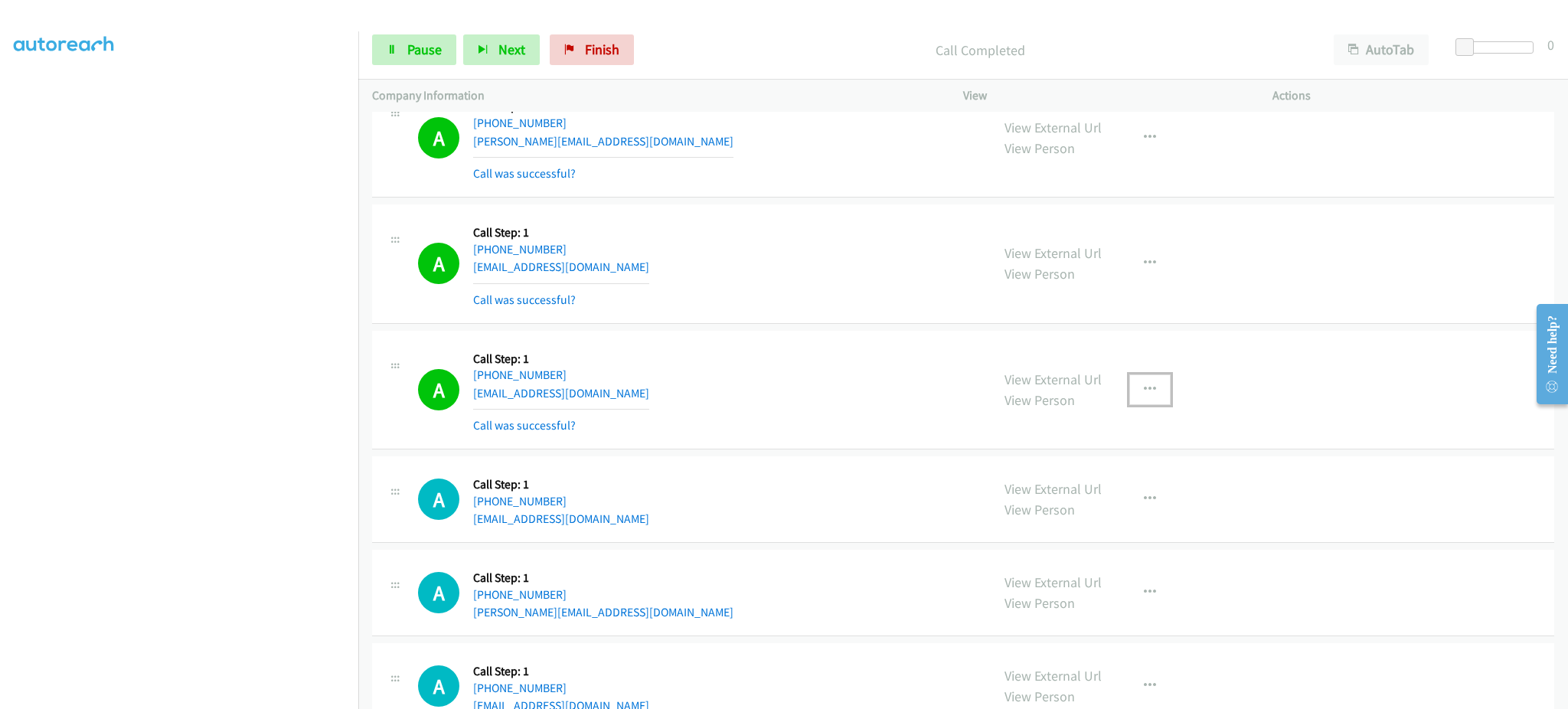
click at [1160, 400] on button "button" at bounding box center [1150, 390] width 41 height 31
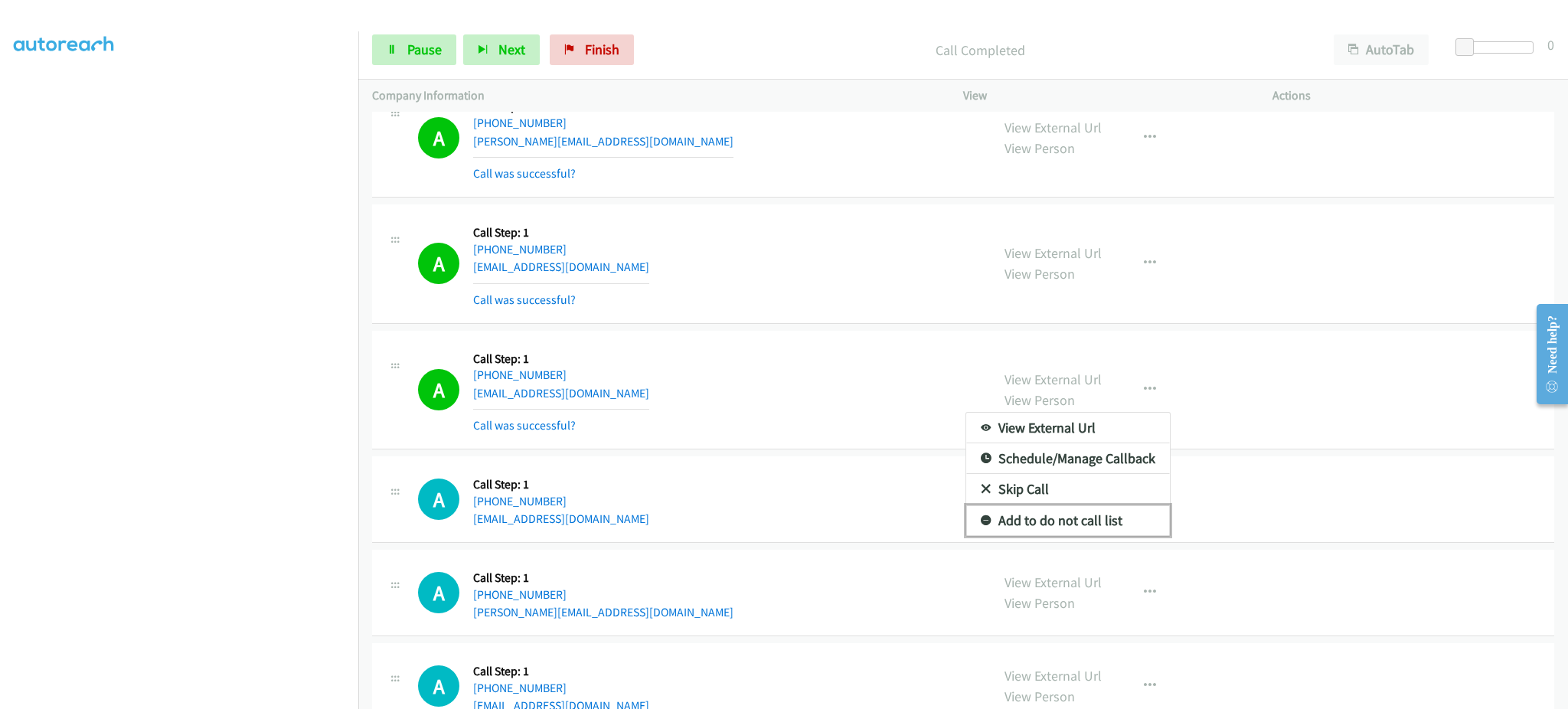
click at [1113, 528] on link "Add to do not call list" at bounding box center [1068, 520] width 203 height 31
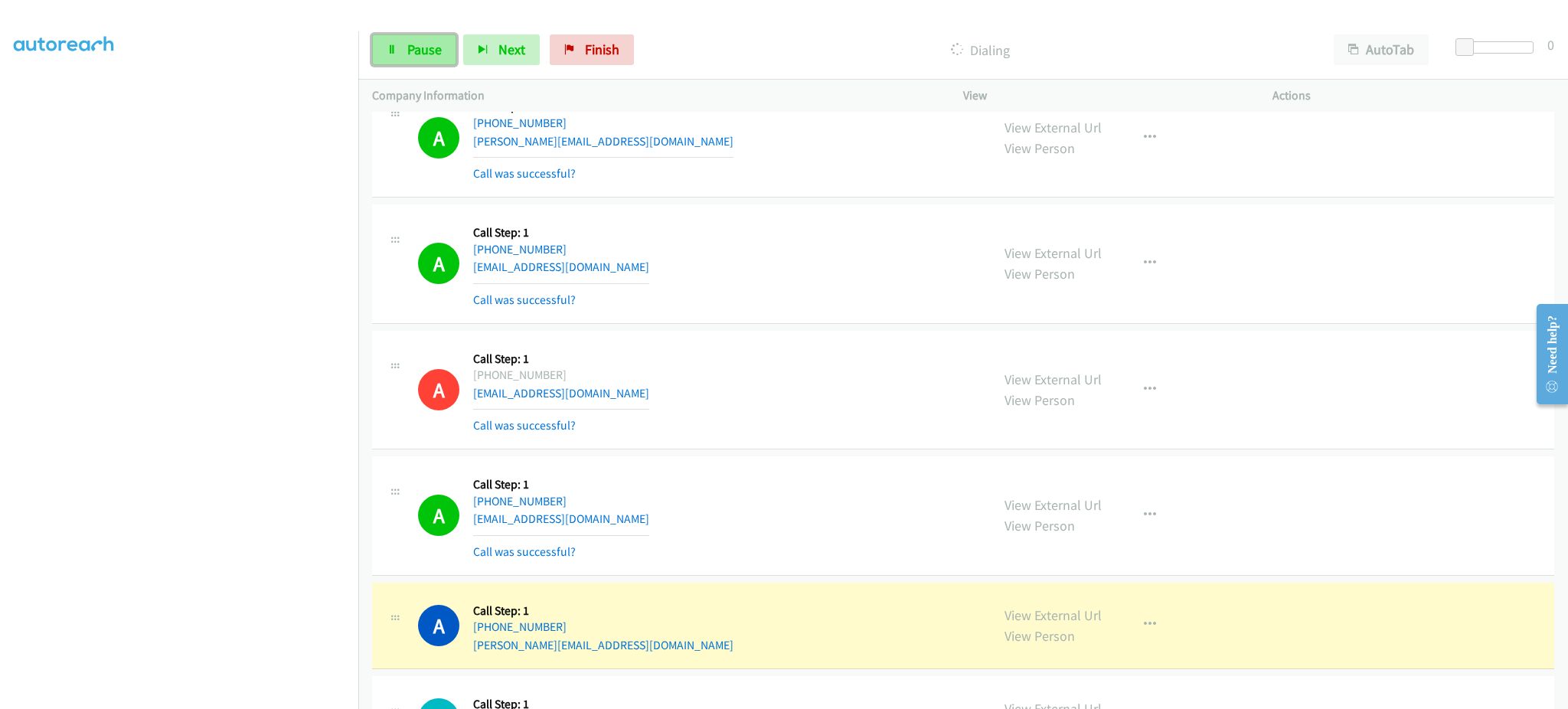
click at [419, 53] on span "Pause" at bounding box center [425, 49] width 35 height 17
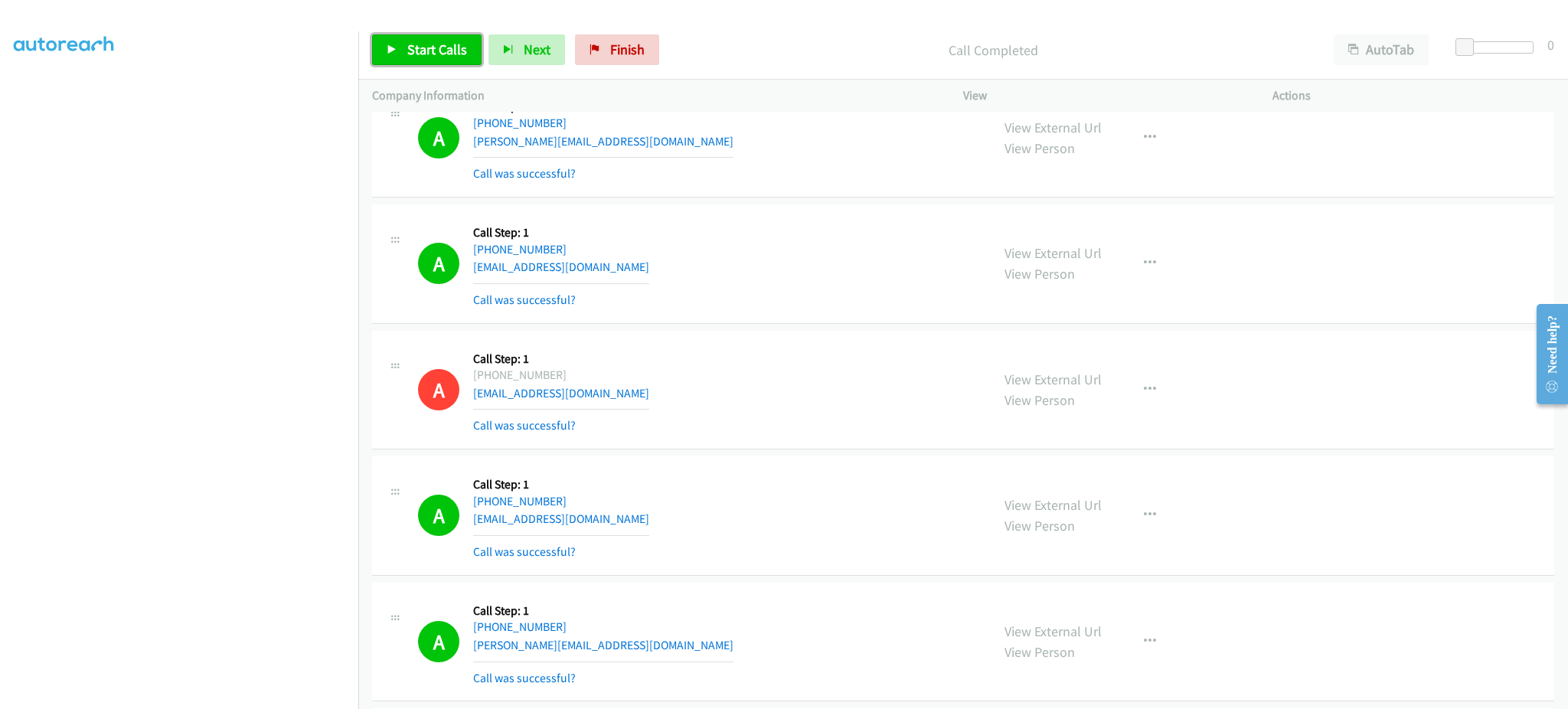
click at [422, 47] on span "Start Calls" at bounding box center [438, 49] width 60 height 17
click at [443, 41] on link "Pause" at bounding box center [414, 50] width 84 height 31
click at [382, 53] on link "Start Calls" at bounding box center [427, 50] width 109 height 31
click at [441, 61] on link "Pause" at bounding box center [414, 50] width 84 height 31
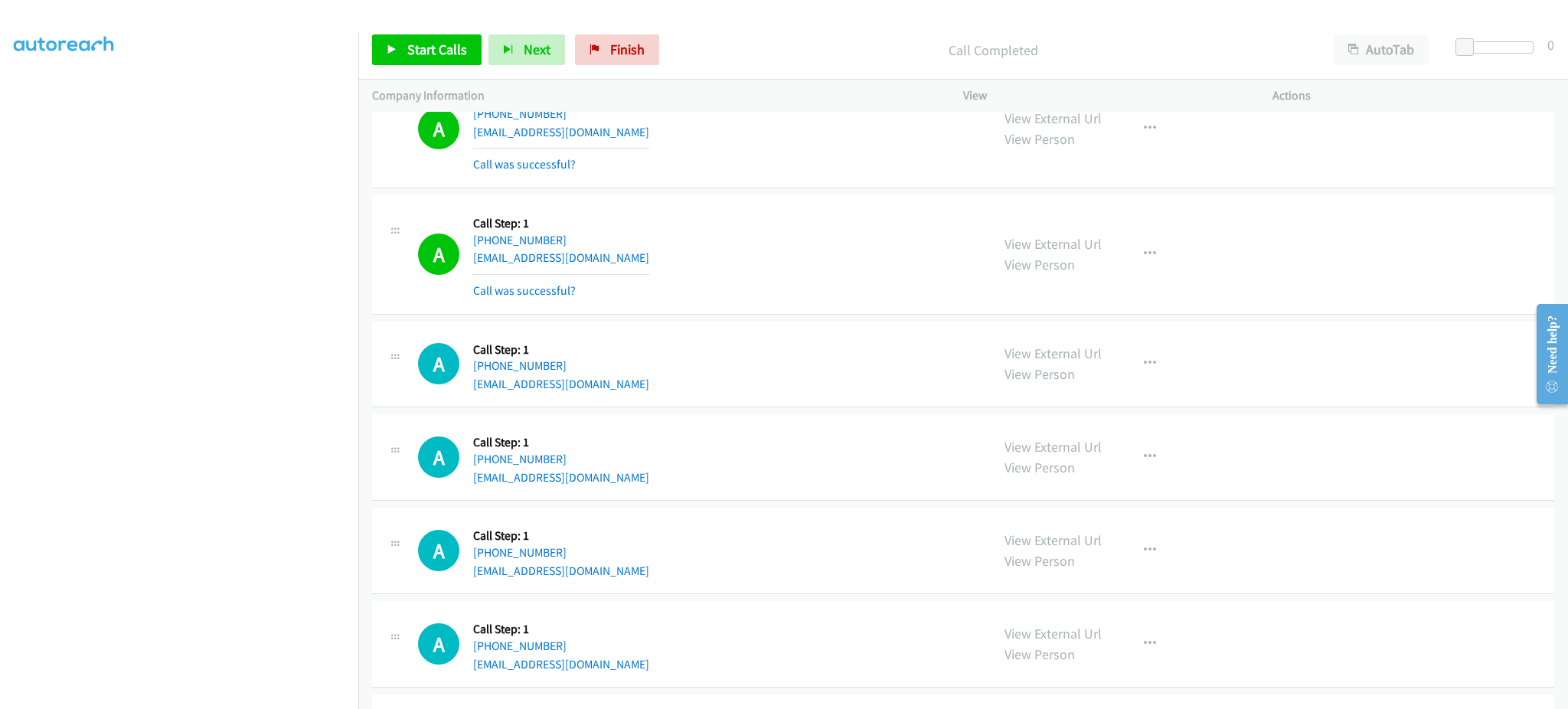
scroll to position [8049, 0]
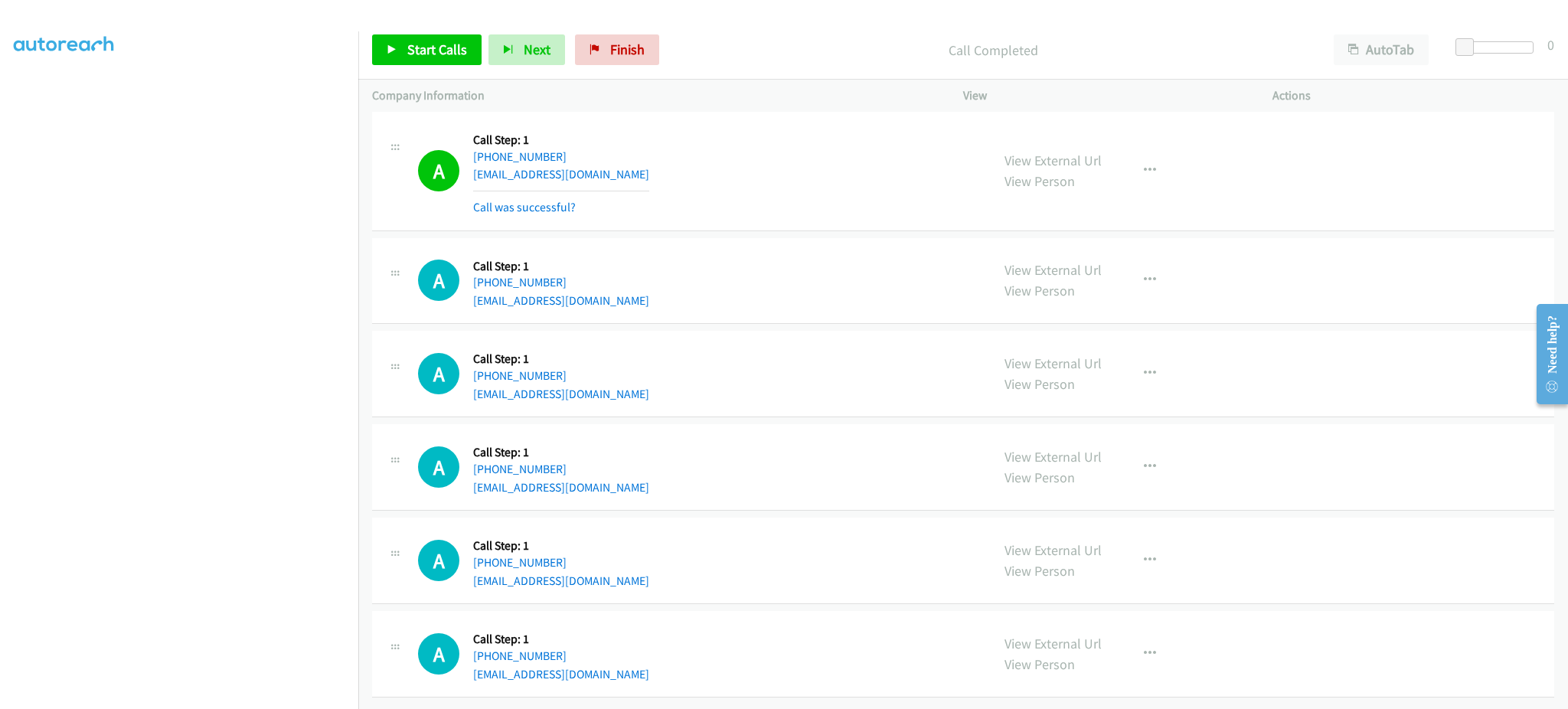
click at [624, 560] on div "A Callback Scheduled Call Step: 1 America/Los_Angeles +1 925-683-7179 maxpienkn…" at bounding box center [697, 560] width 559 height 58
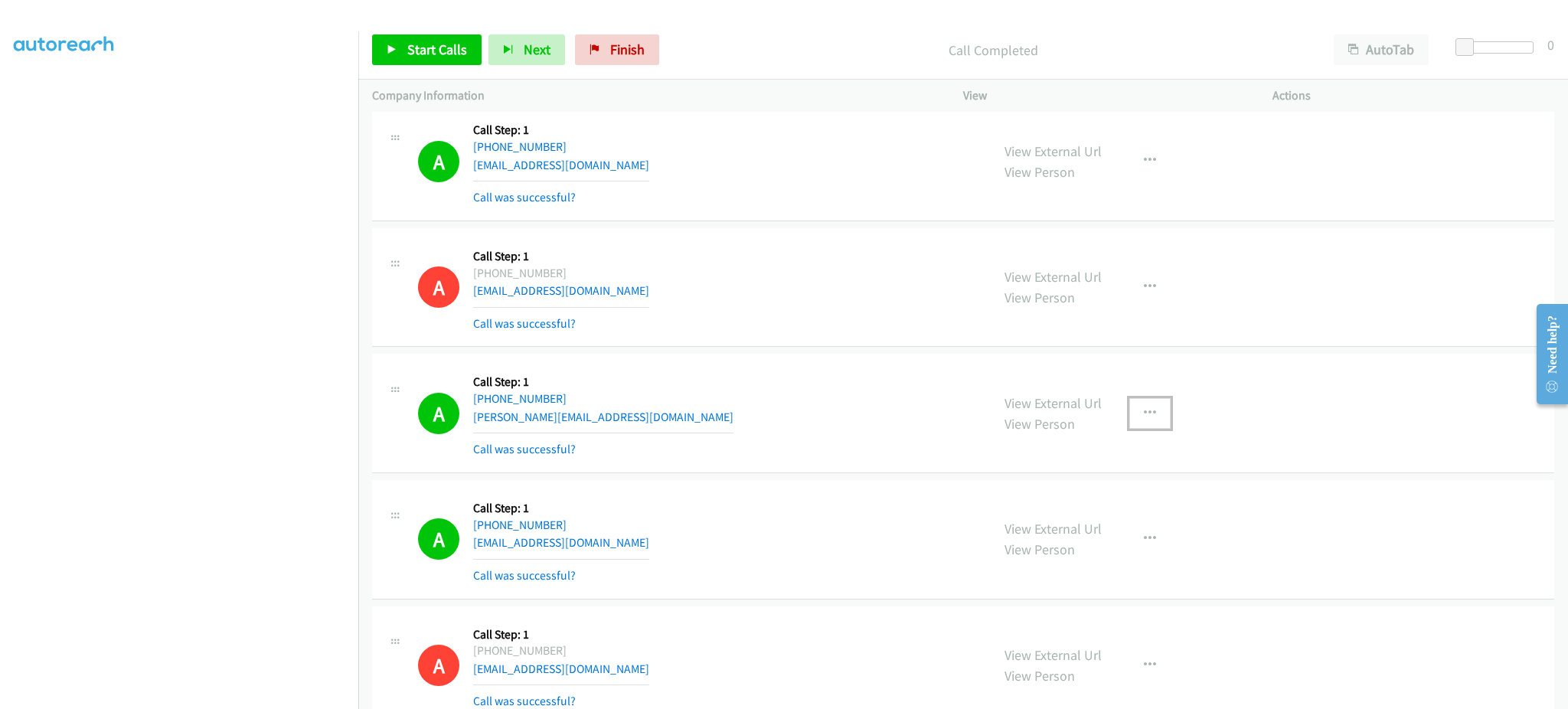
click at [1153, 408] on button "button" at bounding box center [1150, 414] width 41 height 31
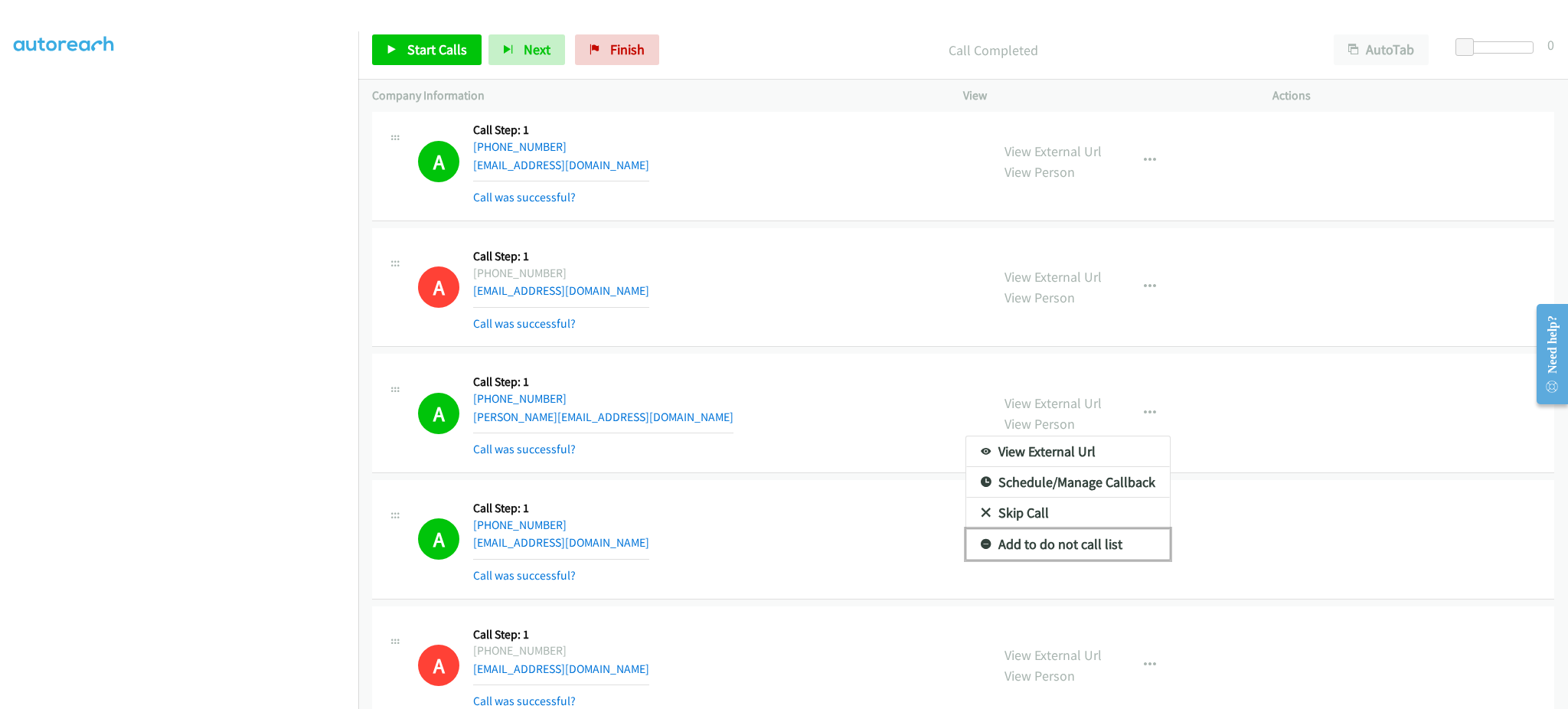
click at [1109, 545] on link "Add to do not call list" at bounding box center [1068, 544] width 203 height 31
click at [456, 55] on span "Start Calls" at bounding box center [438, 49] width 60 height 17
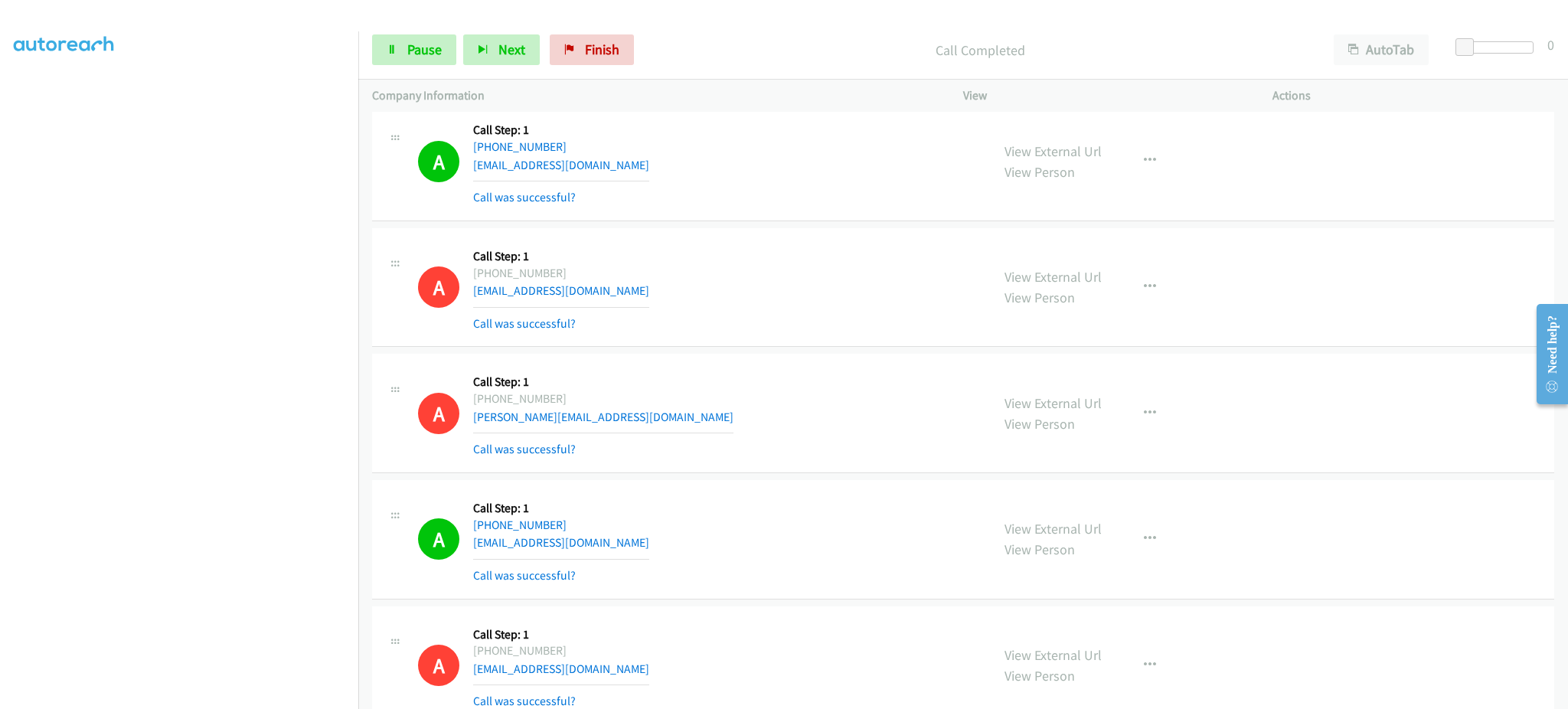
scroll to position [8040, 0]
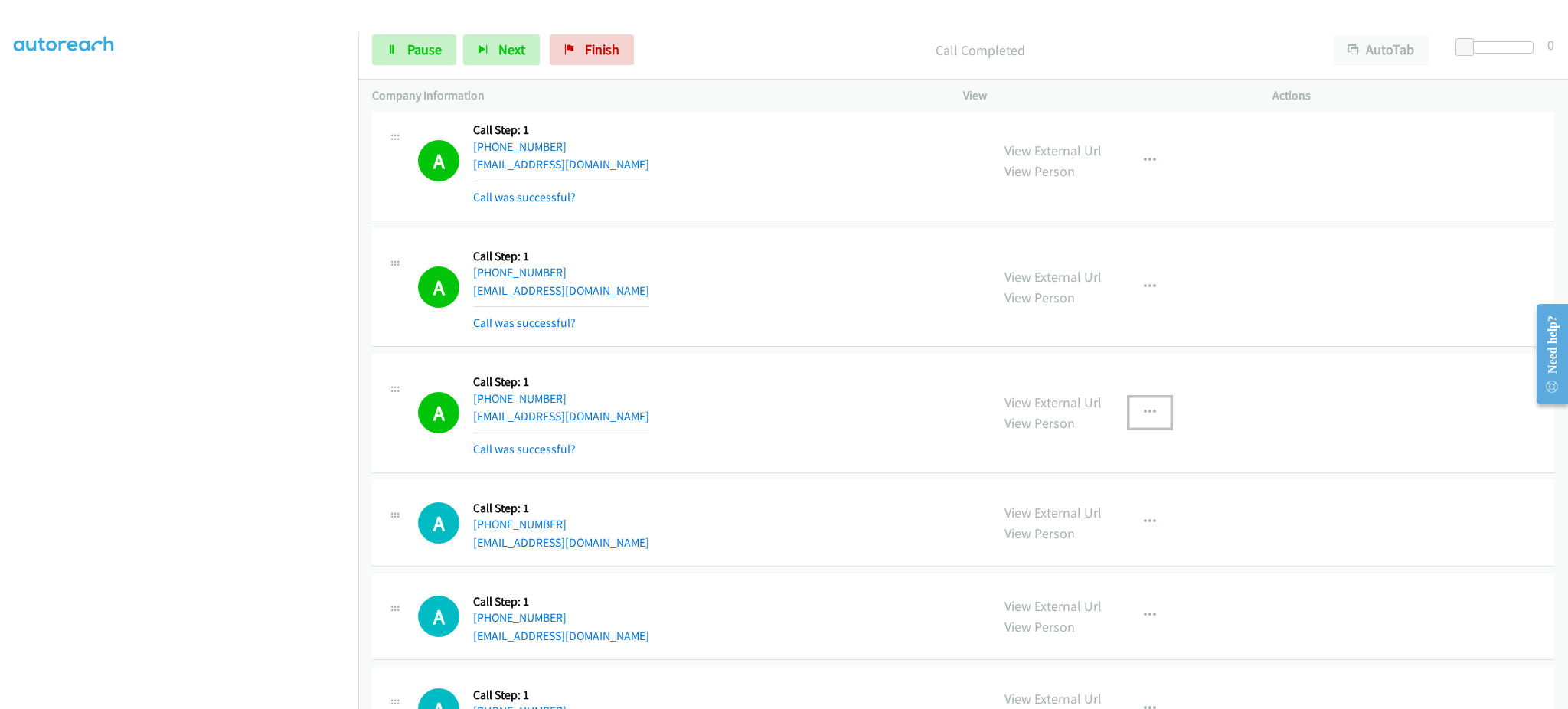
click at [1144, 417] on icon "button" at bounding box center [1150, 412] width 12 height 12
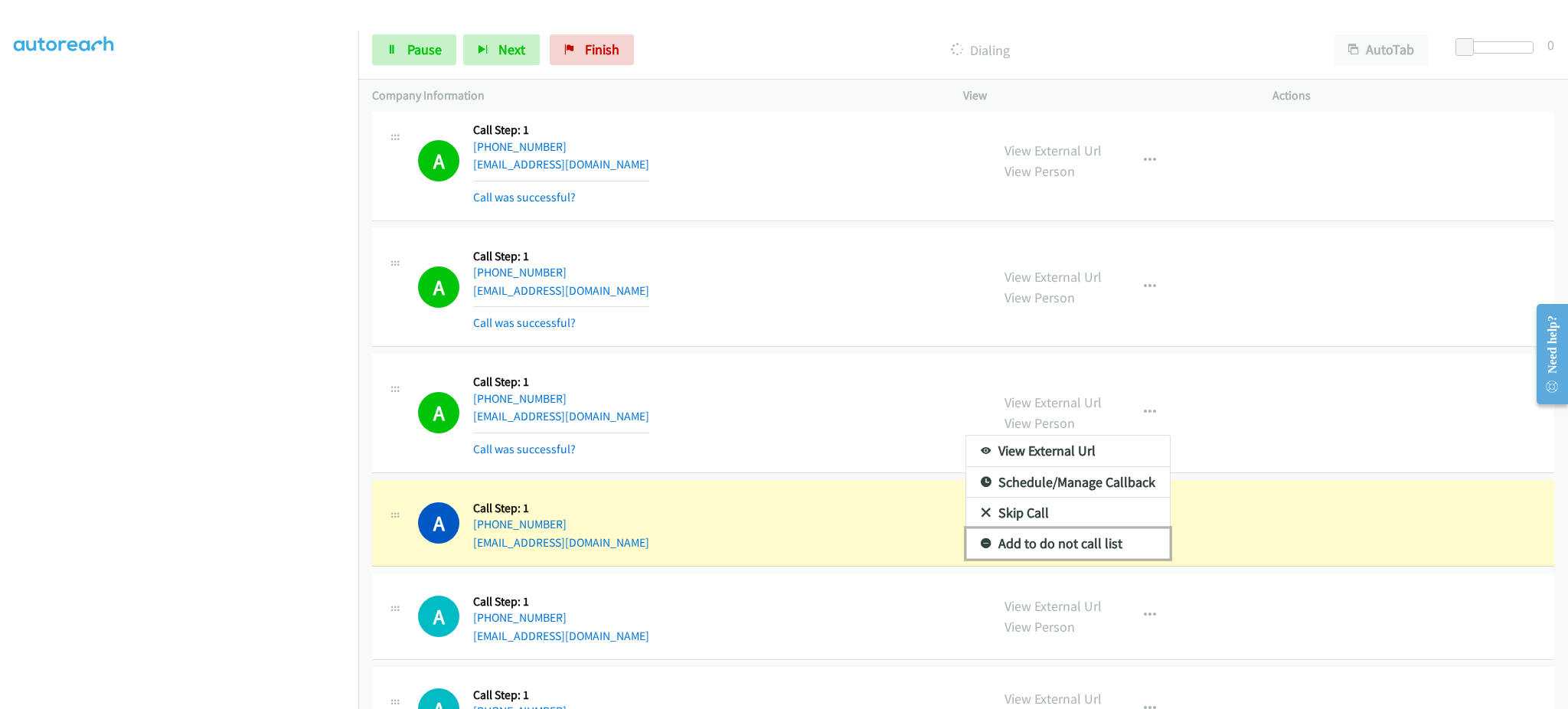
click at [1109, 545] on link "Add to do not call list" at bounding box center [1068, 544] width 203 height 31
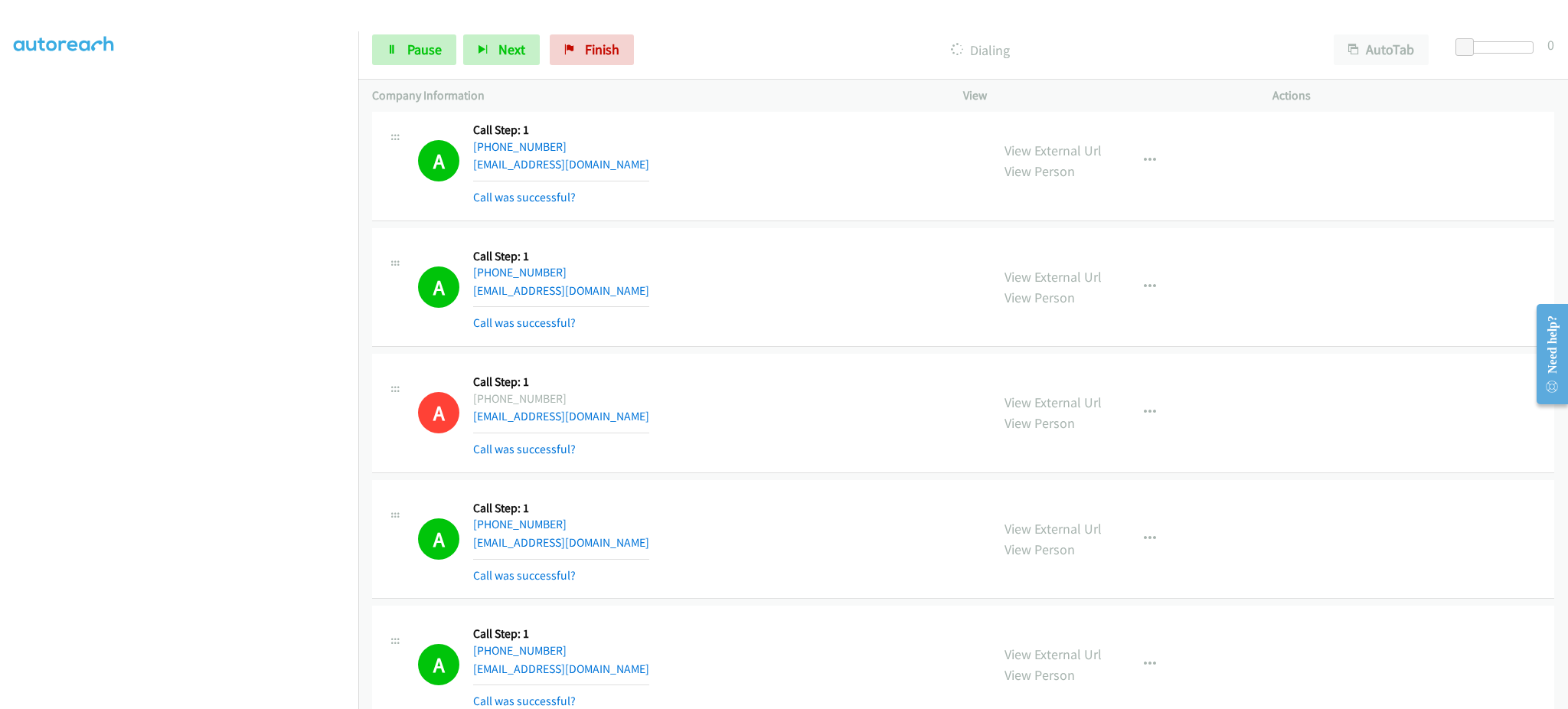
scroll to position [8418, 0]
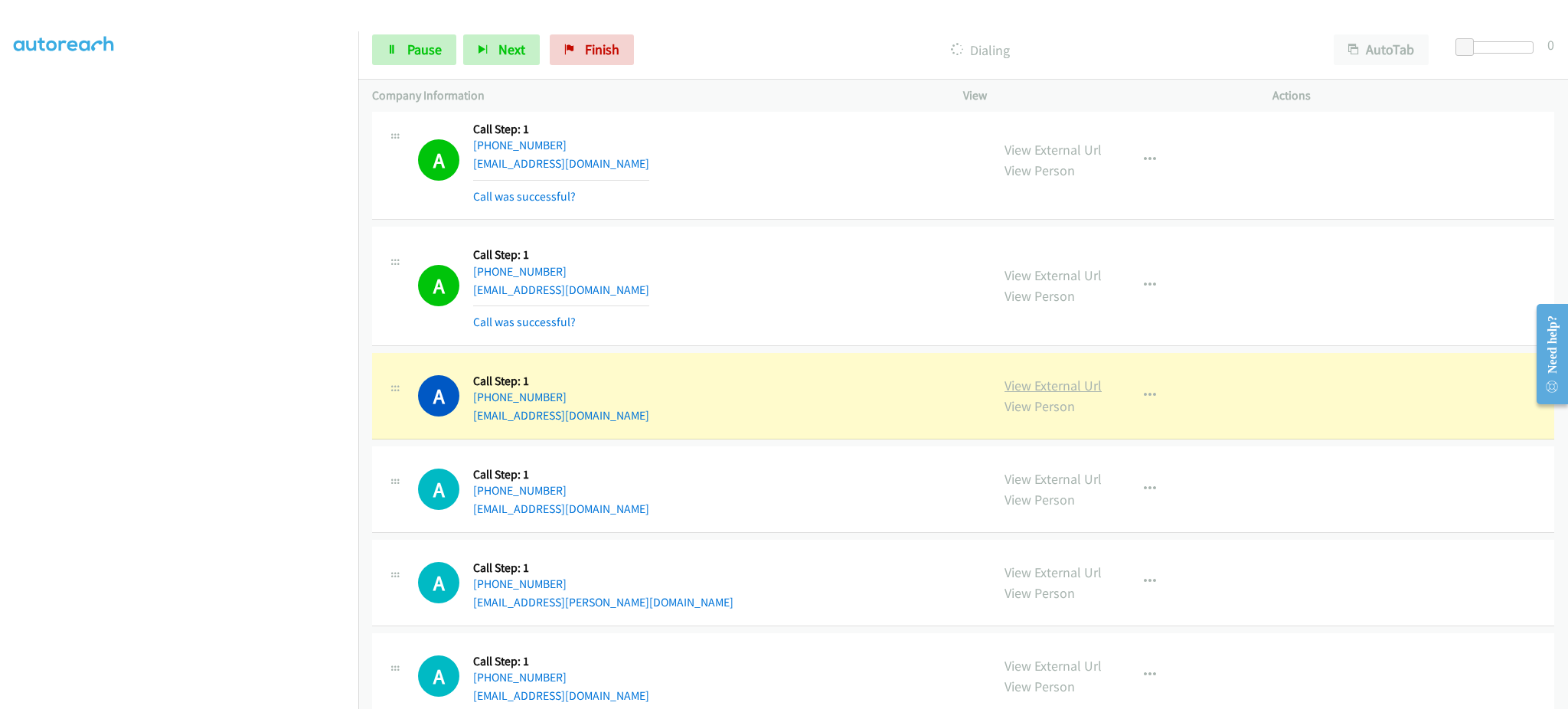
click at [1068, 388] on link "View External Url" at bounding box center [1053, 385] width 98 height 17
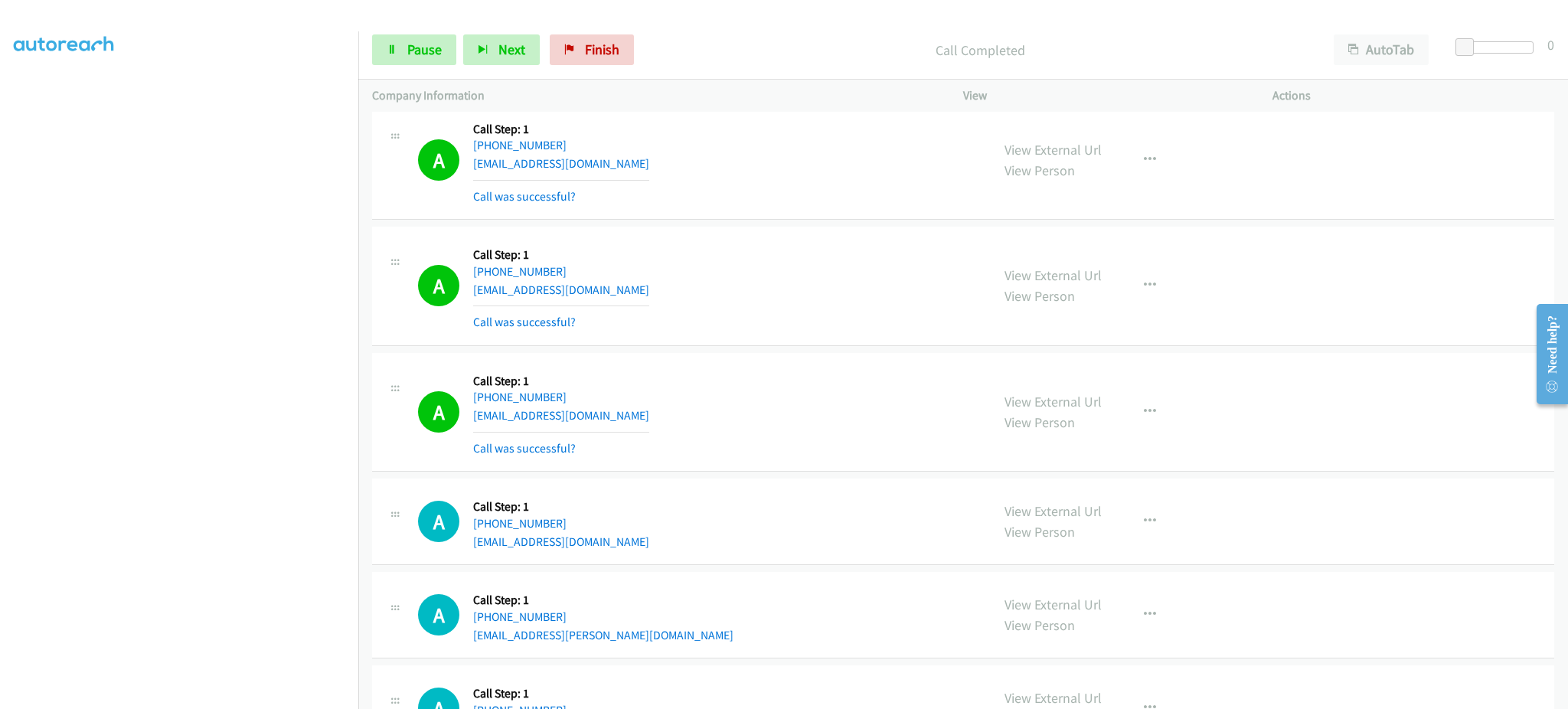
scroll to position [8479, 0]
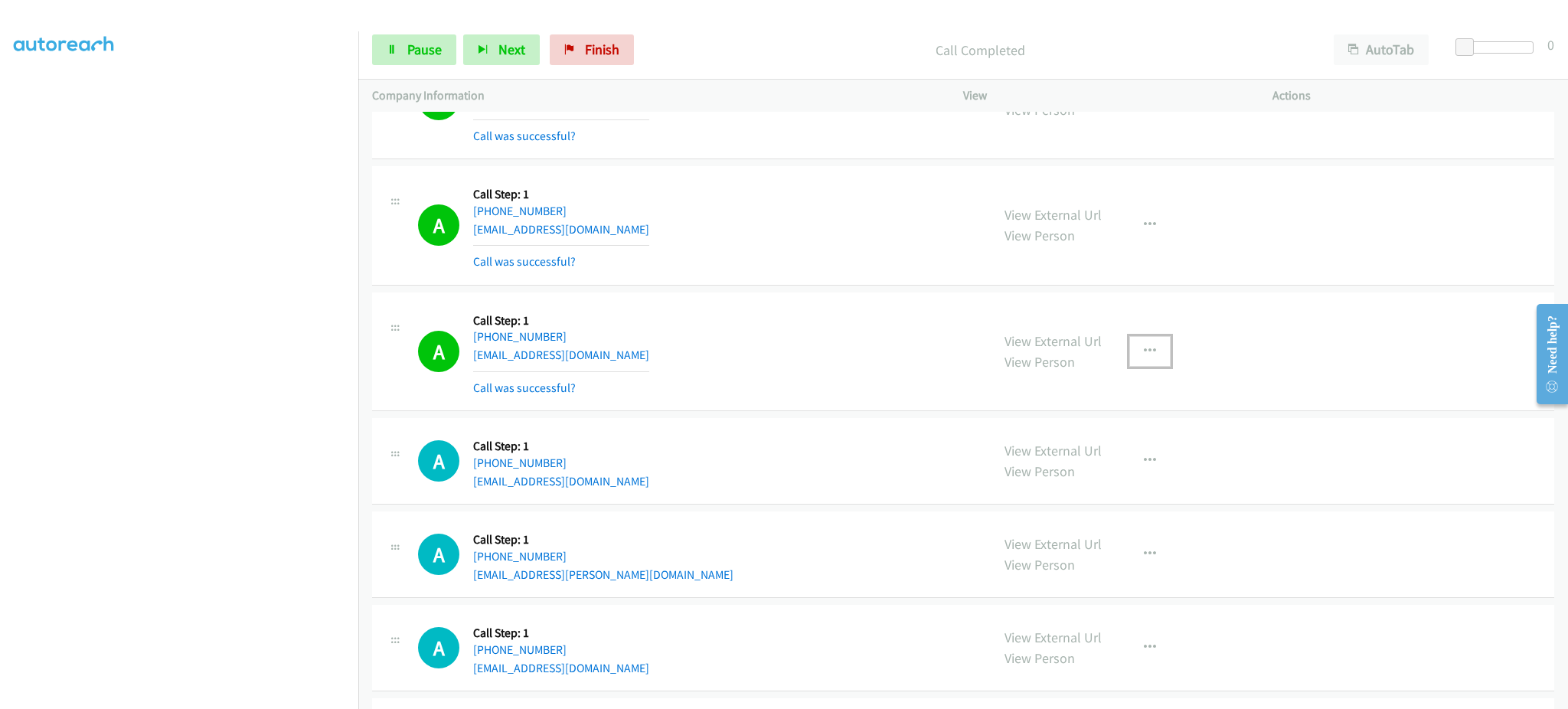
click at [1143, 362] on button "button" at bounding box center [1150, 352] width 41 height 31
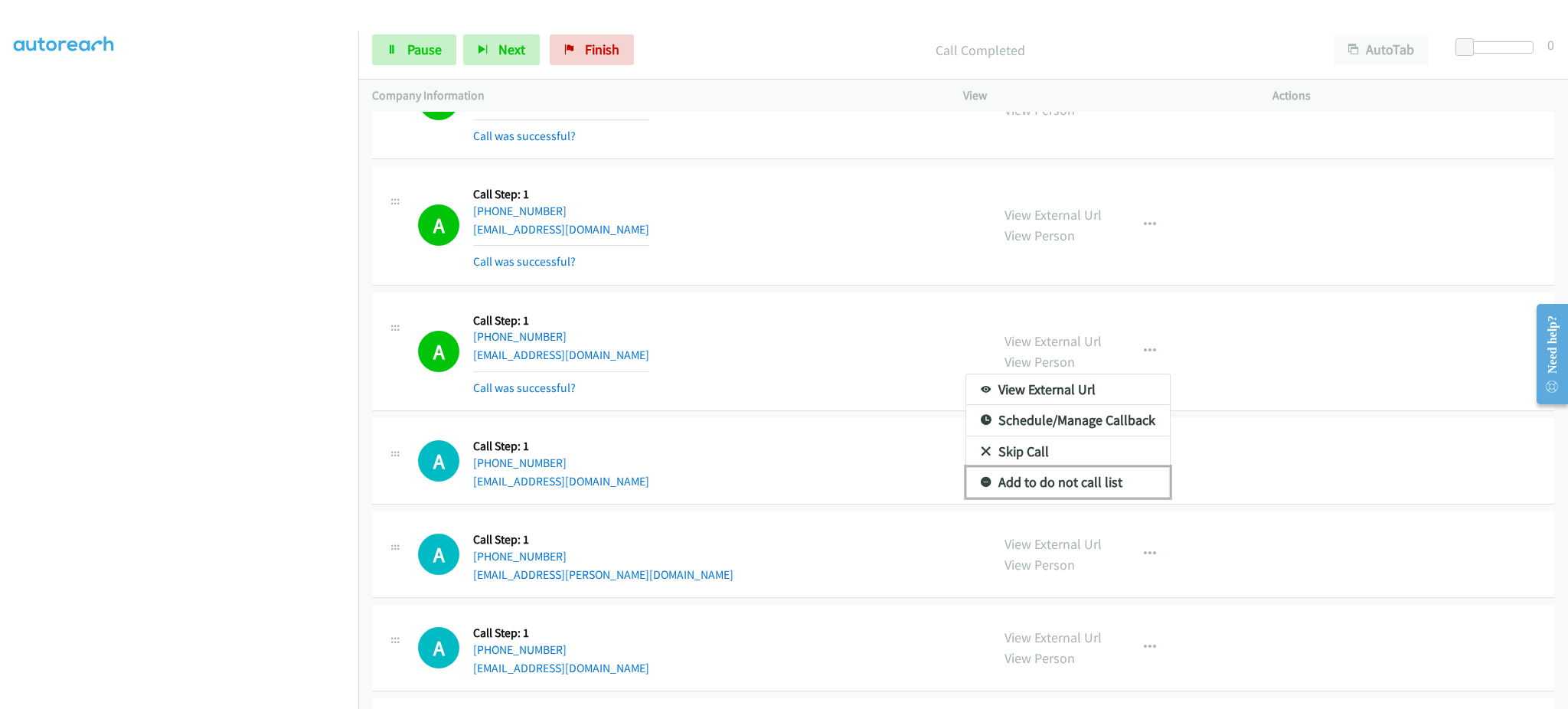
click at [1132, 482] on link "Add to do not call list" at bounding box center [1068, 482] width 203 height 31
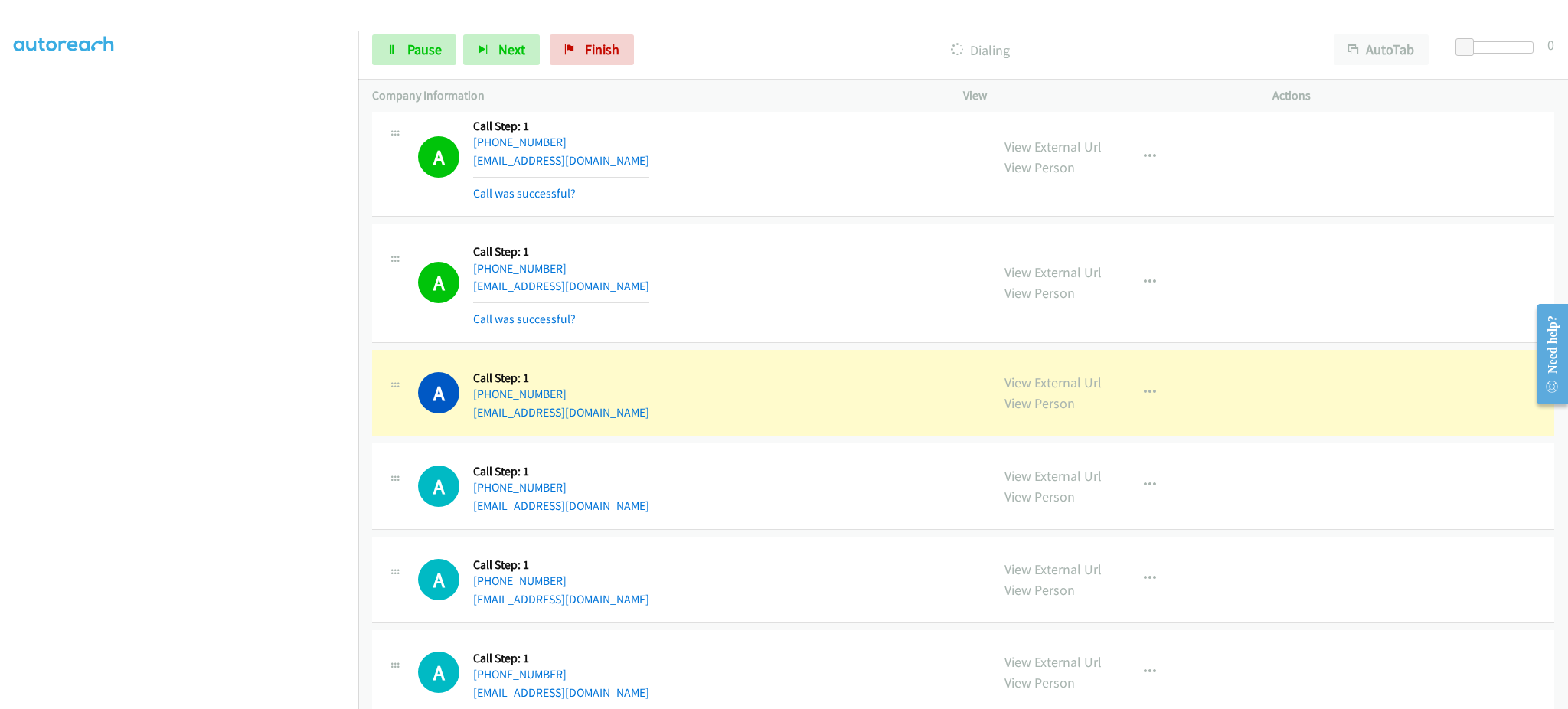
scroll to position [9428, 0]
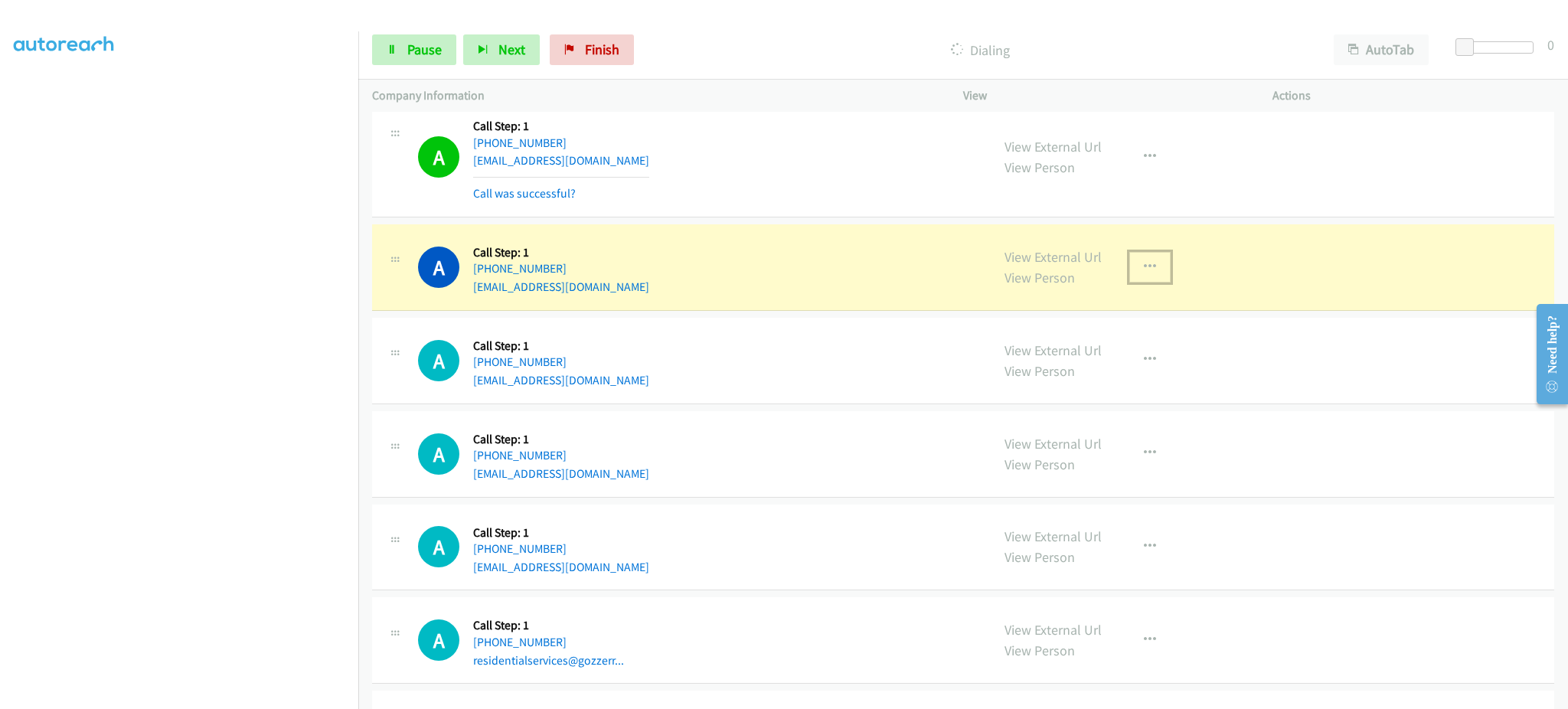
click at [1142, 277] on button "button" at bounding box center [1150, 267] width 41 height 31
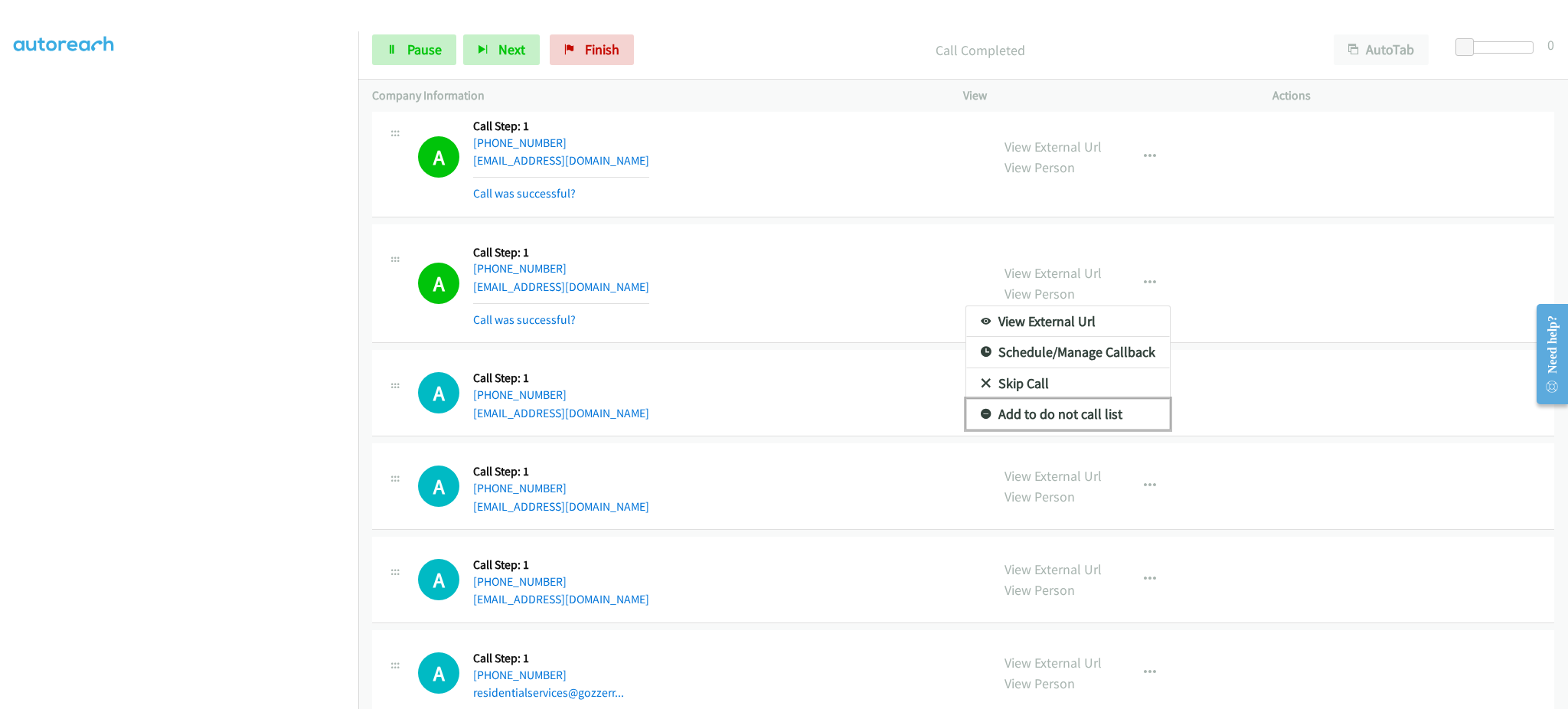
click at [1060, 415] on link "Add to do not call list" at bounding box center [1068, 415] width 203 height 31
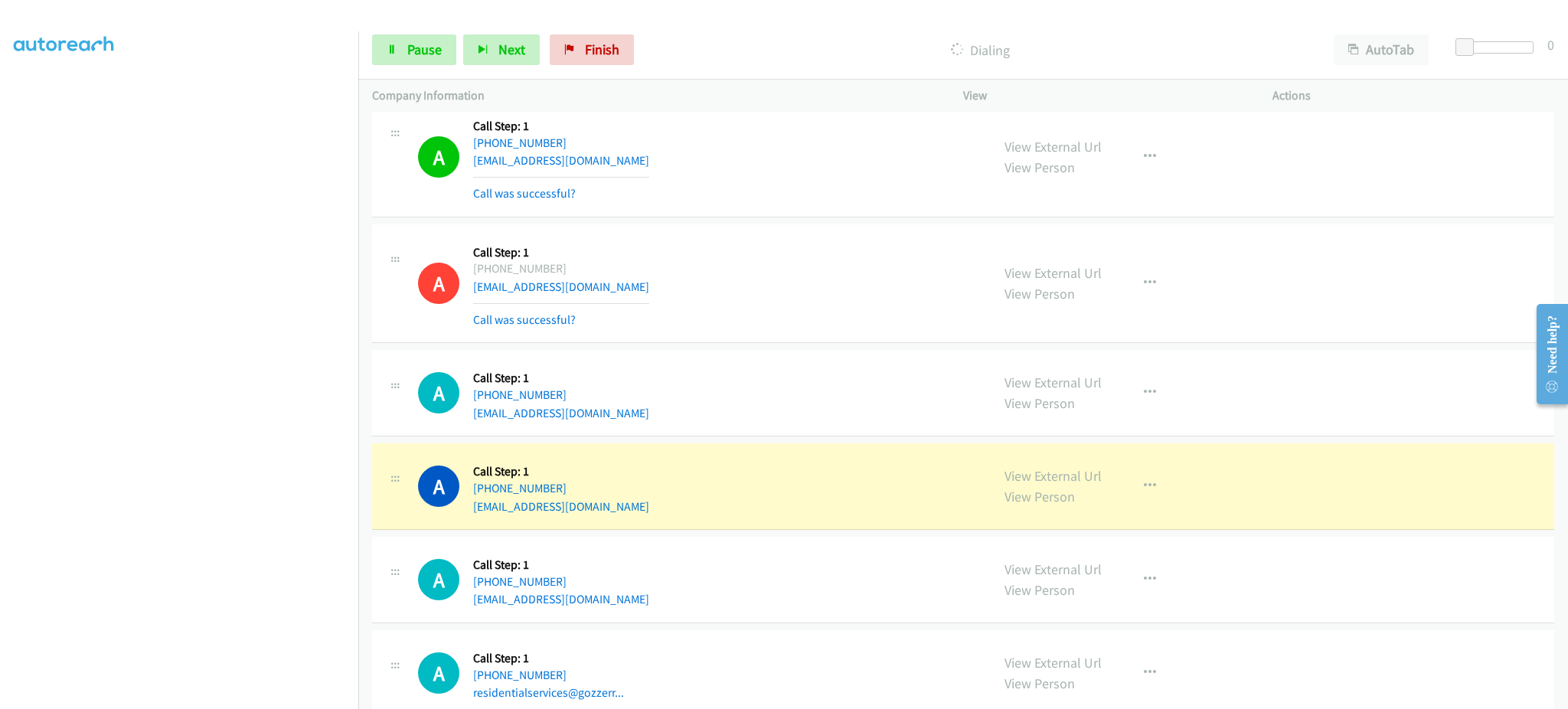
click at [434, 29] on div "Start Calls Pause Next Finish Dialing AutoTab AutoTab 0" at bounding box center [963, 50] width 1210 height 59
click at [429, 46] on span "Pause" at bounding box center [425, 49] width 35 height 17
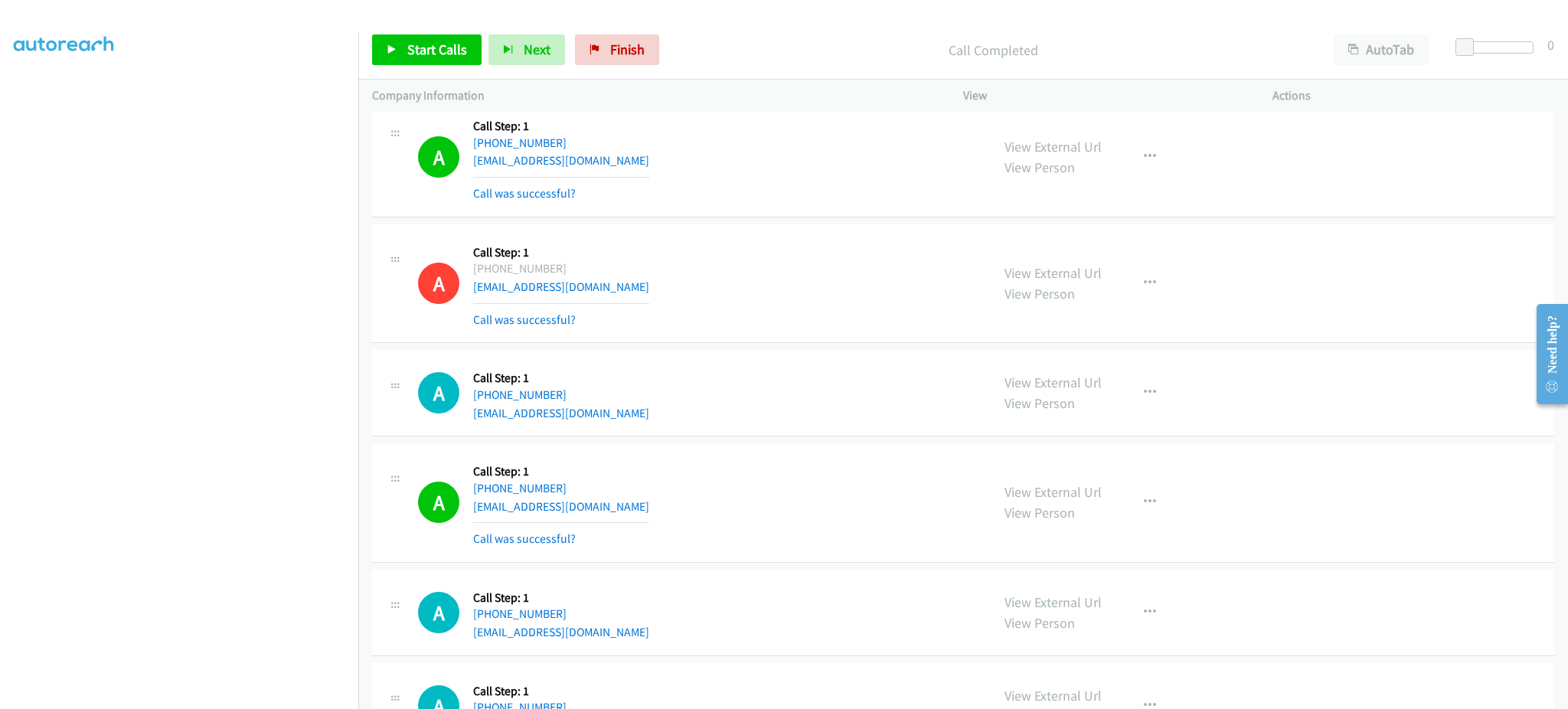
scroll to position [8418, 0]
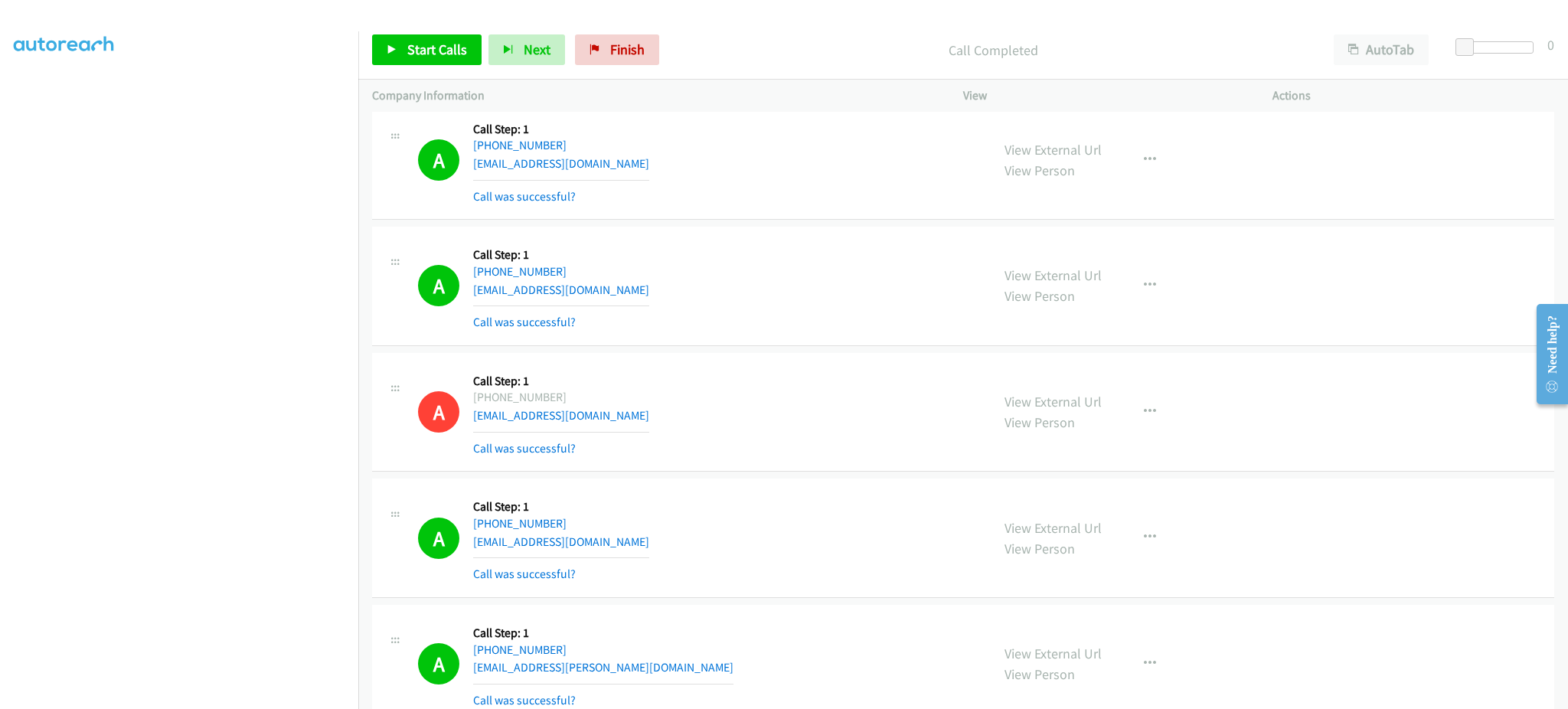
click at [393, 30] on div "Start Calls Pause Next Finish Call Completed AutoTab AutoTab 0" at bounding box center [963, 50] width 1210 height 59
click at [407, 38] on link "Start Calls" at bounding box center [427, 50] width 109 height 31
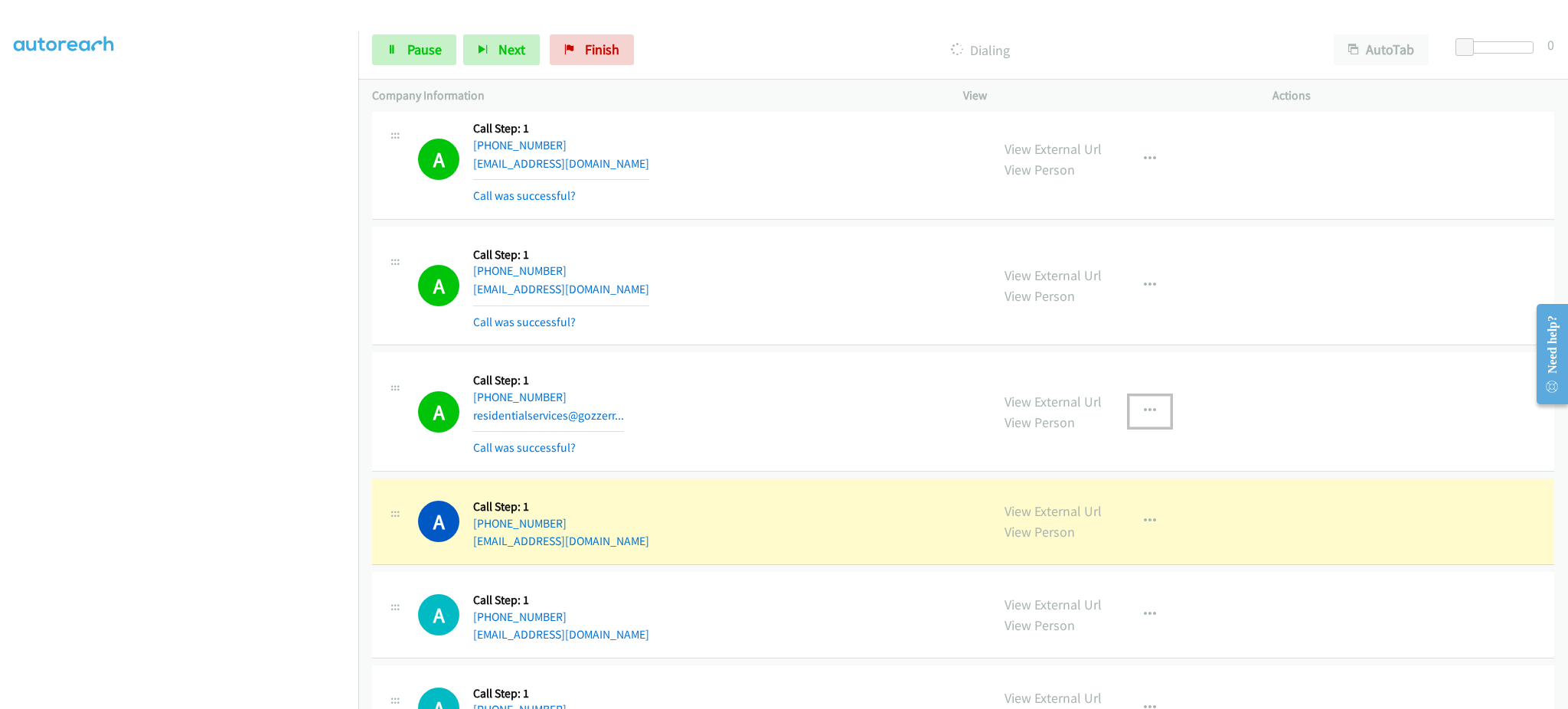
click at [1152, 416] on button "button" at bounding box center [1150, 411] width 41 height 31
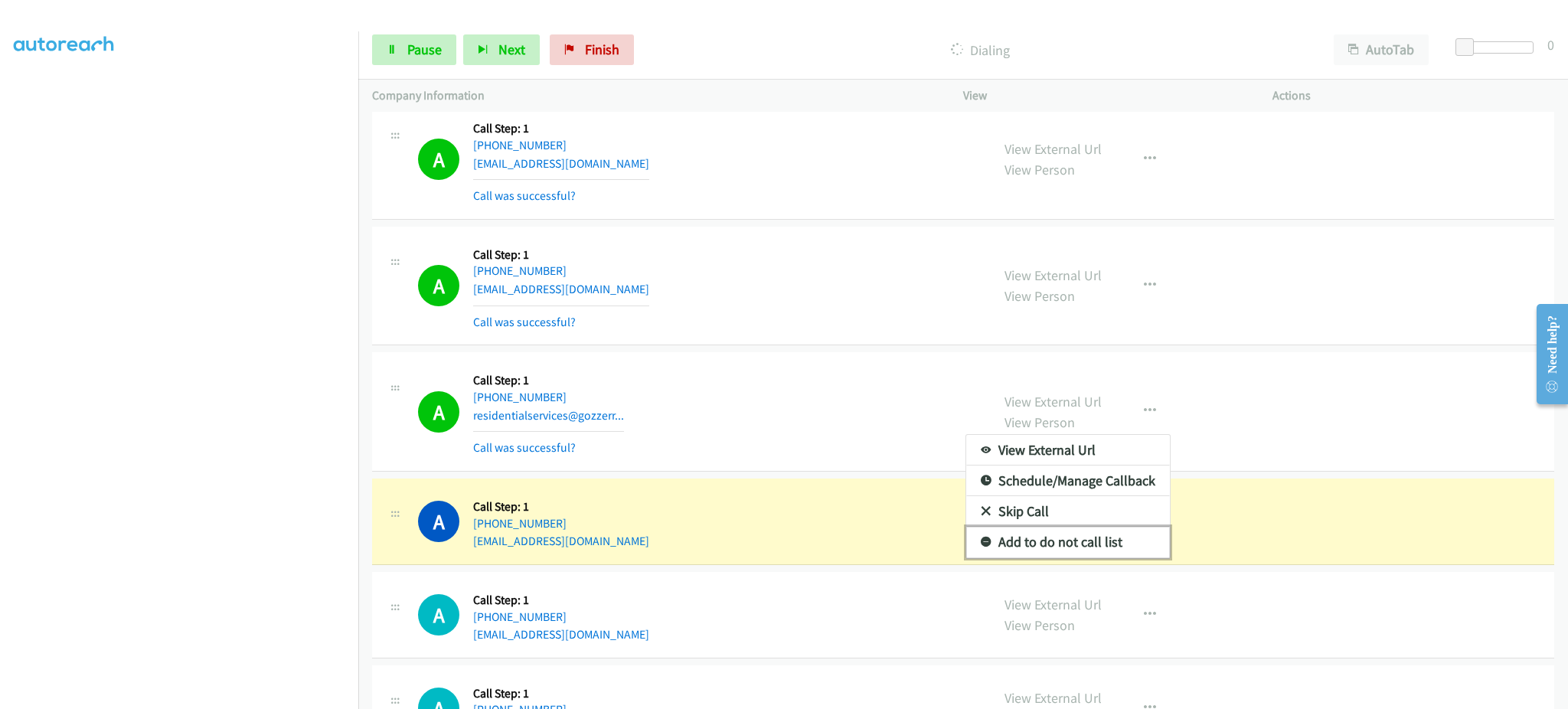
click at [1083, 558] on link "Add to do not call list" at bounding box center [1068, 542] width 203 height 31
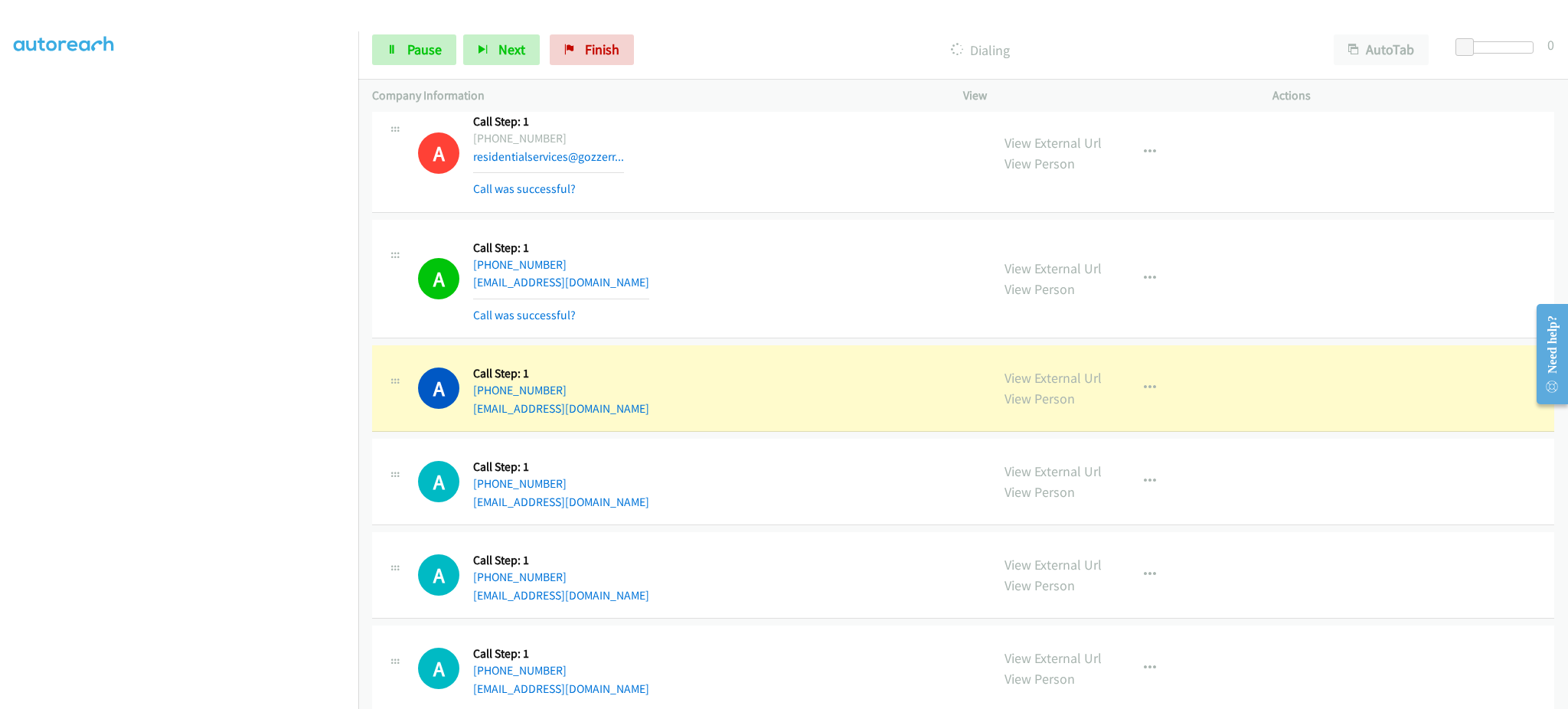
scroll to position [10047, 0]
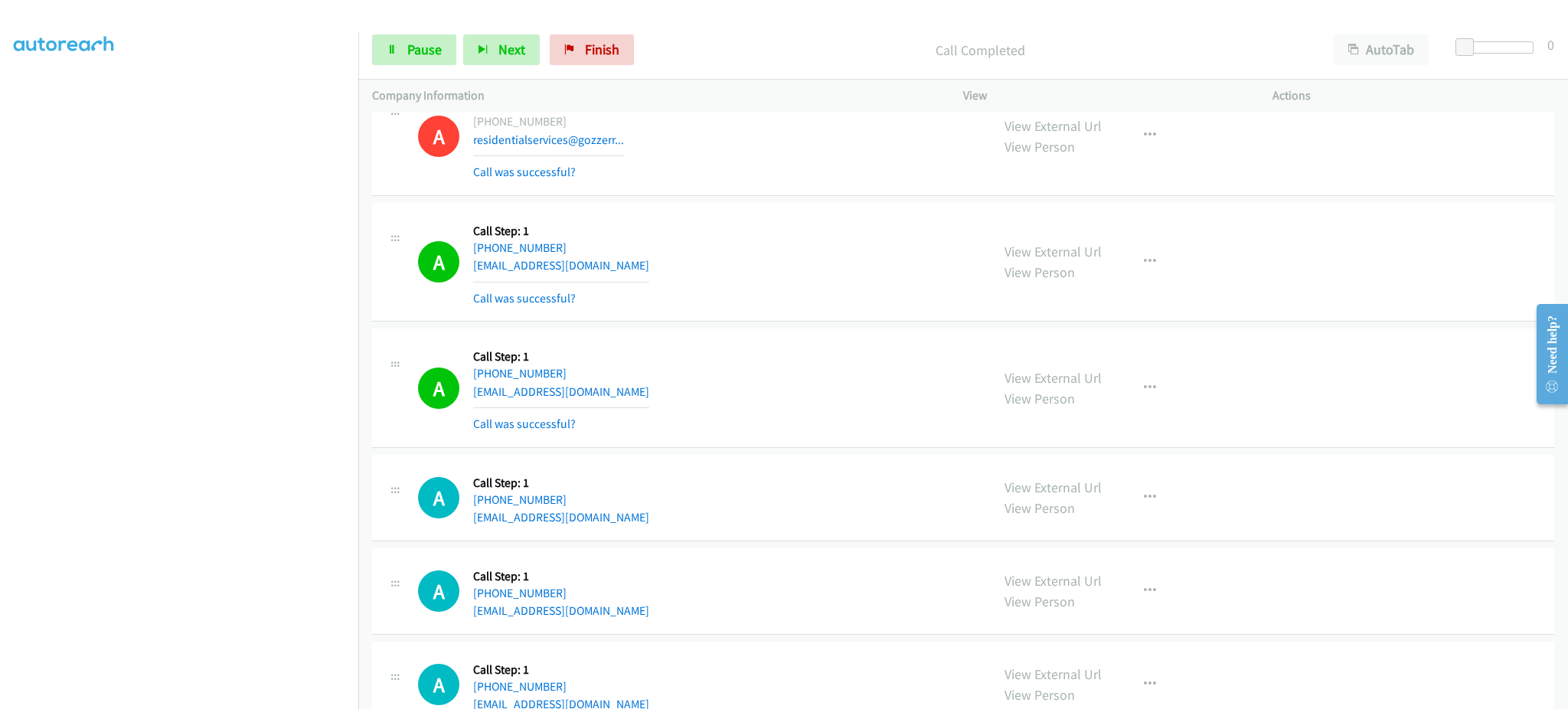
click at [1168, 390] on div "View External Url View Person View External Url Email Schedule/Manage Callback …" at bounding box center [1152, 388] width 324 height 91
click at [1149, 388] on button "button" at bounding box center [1150, 388] width 41 height 31
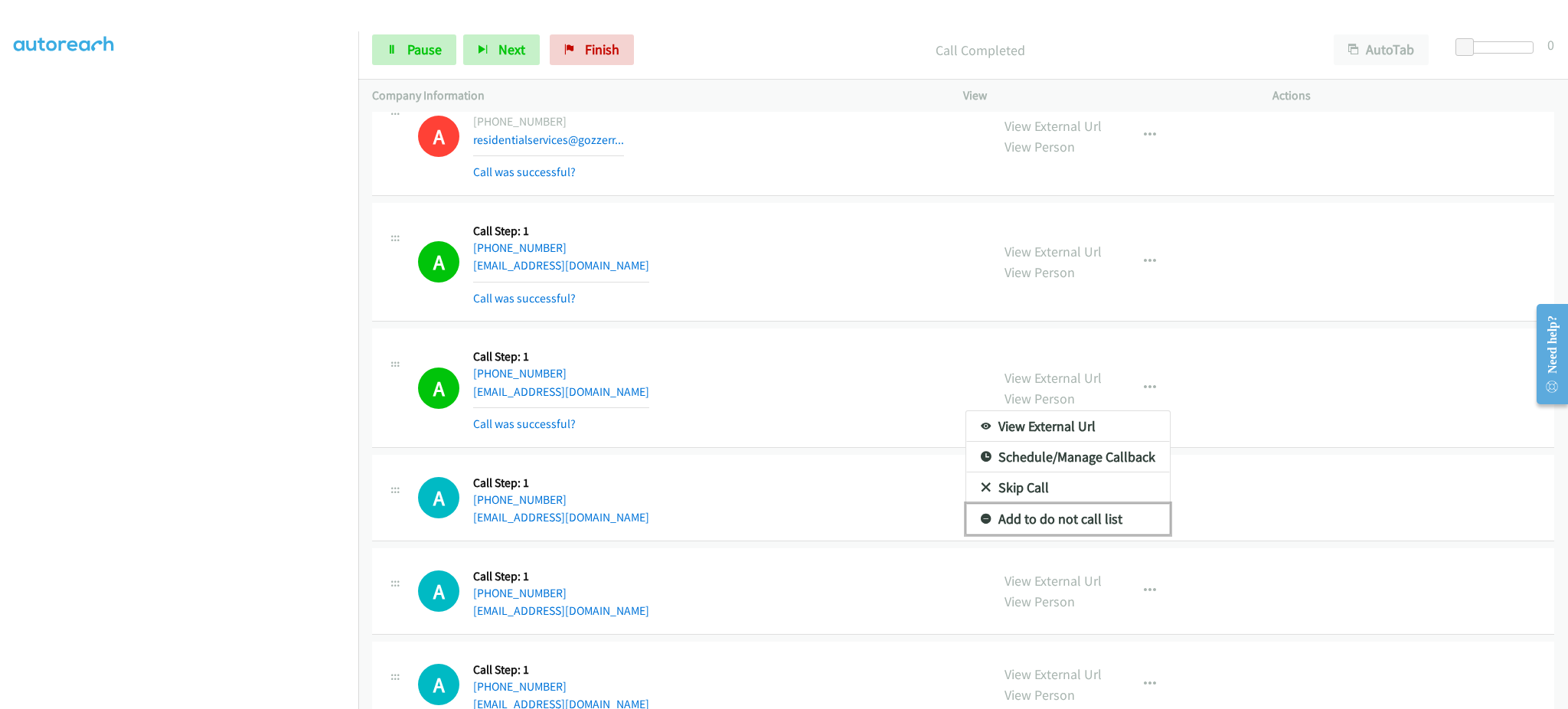
click at [1122, 516] on link "Add to do not call list" at bounding box center [1068, 519] width 203 height 31
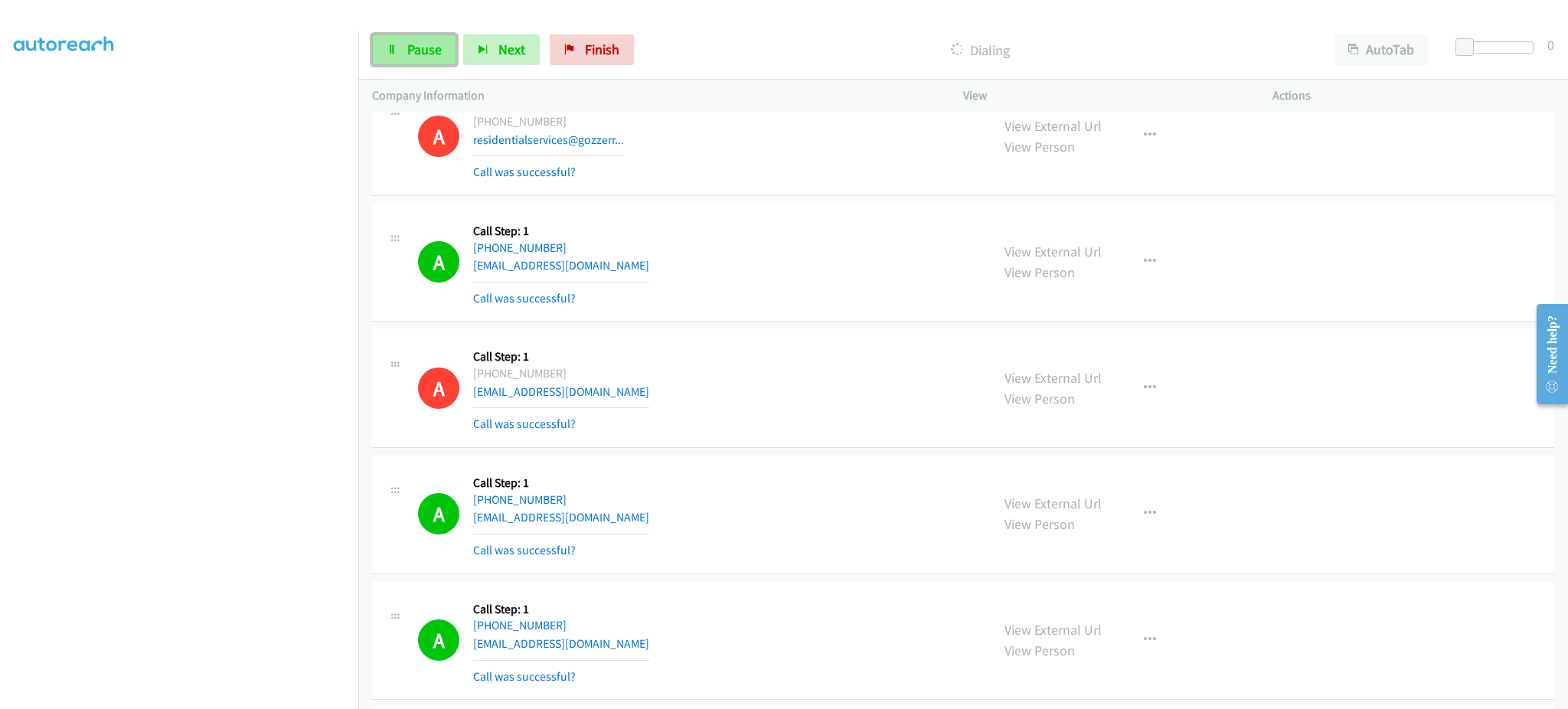
click at [433, 57] on span "Pause" at bounding box center [425, 49] width 35 height 17
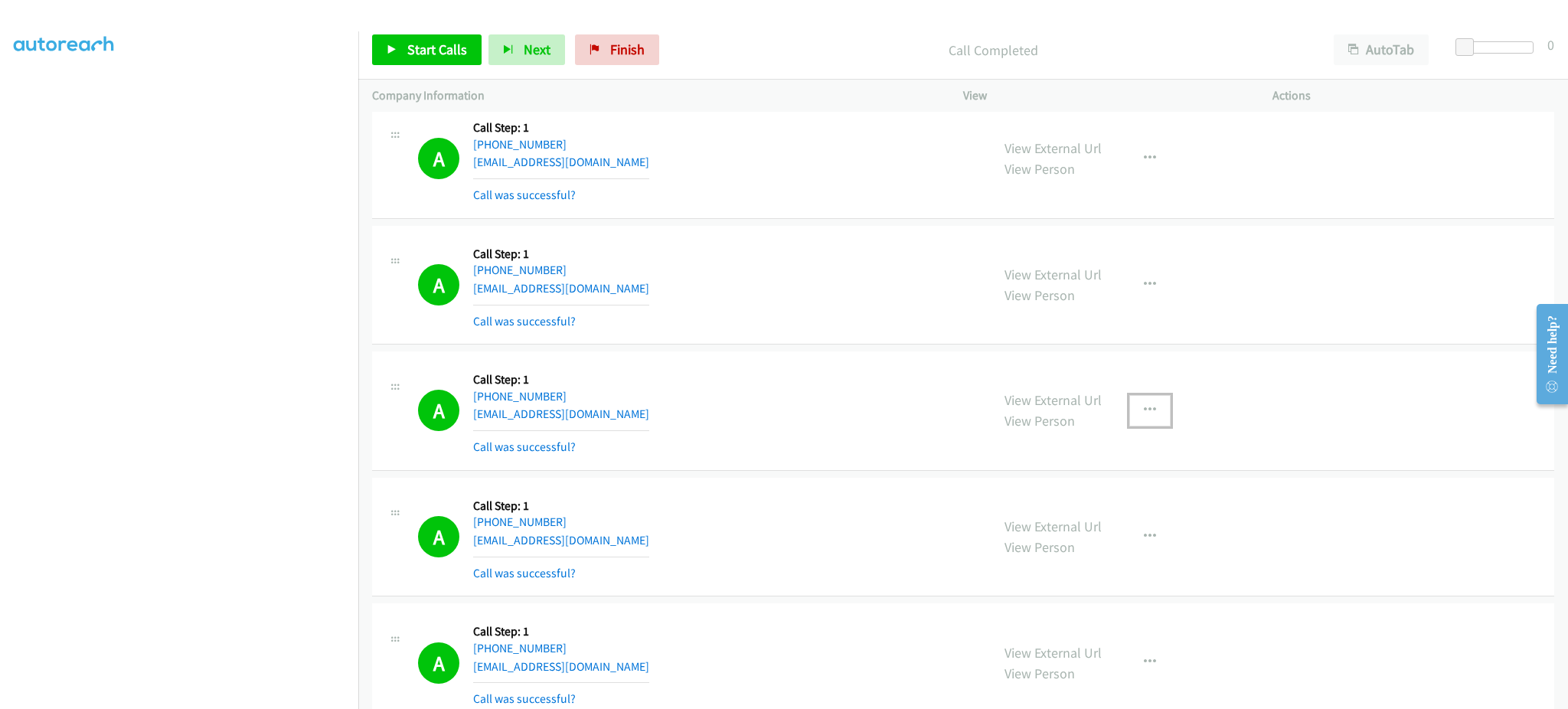
click at [1151, 414] on button "button" at bounding box center [1150, 410] width 41 height 31
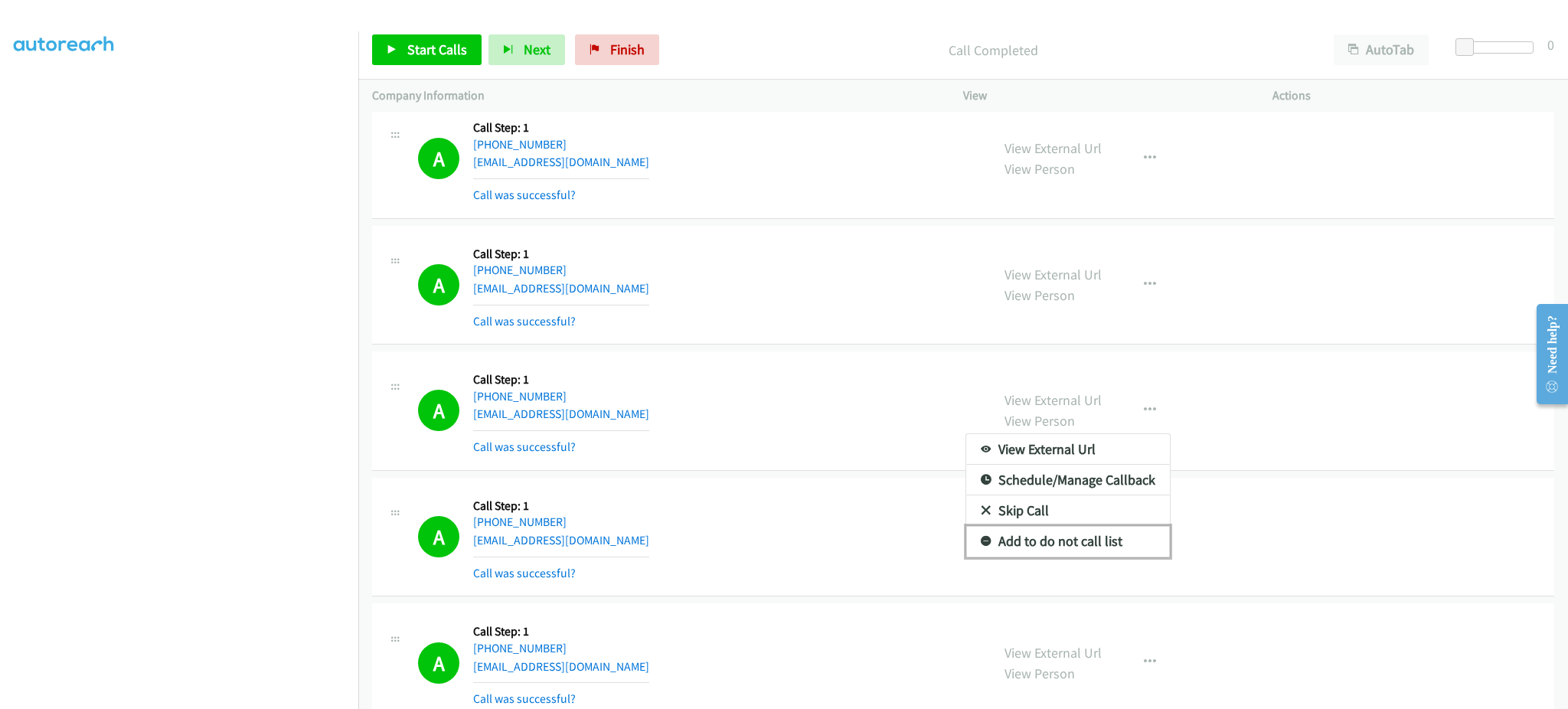
click at [1112, 539] on link "Add to do not call list" at bounding box center [1068, 541] width 203 height 31
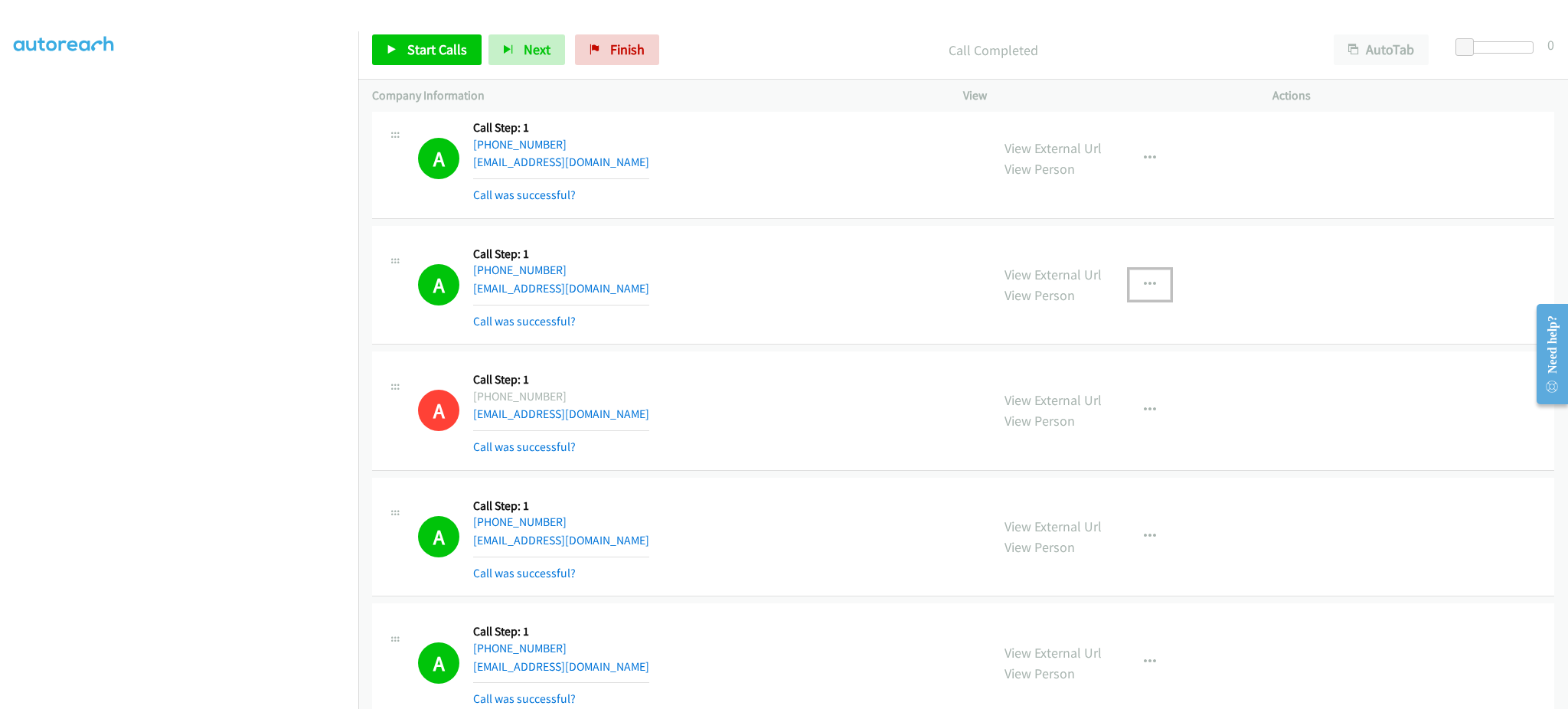
click at [1151, 294] on button "button" at bounding box center [1150, 285] width 41 height 31
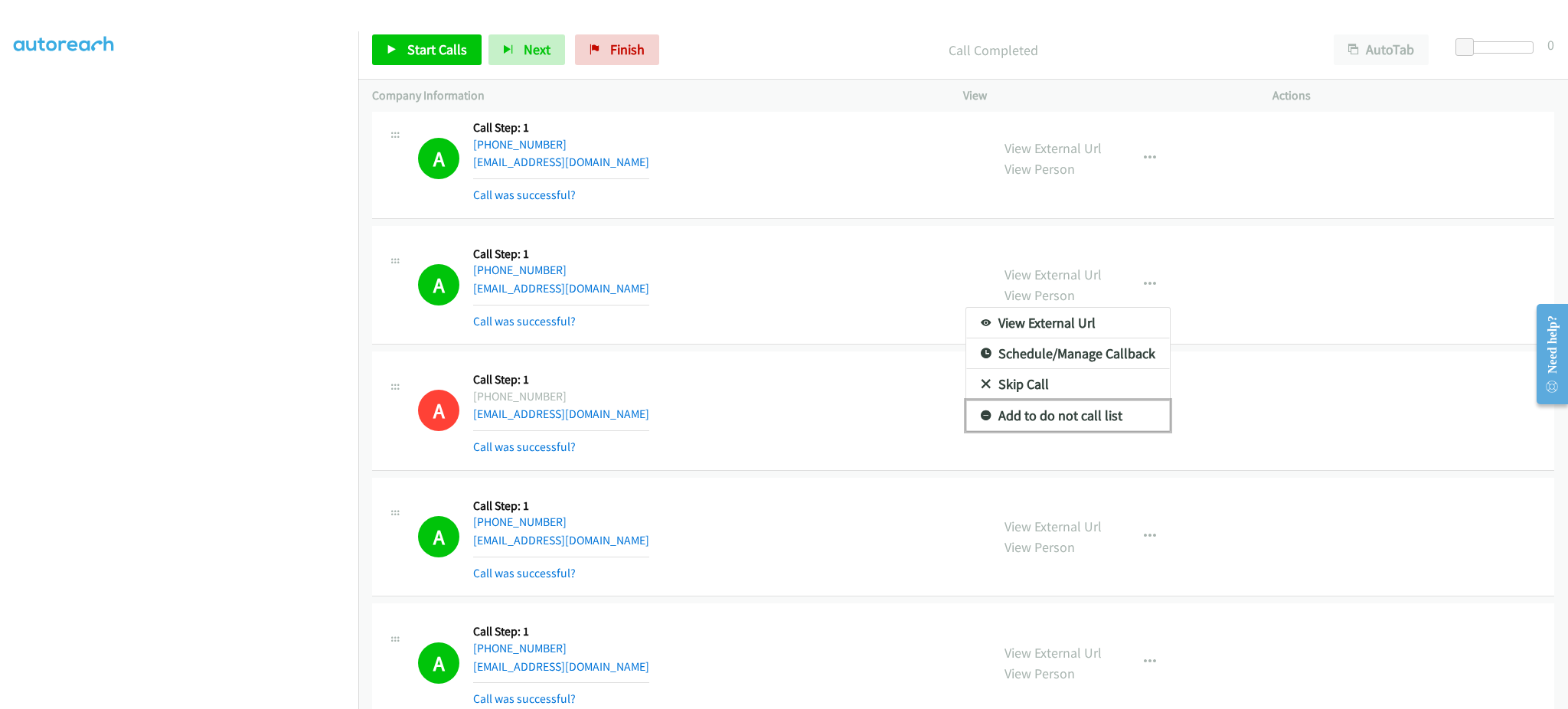
click at [1094, 431] on link "Add to do not call list" at bounding box center [1068, 416] width 203 height 31
